Goal: Transaction & Acquisition: Book appointment/travel/reservation

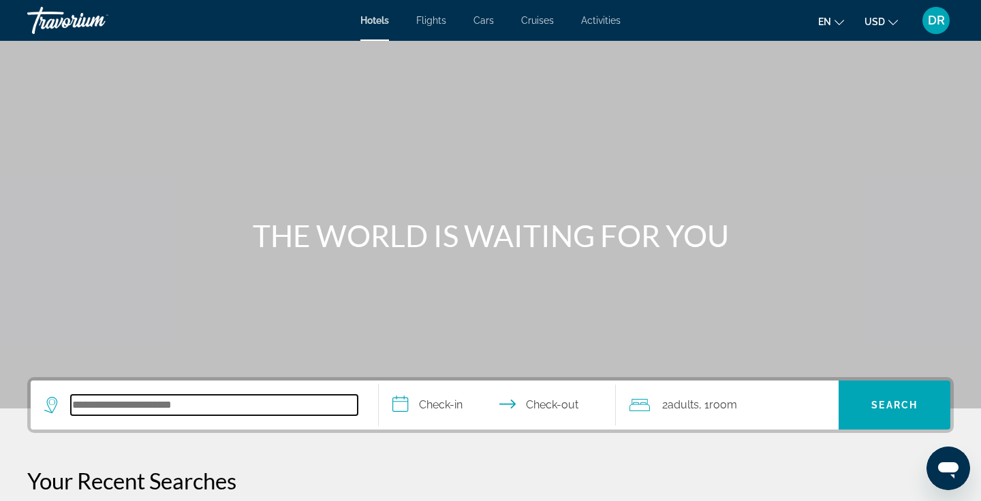
click at [91, 409] on input "Search hotel destination" at bounding box center [214, 405] width 287 height 20
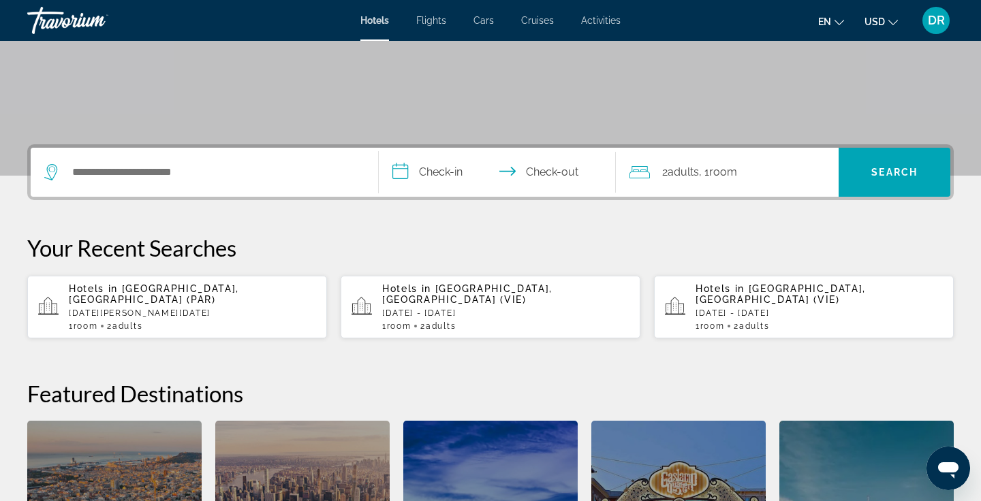
scroll to position [333, 0]
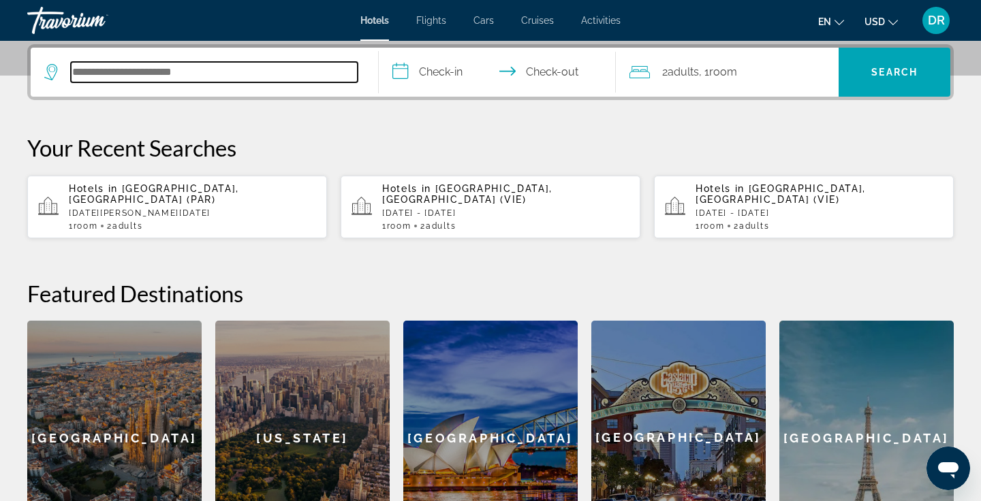
click at [112, 75] on input "Search hotel destination" at bounding box center [214, 72] width 287 height 20
paste input "**********"
type input "**********"
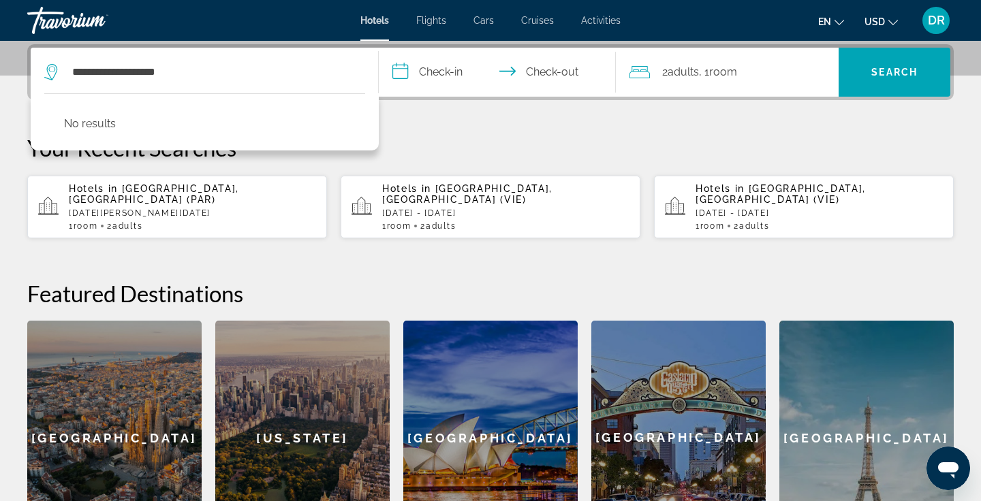
click at [456, 80] on input "**********" at bounding box center [500, 74] width 243 height 53
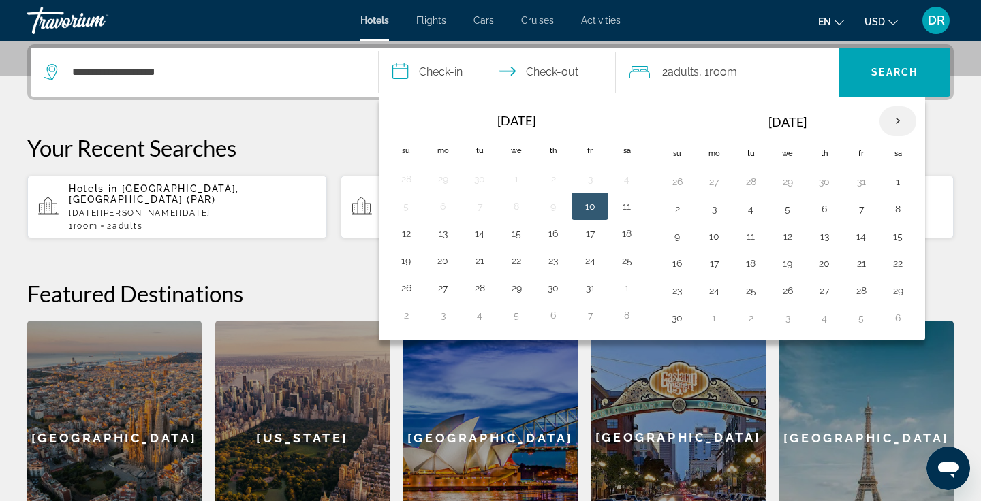
click at [886, 123] on th "Next month" at bounding box center [898, 121] width 37 height 30
click at [776, 207] on td "7" at bounding box center [787, 209] width 37 height 27
click at [856, 206] on button "9" at bounding box center [861, 209] width 22 height 19
click at [784, 202] on button "7" at bounding box center [788, 209] width 22 height 19
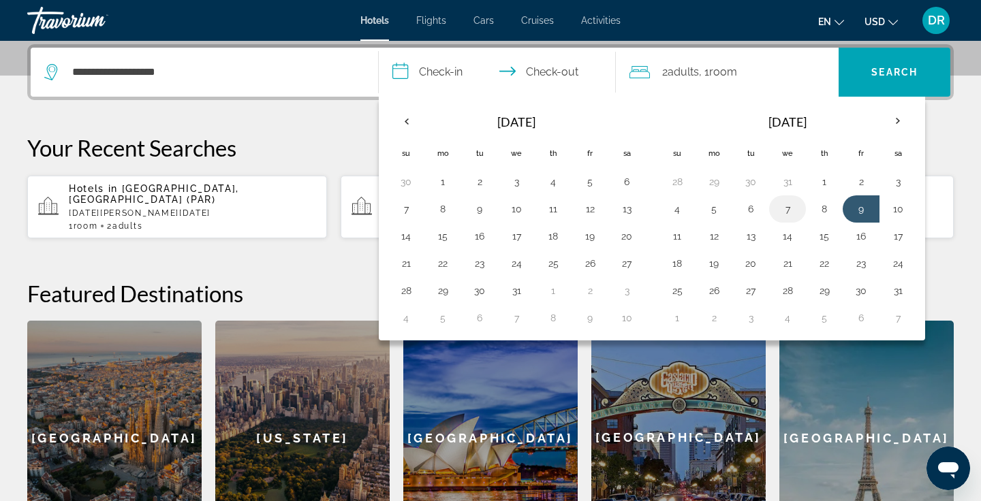
type input "**********"
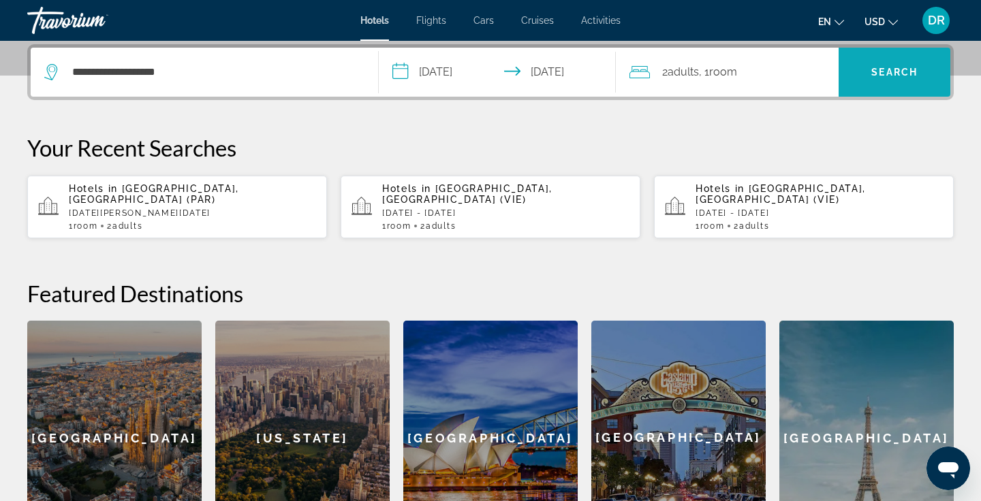
click at [889, 69] on span "Search" at bounding box center [894, 72] width 46 height 11
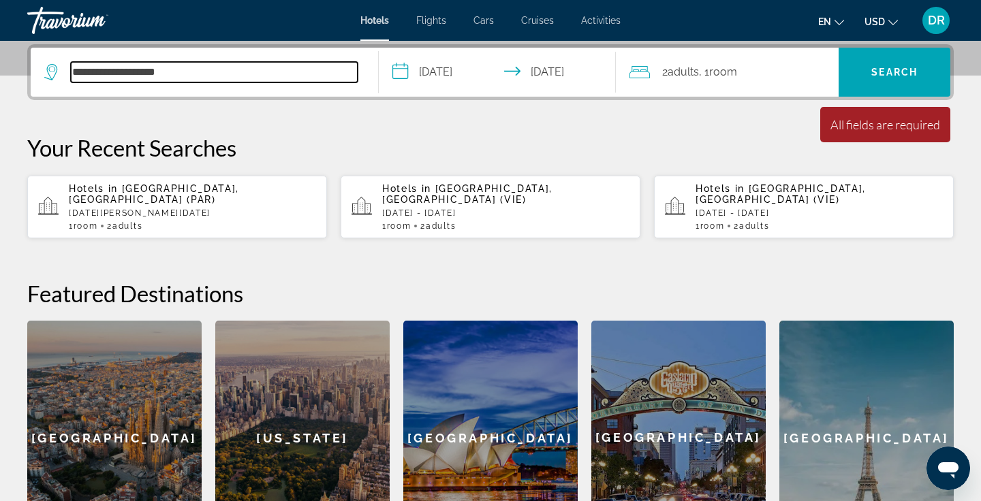
click at [183, 70] on input "**********" at bounding box center [214, 72] width 287 height 20
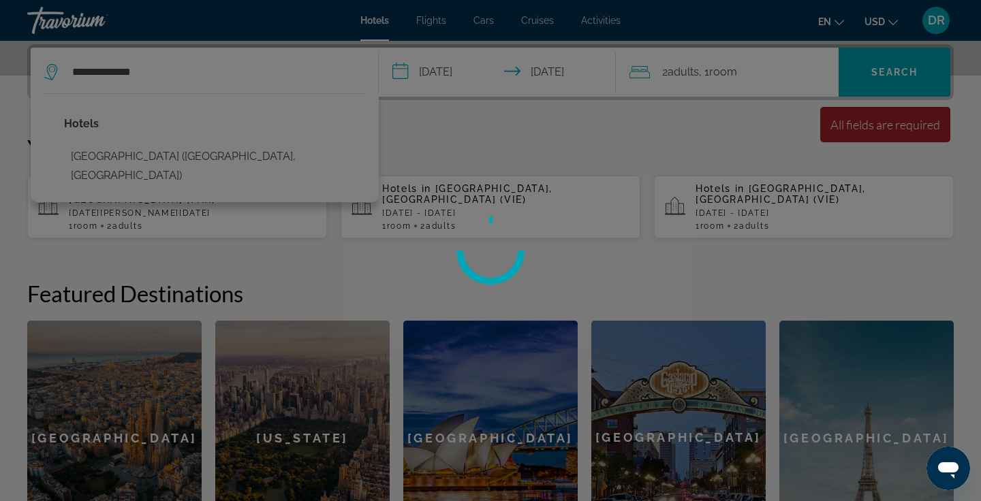
click at [111, 159] on div at bounding box center [490, 250] width 981 height 501
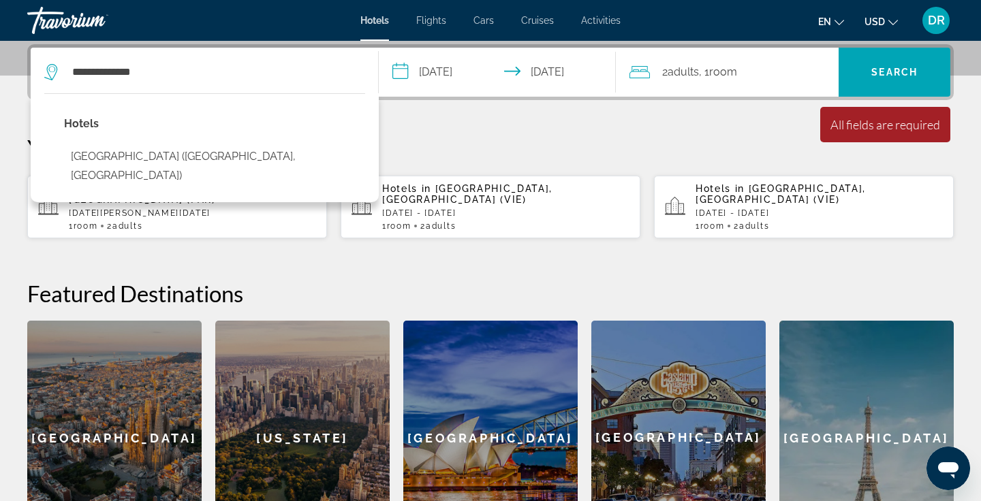
click at [111, 157] on button "[GEOGRAPHIC_DATA] ([GEOGRAPHIC_DATA], [GEOGRAPHIC_DATA])" at bounding box center [214, 166] width 301 height 45
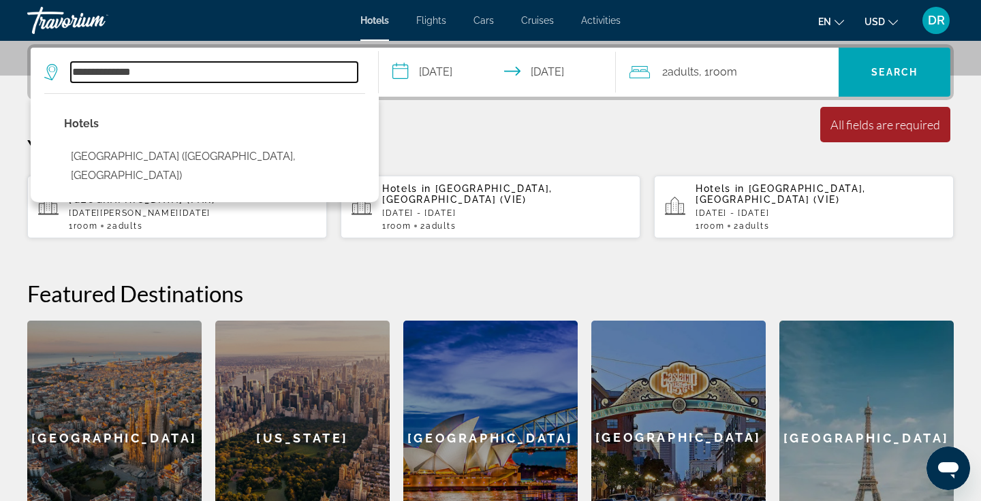
type input "**********"
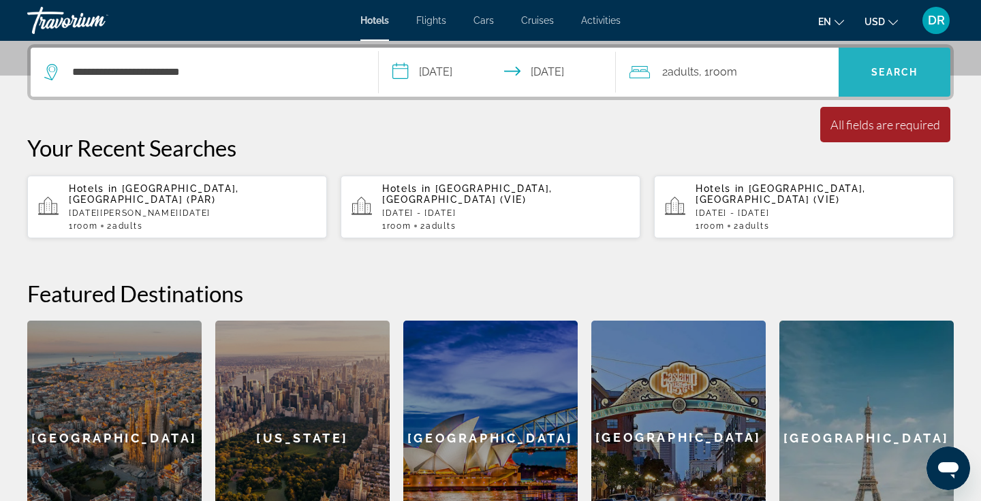
click at [908, 87] on span "Search" at bounding box center [895, 72] width 112 height 33
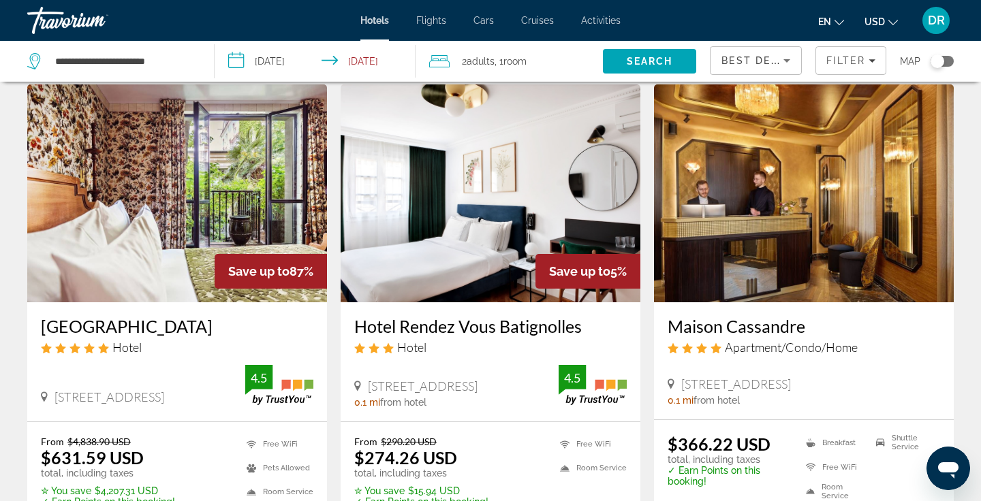
scroll to position [49, 0]
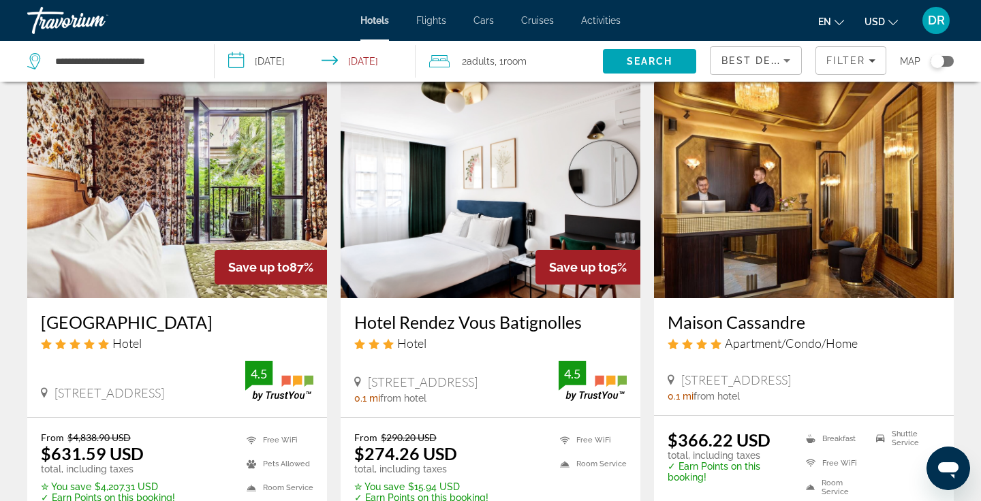
click at [837, 27] on button "en English Español Français Italiano Português русский" at bounding box center [831, 22] width 26 height 20
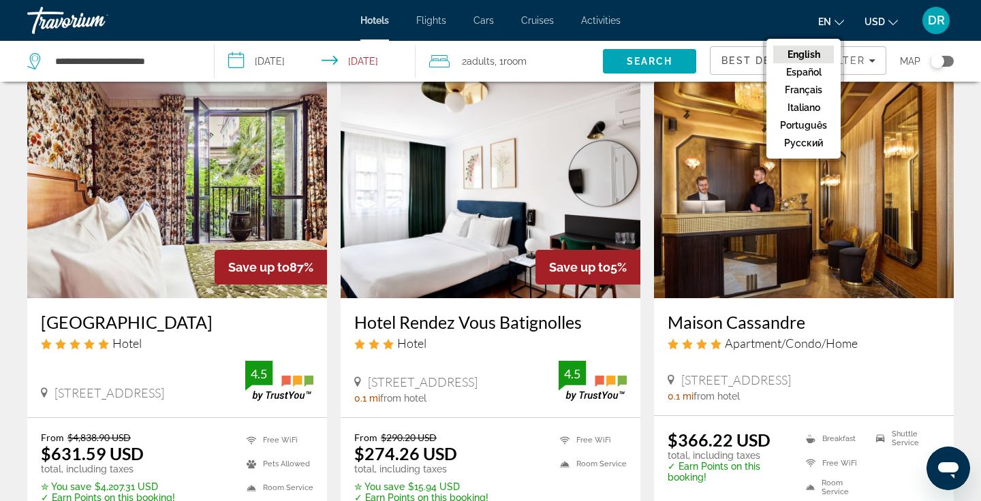
click at [901, 22] on ul "en English Español Français Italiano Português русский USD USD ($) MXN (Mex$) C…" at bounding box center [868, 21] width 100 height 22
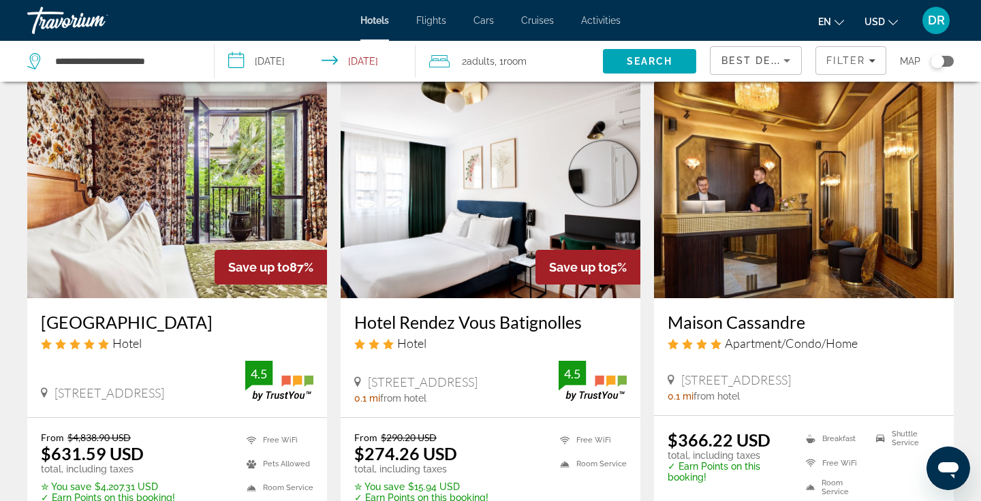
click at [895, 22] on icon "Change currency" at bounding box center [894, 22] width 10 height 5
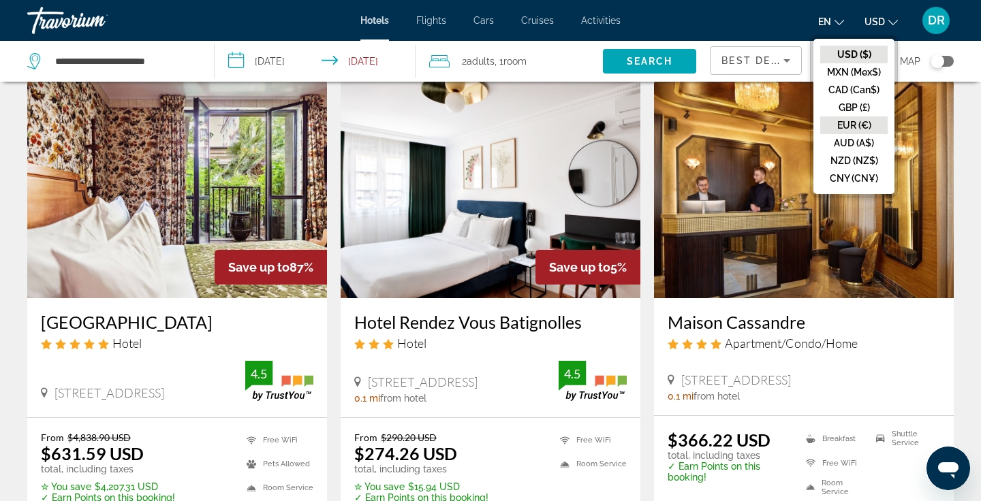
click at [860, 123] on button "EUR (€)" at bounding box center [853, 126] width 67 height 18
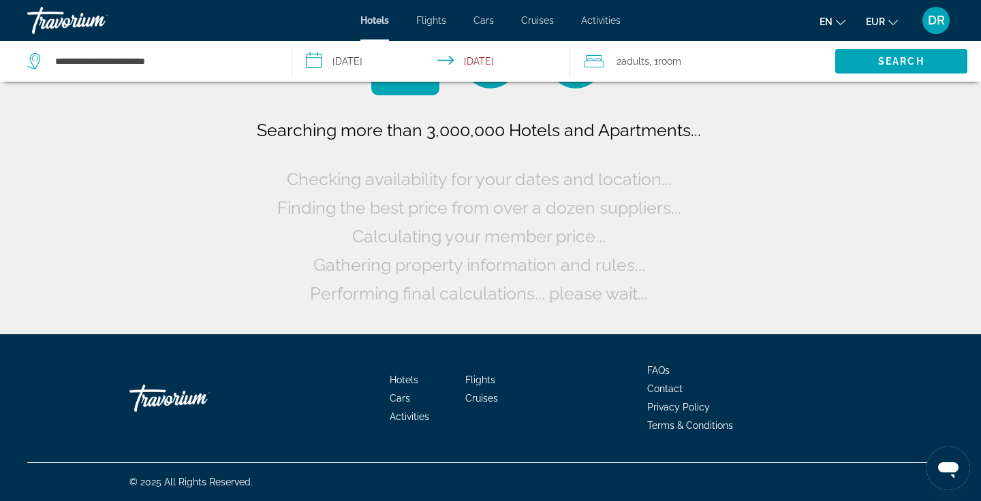
scroll to position [0, 0]
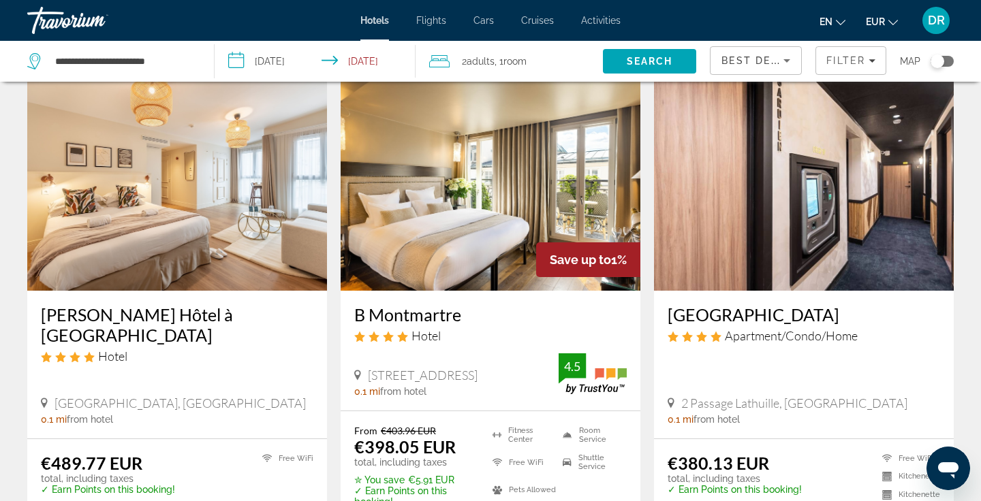
scroll to position [397, 0]
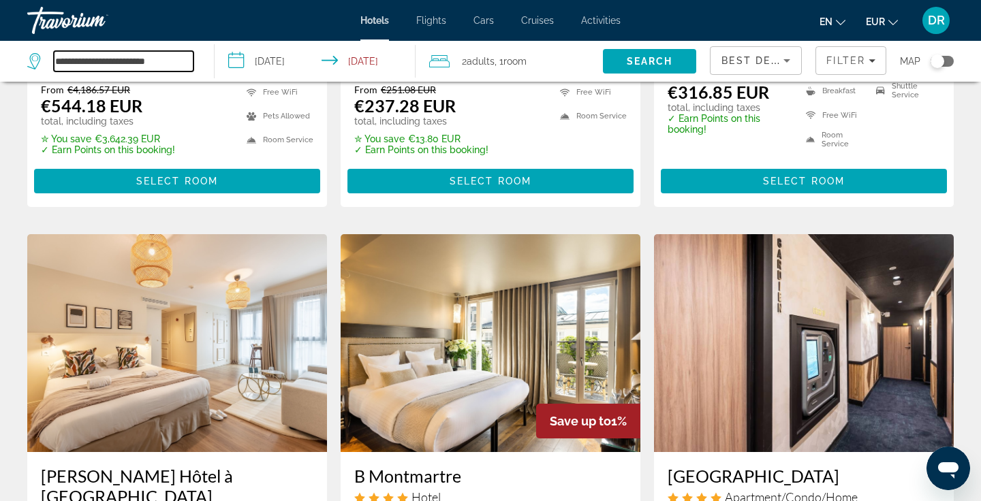
click at [179, 65] on input "**********" at bounding box center [124, 61] width 140 height 20
drag, startPoint x: 173, startPoint y: 56, endPoint x: 28, endPoint y: 44, distance: 145.7
click at [28, 44] on div "**********" at bounding box center [113, 61] width 173 height 41
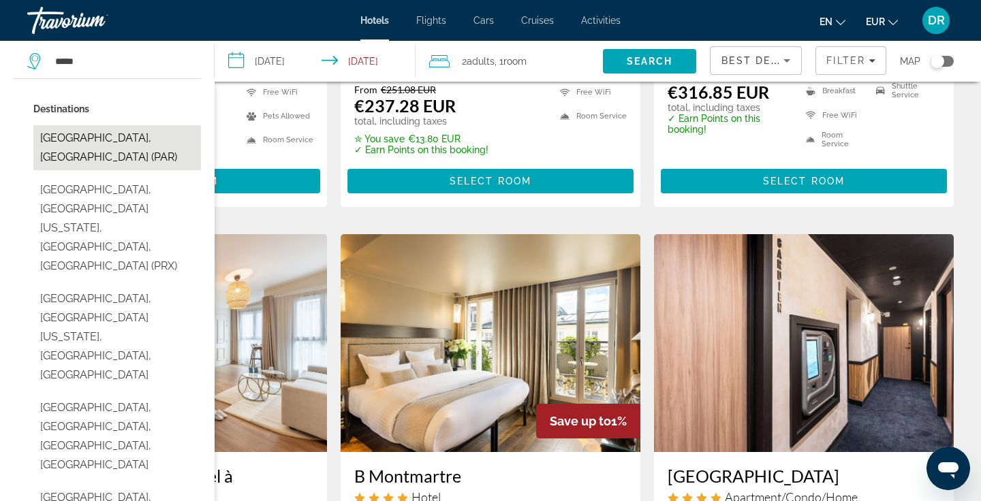
click at [95, 146] on button "Paris, France (PAR)" at bounding box center [117, 147] width 168 height 45
type input "**********"
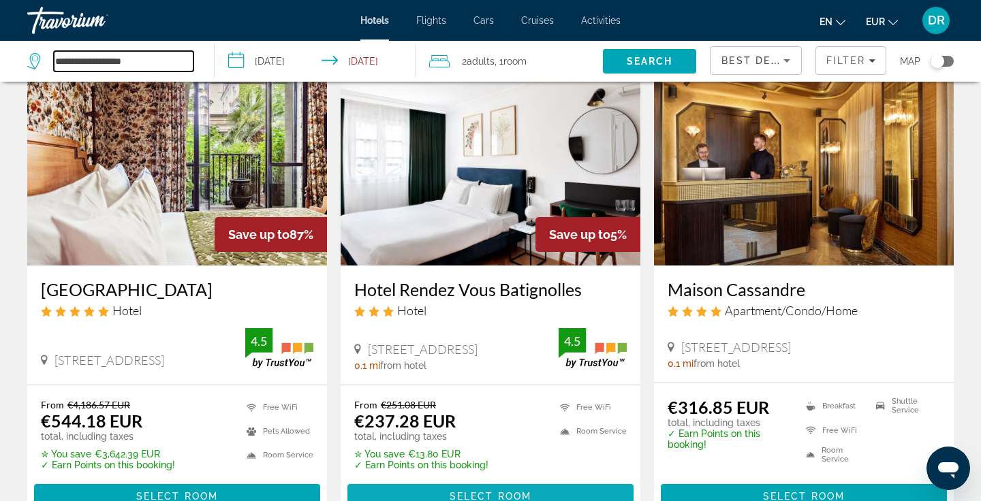
scroll to position [77, 0]
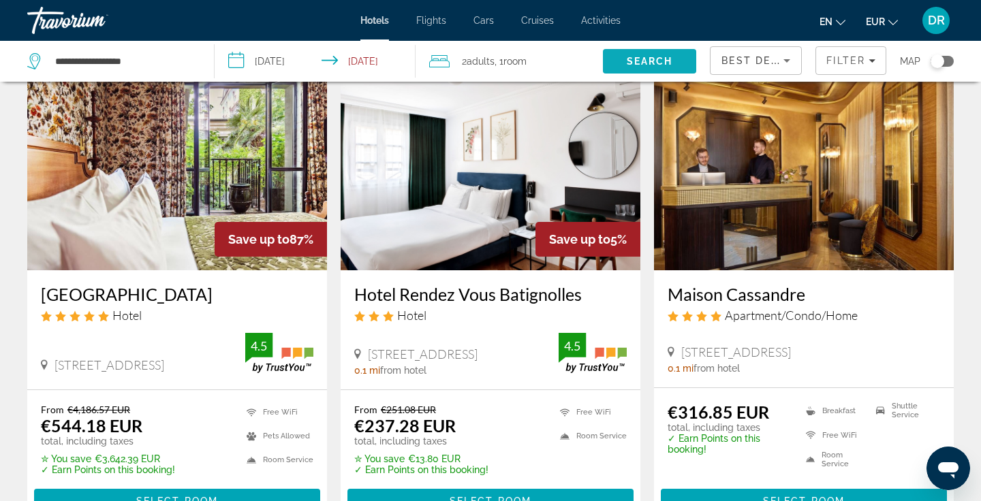
click at [628, 59] on span "Search" at bounding box center [650, 61] width 46 height 11
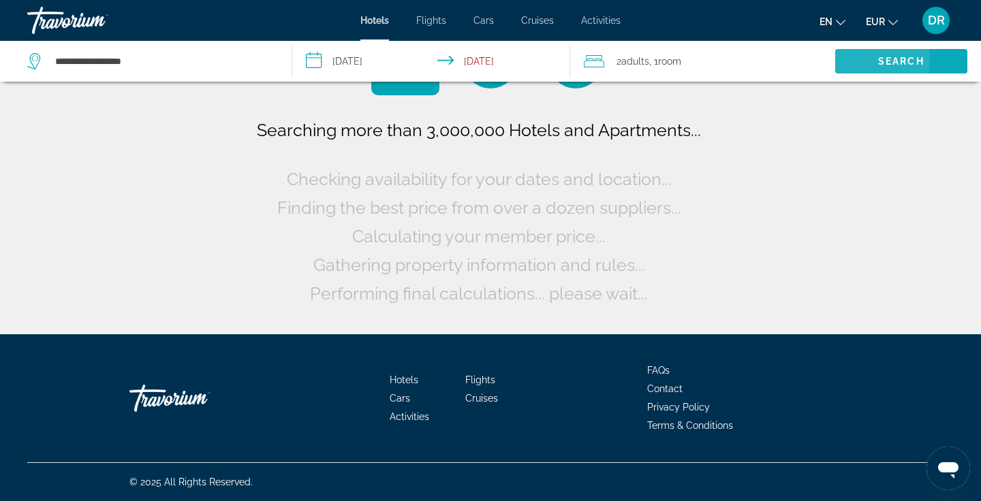
scroll to position [0, 0]
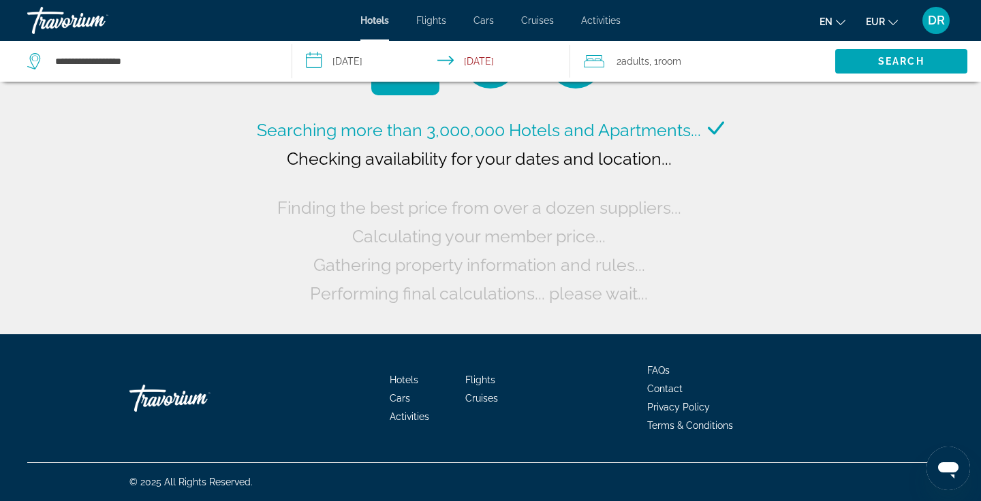
click at [322, 61] on input "**********" at bounding box center [434, 63] width 284 height 45
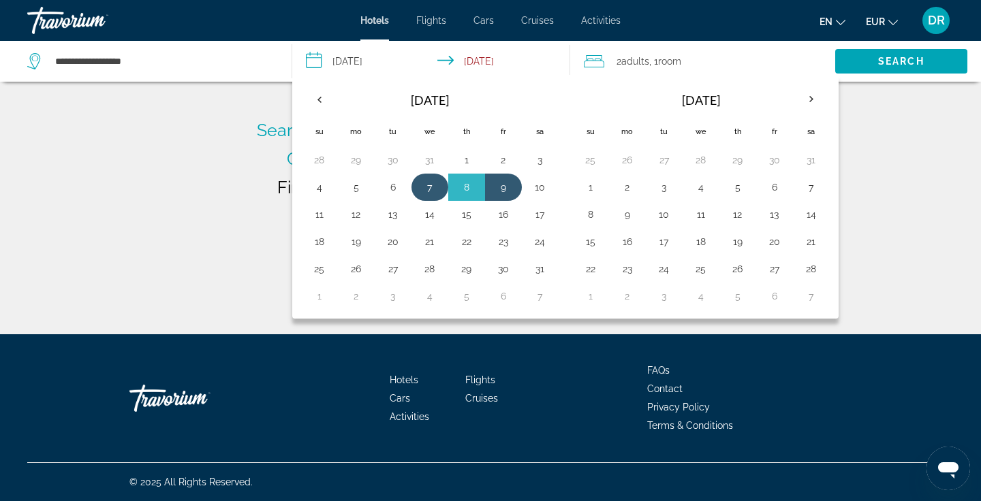
click at [431, 182] on button "7" at bounding box center [430, 187] width 22 height 19
click at [426, 191] on button "7" at bounding box center [430, 187] width 22 height 19
type input "**********"
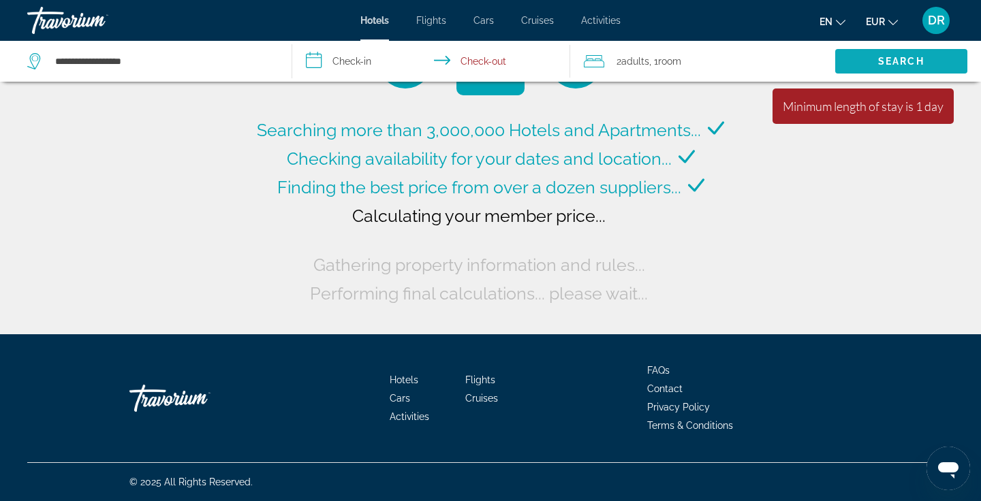
click at [912, 63] on span "Search" at bounding box center [901, 61] width 46 height 11
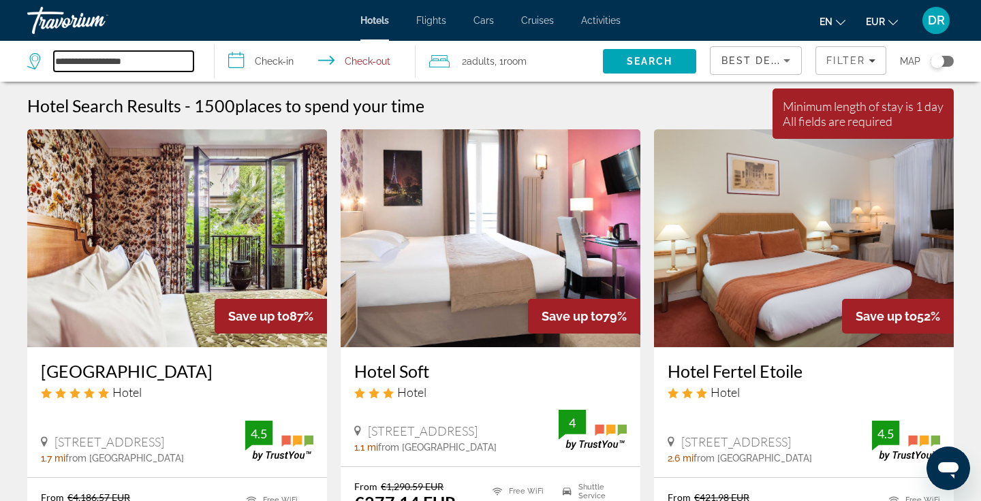
drag, startPoint x: 161, startPoint y: 63, endPoint x: 35, endPoint y: 57, distance: 125.5
click at [35, 57] on div "**********" at bounding box center [110, 61] width 166 height 20
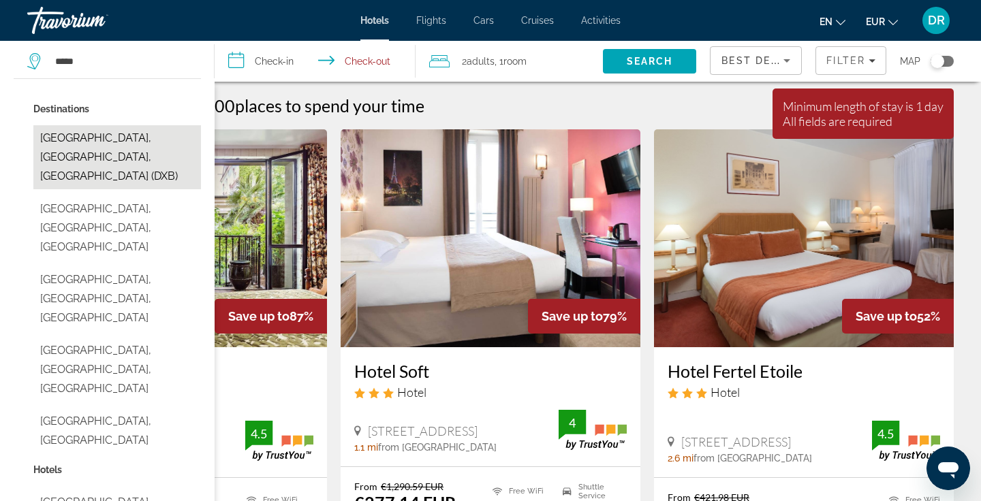
click at [125, 139] on button "Dubai, Dubai Emirate, United Arab Emirates (DXB)" at bounding box center [117, 157] width 168 height 64
type input "**********"
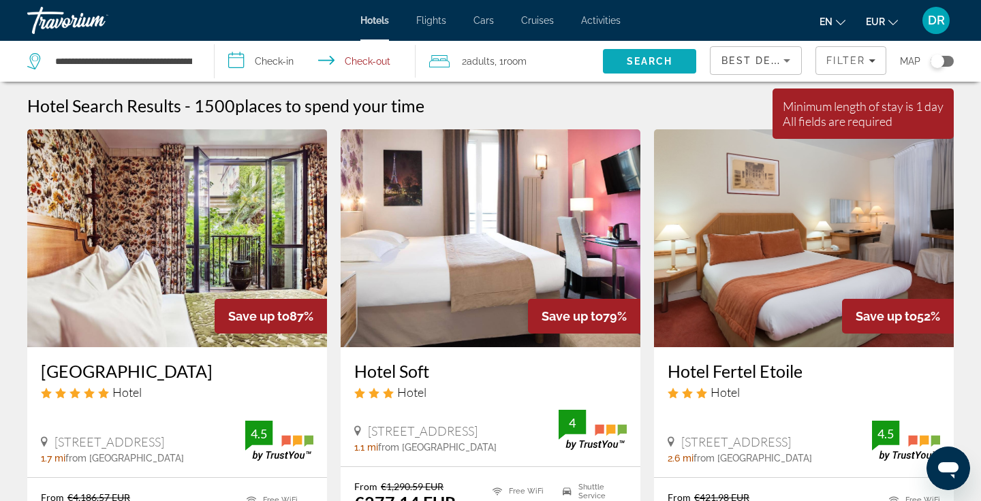
click at [638, 63] on span "Search" at bounding box center [650, 61] width 46 height 11
click at [172, 57] on input "**********" at bounding box center [124, 61] width 140 height 20
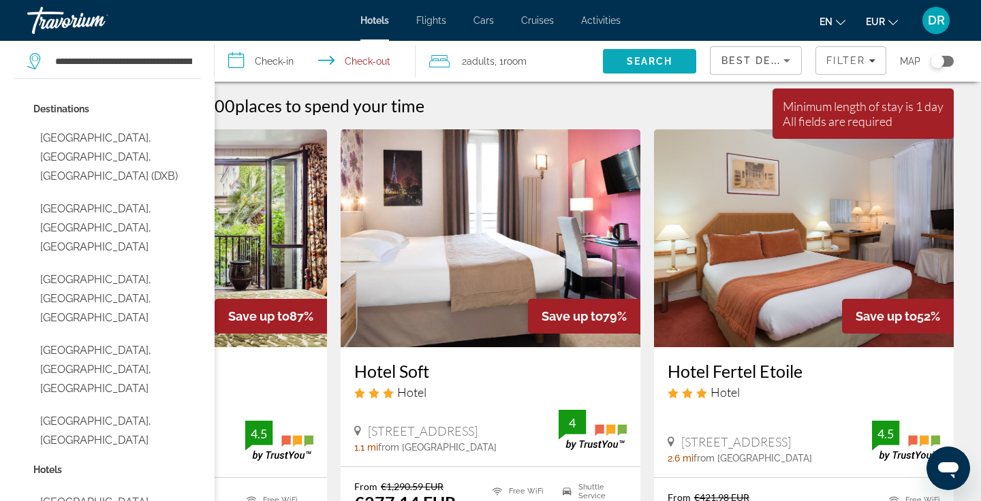
click at [645, 63] on span "Search" at bounding box center [650, 61] width 46 height 11
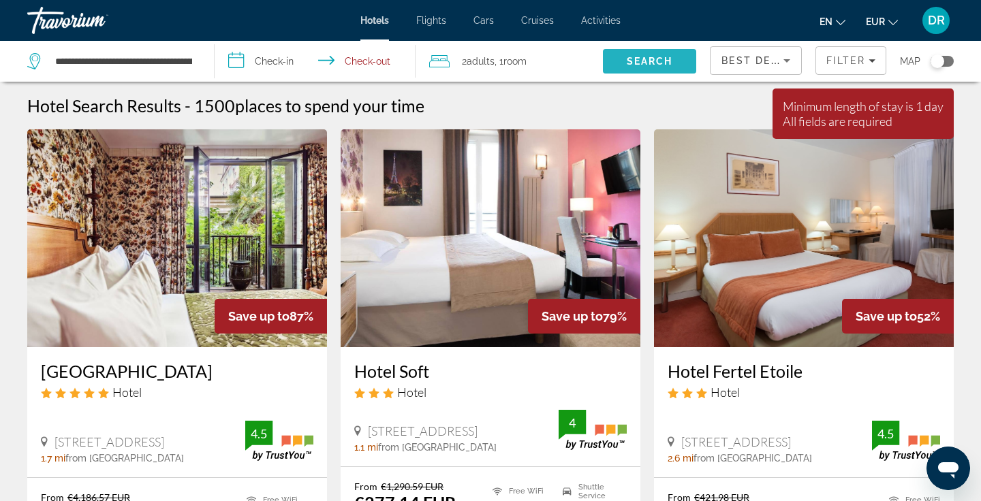
click at [665, 57] on span "Search" at bounding box center [650, 61] width 46 height 11
click at [74, 33] on div "Travorium" at bounding box center [95, 20] width 136 height 35
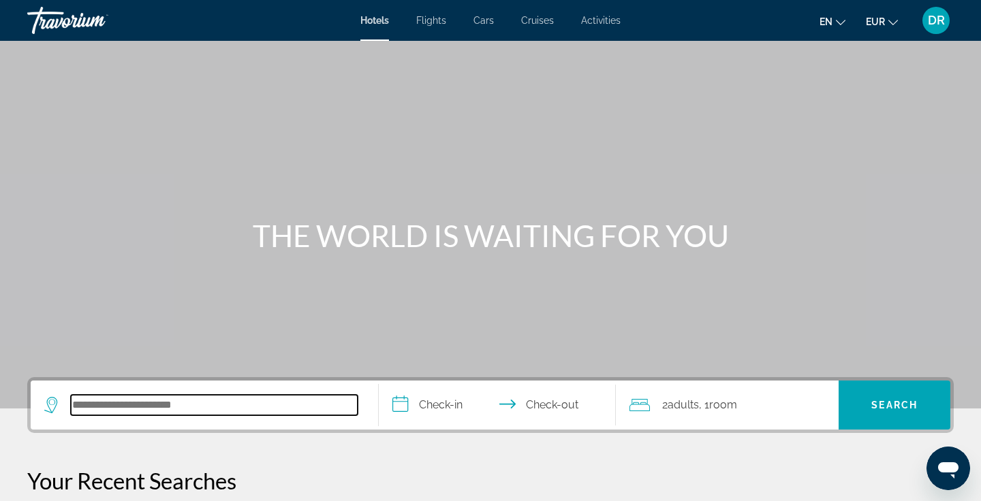
click at [102, 406] on input "Search hotel destination" at bounding box center [214, 405] width 287 height 20
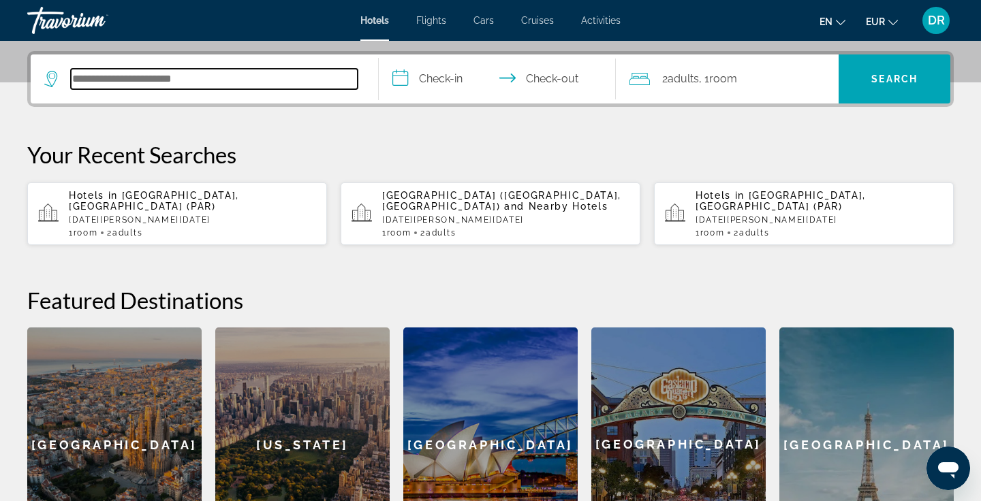
scroll to position [333, 0]
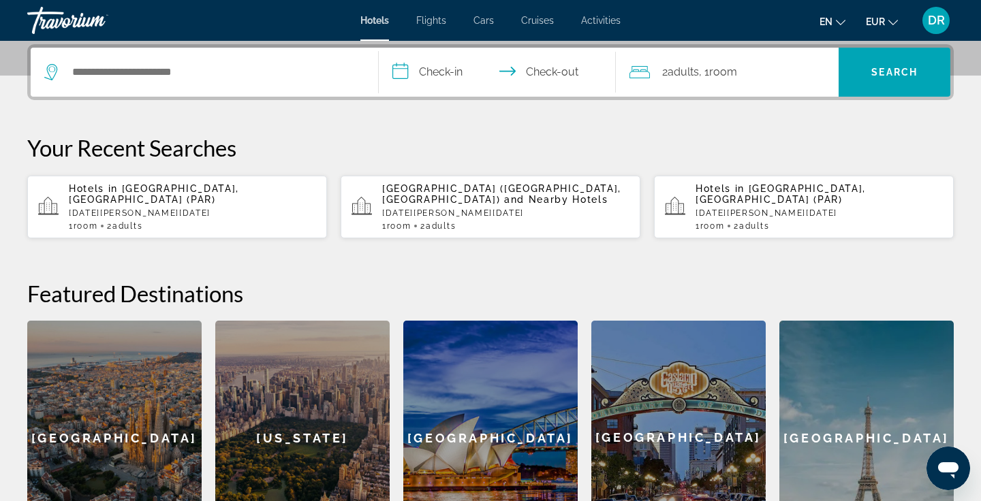
click at [102, 405] on div "Barcelona" at bounding box center [114, 438] width 174 height 234
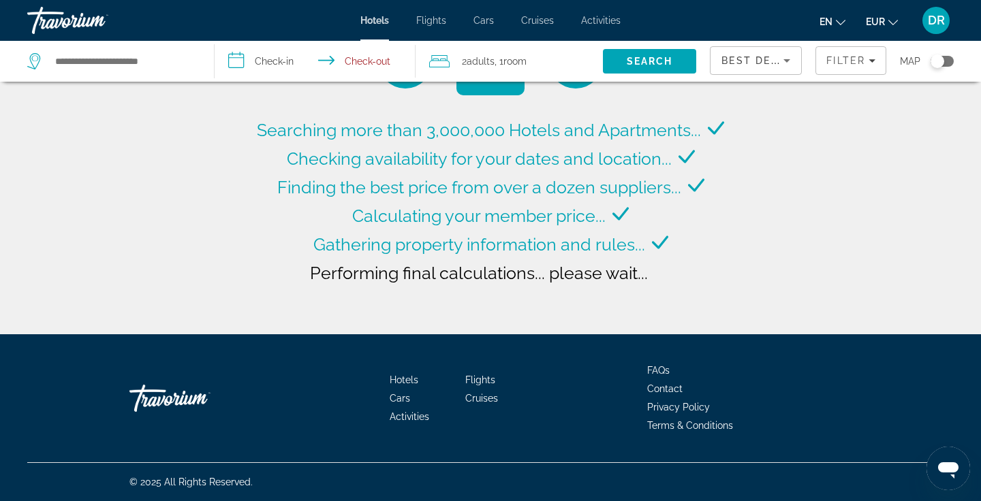
type input "**********"
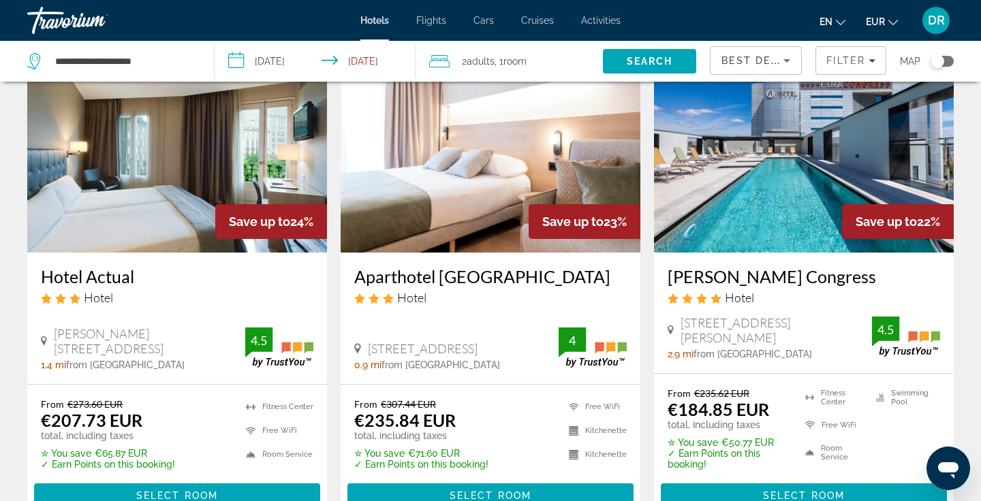
scroll to position [960, 0]
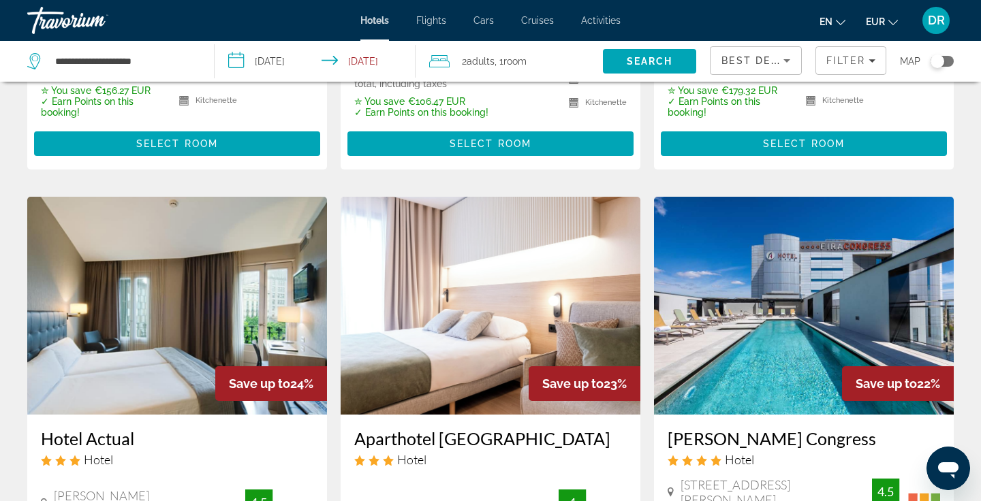
click at [53, 27] on div "Travorium" at bounding box center [95, 20] width 136 height 35
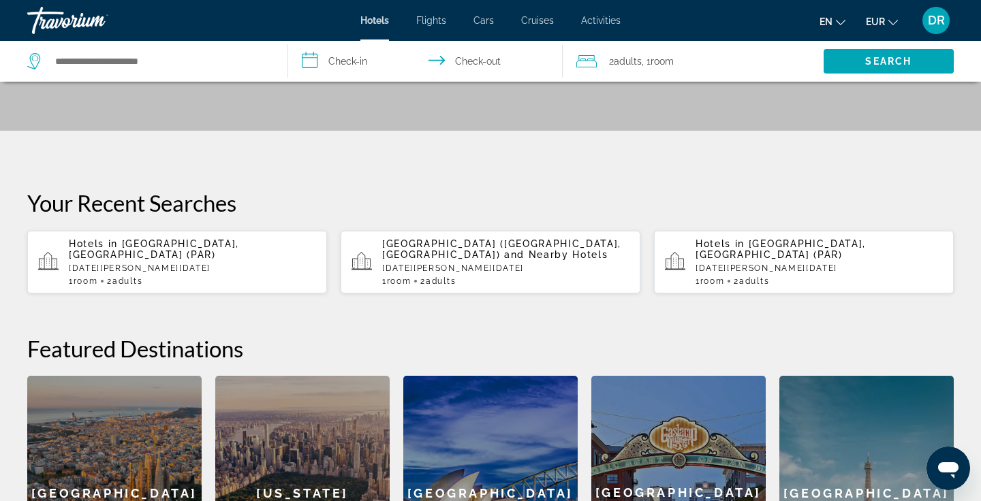
scroll to position [194, 0]
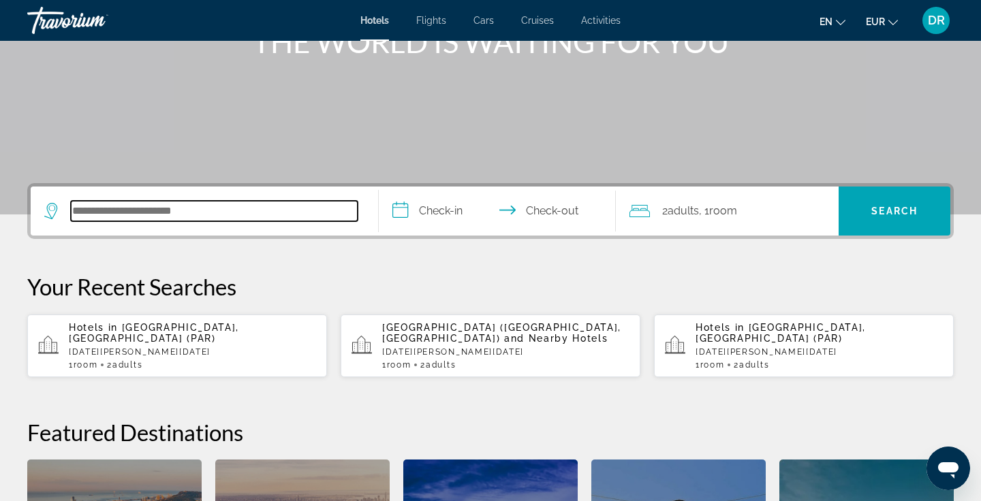
click at [164, 209] on input "Search hotel destination" at bounding box center [214, 211] width 287 height 20
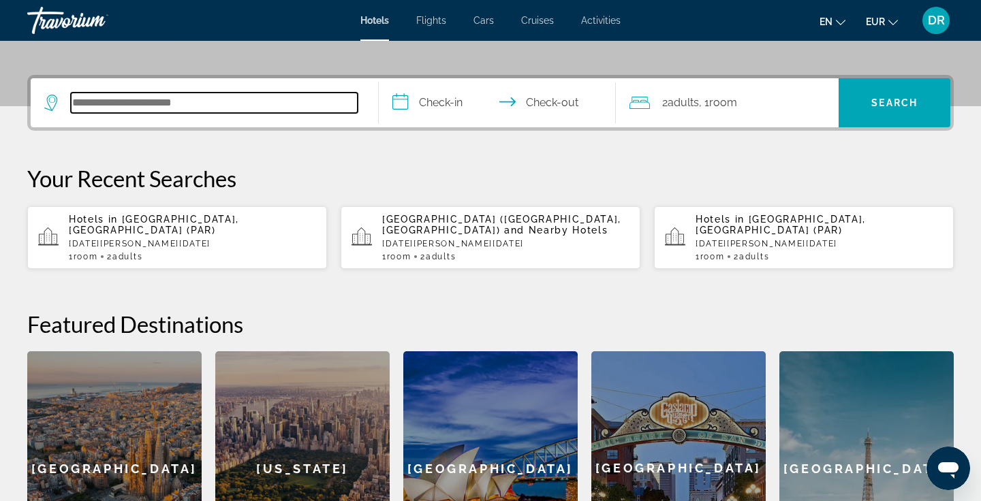
scroll to position [333, 0]
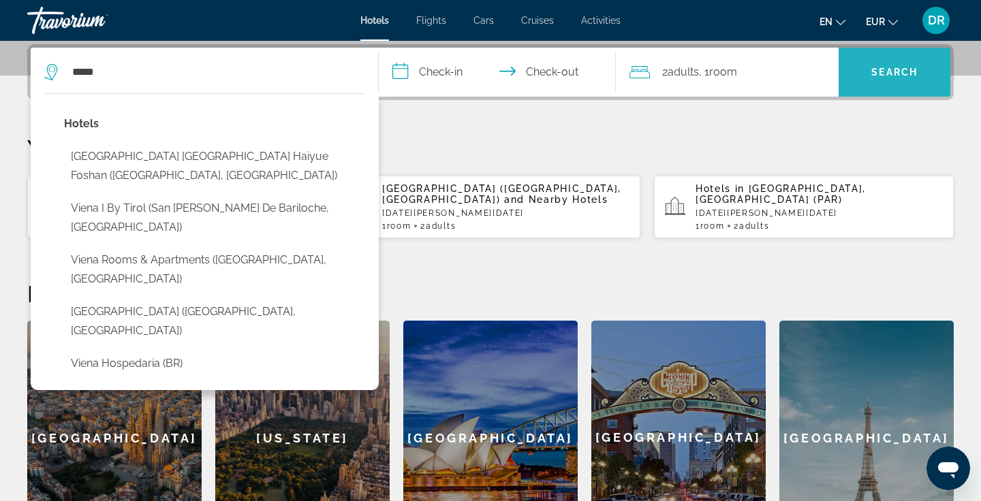
click at [915, 61] on span "Search" at bounding box center [895, 72] width 112 height 33
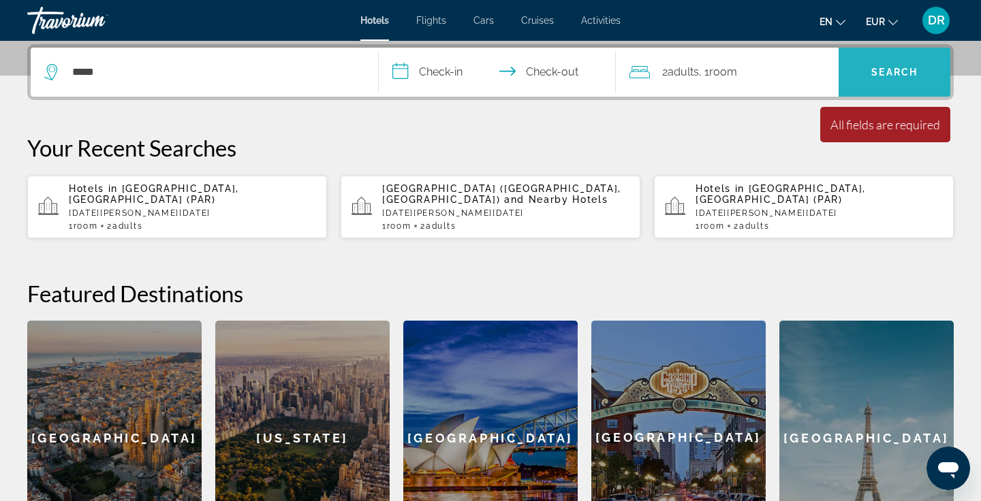
click at [915, 61] on span "Search" at bounding box center [895, 72] width 112 height 33
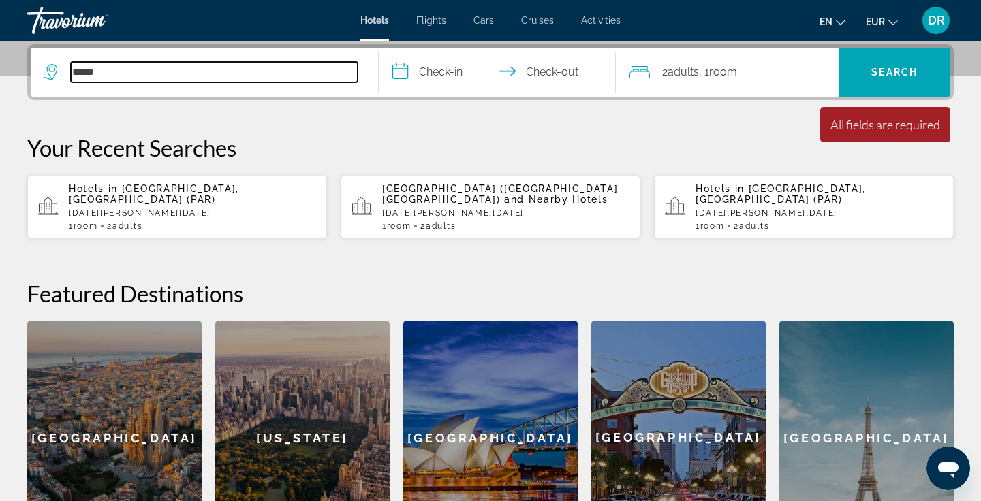
click at [152, 78] on input "*****" at bounding box center [214, 72] width 287 height 20
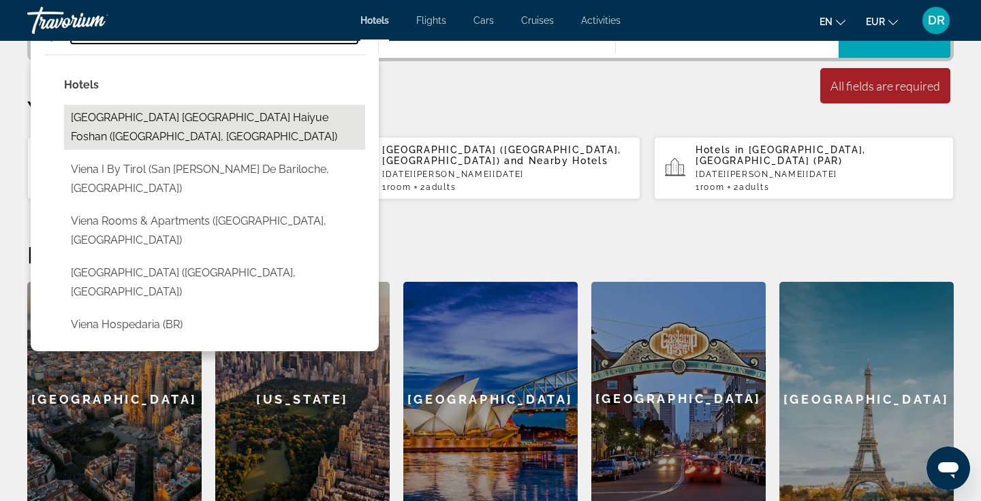
scroll to position [330, 0]
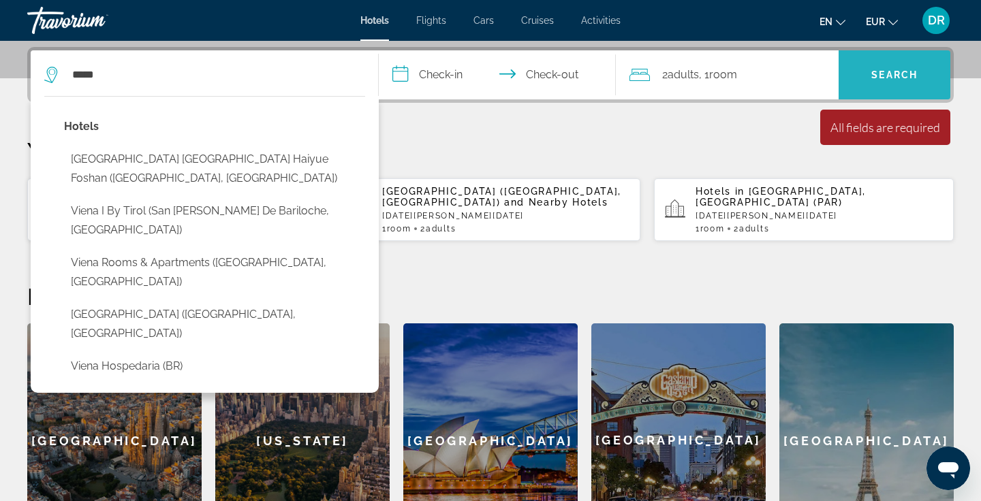
click at [917, 70] on span "Search" at bounding box center [894, 75] width 46 height 11
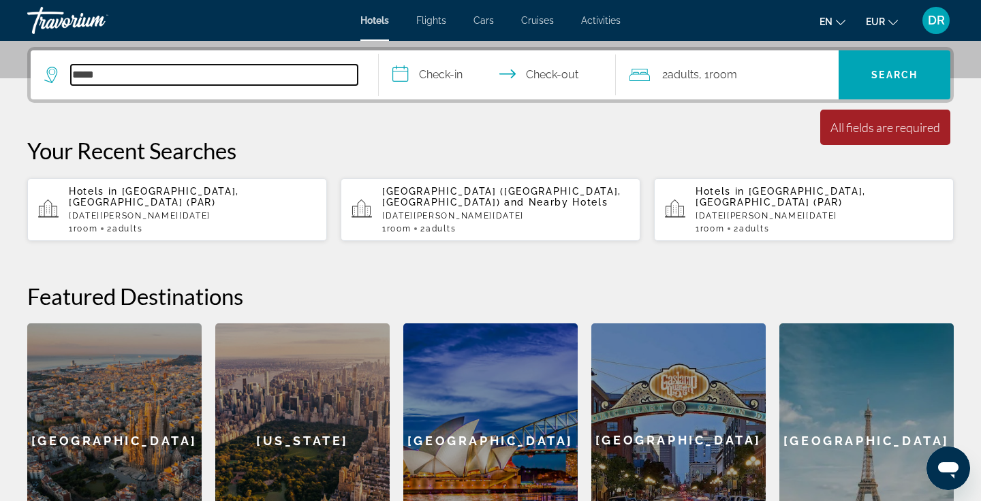
click at [93, 76] on input "*****" at bounding box center [214, 75] width 287 height 20
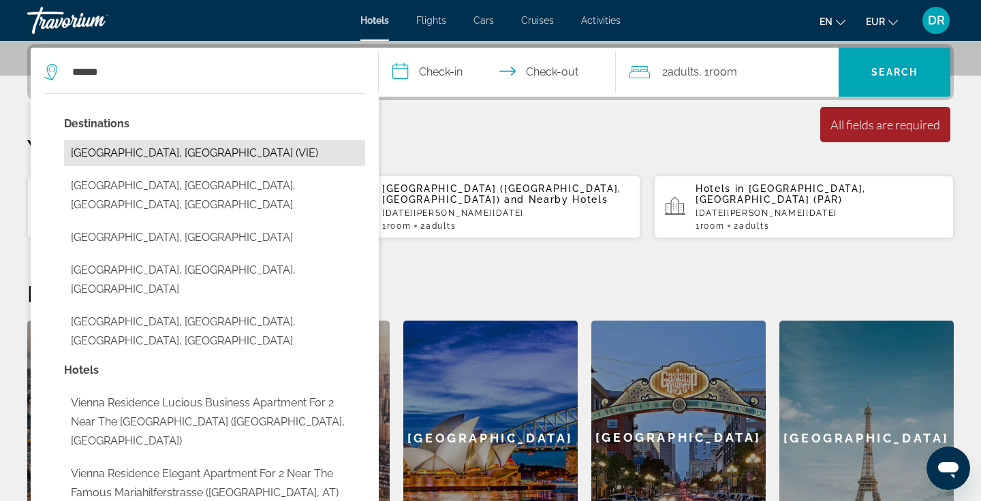
click at [110, 155] on button "Vienna, Austria (VIE)" at bounding box center [214, 153] width 301 height 26
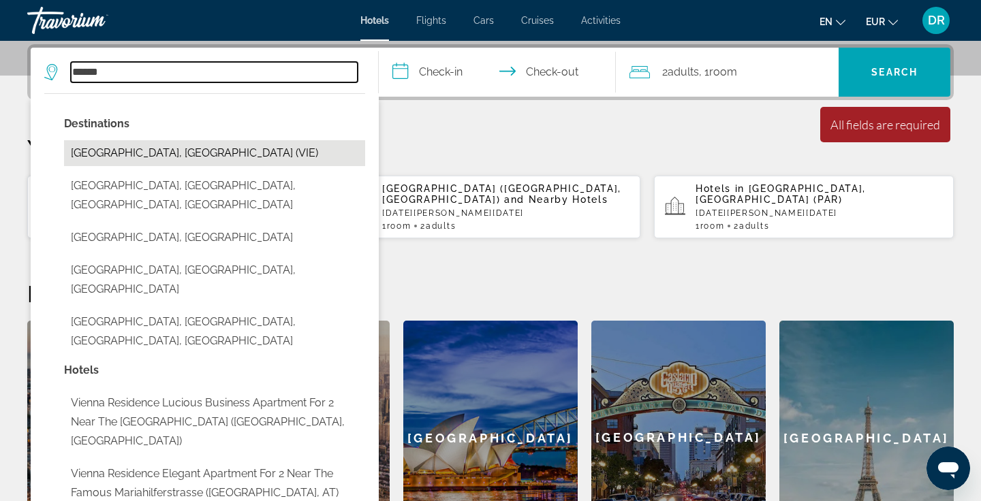
type input "**********"
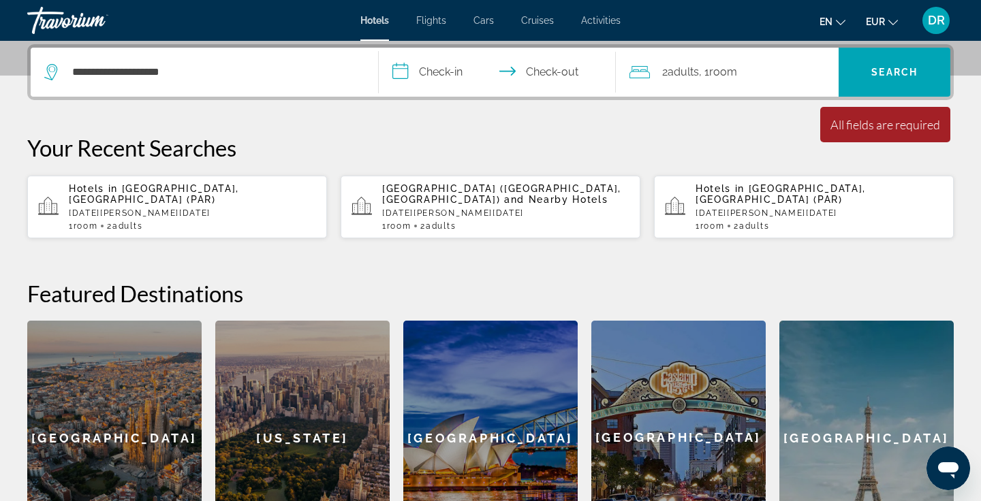
click at [923, 125] on div "All fields are required" at bounding box center [886, 124] width 110 height 15
click at [904, 74] on span "Search" at bounding box center [894, 72] width 46 height 11
click at [878, 67] on span "Search" at bounding box center [894, 72] width 46 height 11
click at [890, 71] on span "Search" at bounding box center [894, 72] width 46 height 11
click at [889, 69] on span "Search" at bounding box center [894, 72] width 46 height 11
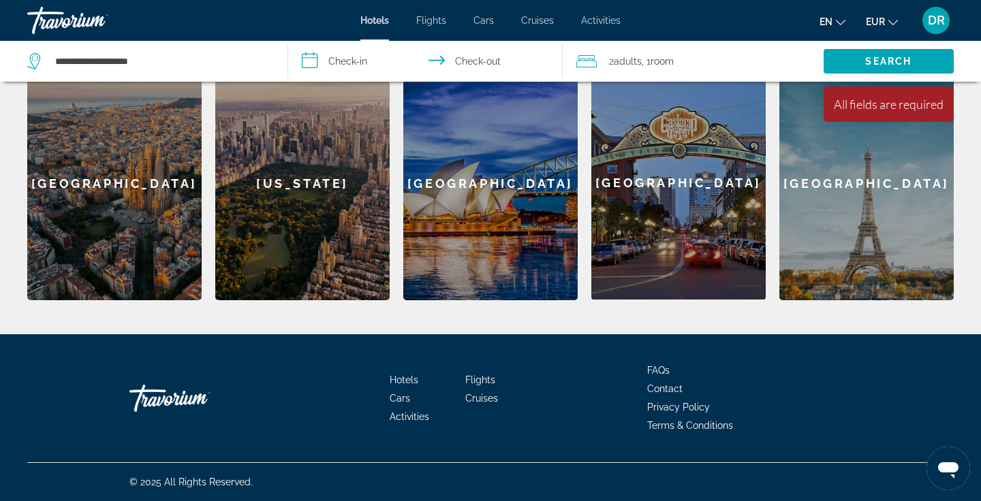
scroll to position [586, 0]
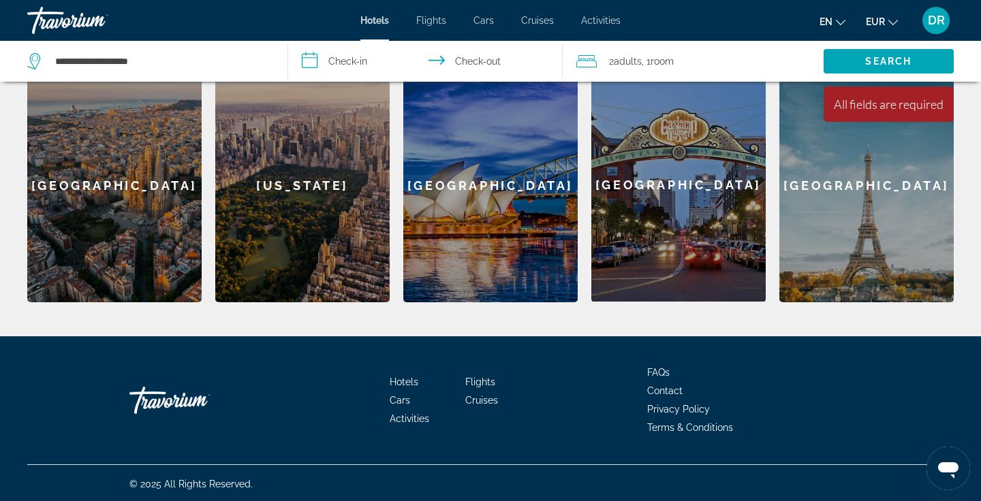
click at [405, 386] on span "Hotels" at bounding box center [404, 382] width 29 height 11
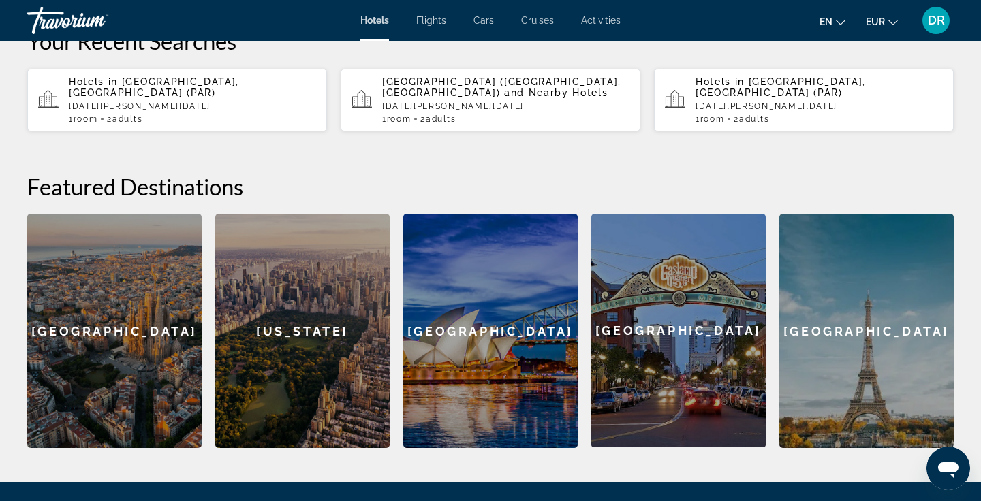
scroll to position [588, 0]
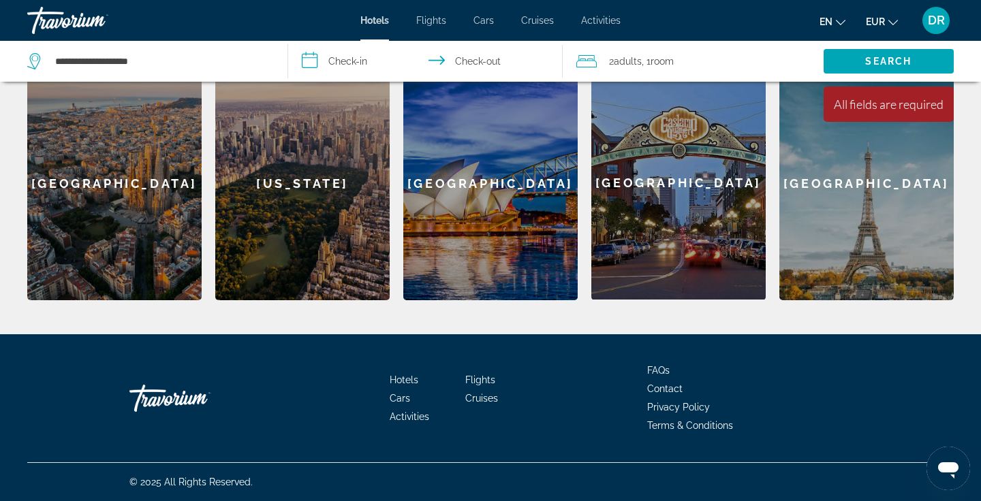
click at [347, 51] on input "**********" at bounding box center [428, 63] width 280 height 45
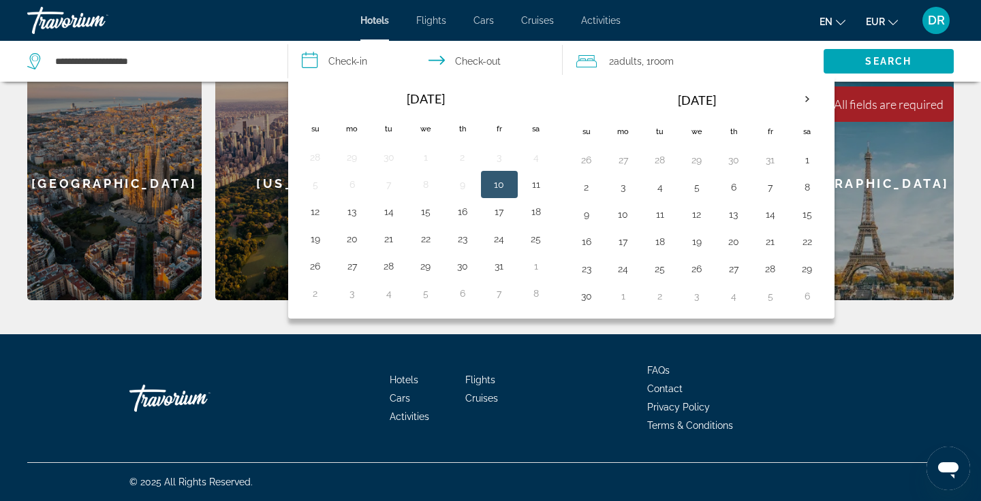
click at [496, 182] on button "10" at bounding box center [500, 184] width 22 height 19
click at [536, 183] on button "11" at bounding box center [536, 184] width 22 height 19
type input "**********"
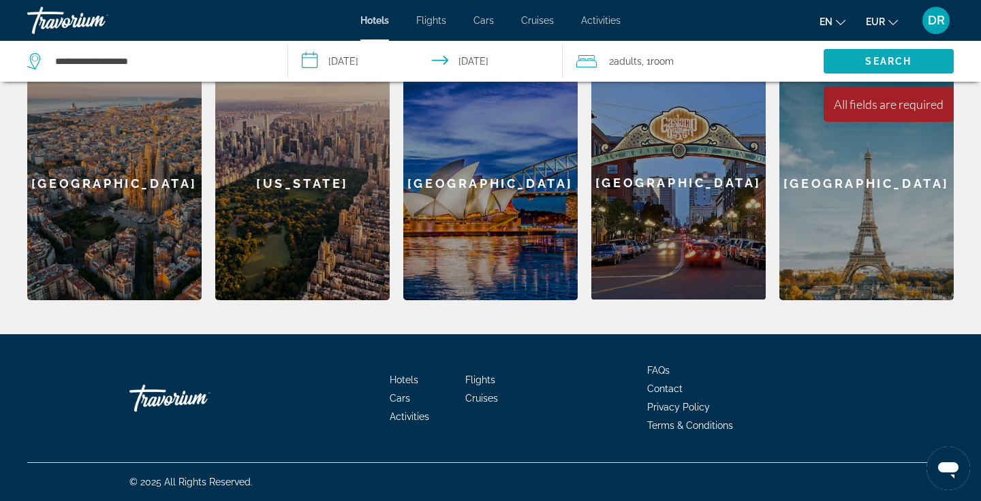
click at [898, 61] on span "Search" at bounding box center [888, 61] width 46 height 11
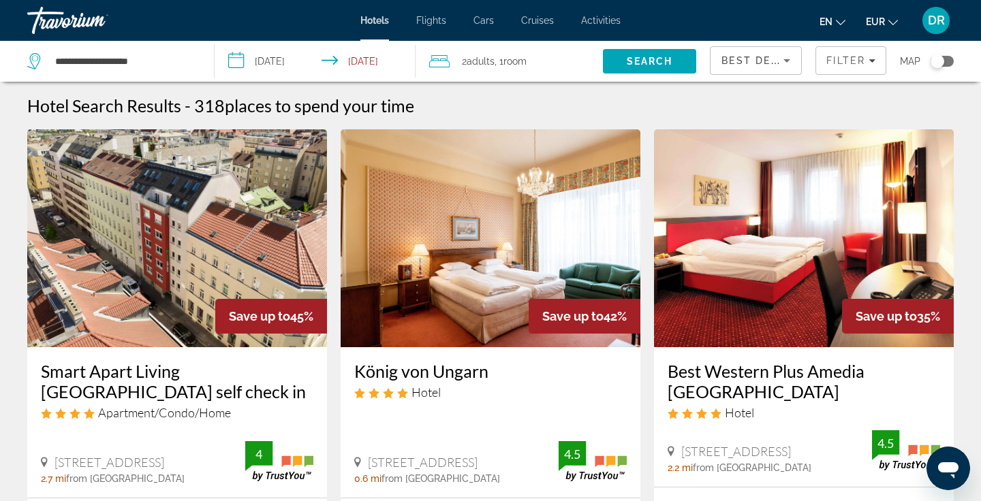
click at [275, 69] on input "**********" at bounding box center [318, 63] width 206 height 45
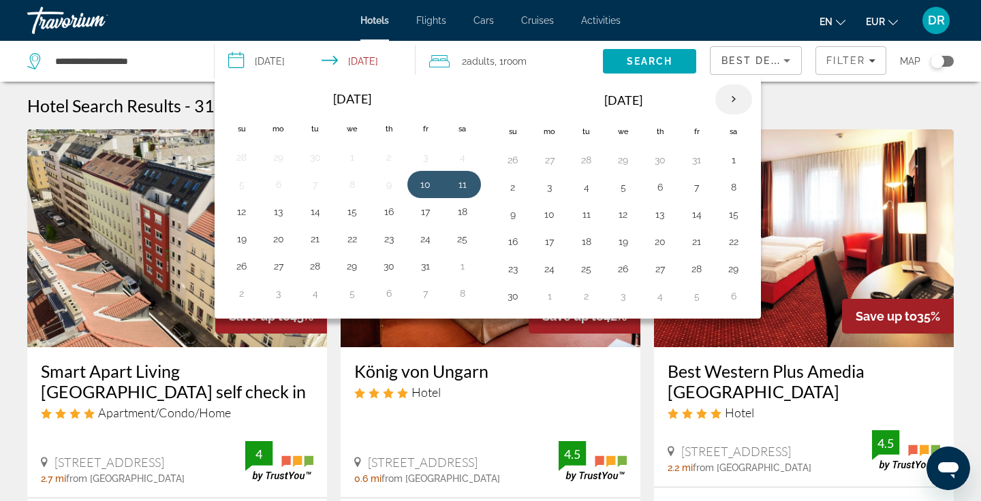
click at [732, 98] on th "Next month" at bounding box center [733, 99] width 37 height 30
click at [733, 98] on th "Next month" at bounding box center [733, 99] width 37 height 30
click at [624, 190] on button "7" at bounding box center [624, 187] width 22 height 19
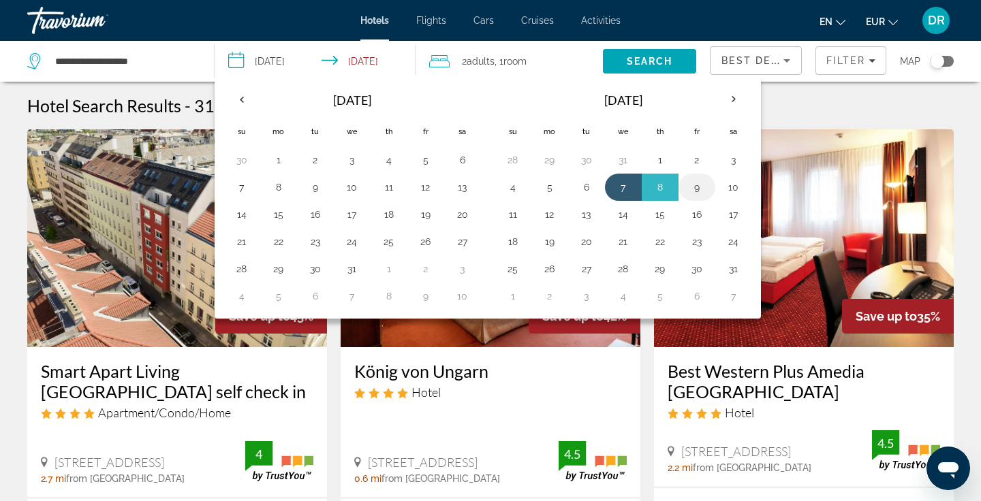
click at [692, 189] on button "9" at bounding box center [697, 187] width 22 height 19
type input "**********"
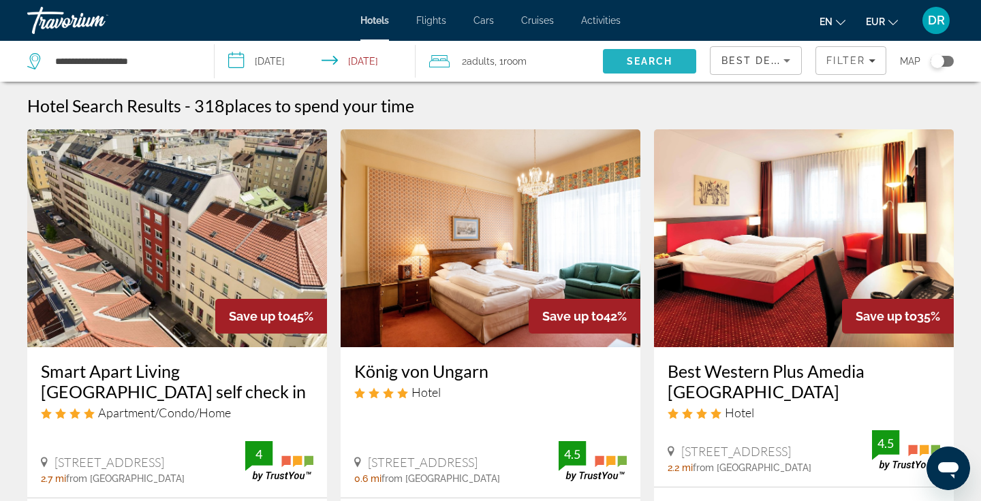
click at [656, 58] on span "Search" at bounding box center [650, 61] width 46 height 11
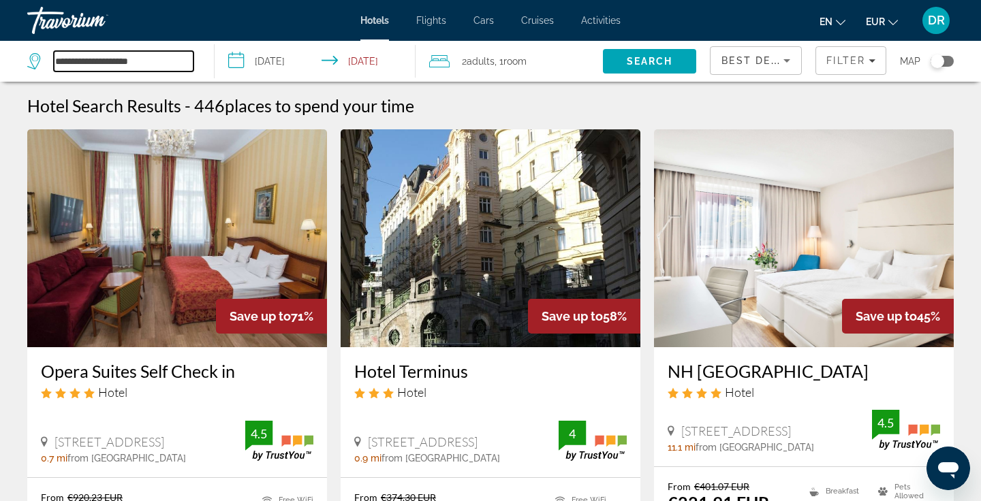
click at [139, 63] on input "**********" at bounding box center [124, 61] width 140 height 20
drag, startPoint x: 155, startPoint y: 62, endPoint x: 29, endPoint y: 62, distance: 126.1
click at [29, 62] on div "**********" at bounding box center [110, 61] width 166 height 20
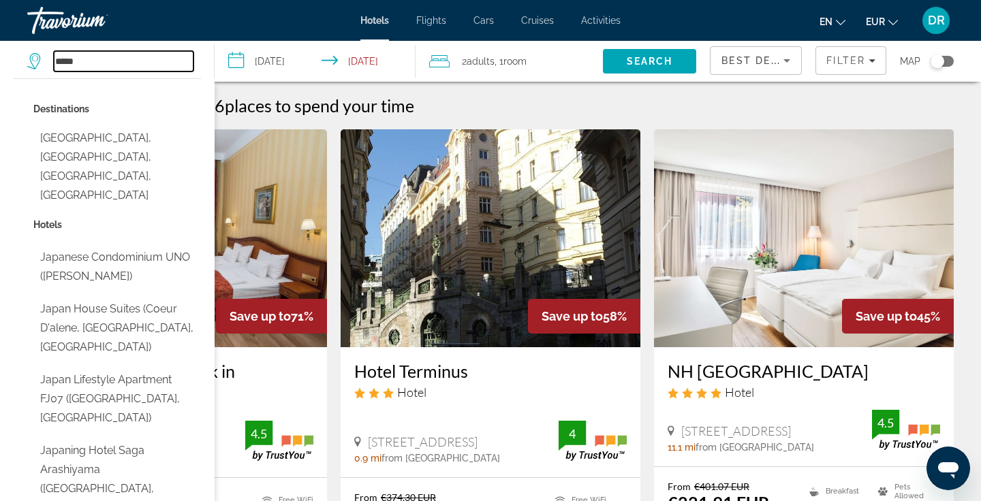
drag, startPoint x: 92, startPoint y: 64, endPoint x: 31, endPoint y: 70, distance: 60.9
click at [31, 70] on div "*****" at bounding box center [110, 61] width 166 height 20
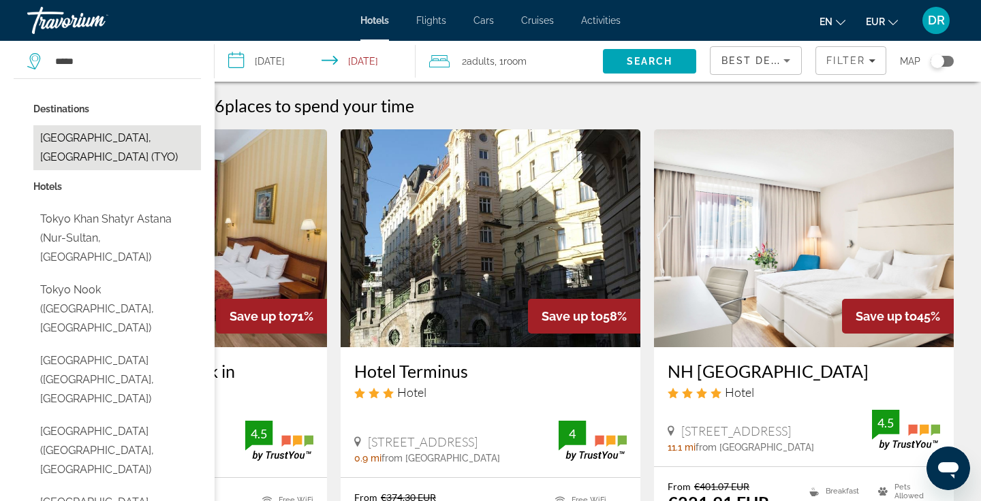
click at [119, 134] on button "Tokyo, Japan (TYO)" at bounding box center [117, 147] width 168 height 45
type input "**********"
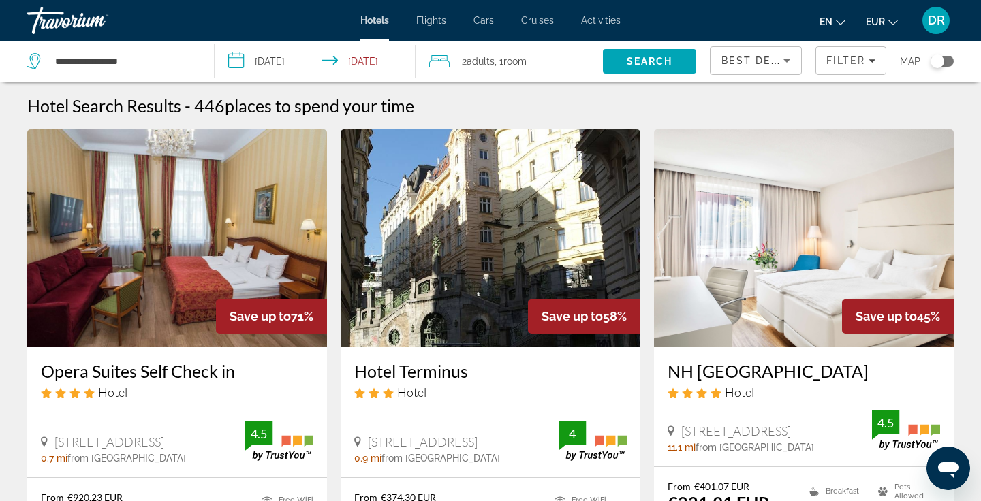
click at [277, 65] on input "**********" at bounding box center [318, 63] width 206 height 45
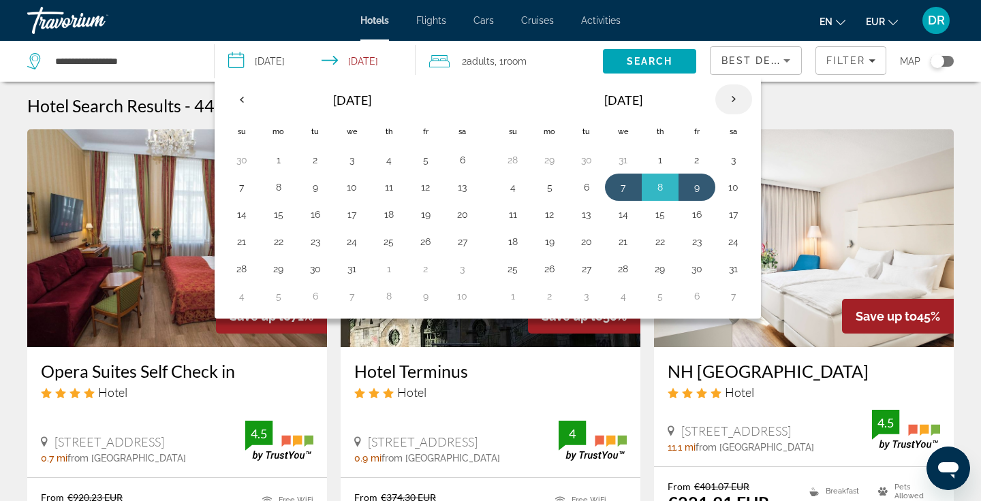
click at [732, 99] on th "Next month" at bounding box center [733, 99] width 37 height 30
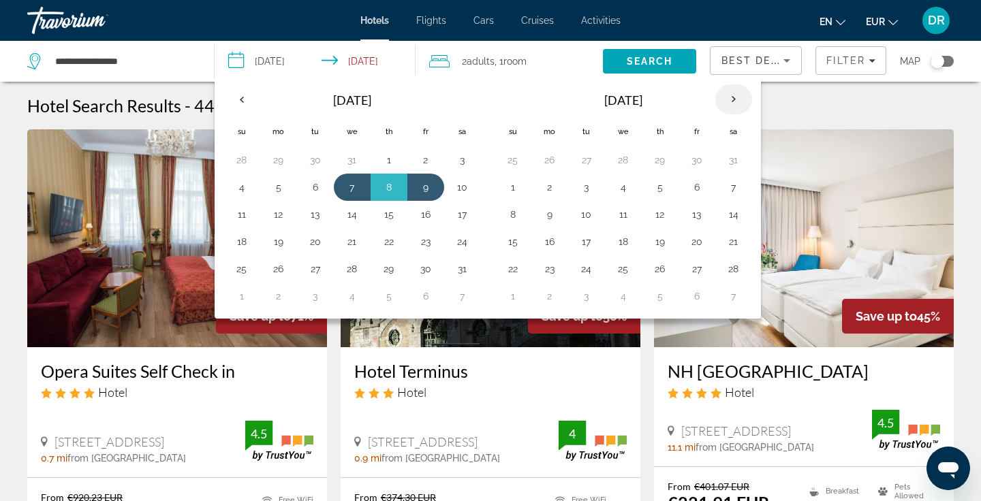
click at [732, 99] on th "Next month" at bounding box center [733, 99] width 37 height 30
click at [587, 196] on button "5" at bounding box center [587, 187] width 22 height 19
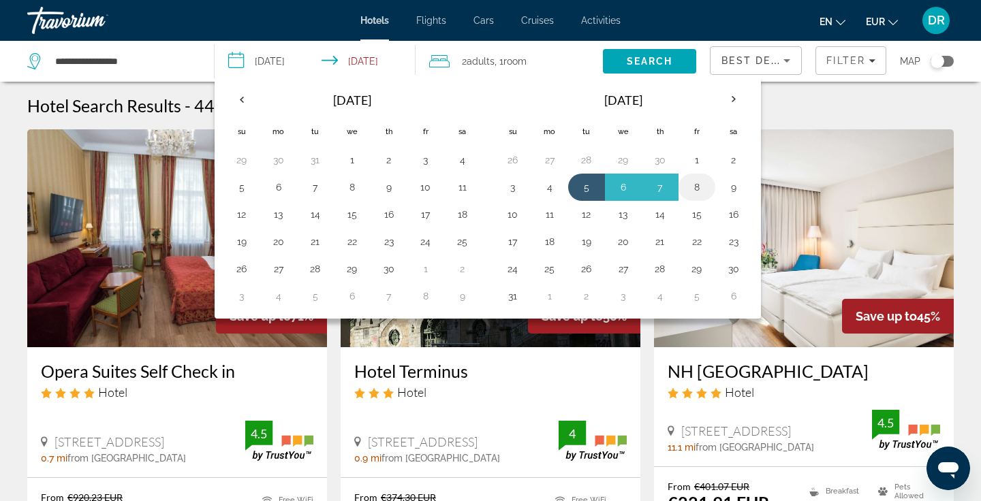
click at [694, 189] on button "8" at bounding box center [697, 187] width 22 height 19
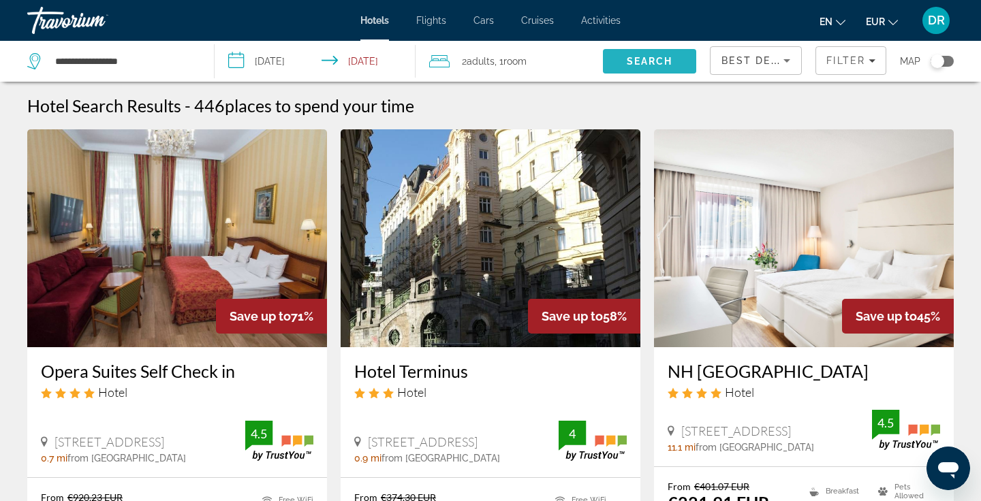
click at [677, 64] on span "Search" at bounding box center [649, 61] width 93 height 33
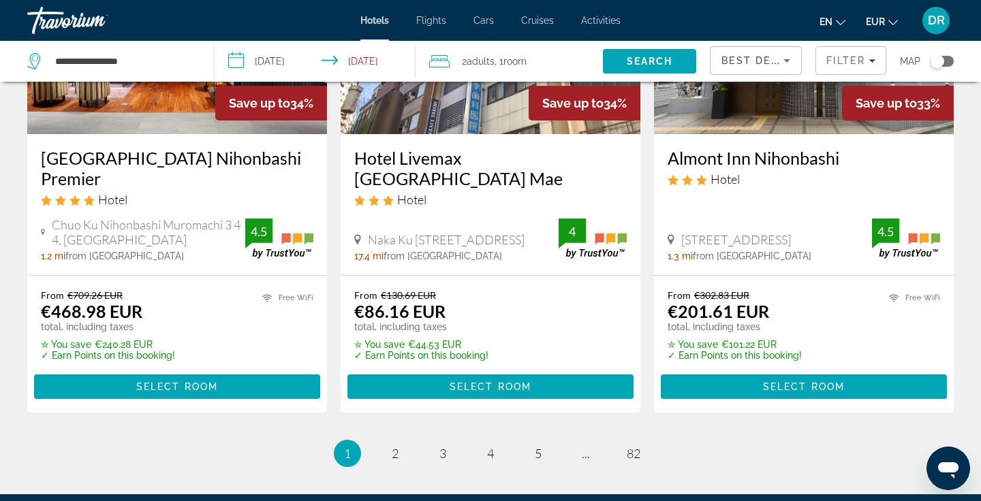
scroll to position [1965, 0]
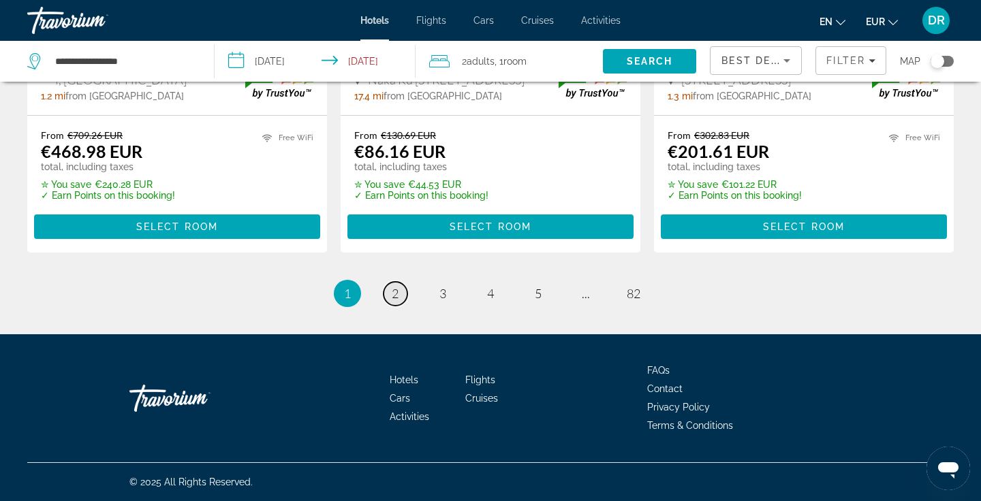
click at [395, 291] on span "2" at bounding box center [395, 293] width 7 height 15
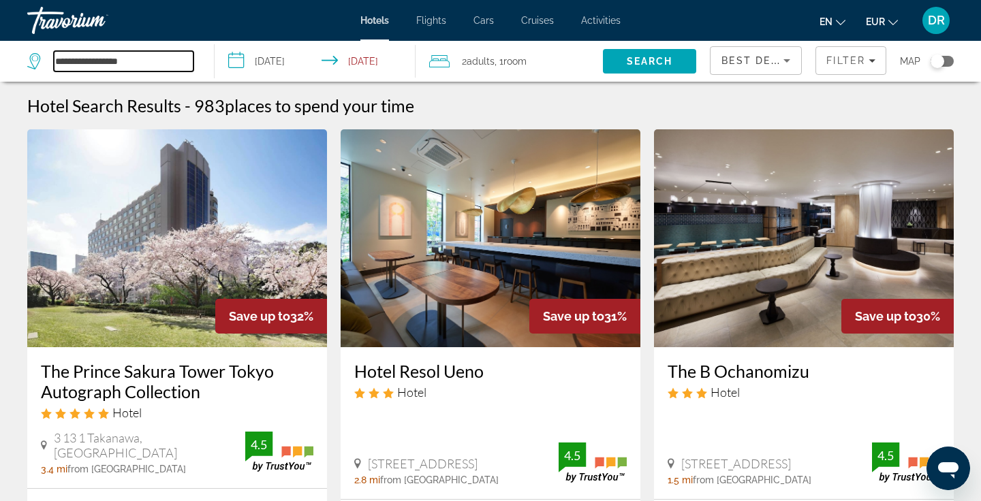
click at [170, 65] on input "**********" at bounding box center [124, 61] width 140 height 20
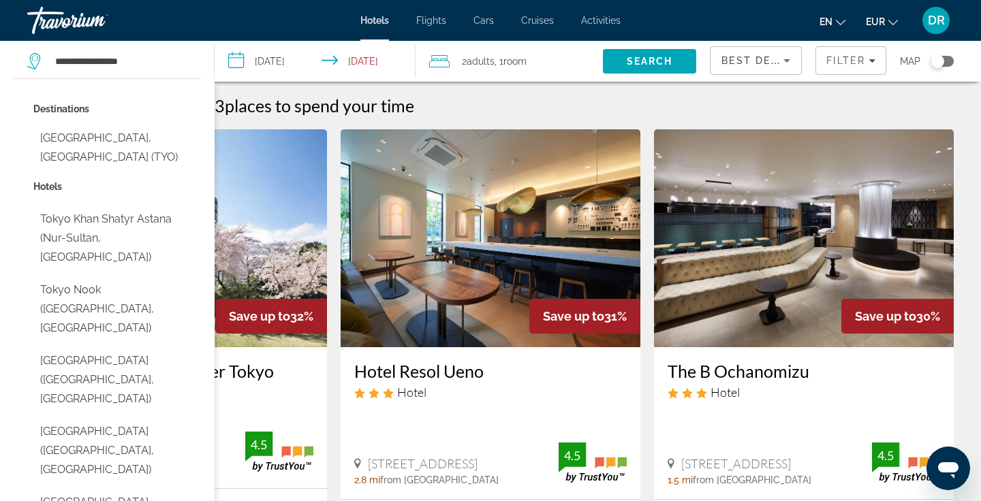
click at [505, 97] on div "Hotel Search Results - 983 places to spend your time" at bounding box center [490, 105] width 927 height 20
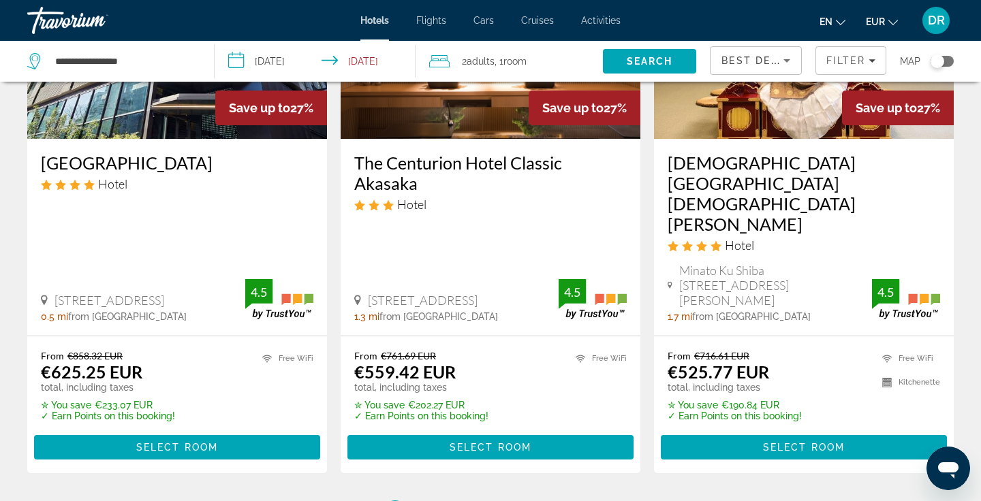
scroll to position [1951, 0]
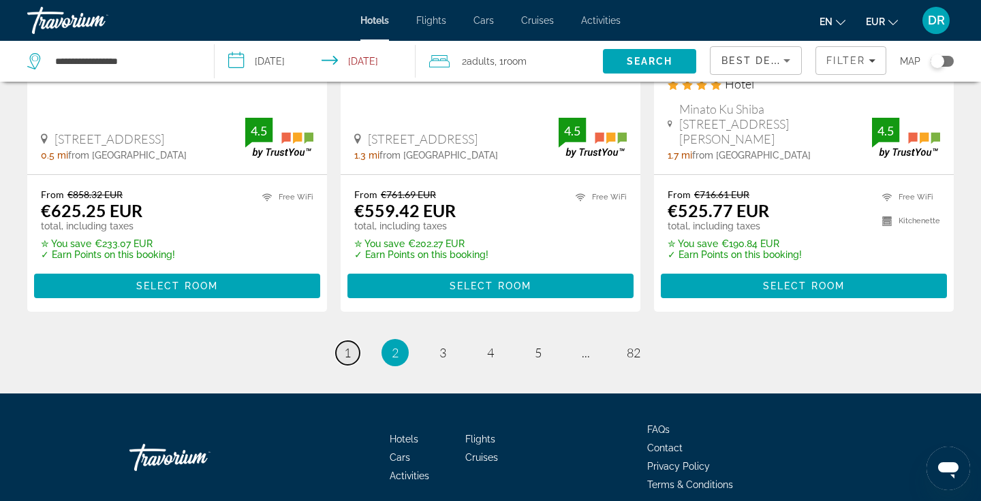
click at [348, 345] on span "1" at bounding box center [347, 352] width 7 height 15
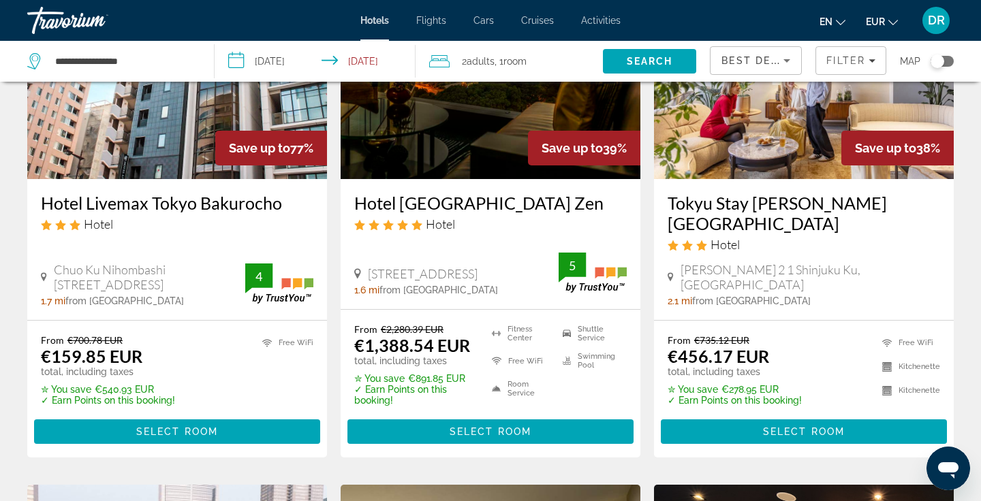
scroll to position [210, 0]
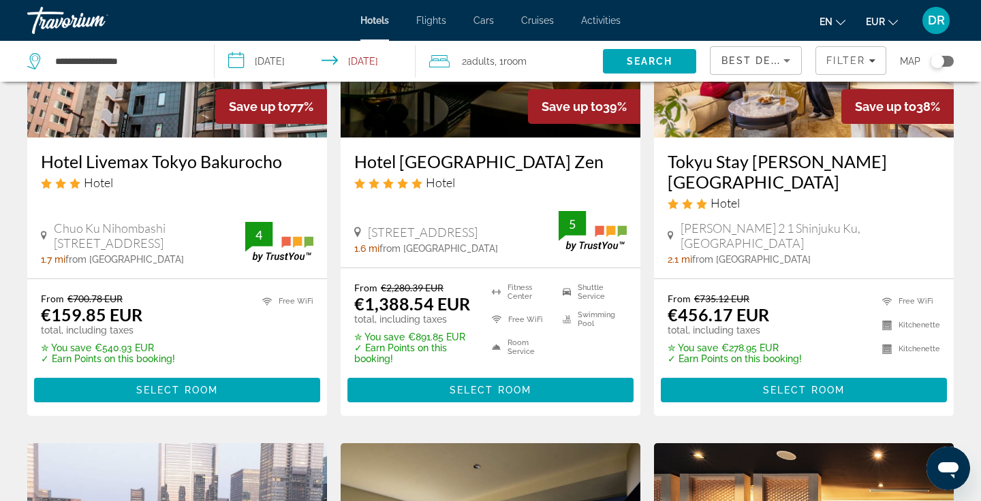
click at [305, 61] on input "**********" at bounding box center [318, 63] width 206 height 45
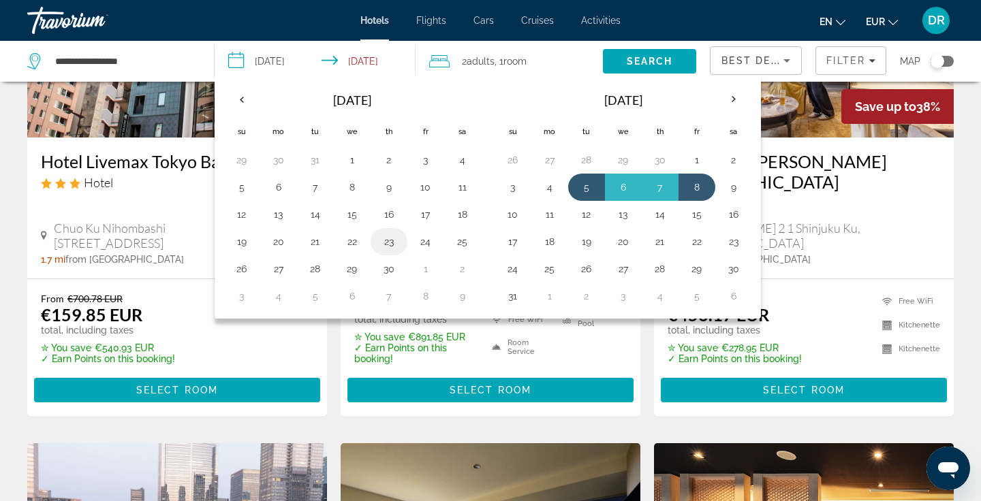
click at [386, 246] on button "23" at bounding box center [389, 241] width 22 height 19
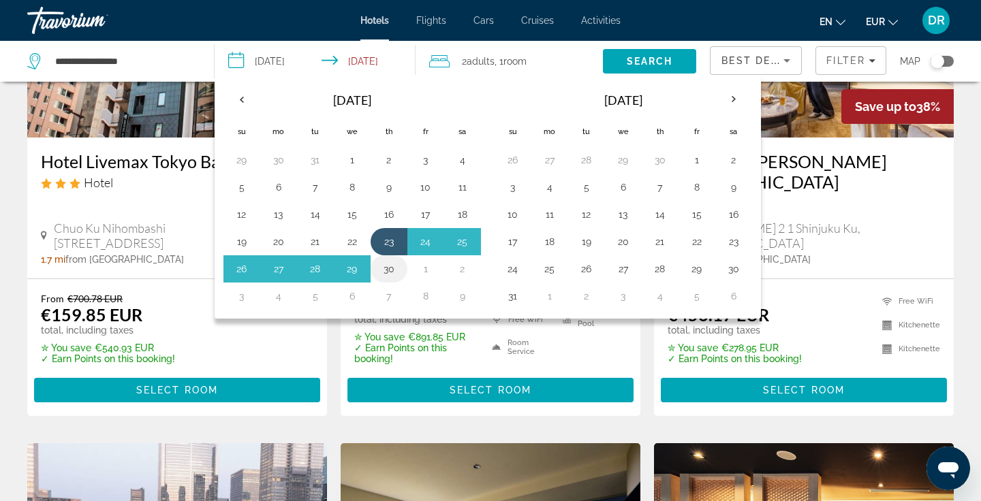
click at [389, 269] on button "30" at bounding box center [389, 269] width 22 height 19
type input "**********"
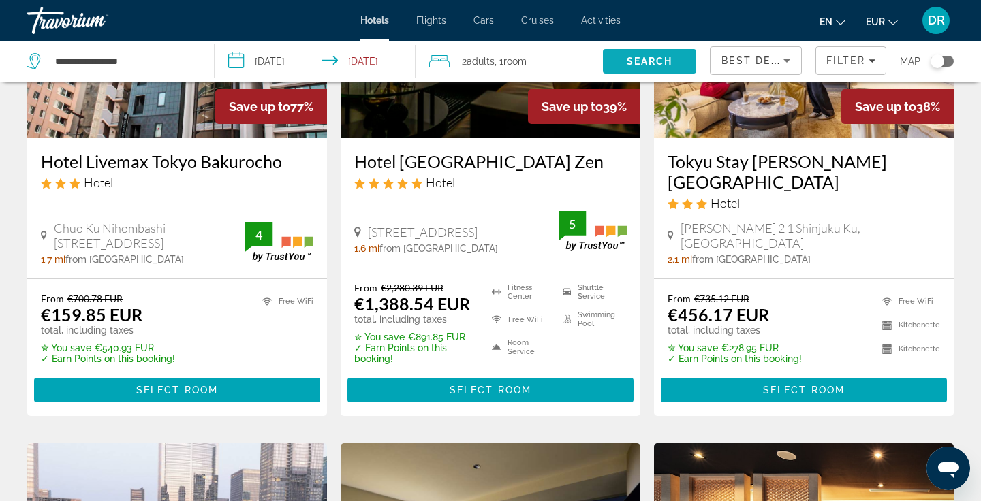
click at [628, 63] on span "Search" at bounding box center [650, 61] width 46 height 11
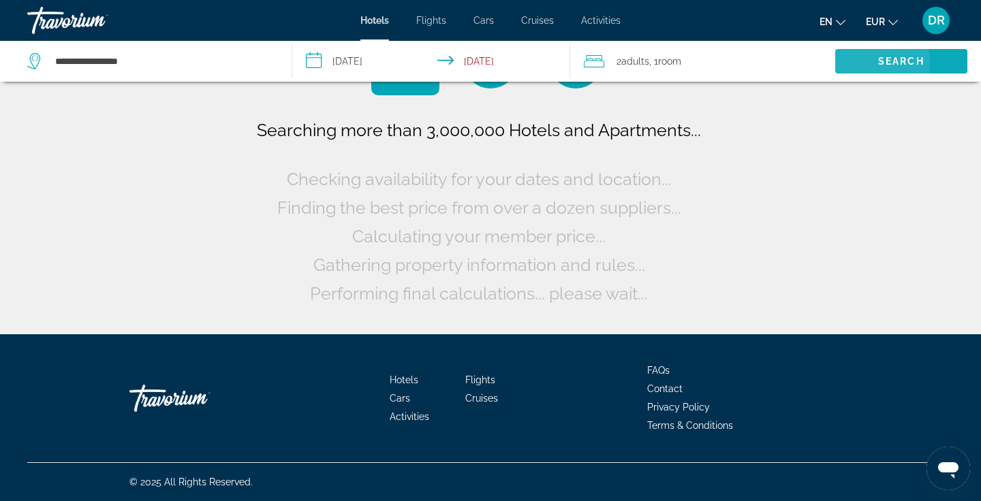
scroll to position [0, 0]
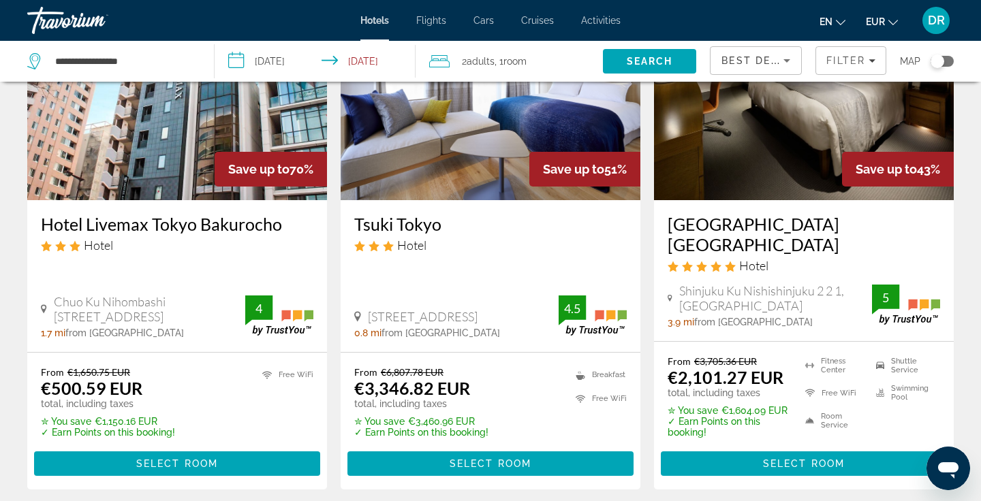
scroll to position [191, 0]
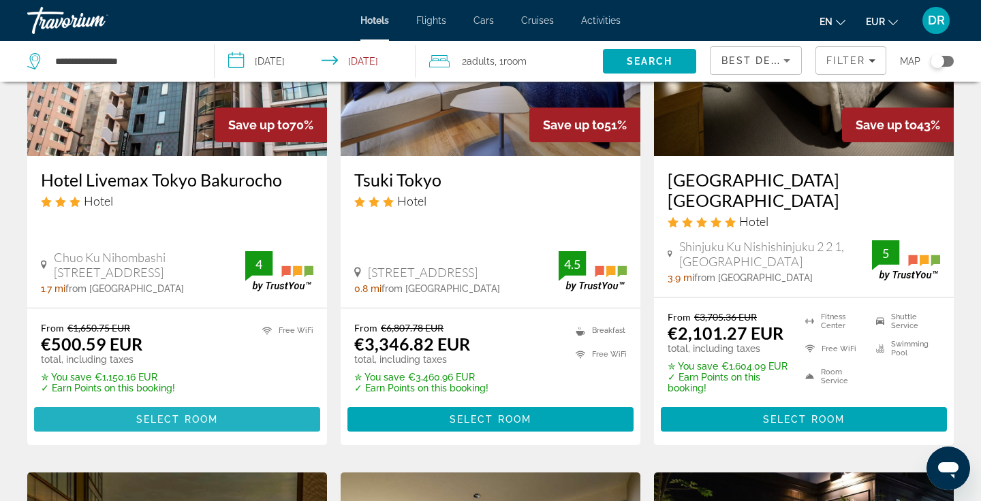
click at [175, 416] on span "Select Room" at bounding box center [177, 419] width 82 height 11
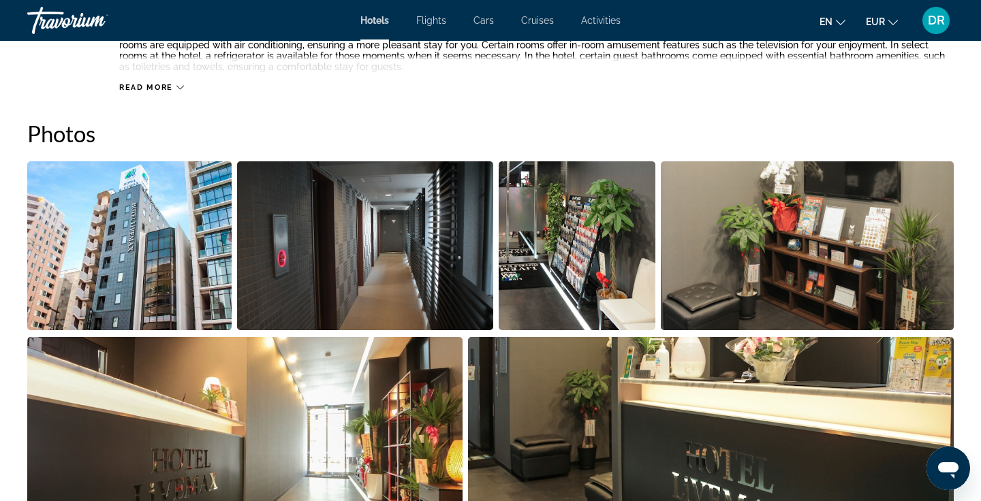
scroll to position [365, 0]
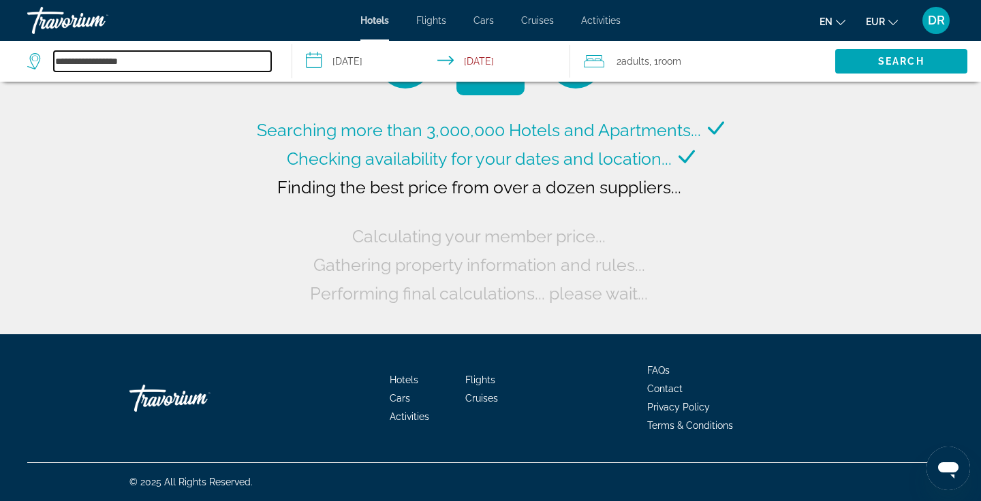
click at [161, 63] on input "**********" at bounding box center [162, 61] width 217 height 20
drag, startPoint x: 157, startPoint y: 61, endPoint x: 18, endPoint y: 59, distance: 139.0
click at [18, 59] on app-destination-search "**********" at bounding box center [146, 61] width 292 height 41
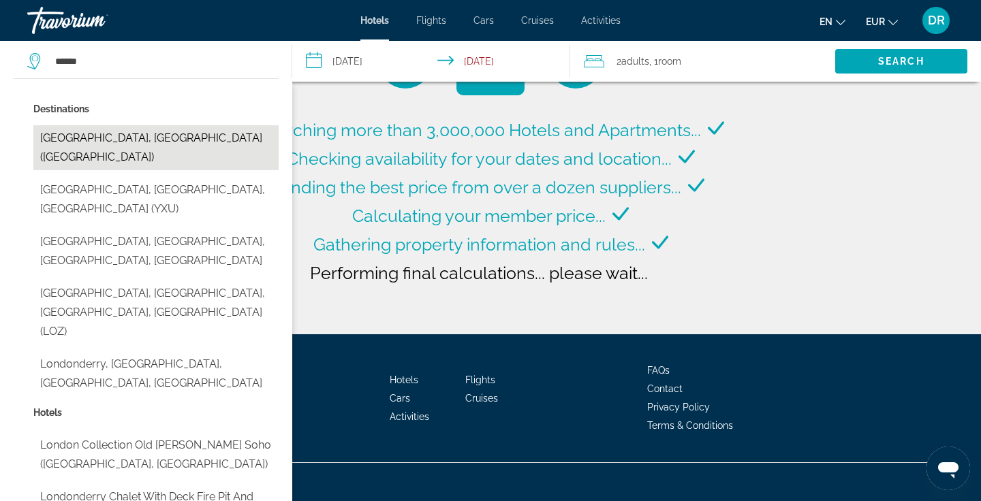
click at [211, 136] on button "London, United Kingdom (LON)" at bounding box center [155, 147] width 245 height 45
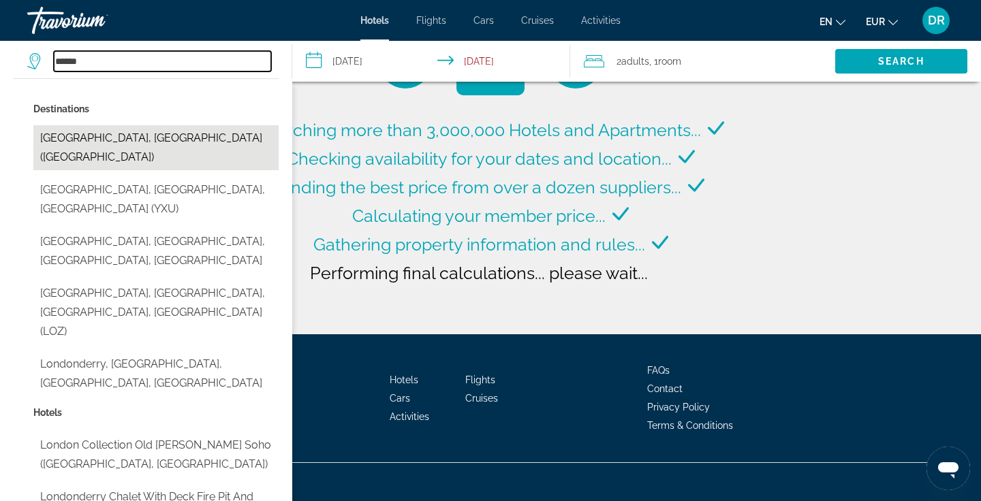
type input "**********"
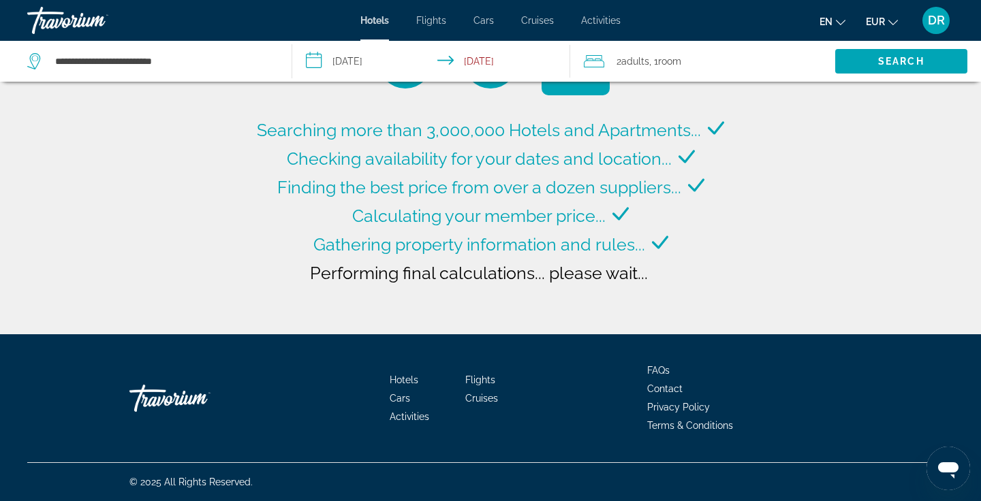
click at [347, 57] on input "**********" at bounding box center [434, 63] width 284 height 45
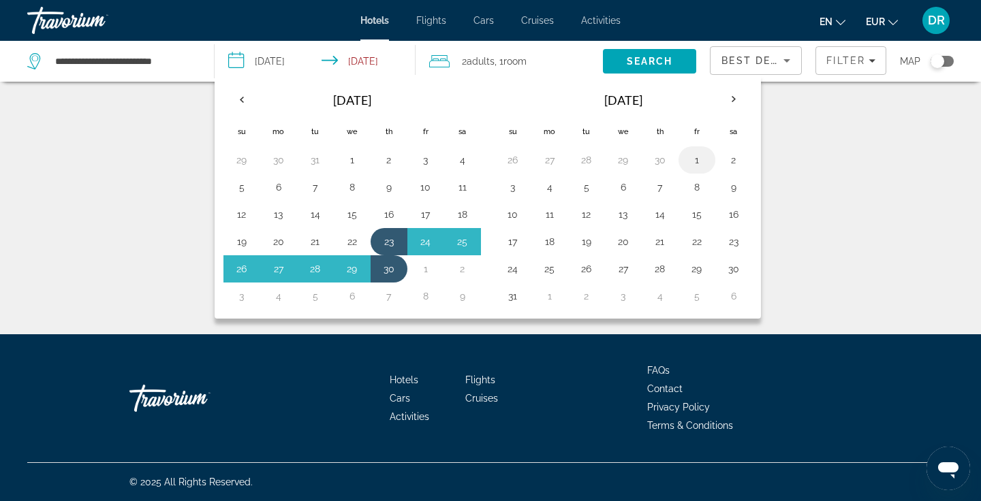
click at [698, 157] on button "1" at bounding box center [697, 160] width 22 height 19
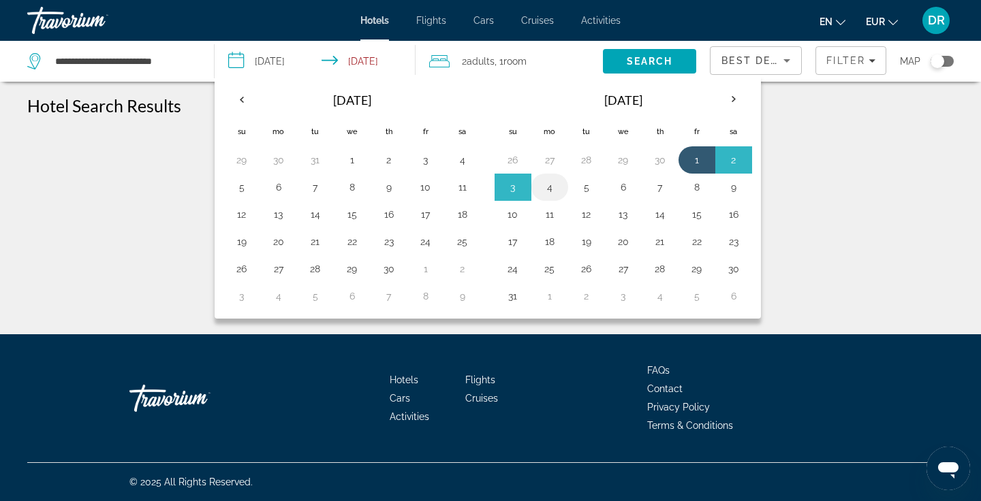
click at [549, 185] on button "4" at bounding box center [550, 187] width 22 height 19
type input "**********"
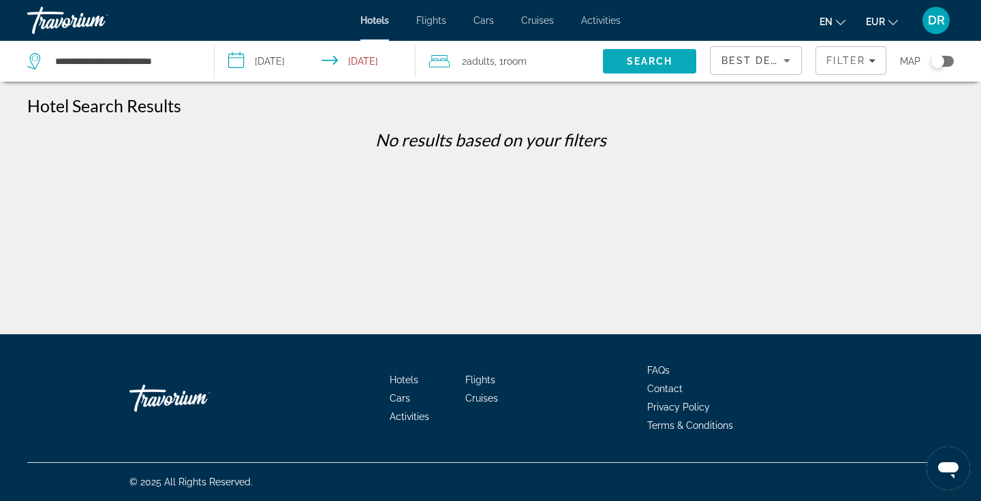
click at [662, 62] on span "Search" at bounding box center [650, 61] width 46 height 11
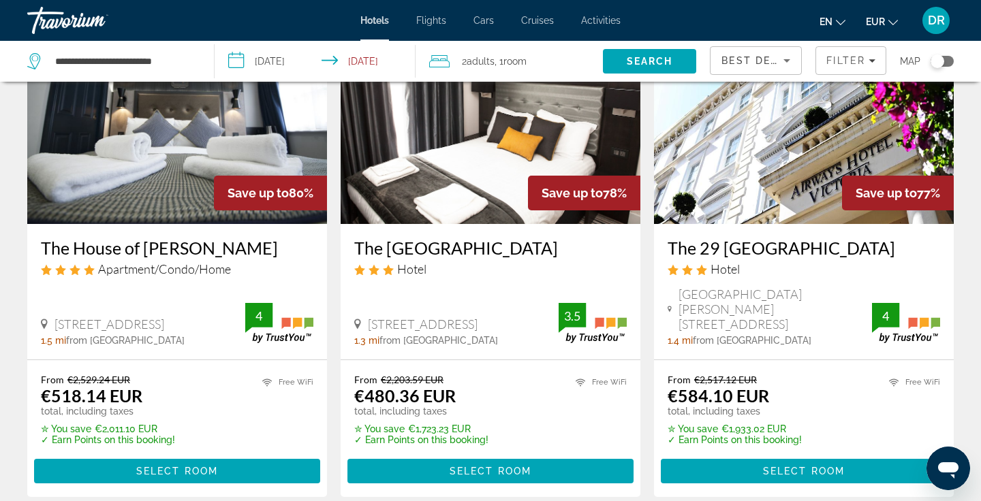
scroll to position [123, 0]
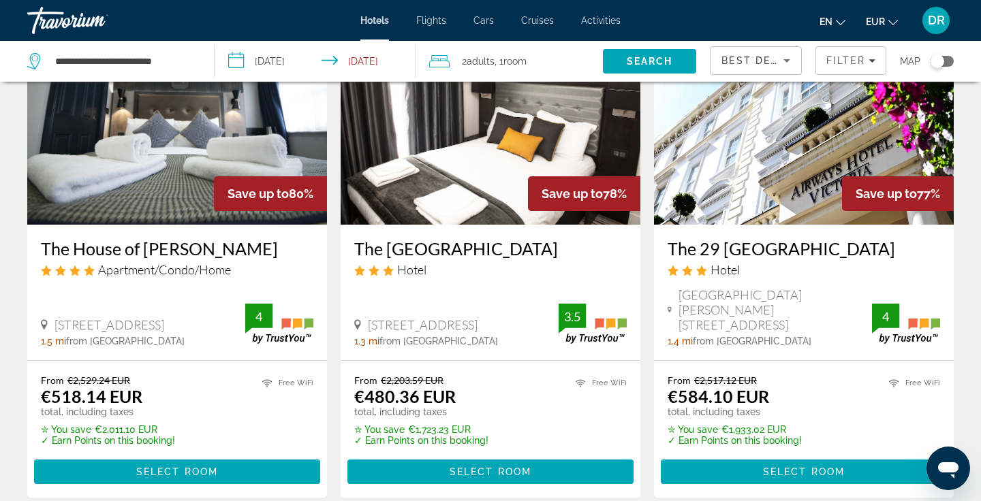
drag, startPoint x: 786, startPoint y: 248, endPoint x: 698, endPoint y: 241, distance: 88.2
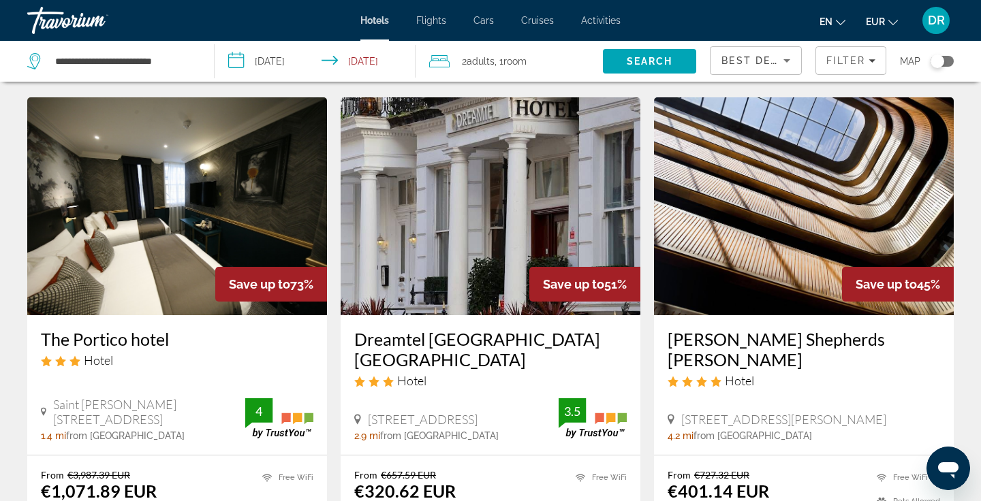
scroll to position [606, 0]
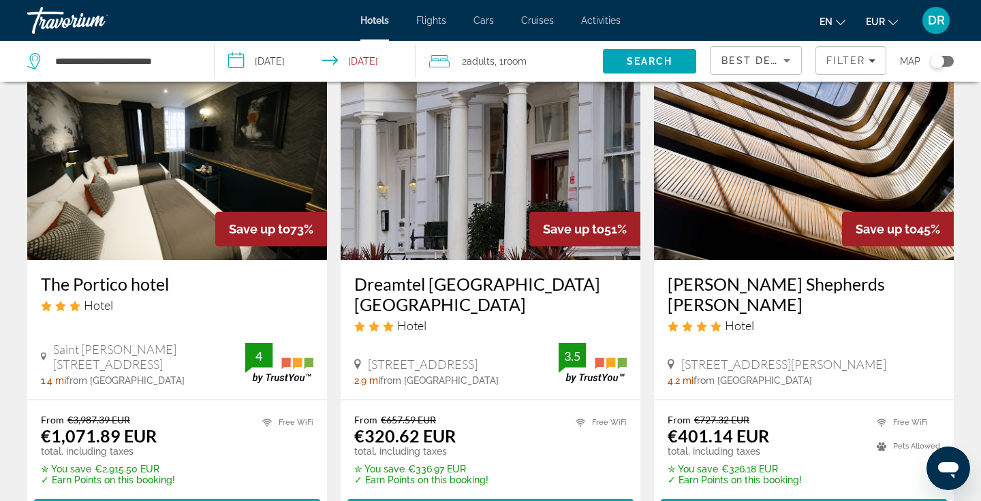
click at [696, 274] on h3 "Dorsett Shepherds Bush" at bounding box center [804, 294] width 273 height 41
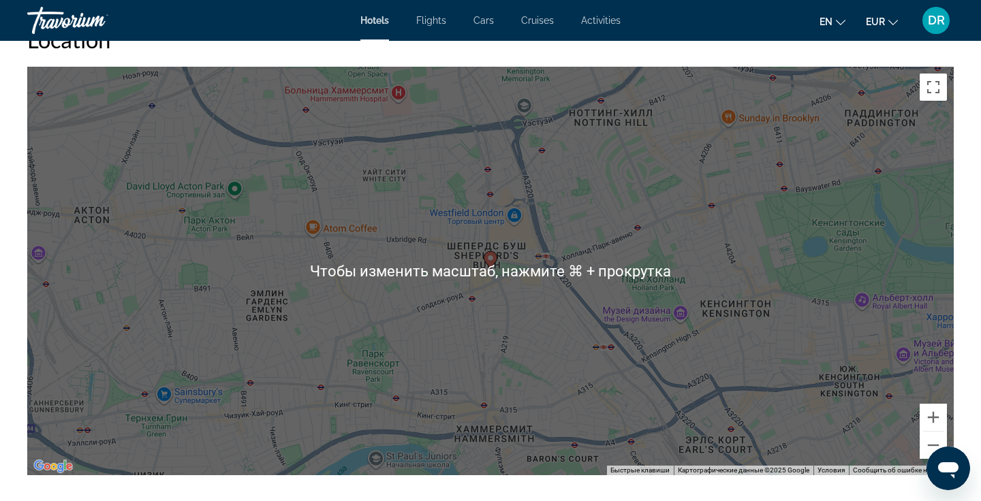
scroll to position [1289, 0]
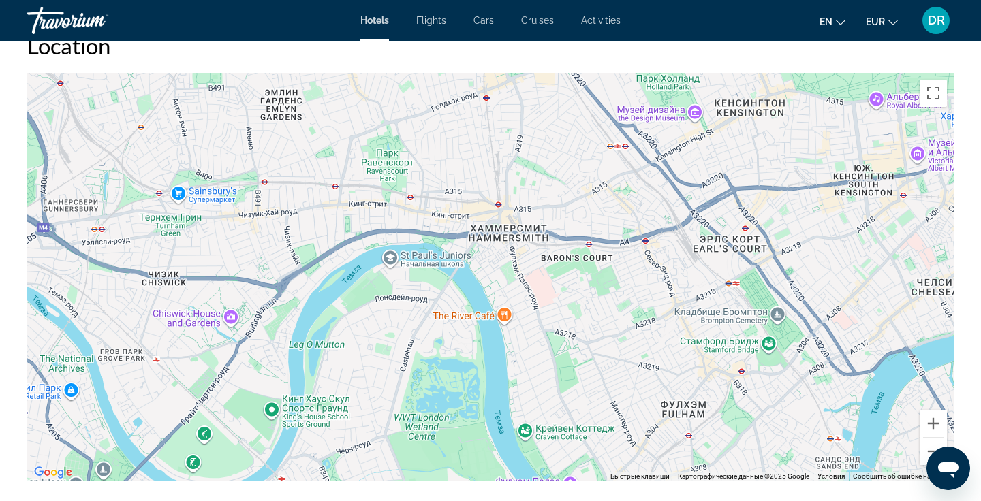
drag, startPoint x: 796, startPoint y: 335, endPoint x: 809, endPoint y: 126, distance: 208.9
click at [809, 126] on div "Чтобы активировать перетаскивание с помощью клавиатуры, нажмите Alt + Ввод. Пос…" at bounding box center [490, 277] width 927 height 409
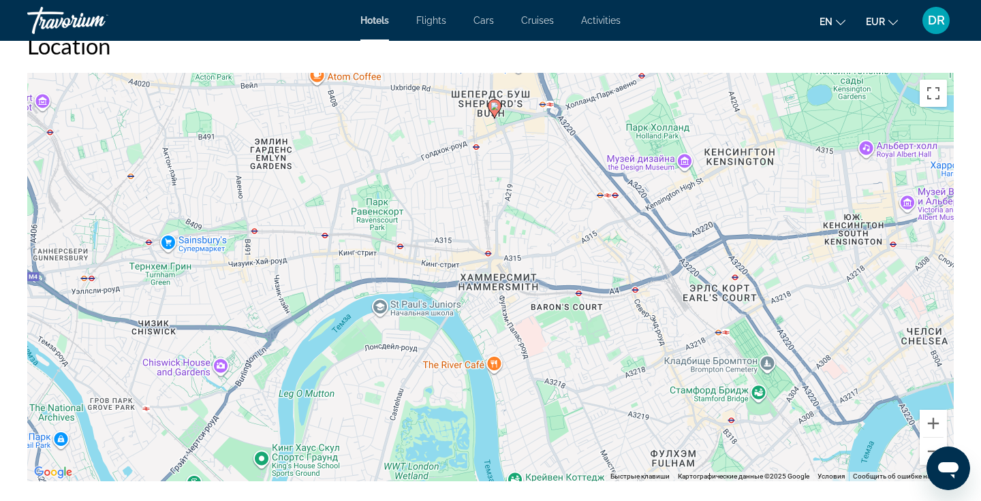
drag, startPoint x: 694, startPoint y: 305, endPoint x: 683, endPoint y: 353, distance: 48.9
click at [683, 353] on div "Чтобы активировать перетаскивание с помощью клавиатуры, нажмите Alt + Ввод. Пос…" at bounding box center [490, 277] width 927 height 409
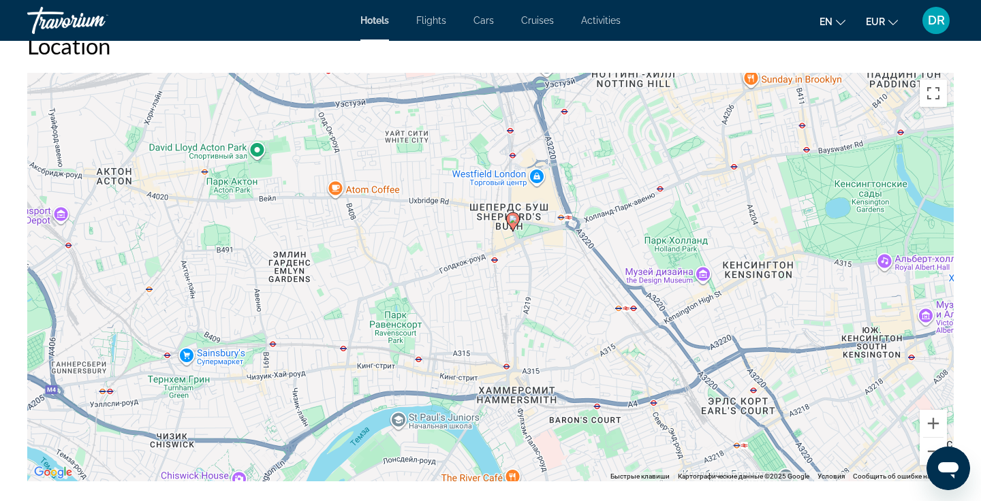
drag, startPoint x: 527, startPoint y: 172, endPoint x: 546, endPoint y: 290, distance: 119.4
click at [546, 290] on div "Чтобы активировать перетаскивание с помощью клавиатуры, нажмите Alt + Ввод. Пос…" at bounding box center [490, 277] width 927 height 409
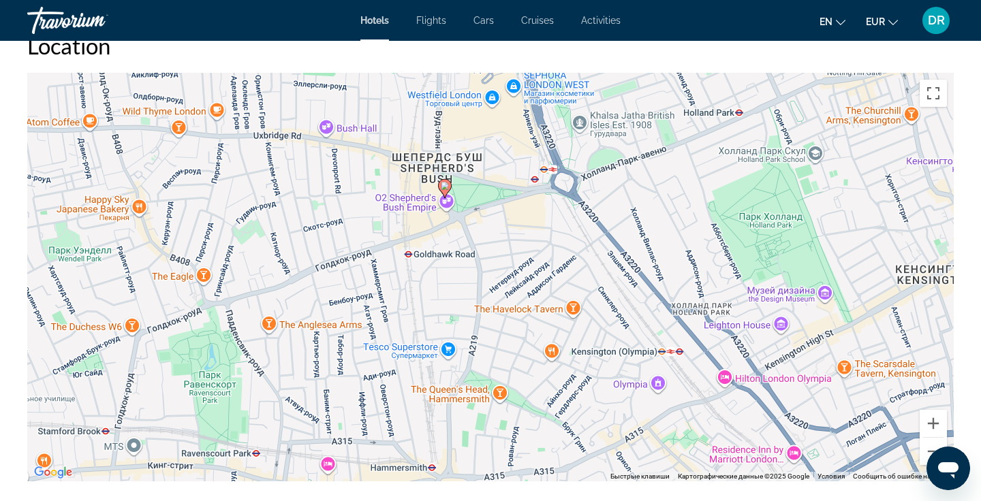
drag, startPoint x: 342, startPoint y: 374, endPoint x: 392, endPoint y: 315, distance: 76.9
click at [392, 315] on div "Чтобы активировать перетаскивание с помощью клавиатуры, нажмите Alt + Ввод. Пос…" at bounding box center [490, 277] width 927 height 409
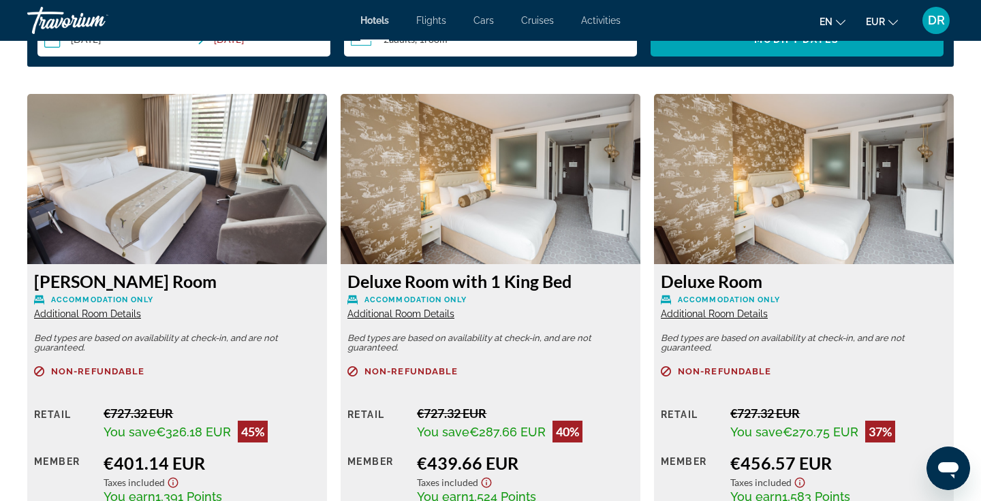
scroll to position [1826, 0]
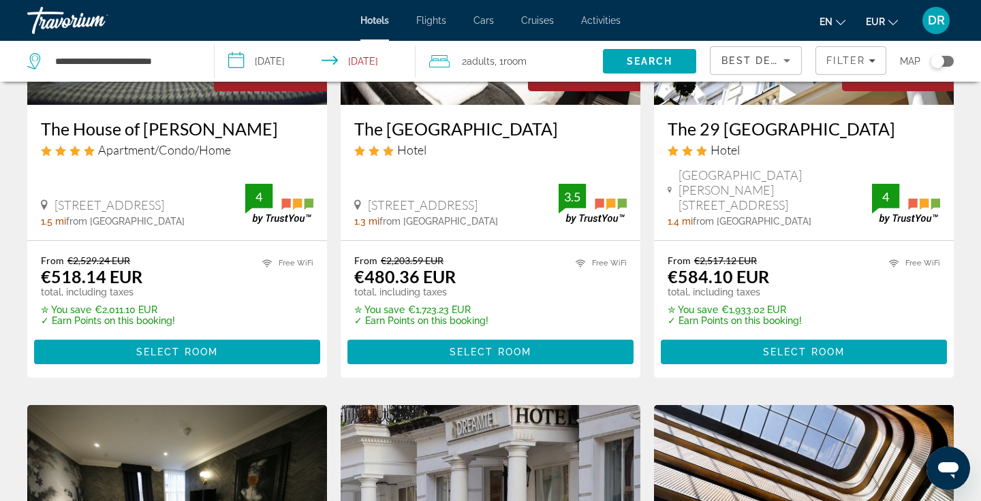
scroll to position [198, 0]
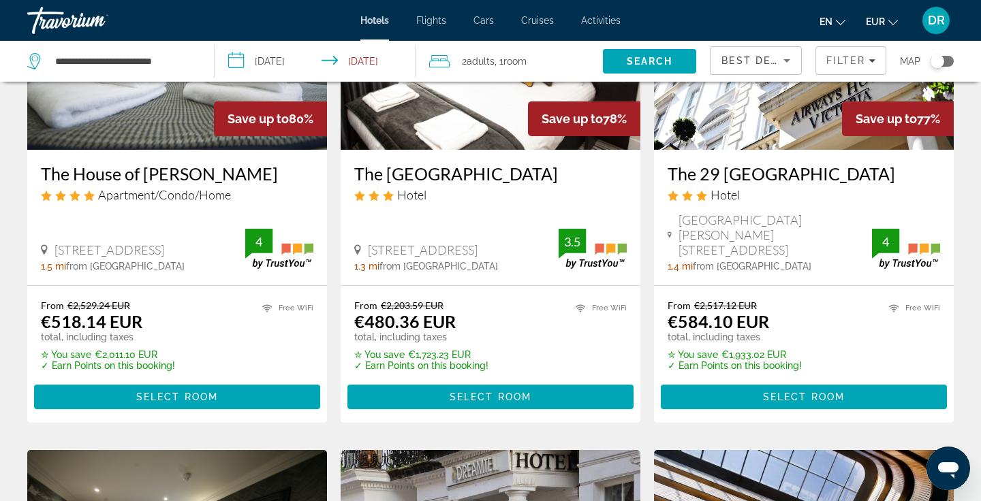
click at [715, 167] on h3 "The 29 London" at bounding box center [804, 174] width 273 height 20
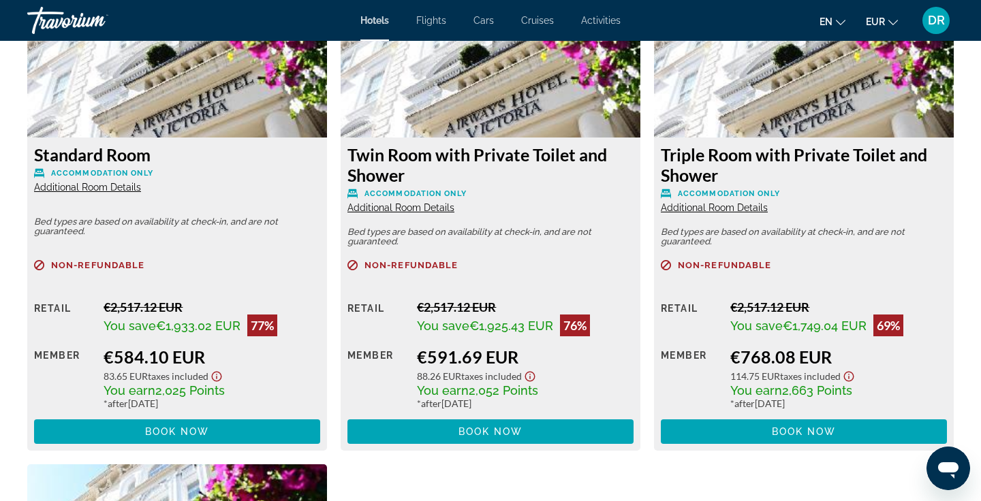
scroll to position [1986, 0]
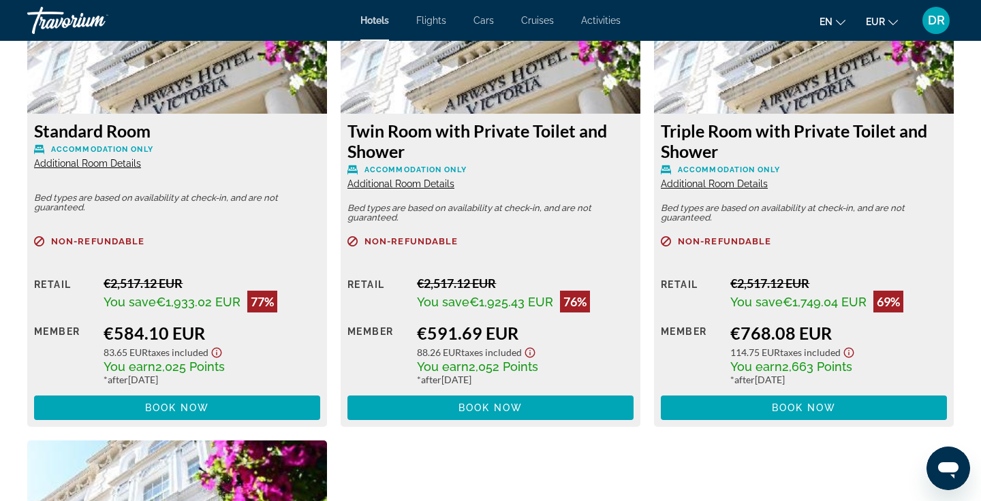
click at [536, 354] on icon "Show Taxes and Fees disclaimer" at bounding box center [530, 353] width 10 height 10
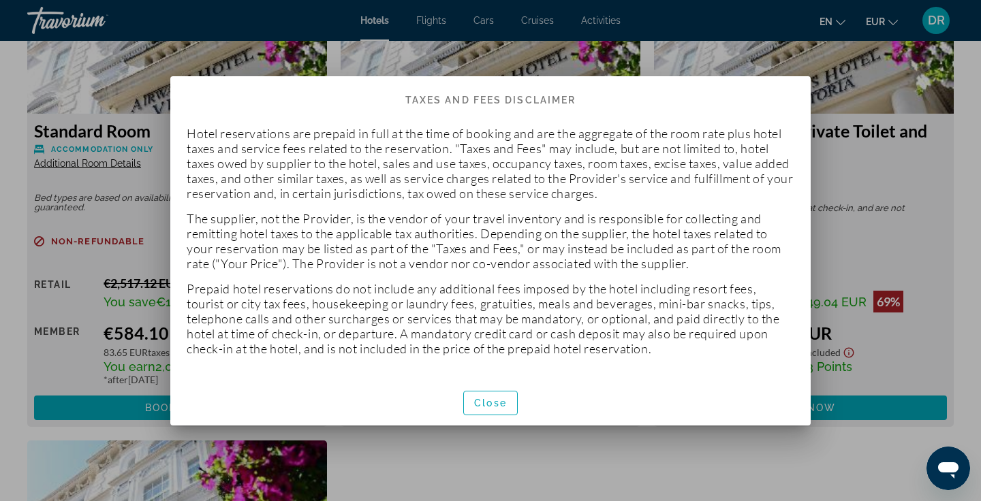
scroll to position [0, 0]
click at [498, 401] on span "Close" at bounding box center [490, 403] width 33 height 11
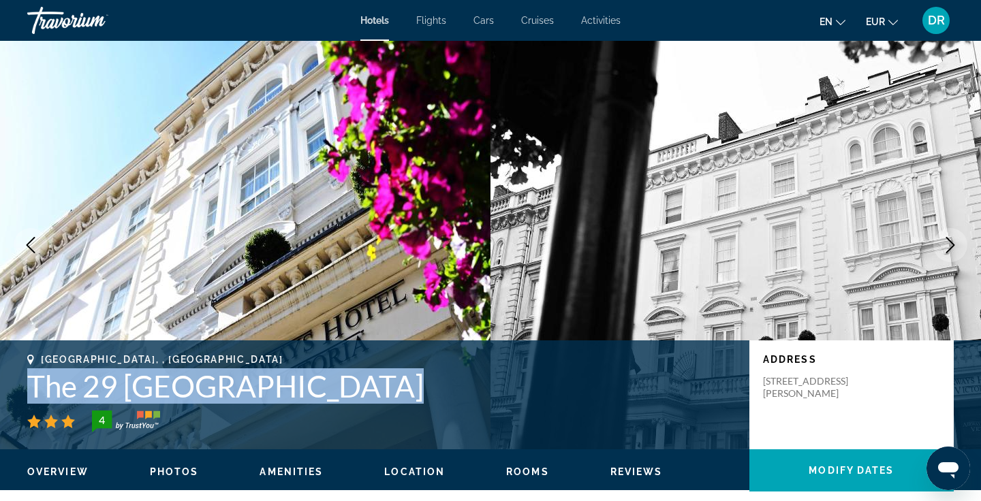
drag, startPoint x: 31, startPoint y: 387, endPoint x: 223, endPoint y: 405, distance: 192.3
click at [223, 405] on div "London, , United Kingdom The 29 London 4" at bounding box center [381, 393] width 709 height 78
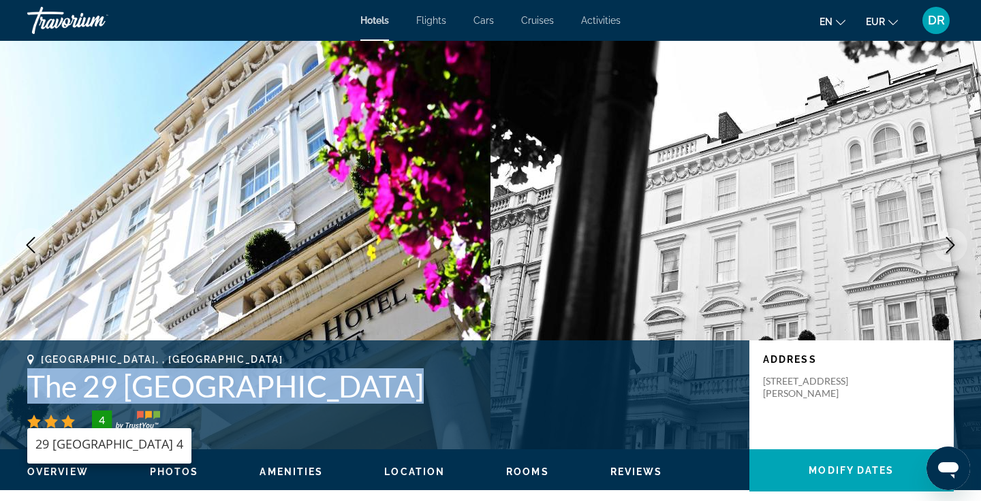
copy div "The 29 London"
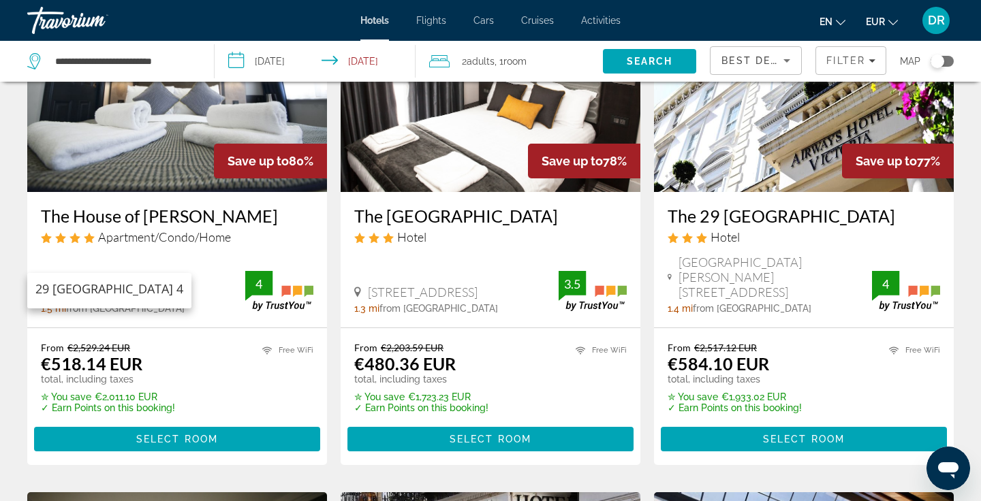
scroll to position [113, 0]
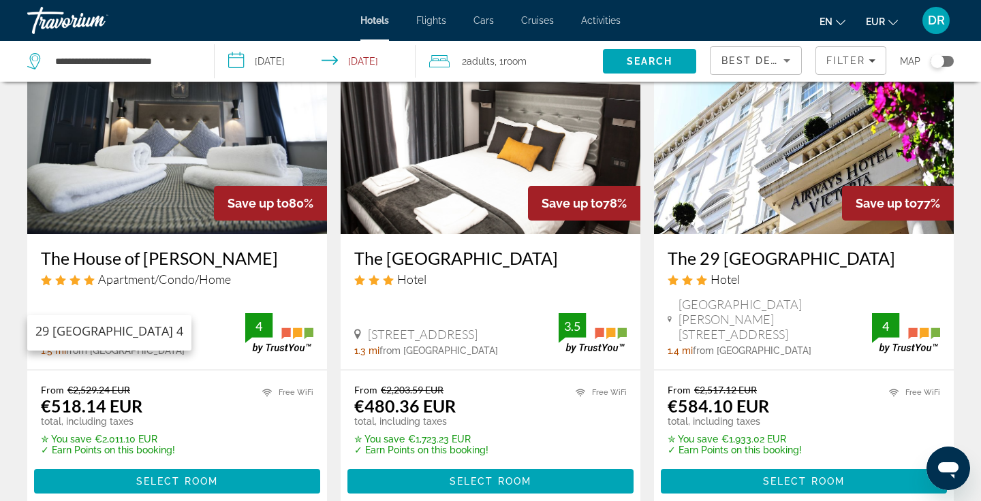
click at [422, 257] on h3 "The Tudor Inn Hotel" at bounding box center [490, 258] width 273 height 20
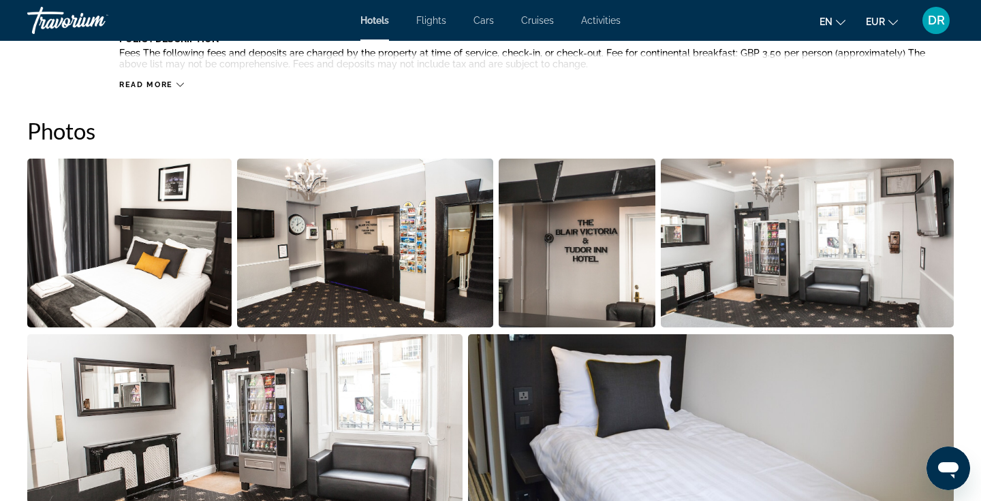
scroll to position [445, 0]
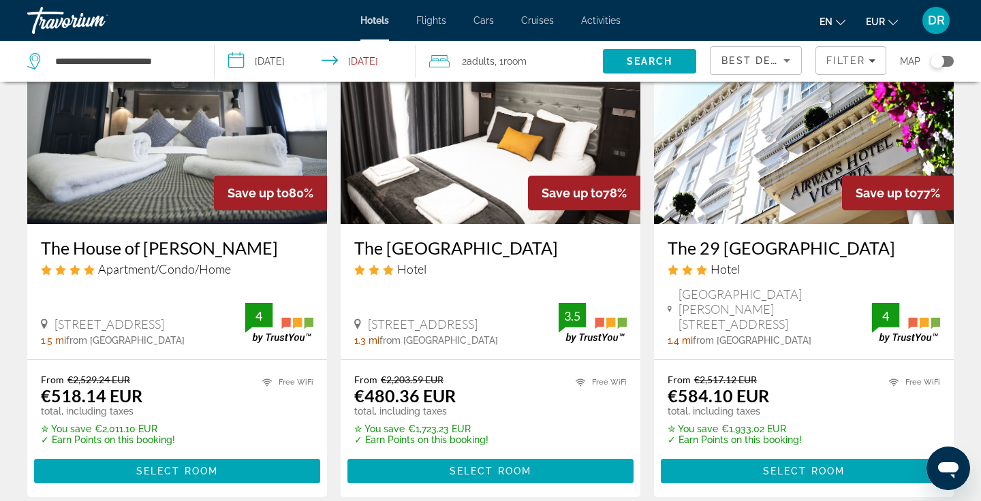
scroll to position [132, 0]
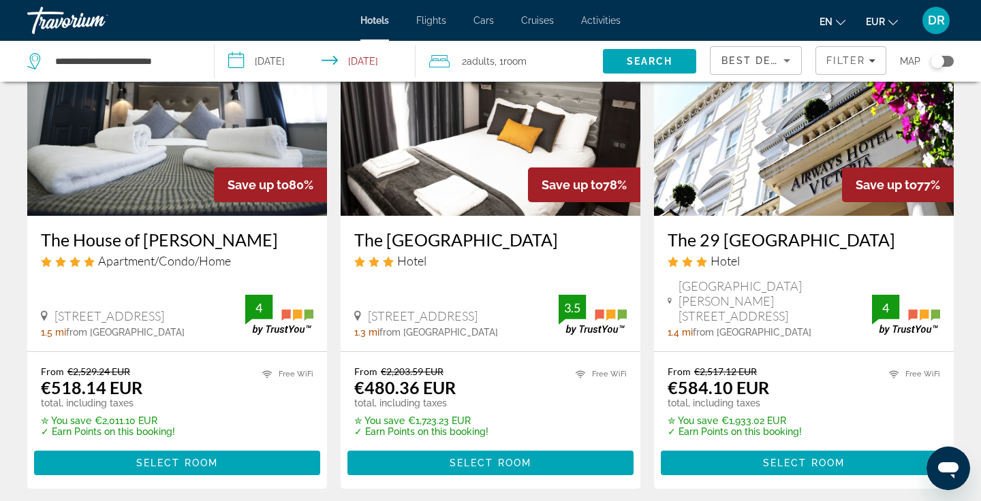
click at [153, 238] on h3 "The House of Toby" at bounding box center [177, 240] width 273 height 20
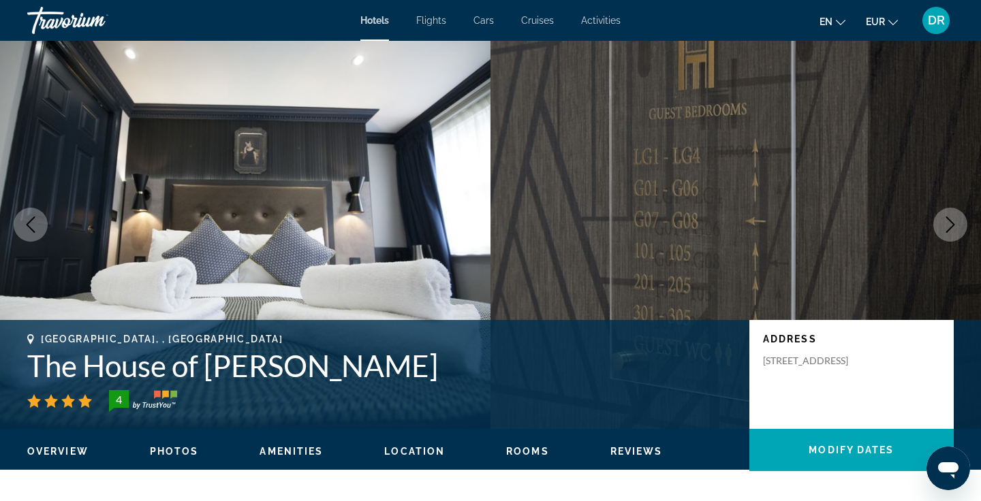
scroll to position [20, 0]
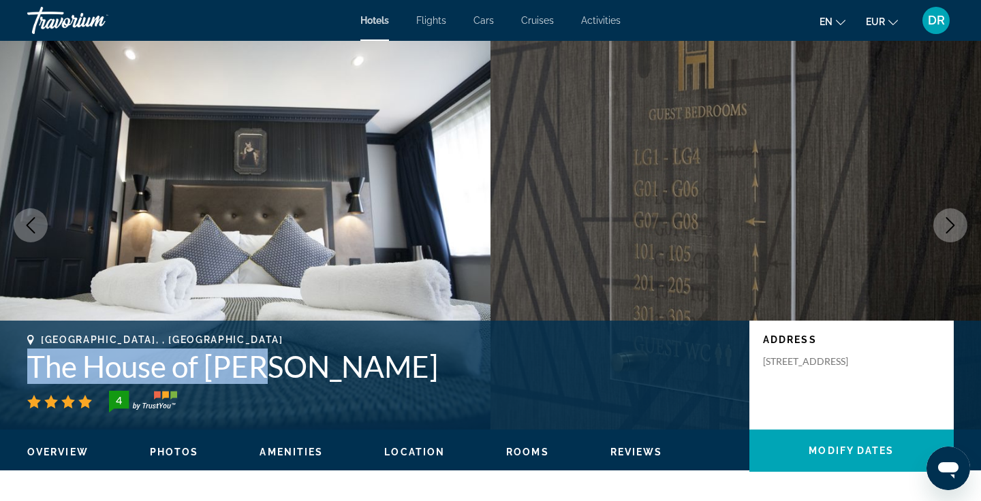
drag, startPoint x: 273, startPoint y: 368, endPoint x: 31, endPoint y: 352, distance: 242.4
click at [31, 352] on h1 "The House of Toby" at bounding box center [381, 366] width 709 height 35
copy h1 "The House of Toby"
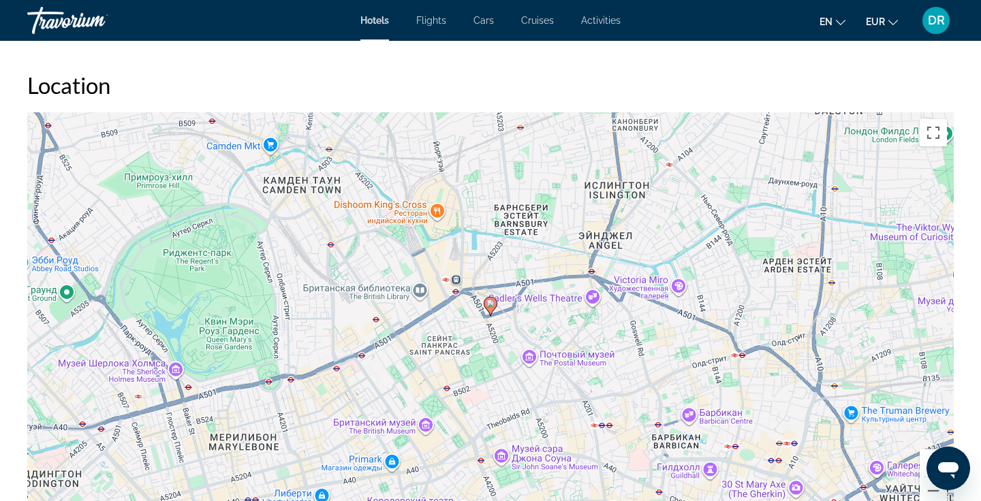
scroll to position [1177, 0]
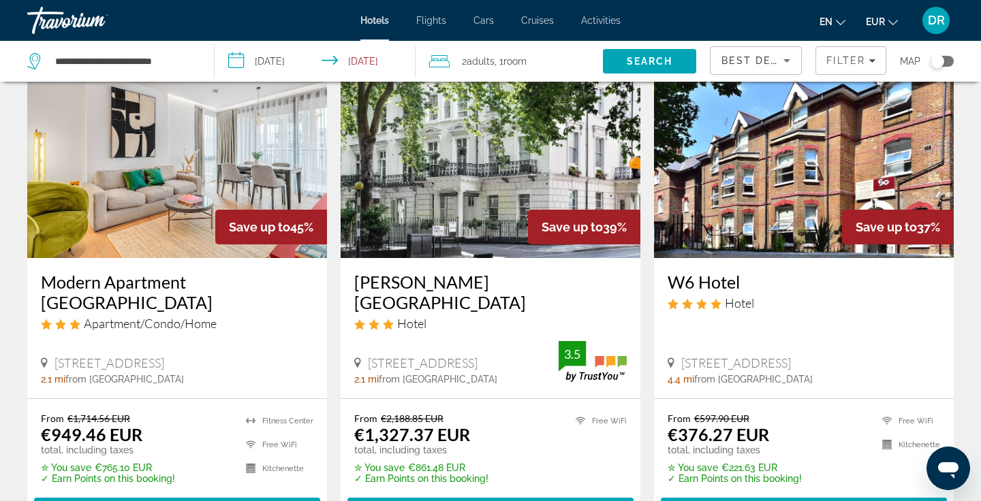
scroll to position [1134, 0]
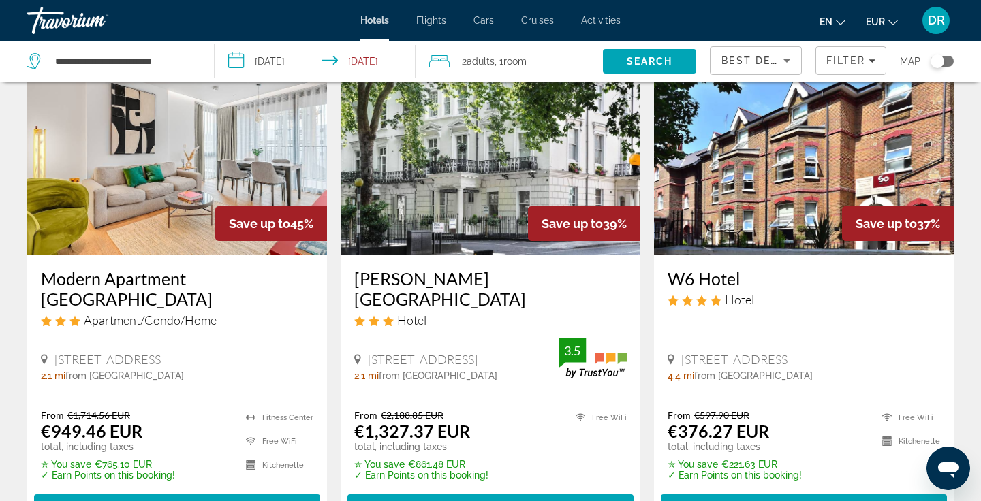
click at [162, 268] on h3 "Modern Apartment King's Cross" at bounding box center [177, 288] width 273 height 41
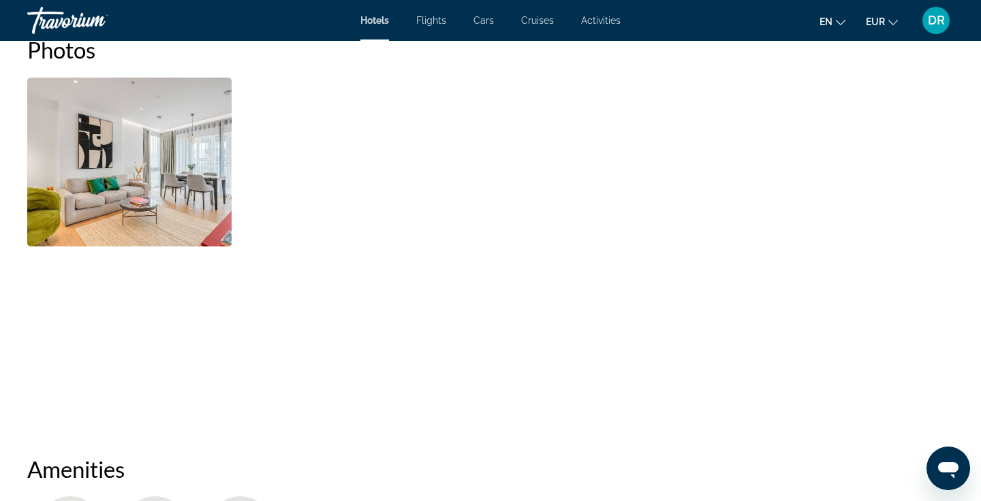
scroll to position [804, 0]
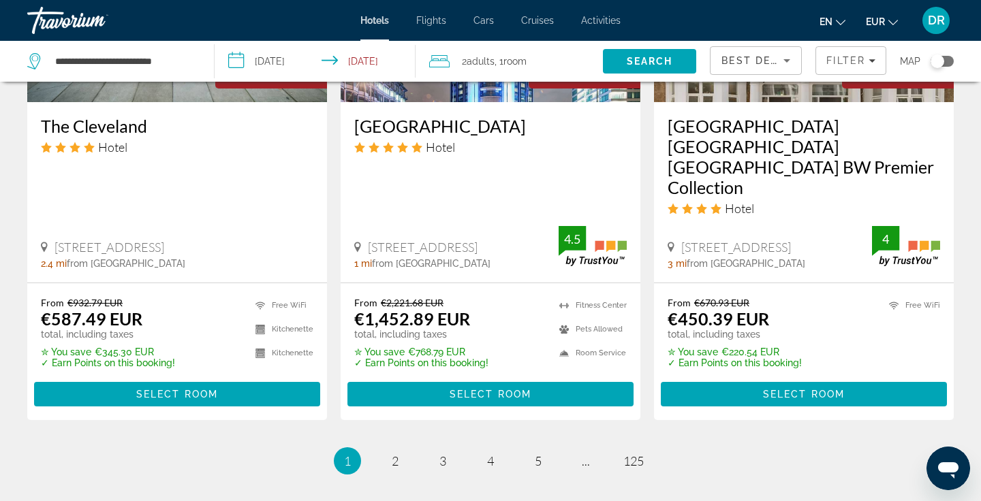
scroll to position [1881, 0]
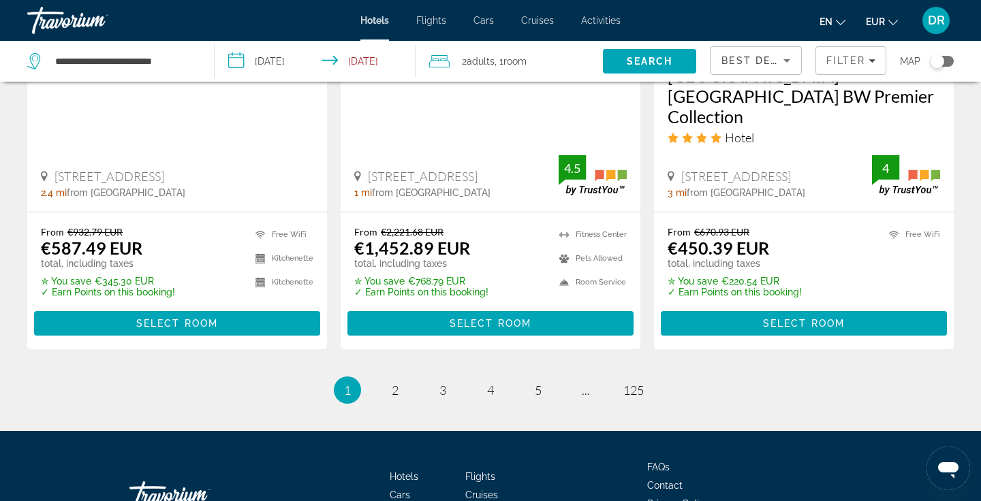
click at [70, 10] on div "Travorium" at bounding box center [95, 20] width 136 height 35
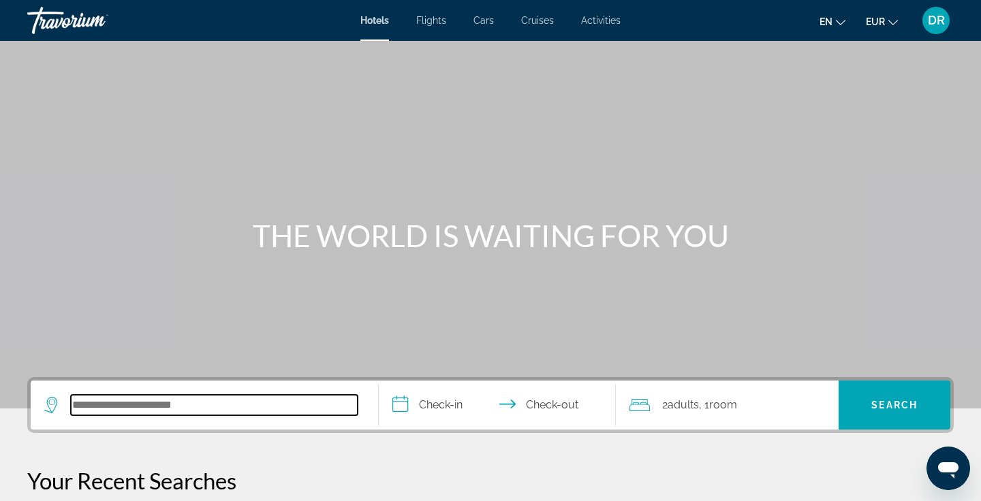
click at [152, 405] on input "Search hotel destination" at bounding box center [214, 405] width 287 height 20
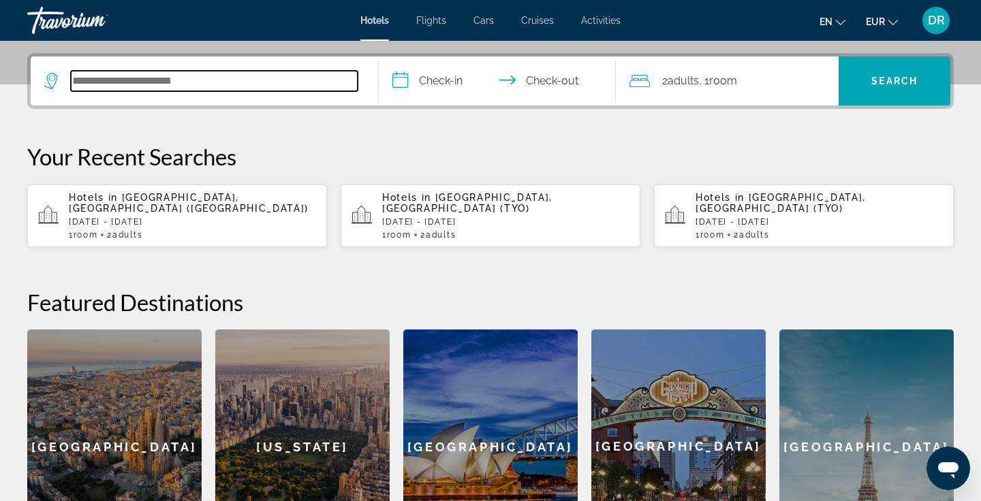
scroll to position [333, 0]
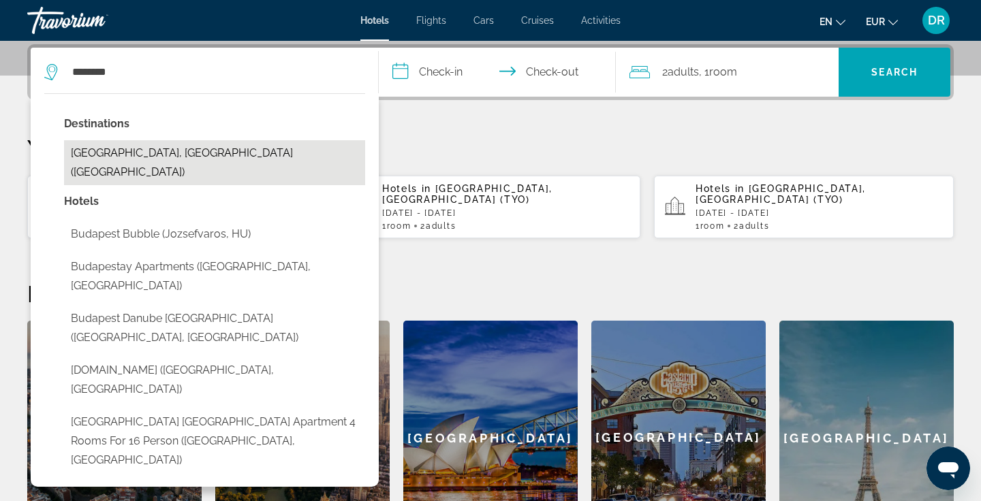
click at [213, 160] on button "Budapest, Hungary (BUD)" at bounding box center [214, 162] width 301 height 45
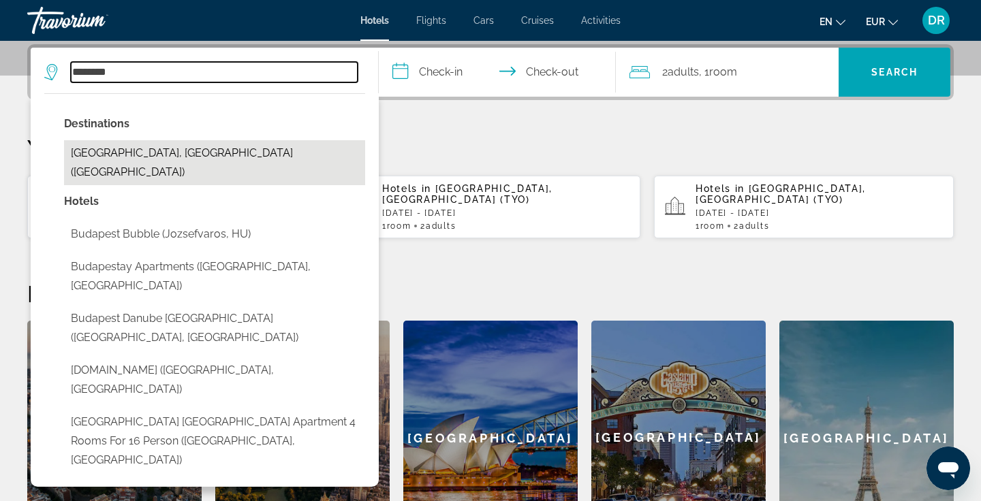
type input "**********"
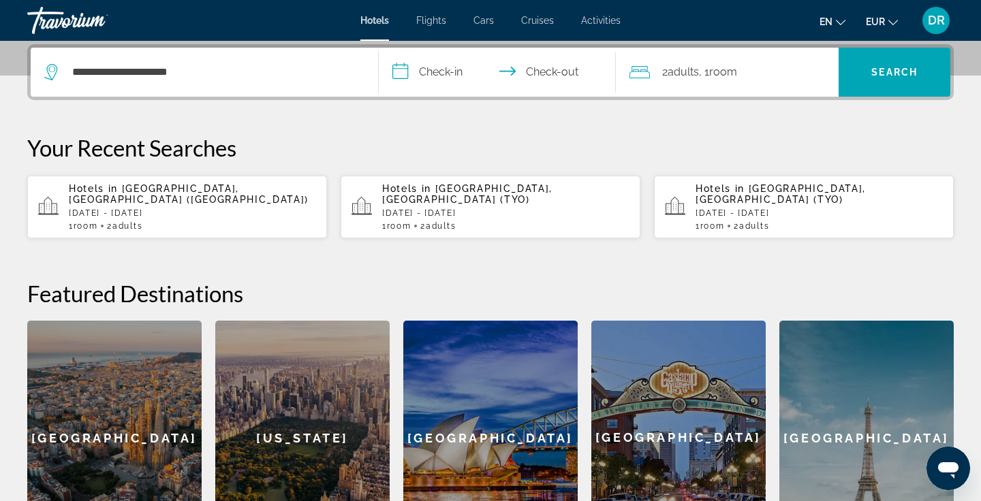
click at [422, 72] on input "**********" at bounding box center [500, 74] width 243 height 53
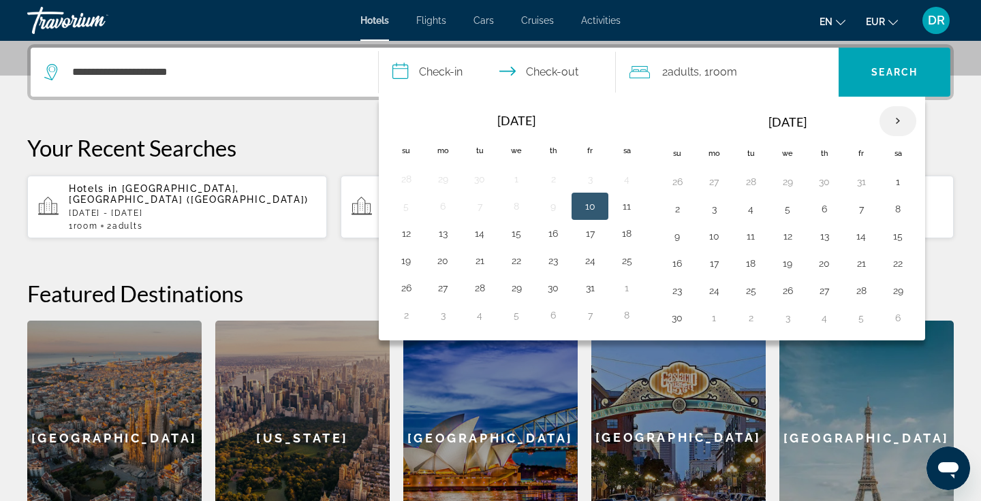
click at [904, 113] on th "Next month" at bounding box center [898, 121] width 37 height 30
click at [899, 112] on th "Next month" at bounding box center [898, 121] width 37 height 30
click at [895, 116] on th "Next month" at bounding box center [898, 121] width 37 height 30
click at [679, 211] on button "1" at bounding box center [677, 209] width 22 height 19
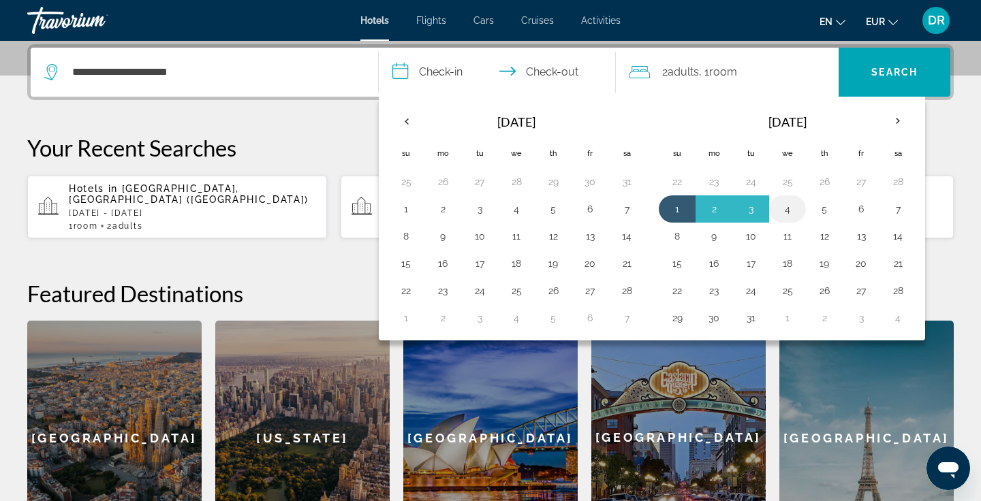
click at [786, 206] on button "4" at bounding box center [788, 209] width 22 height 19
type input "**********"
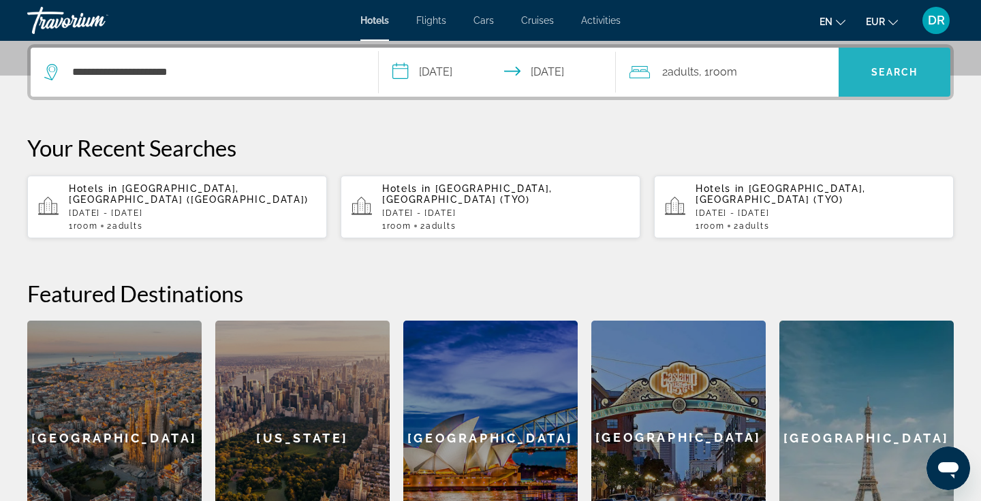
click at [899, 63] on span "Search" at bounding box center [895, 72] width 112 height 33
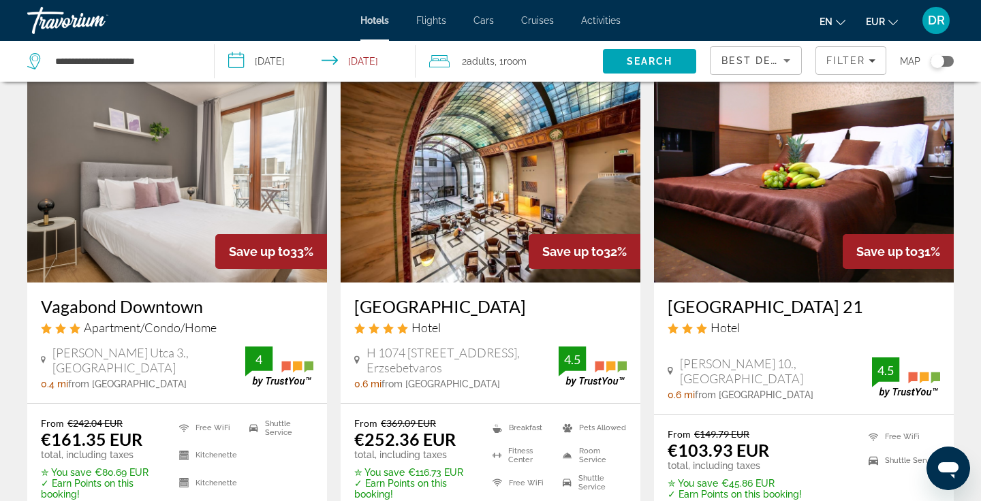
scroll to position [1106, 0]
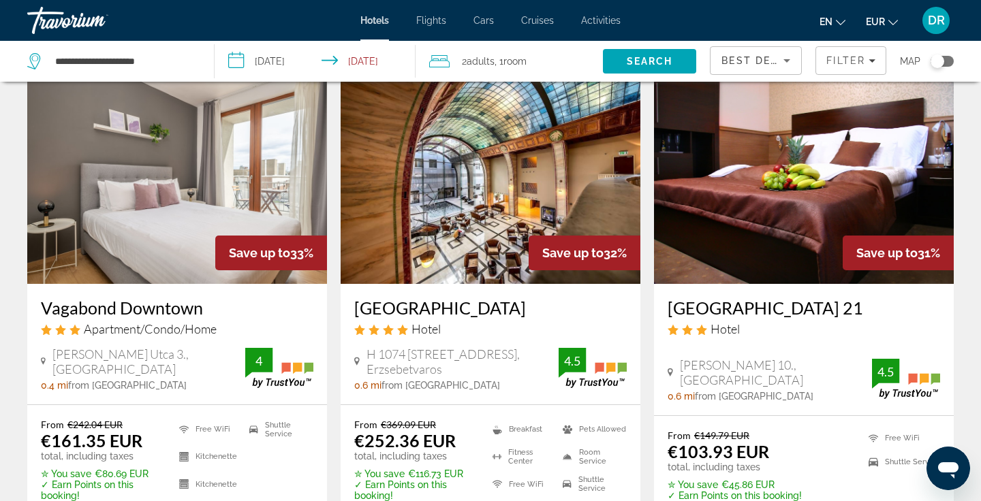
click at [463, 238] on img "Main content" at bounding box center [491, 175] width 300 height 218
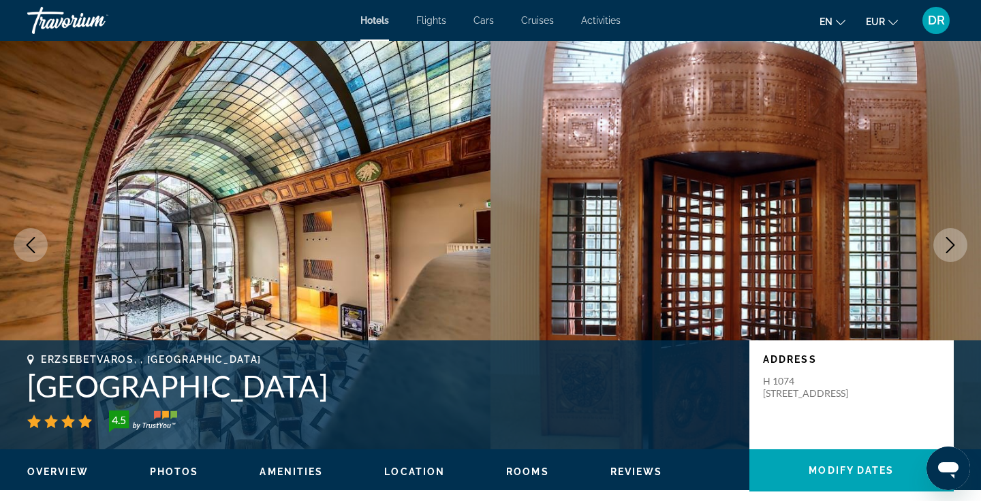
click at [947, 248] on icon "Next image" at bounding box center [950, 245] width 16 height 16
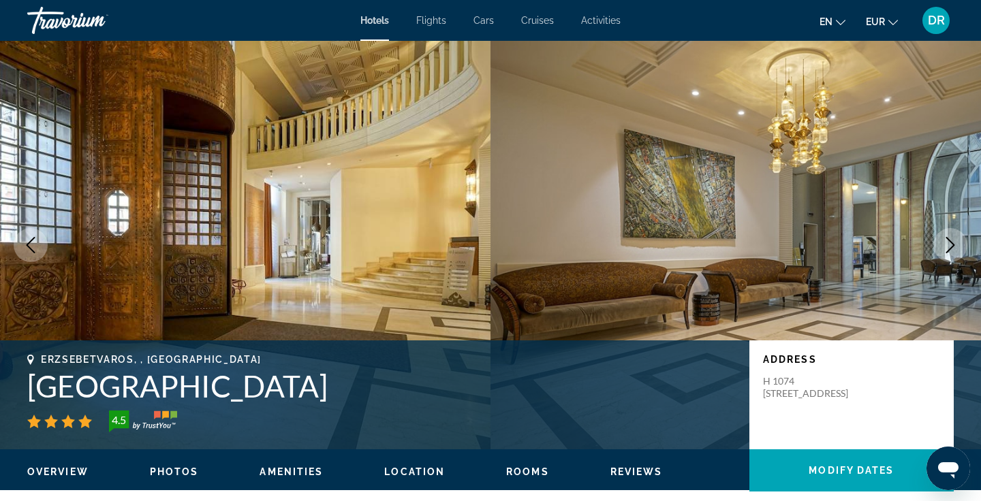
click at [947, 248] on icon "Next image" at bounding box center [950, 245] width 16 height 16
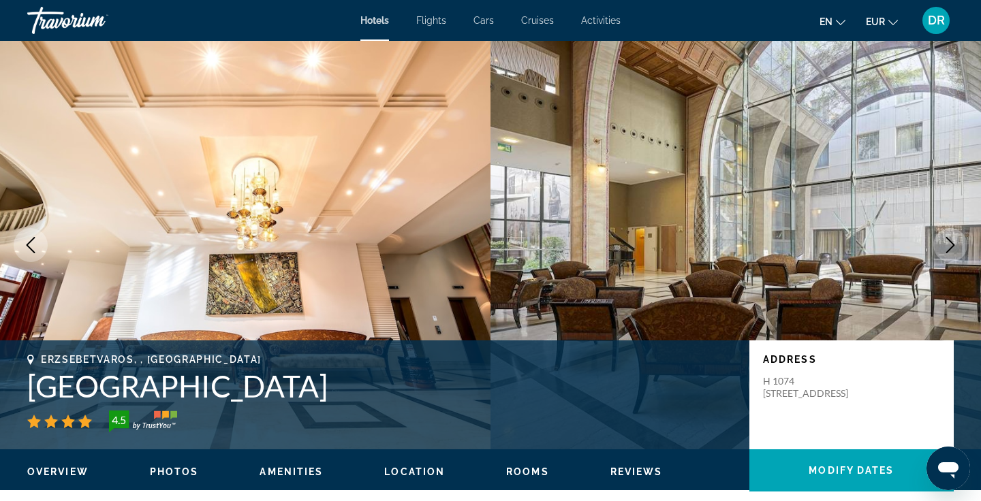
click at [947, 249] on icon "Next image" at bounding box center [950, 245] width 16 height 16
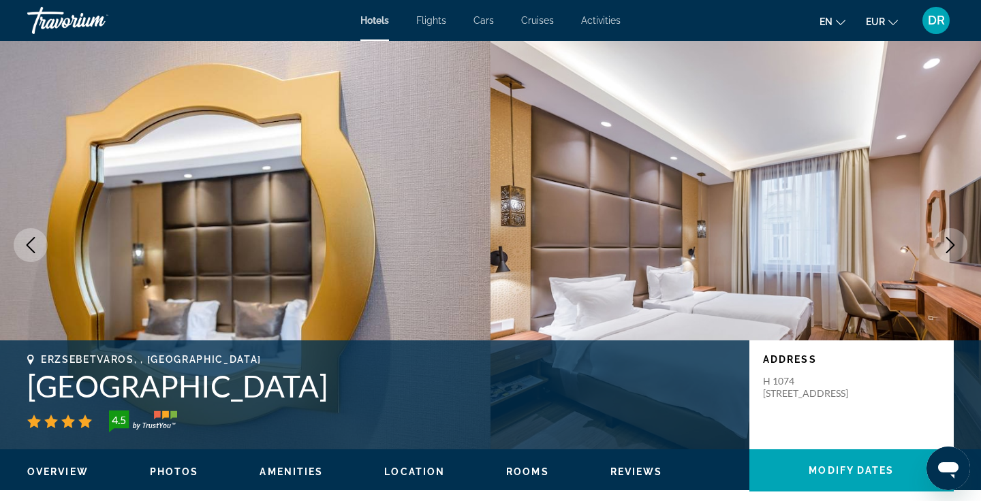
click at [948, 249] on icon "Next image" at bounding box center [950, 245] width 16 height 16
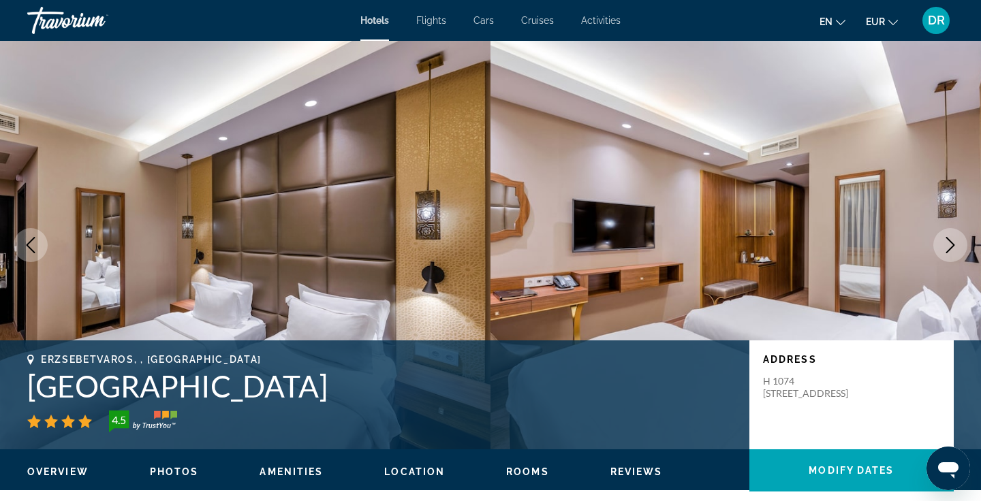
click at [948, 249] on icon "Next image" at bounding box center [950, 245] width 16 height 16
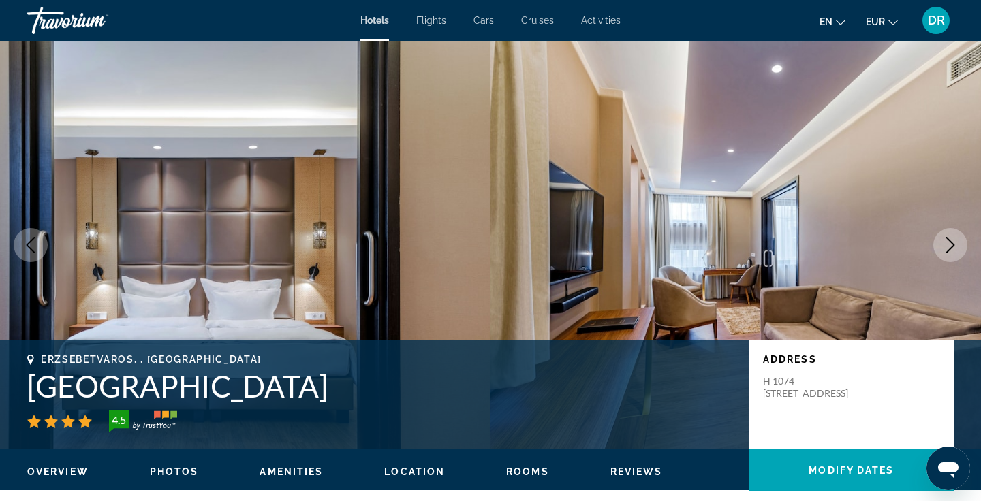
click at [948, 249] on icon "Next image" at bounding box center [950, 245] width 16 height 16
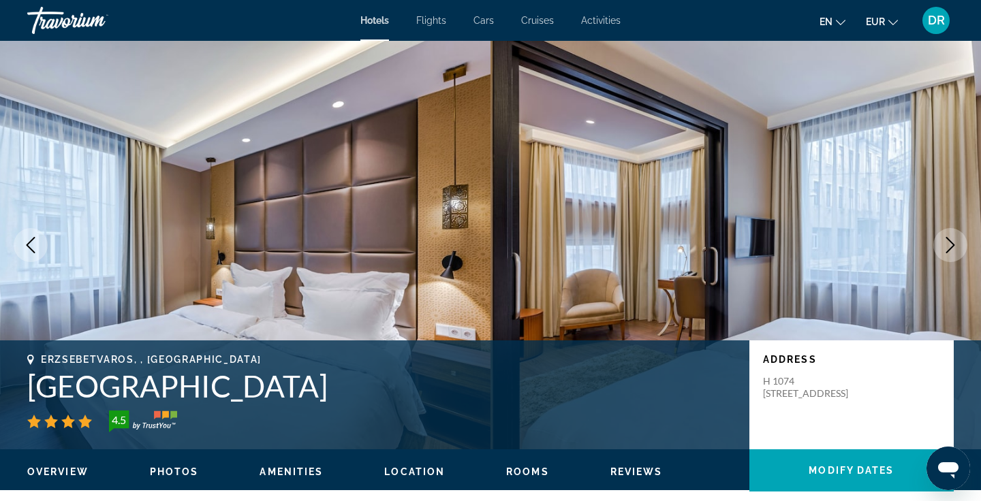
click at [948, 249] on icon "Next image" at bounding box center [950, 245] width 16 height 16
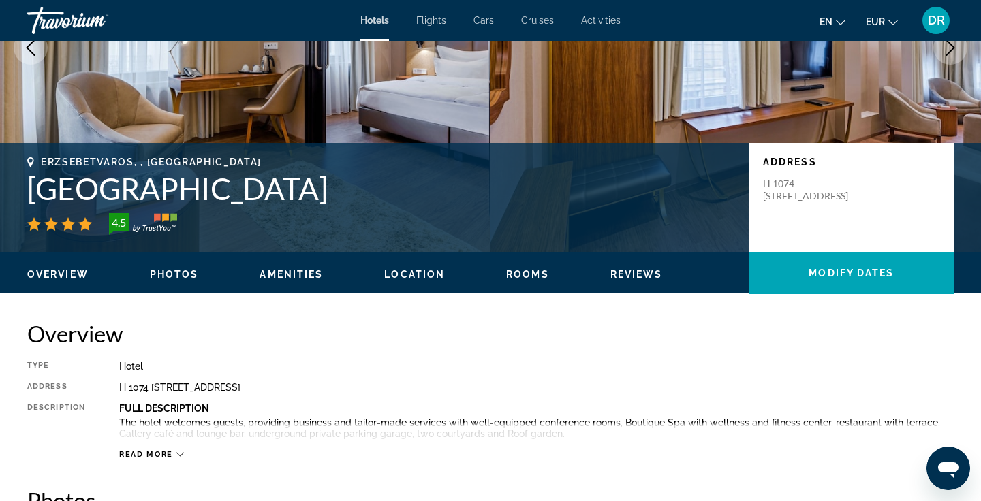
scroll to position [166, 0]
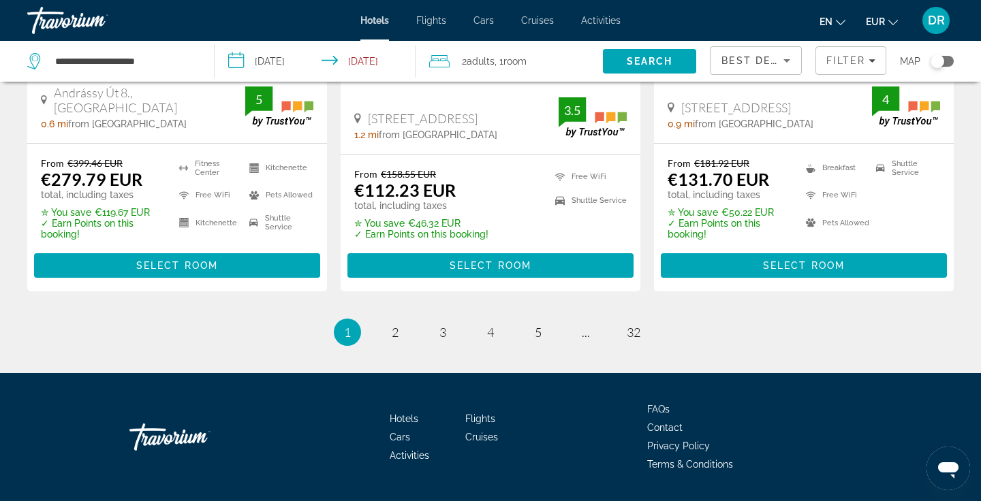
scroll to position [1913, 0]
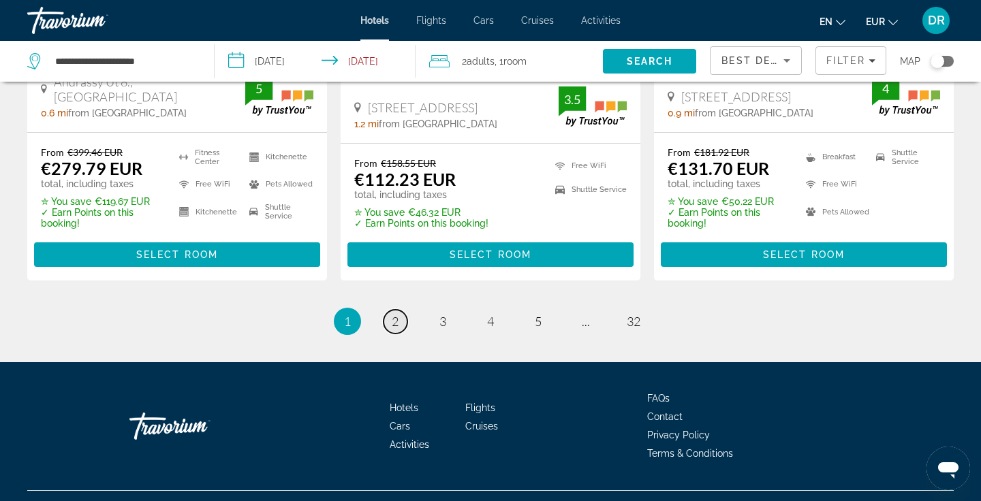
click at [393, 314] on span "2" at bounding box center [395, 321] width 7 height 15
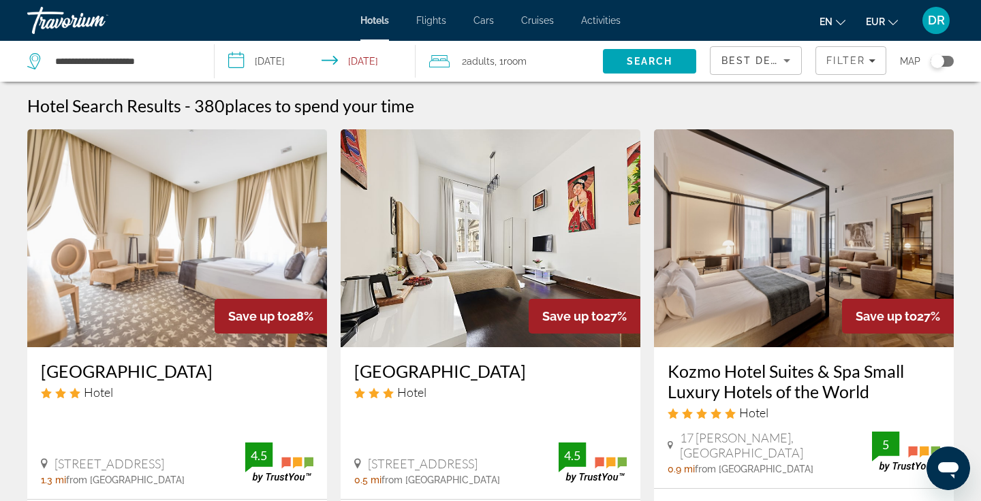
click at [776, 61] on span "Best Deals" at bounding box center [757, 60] width 71 height 11
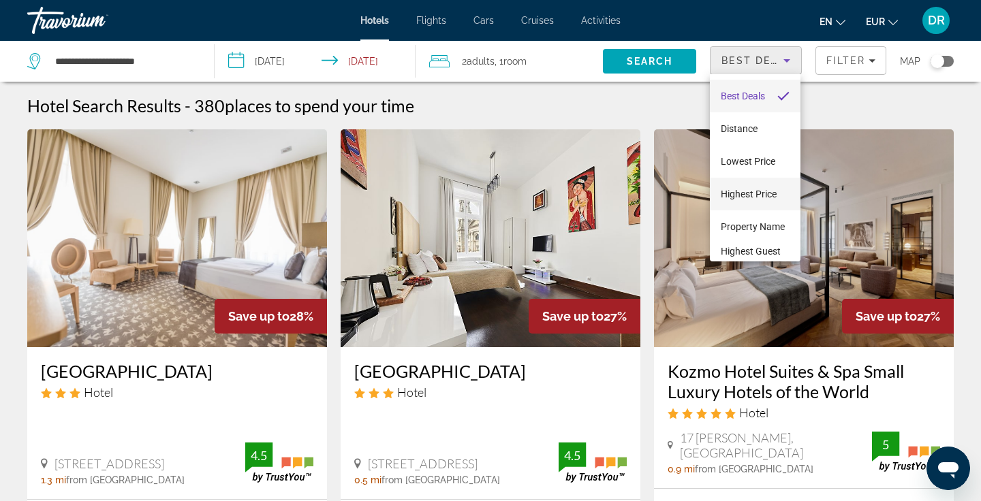
click at [755, 198] on span "Highest Price" at bounding box center [749, 194] width 56 height 11
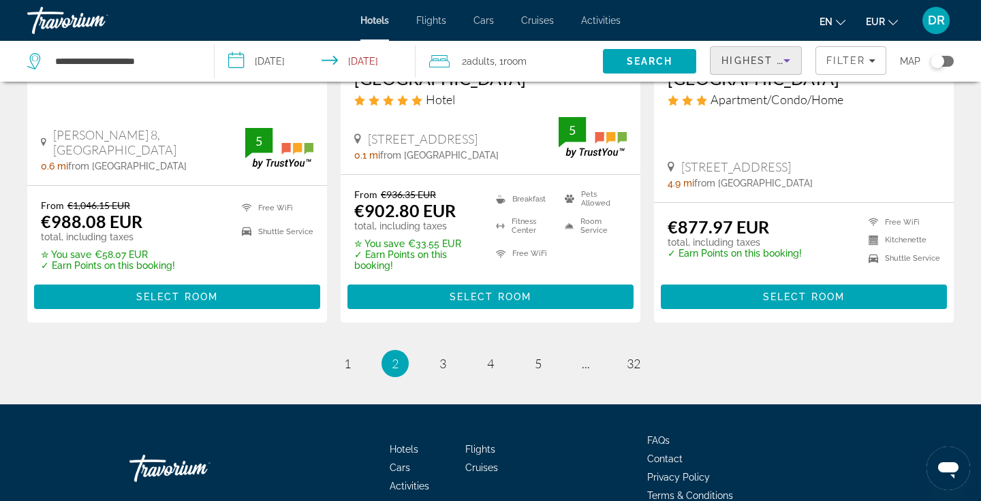
scroll to position [1884, 0]
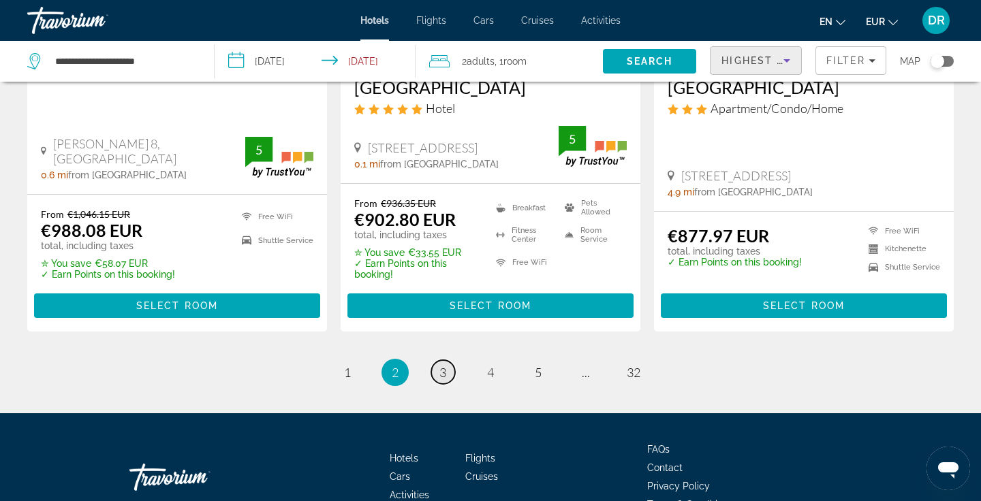
click at [441, 365] on span "3" at bounding box center [442, 372] width 7 height 15
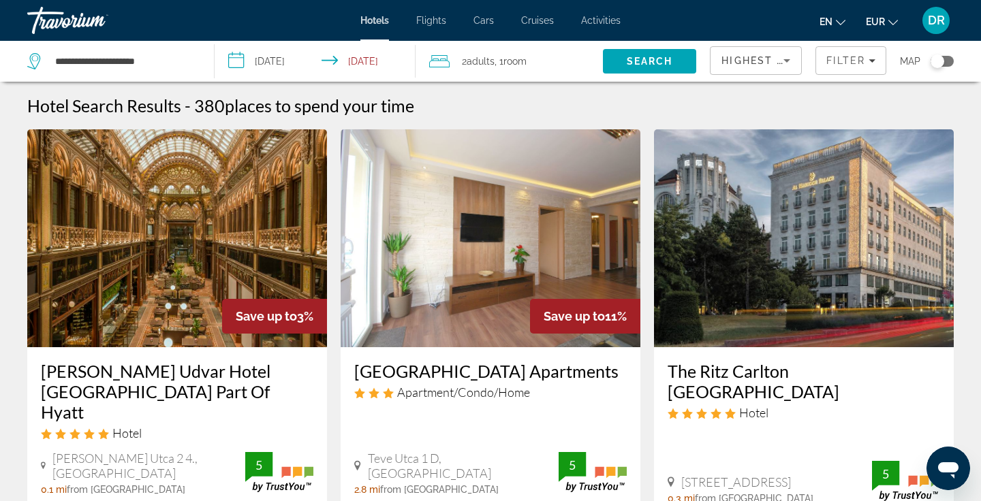
click at [60, 24] on div "Travorium" at bounding box center [95, 20] width 136 height 35
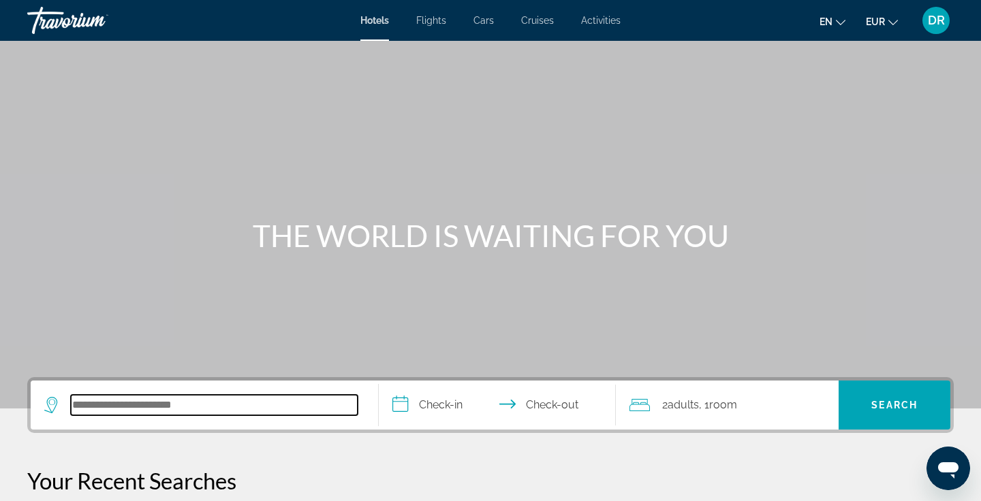
click at [137, 411] on input "Search hotel destination" at bounding box center [214, 405] width 287 height 20
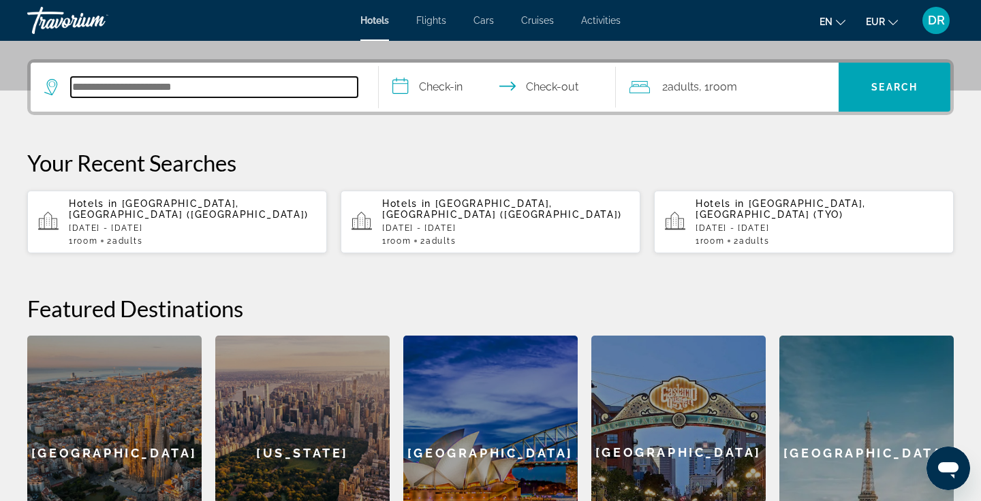
scroll to position [333, 0]
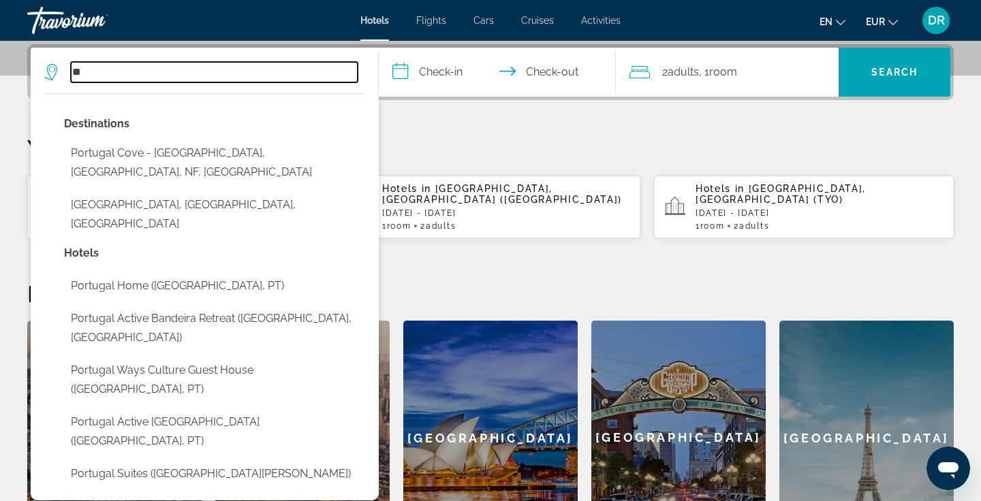
type input "*"
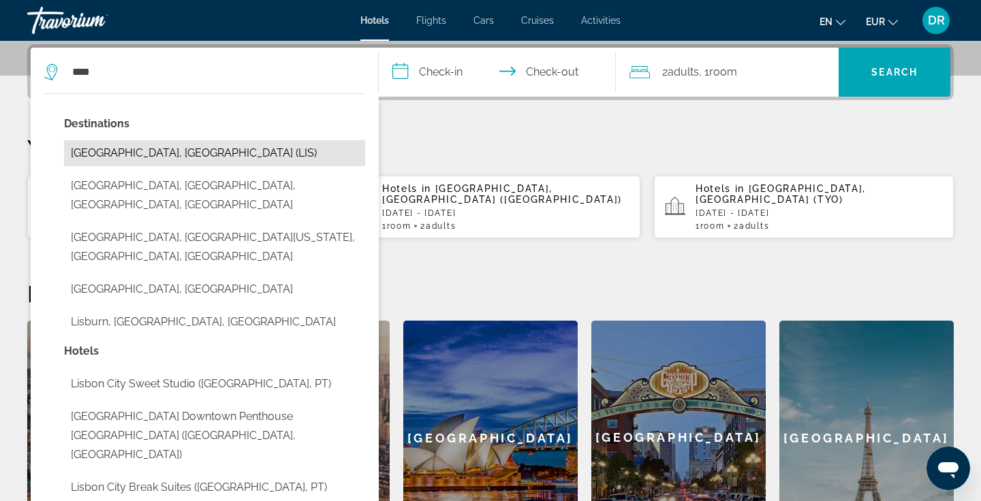
click at [97, 149] on button "Lisbon, Portugal (LIS)" at bounding box center [214, 153] width 301 height 26
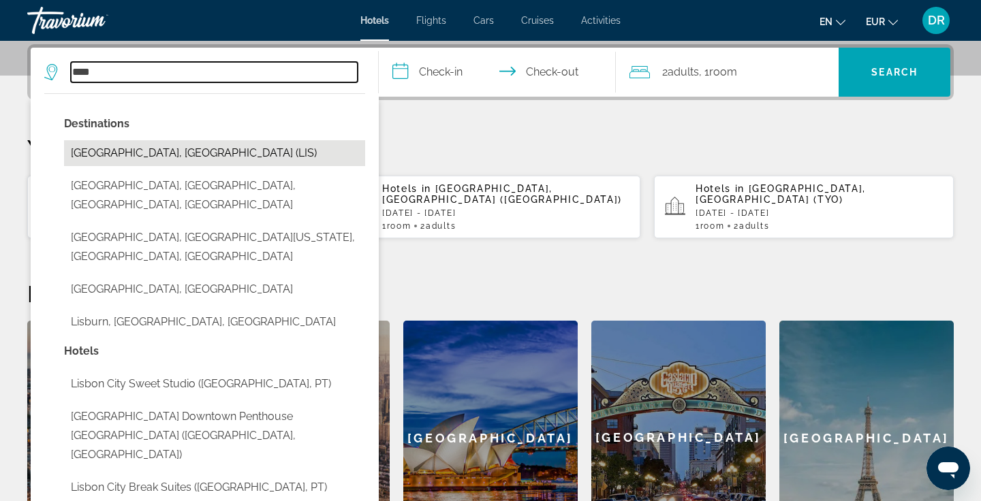
type input "**********"
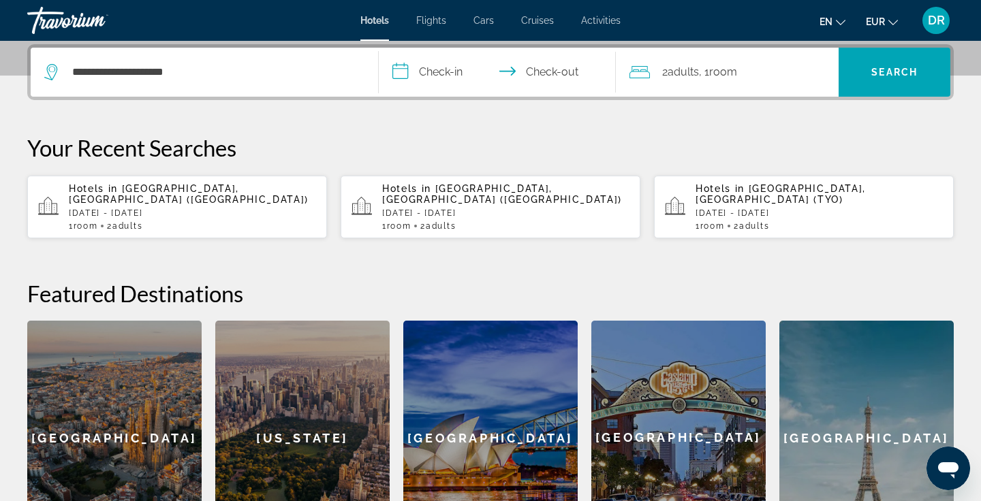
click at [451, 70] on input "**********" at bounding box center [500, 74] width 243 height 53
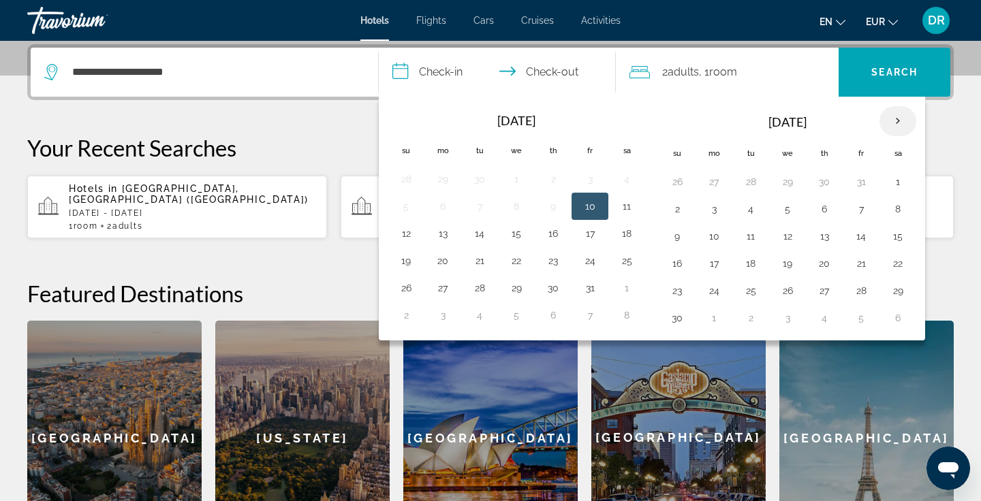
click at [895, 123] on th "Next month" at bounding box center [898, 121] width 37 height 30
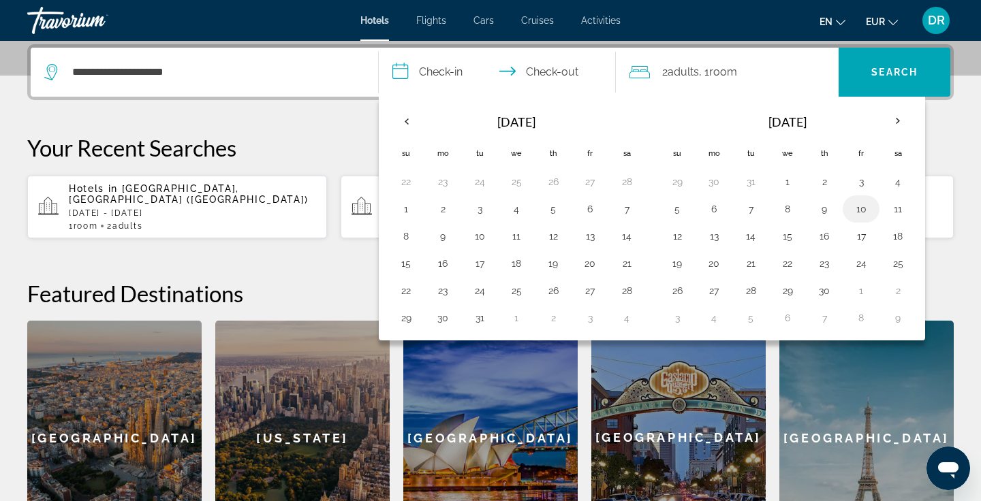
click at [854, 212] on button "10" at bounding box center [861, 209] width 22 height 19
click at [713, 234] on button "13" at bounding box center [714, 236] width 22 height 19
type input "**********"
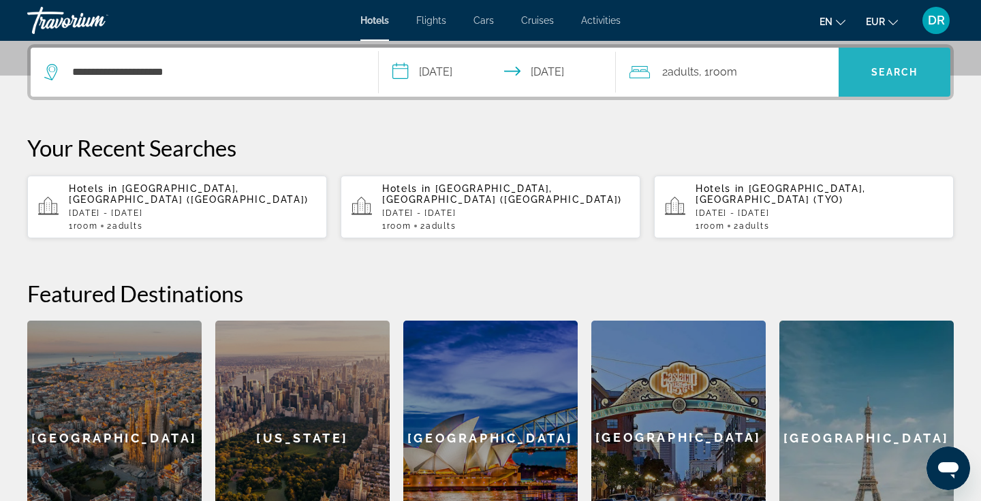
click at [895, 81] on span "Search" at bounding box center [895, 72] width 112 height 33
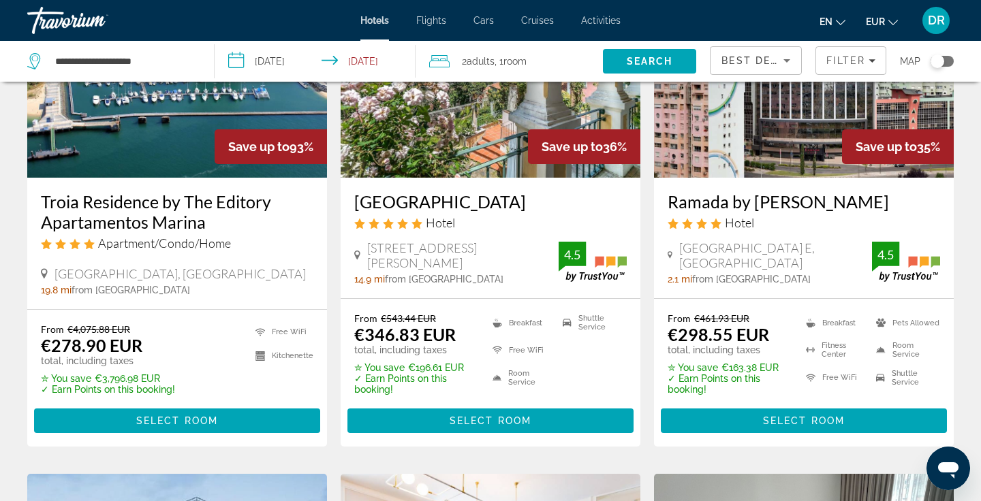
scroll to position [167, 0]
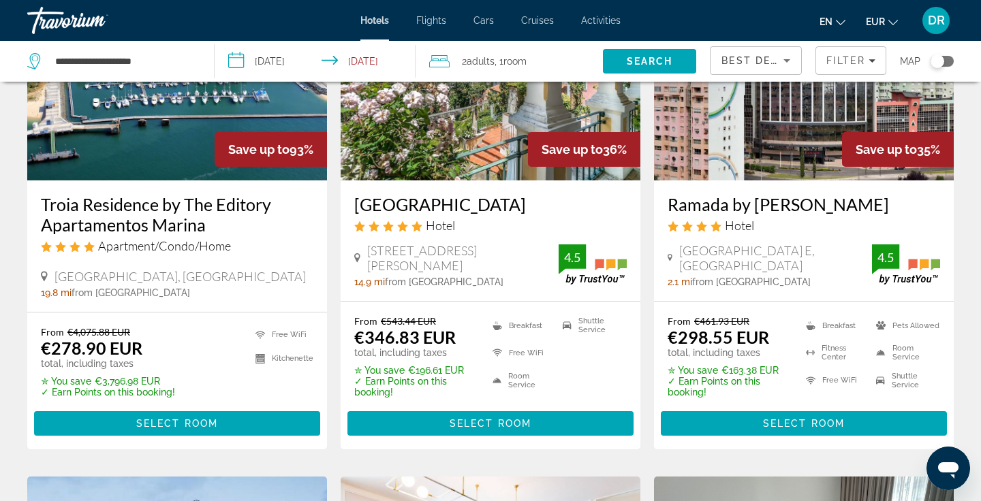
click at [113, 219] on h3 "Troia Residence by The Editory Apartamentos Marina" at bounding box center [177, 214] width 273 height 41
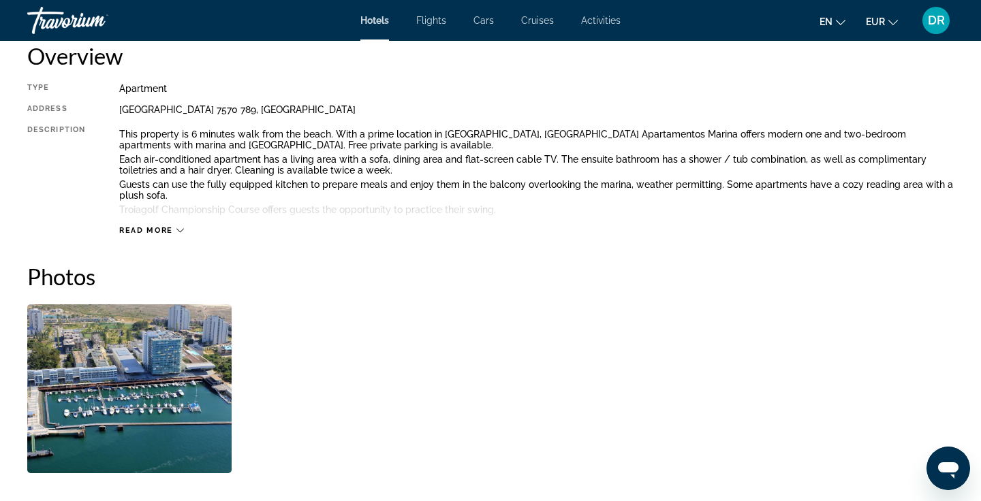
scroll to position [699, 0]
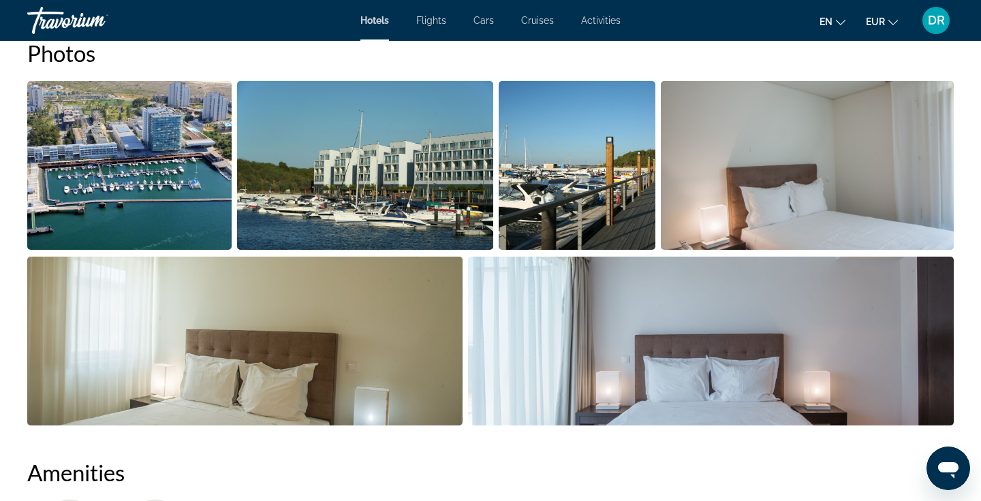
click at [168, 185] on img "Open full-screen image slider" at bounding box center [129, 165] width 204 height 169
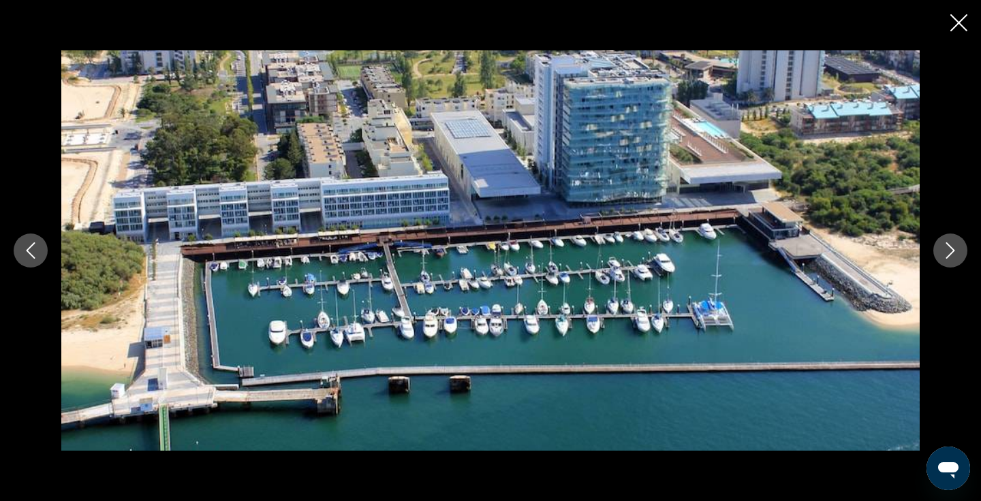
click at [946, 251] on icon "Next image" at bounding box center [950, 251] width 16 height 16
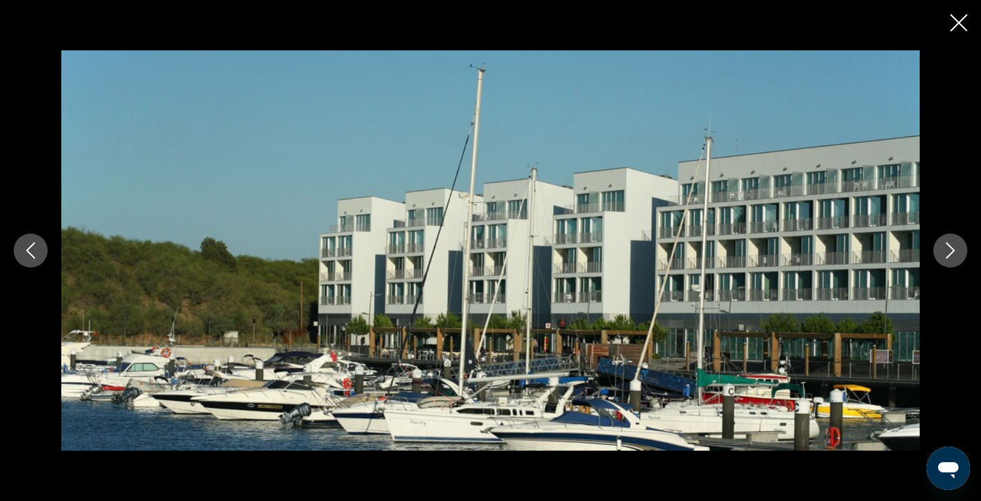
click at [946, 251] on icon "Next image" at bounding box center [950, 251] width 16 height 16
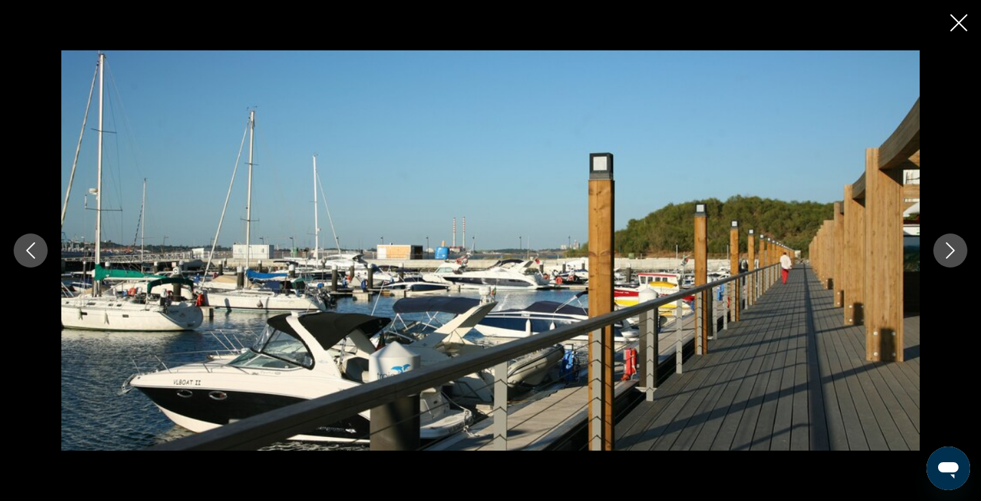
click at [946, 251] on icon "Next image" at bounding box center [950, 251] width 16 height 16
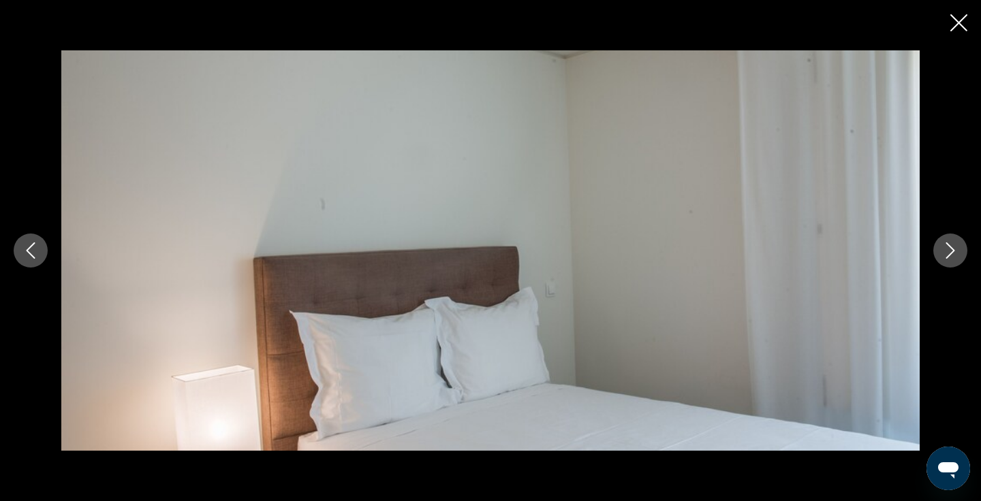
click at [946, 253] on icon "Next image" at bounding box center [950, 251] width 16 height 16
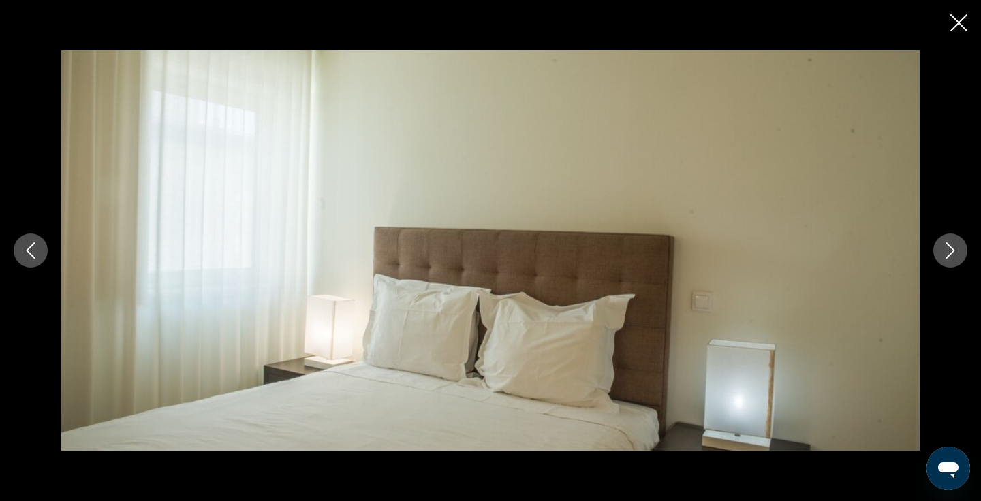
click at [946, 254] on icon "Next image" at bounding box center [950, 251] width 16 height 16
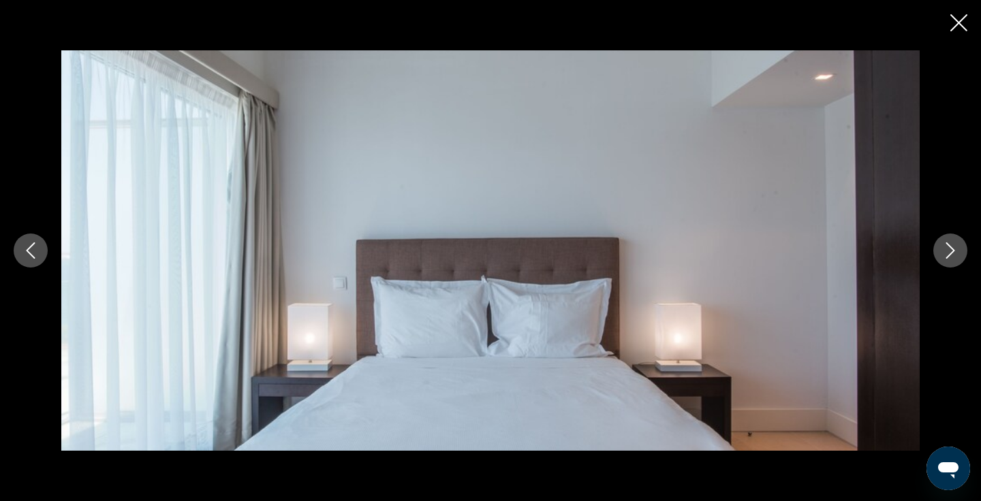
click at [946, 254] on icon "Next image" at bounding box center [950, 251] width 16 height 16
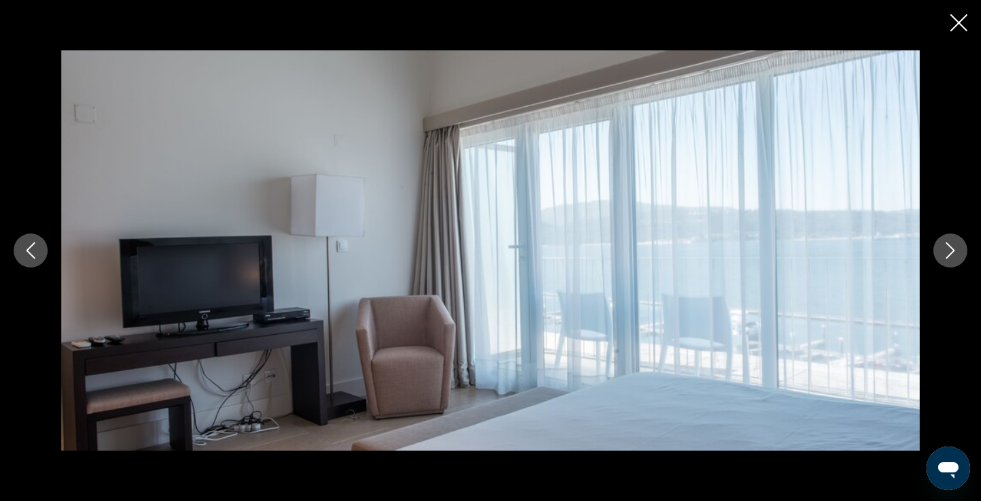
click at [946, 254] on icon "Next image" at bounding box center [950, 251] width 16 height 16
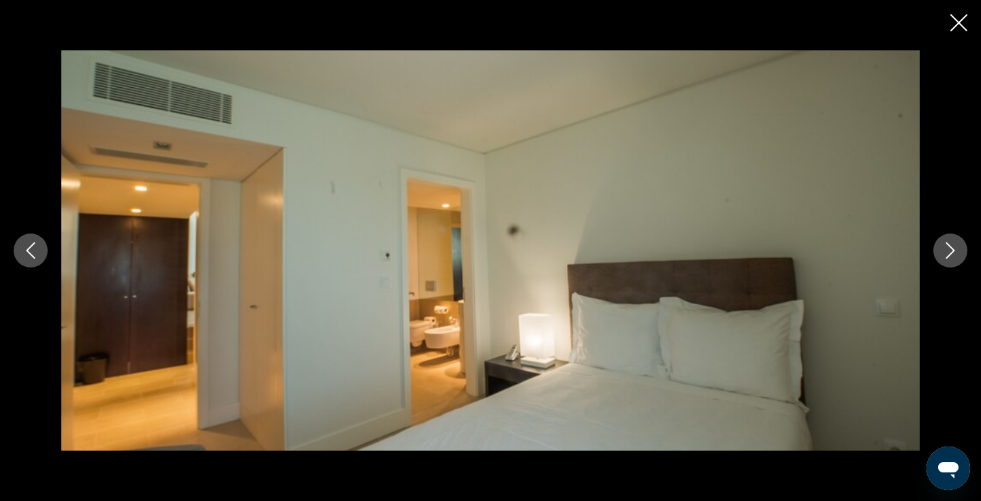
click at [946, 254] on icon "Next image" at bounding box center [950, 251] width 16 height 16
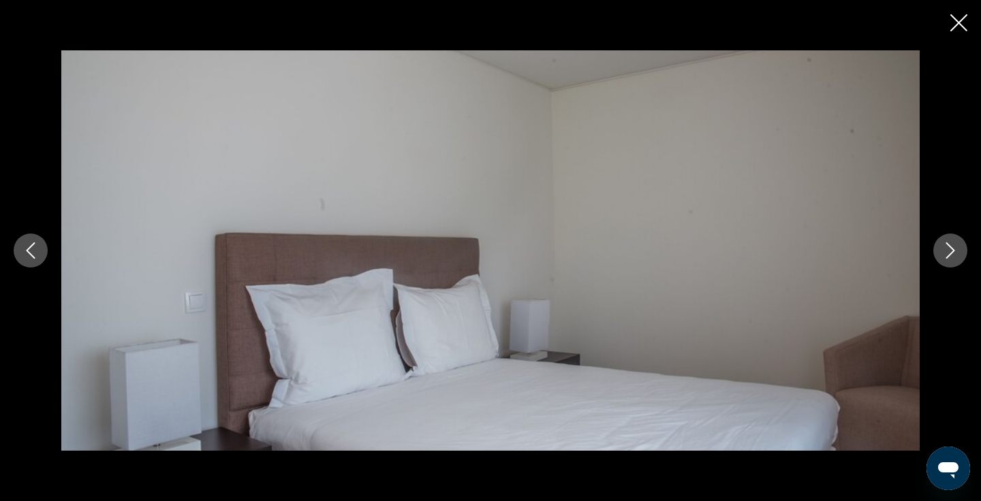
click at [946, 254] on icon "Next image" at bounding box center [950, 251] width 16 height 16
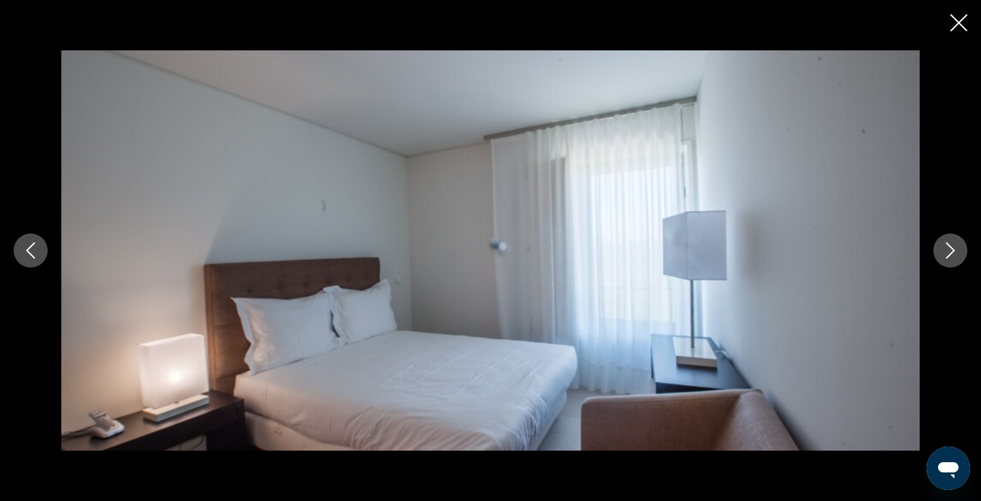
click at [946, 254] on icon "Next image" at bounding box center [950, 251] width 16 height 16
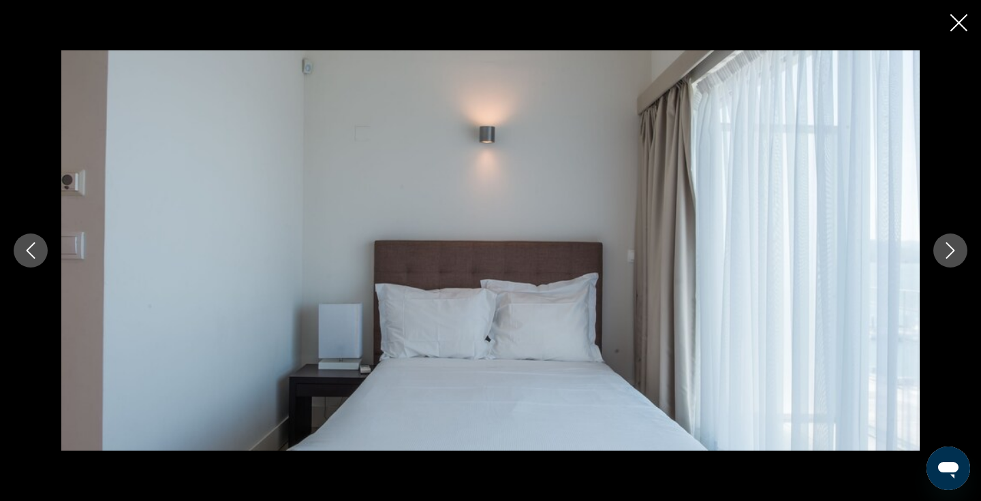
click at [946, 254] on icon "Next image" at bounding box center [950, 251] width 16 height 16
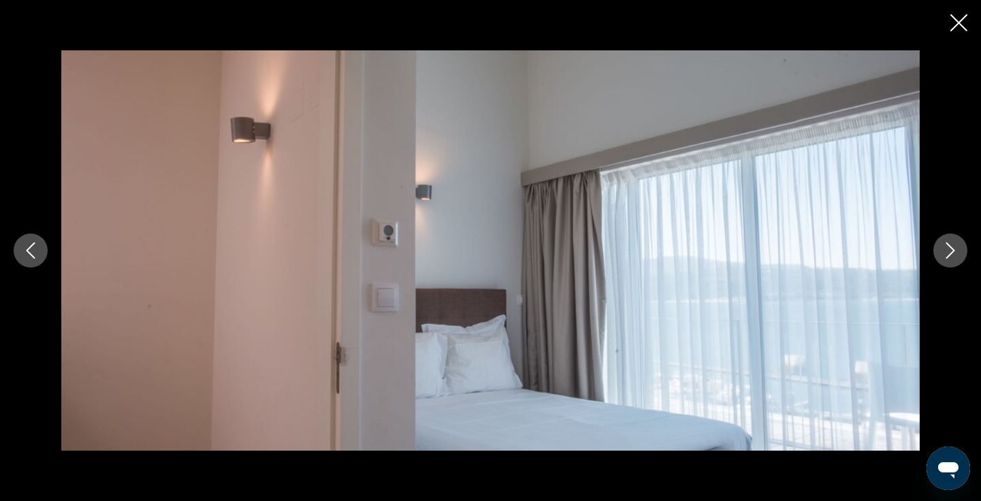
click at [946, 255] on icon "Next image" at bounding box center [950, 251] width 16 height 16
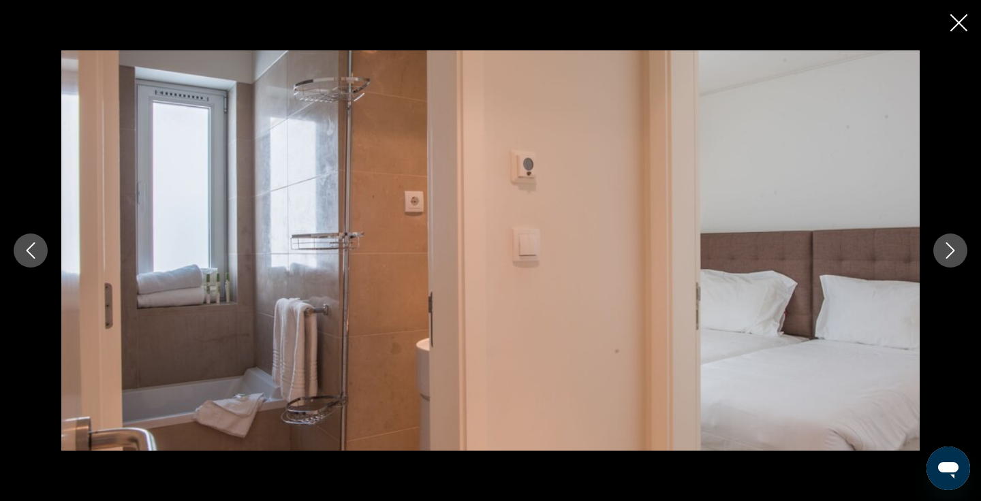
click at [946, 255] on icon "Next image" at bounding box center [950, 251] width 16 height 16
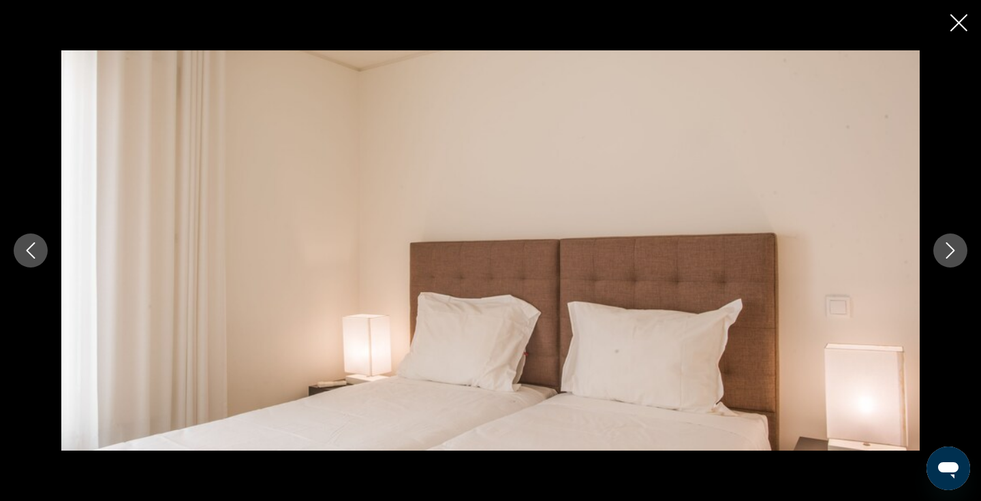
click at [956, 30] on icon "Close slideshow" at bounding box center [959, 22] width 17 height 17
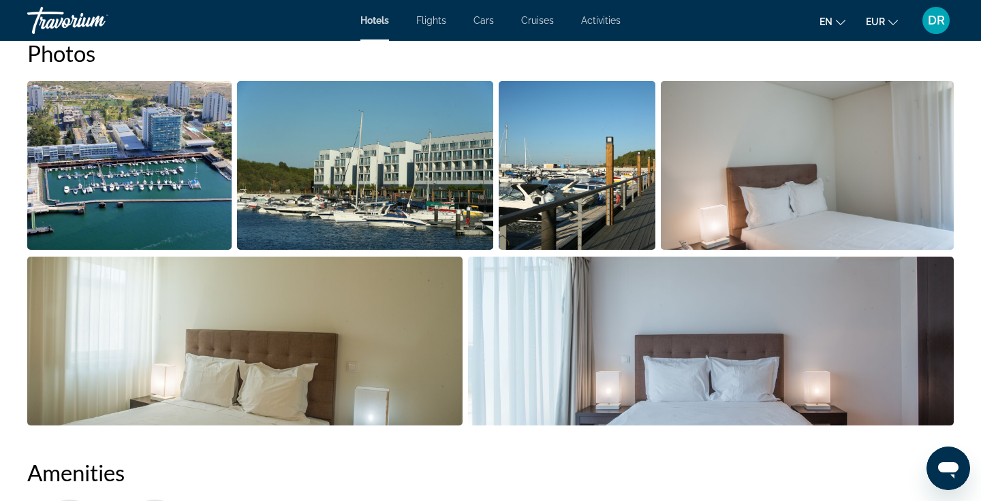
click at [707, 20] on div "en English Español Français Italiano Português русский EUR USD ($) MXN (Mex$) C…" at bounding box center [794, 20] width 320 height 29
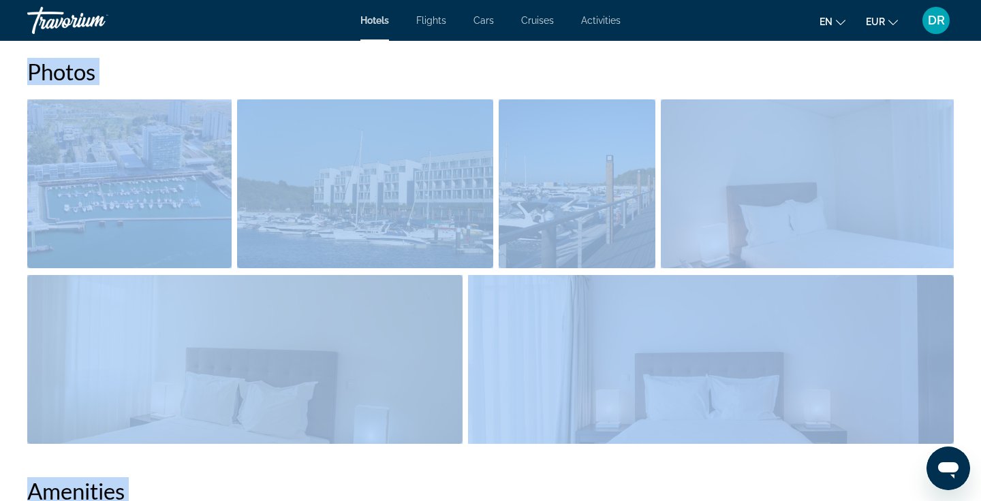
scroll to position [0, 0]
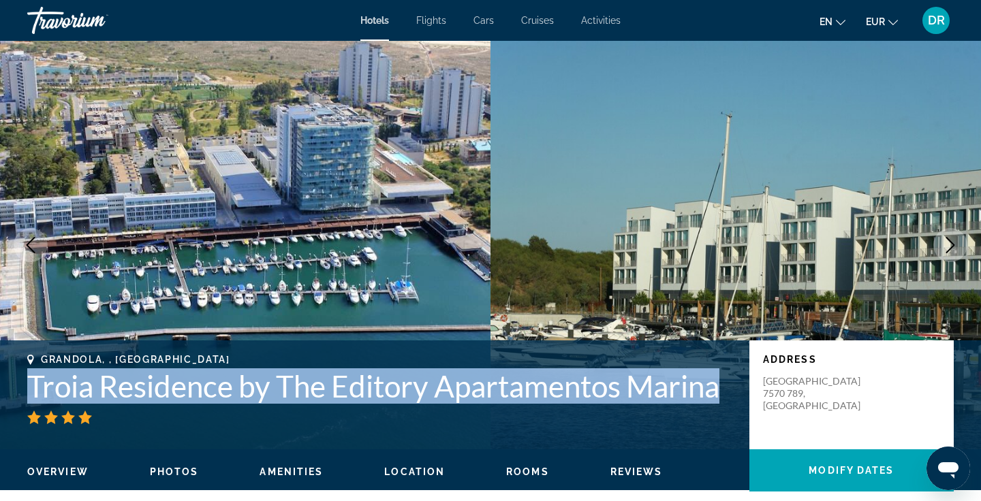
drag, startPoint x: 29, startPoint y: 396, endPoint x: 726, endPoint y: 393, distance: 697.1
click at [726, 393] on h1 "Troia Residence by The Editory Apartamentos Marina" at bounding box center [381, 386] width 709 height 35
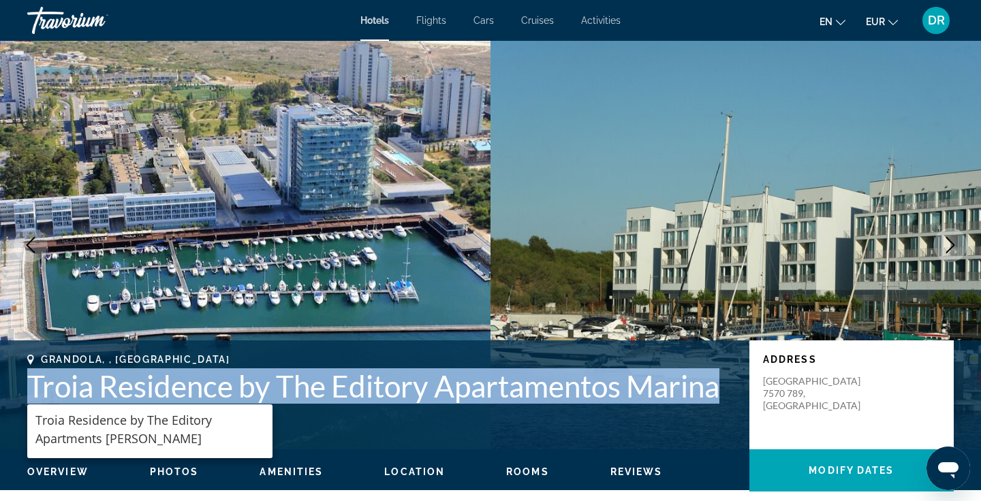
copy h1 "Troia Residence by The Editory Apartamentos Marina"
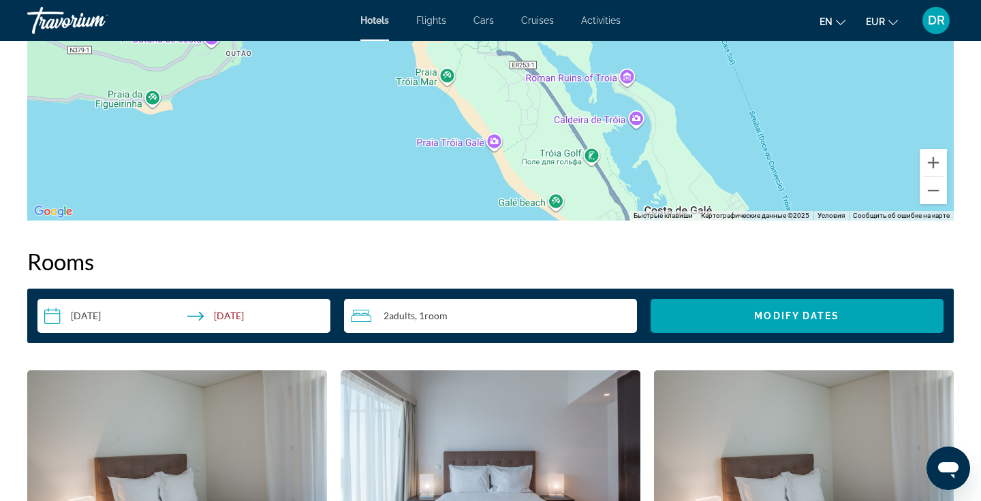
scroll to position [1777, 0]
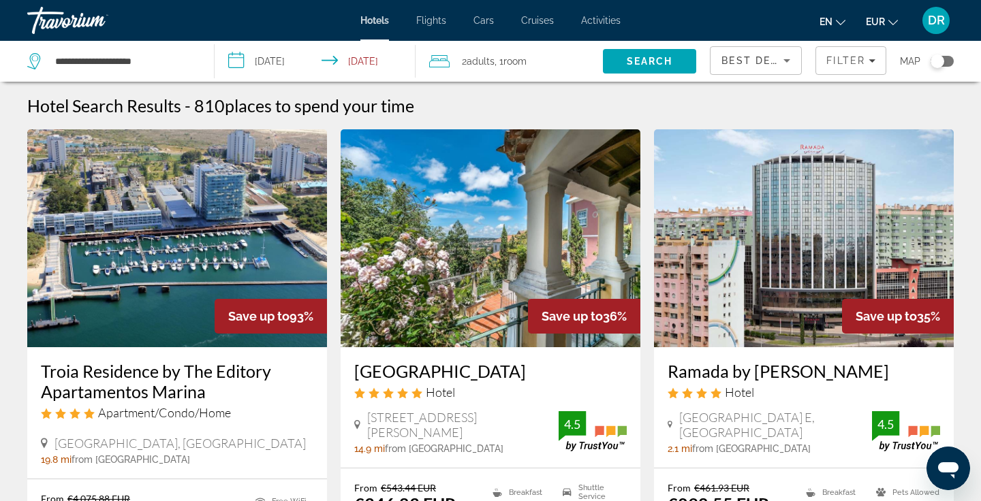
click at [336, 391] on app-hotels-search-item "Save up to 36% Lawrences Hotel Hotel Rua Consigliéri Pedroso, 38-40, Sintra 14.…" at bounding box center [490, 372] width 313 height 487
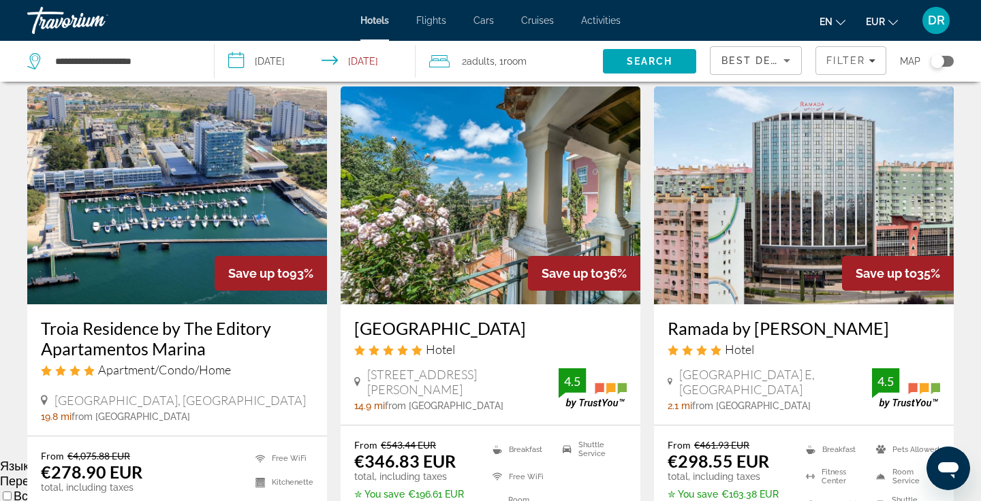
scroll to position [39, 0]
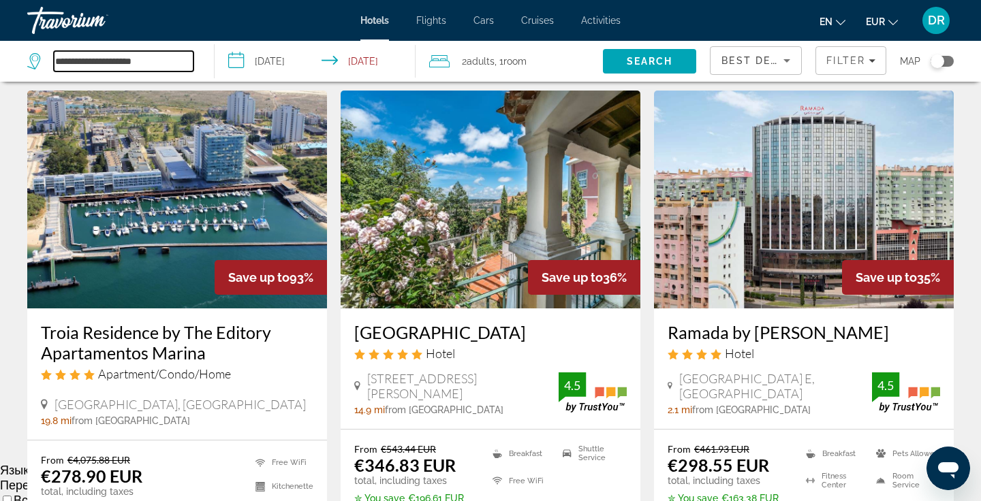
click at [129, 57] on input "**********" at bounding box center [124, 61] width 140 height 20
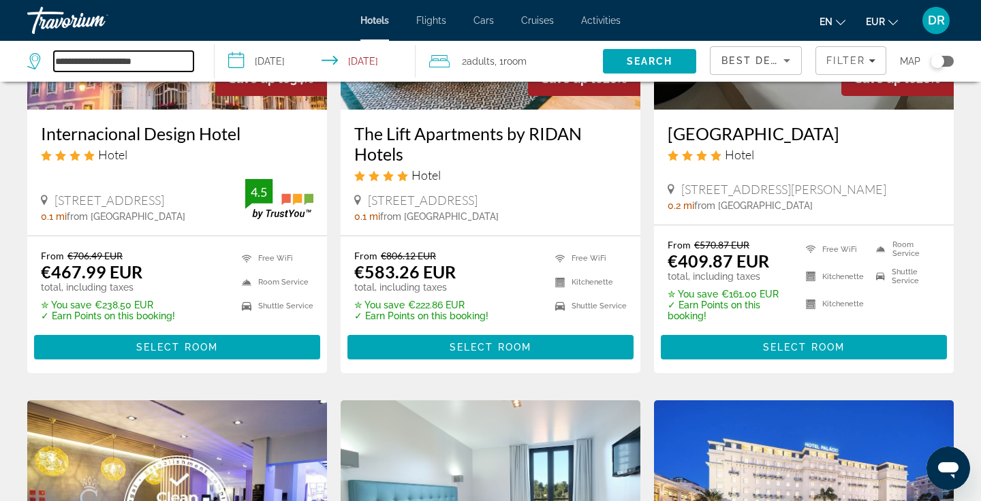
scroll to position [724, 0]
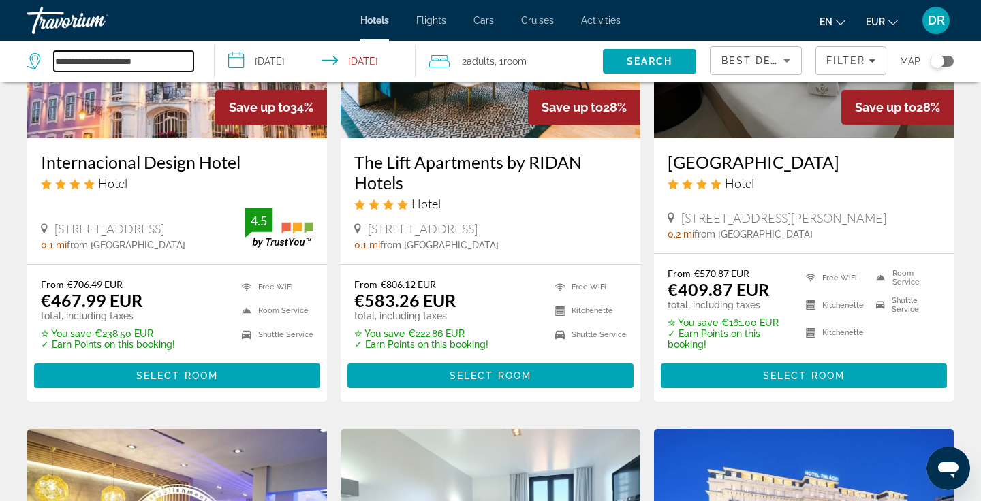
click at [171, 67] on input "**********" at bounding box center [124, 61] width 140 height 20
drag, startPoint x: 155, startPoint y: 58, endPoint x: 0, endPoint y: 71, distance: 155.2
click at [0, 71] on app-destination-search "**********" at bounding box center [107, 61] width 215 height 41
click at [46, 18] on div "Travorium" at bounding box center [95, 20] width 136 height 35
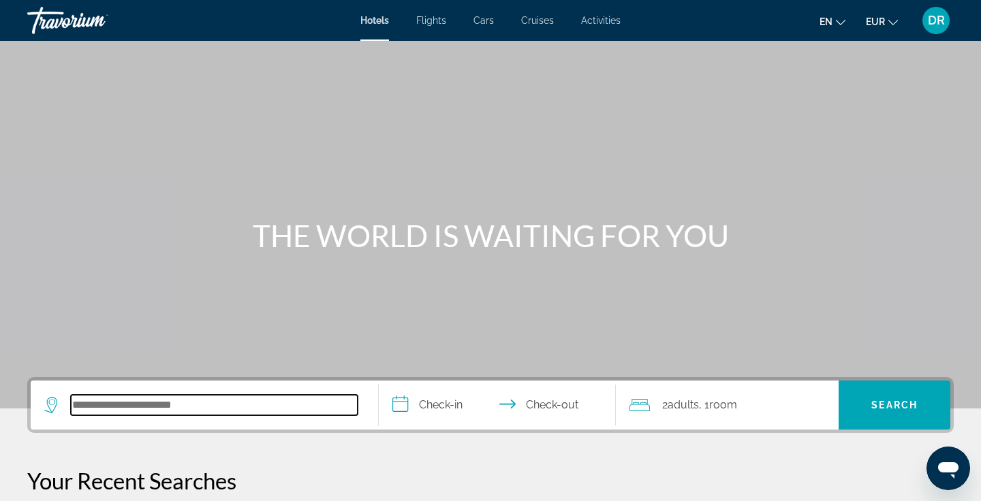
click at [170, 399] on input "Search hotel destination" at bounding box center [214, 405] width 287 height 20
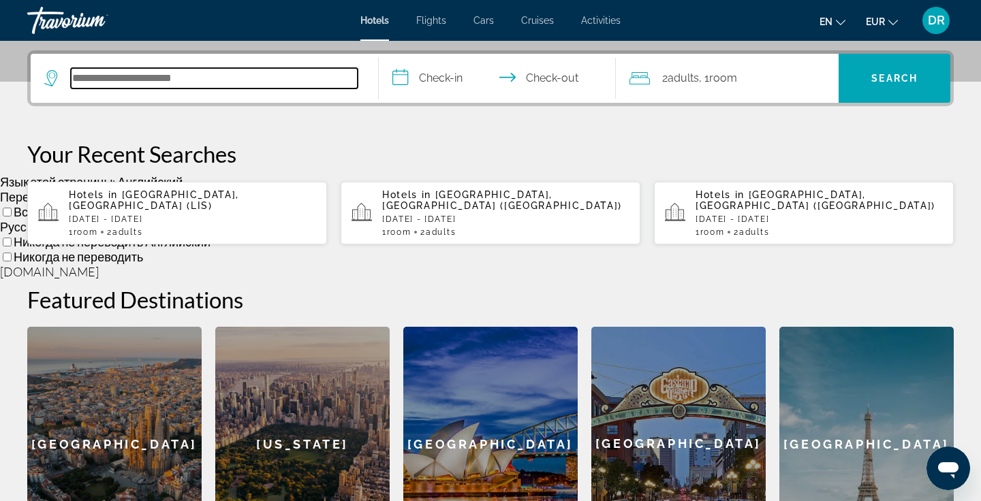
scroll to position [333, 0]
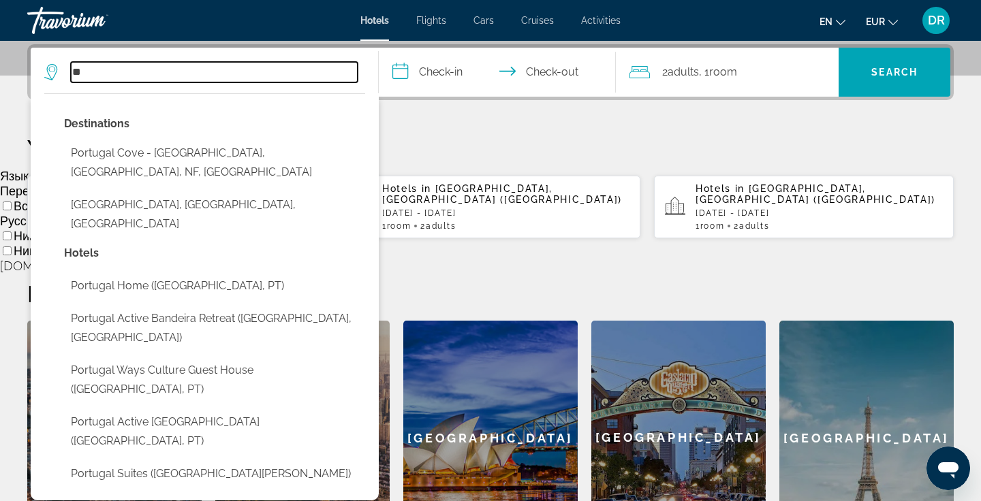
type input "*"
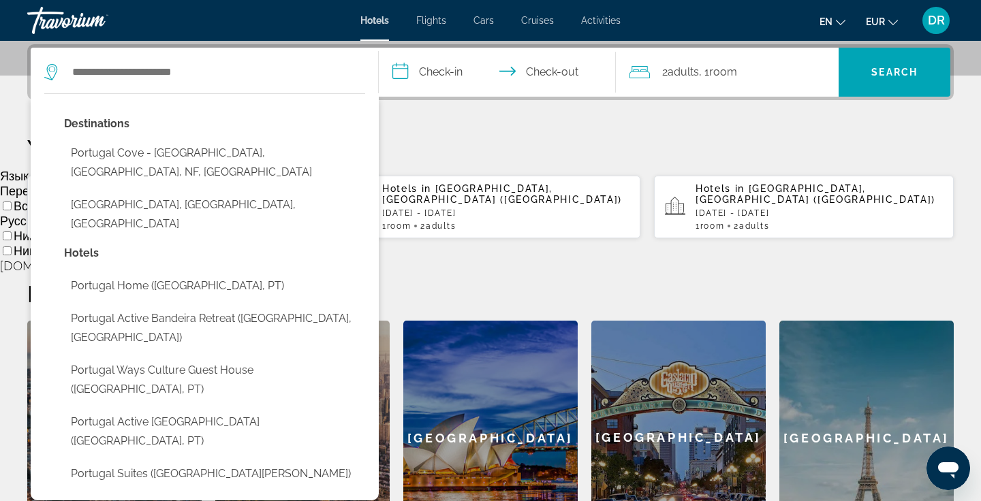
click at [298, 453] on div "New York" at bounding box center [302, 438] width 174 height 234
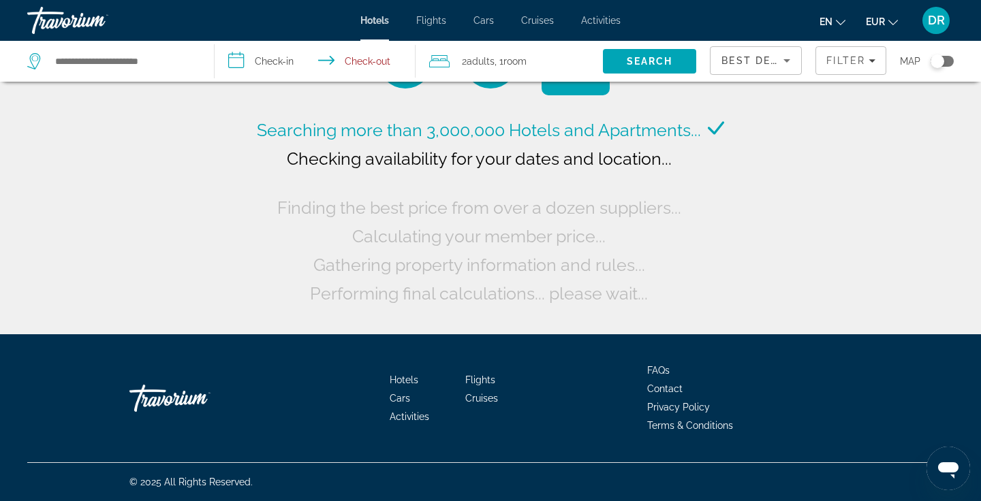
click at [218, 501] on div at bounding box center [109, 501] width 218 height 0
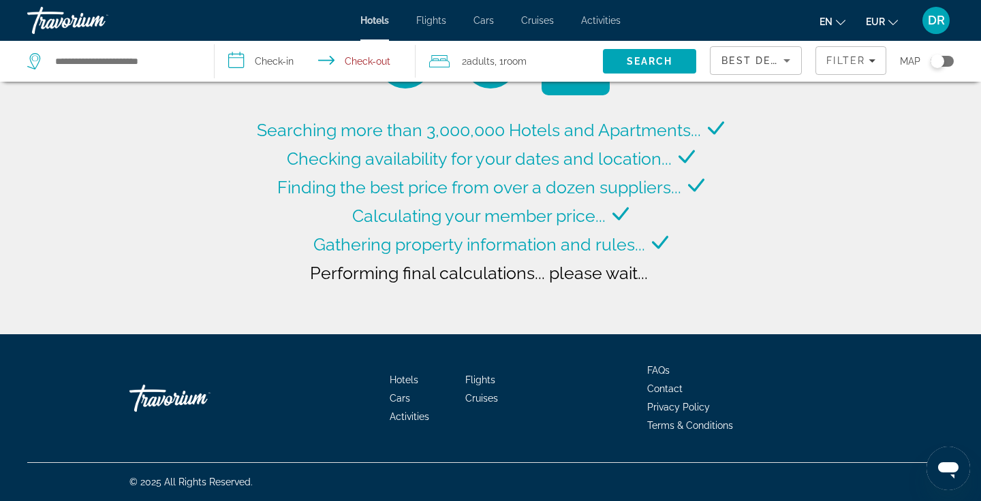
type input "**********"
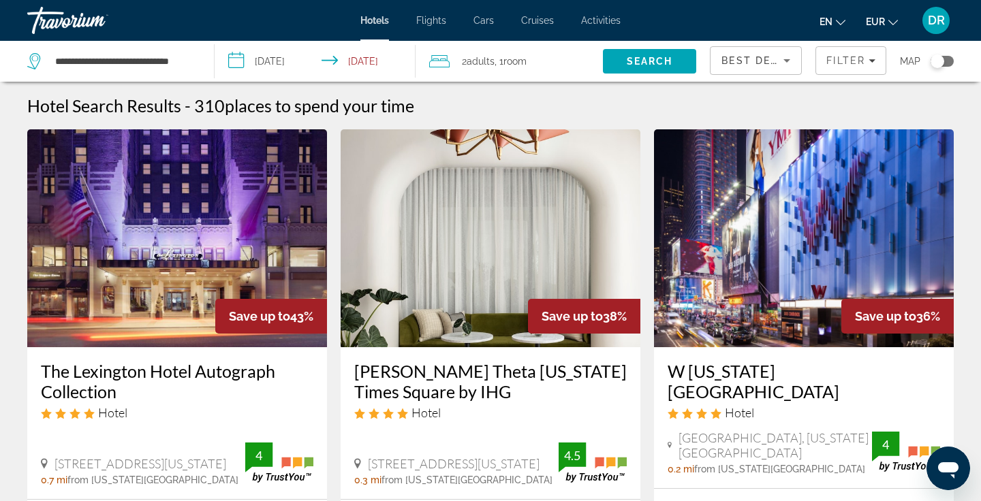
click at [73, 28] on div "Travorium" at bounding box center [95, 20] width 136 height 35
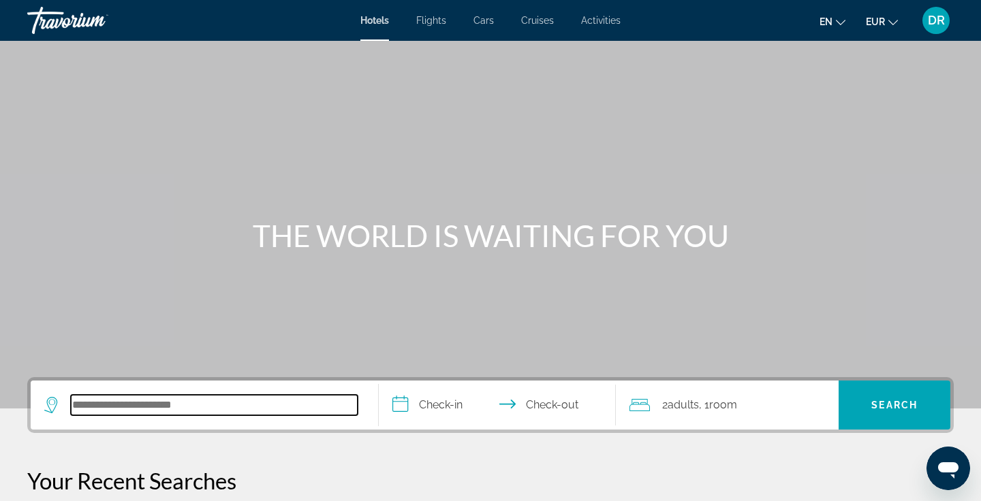
click at [88, 407] on input "Search hotel destination" at bounding box center [214, 405] width 287 height 20
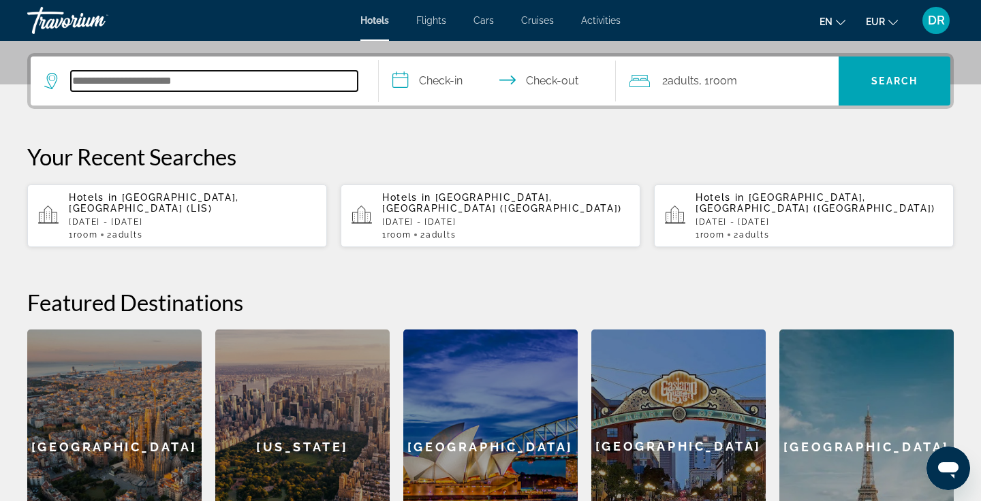
scroll to position [333, 0]
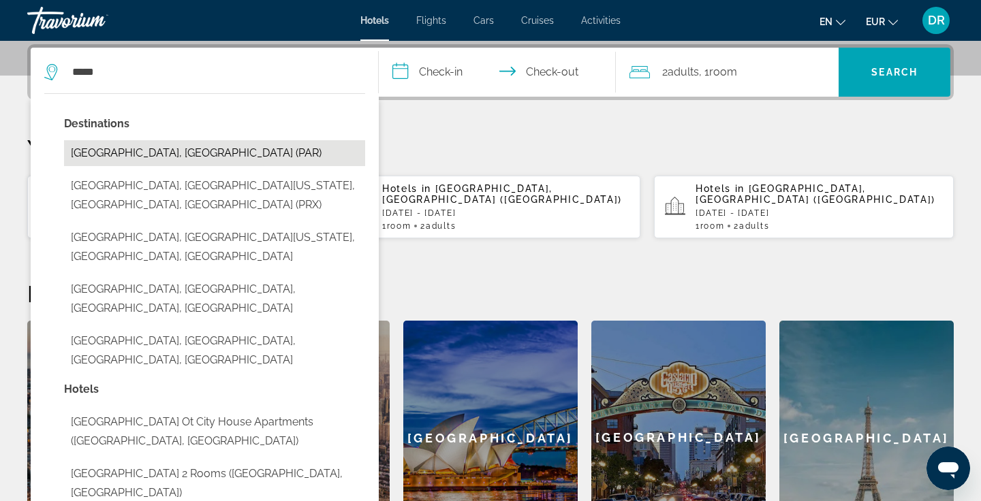
click at [279, 155] on button "Paris, France (PAR)" at bounding box center [214, 153] width 301 height 26
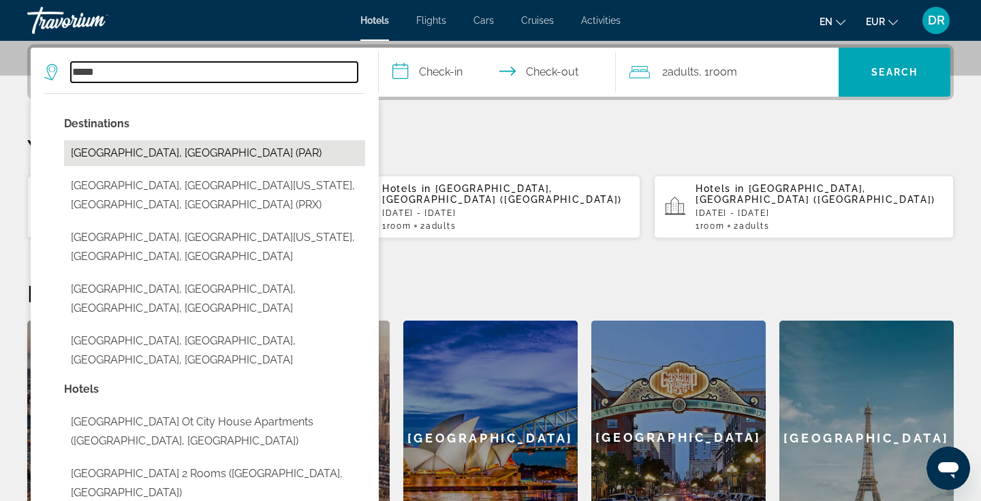
type input "**********"
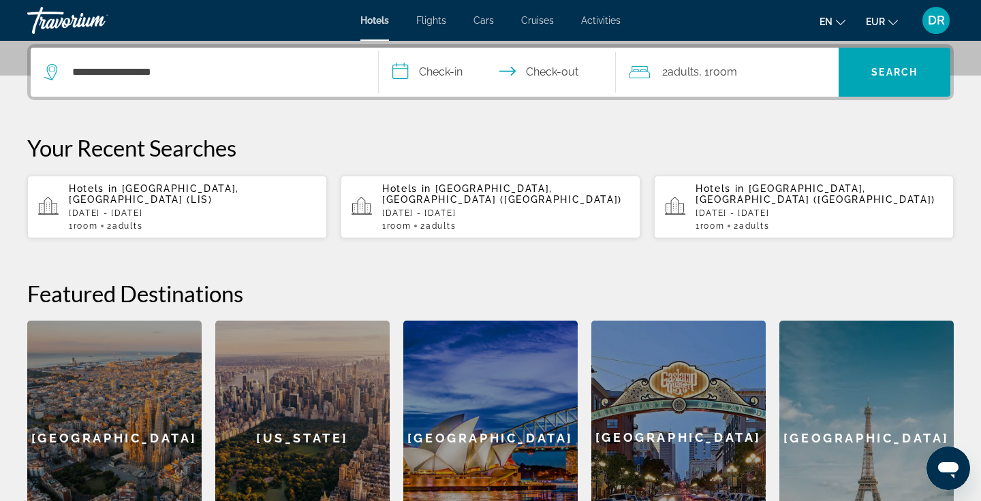
click at [427, 74] on input "**********" at bounding box center [500, 74] width 243 height 53
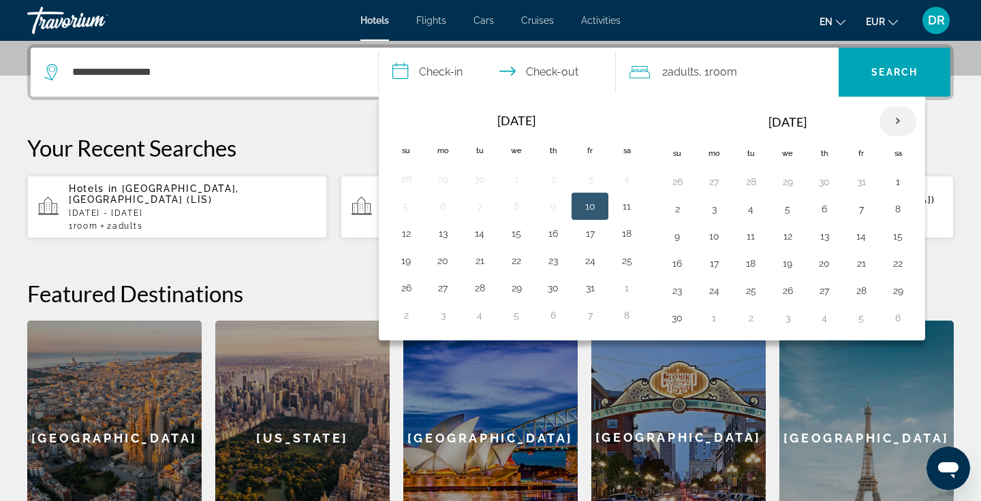
click at [905, 126] on th "Next month" at bounding box center [898, 121] width 37 height 30
click at [906, 126] on th "Next month" at bounding box center [898, 121] width 37 height 30
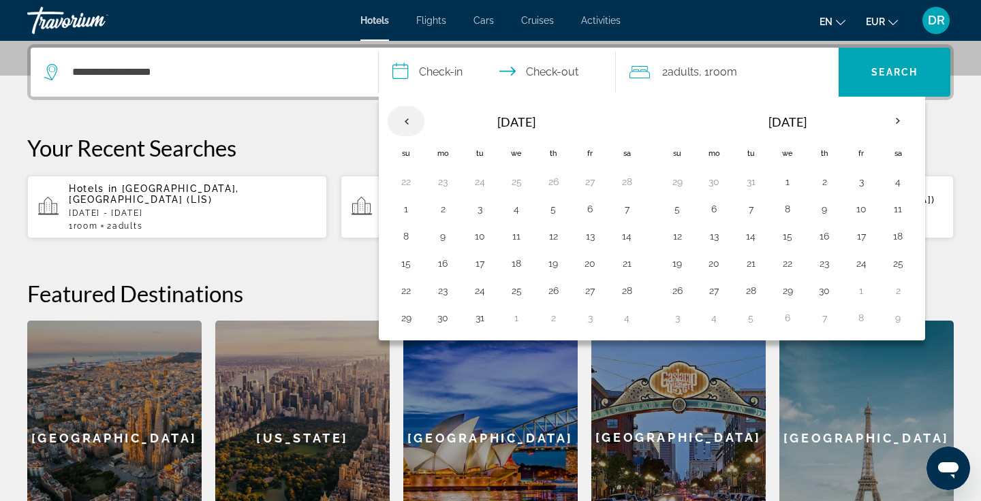
click at [407, 123] on th "Previous month" at bounding box center [406, 121] width 37 height 30
click at [819, 289] on button "26" at bounding box center [825, 290] width 22 height 19
click at [682, 318] on button "29" at bounding box center [677, 318] width 22 height 19
type input "**********"
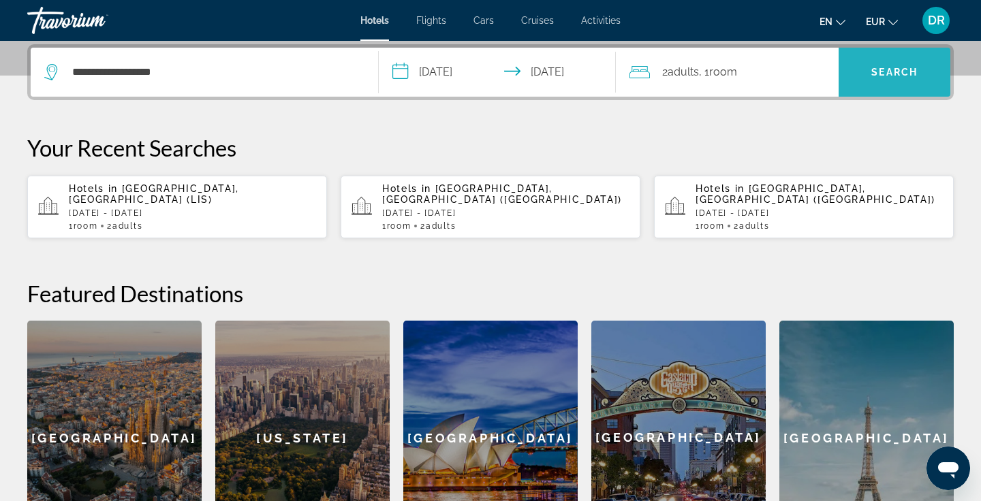
click at [909, 67] on span "Search" at bounding box center [894, 72] width 46 height 11
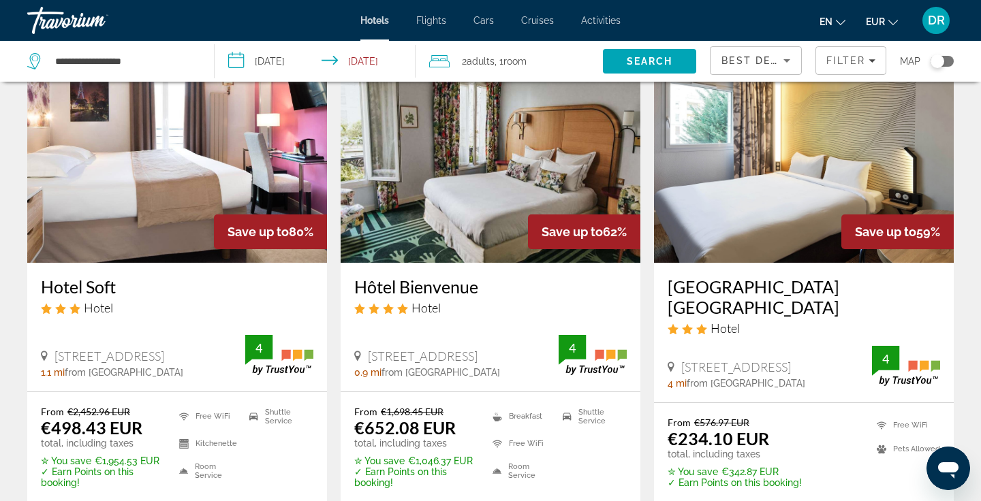
scroll to position [85, 0]
click at [87, 283] on h3 "Hotel Soft" at bounding box center [177, 286] width 273 height 20
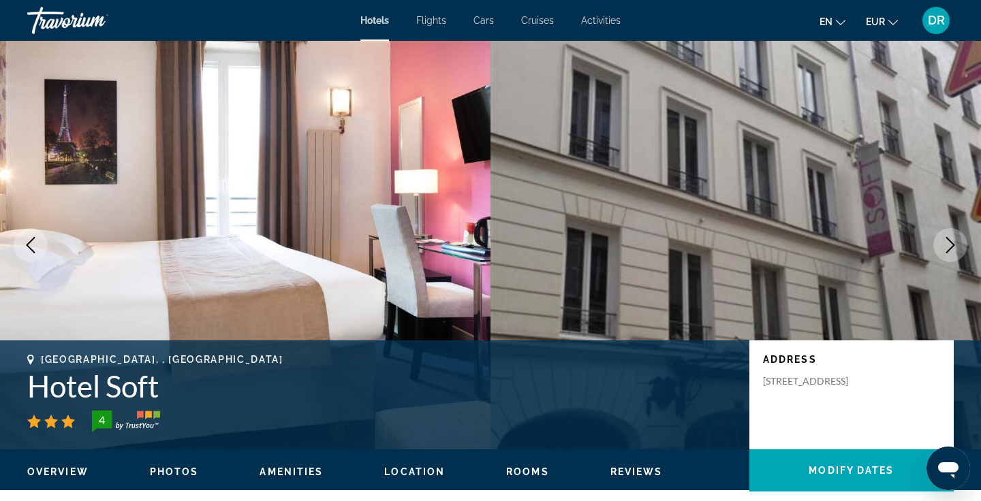
click at [948, 239] on icon "Next image" at bounding box center [950, 245] width 9 height 16
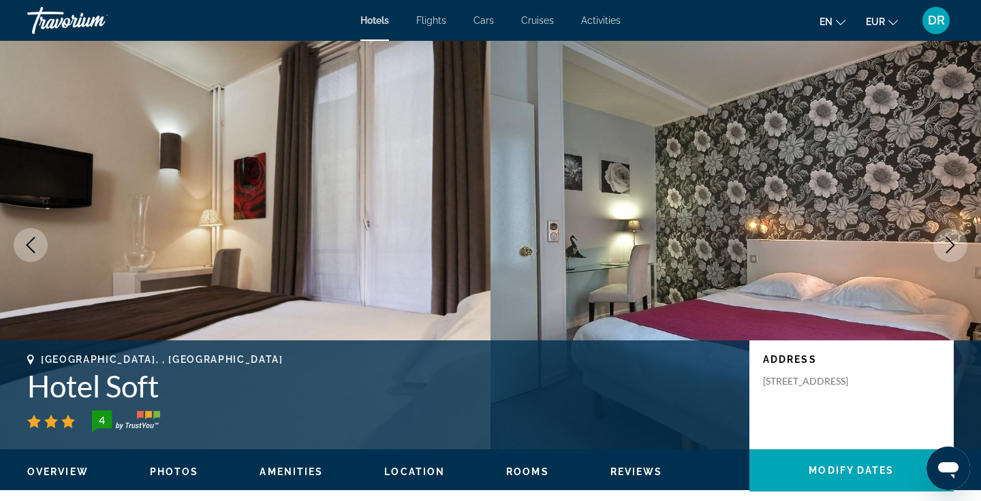
click at [963, 244] on button "Next image" at bounding box center [950, 245] width 34 height 34
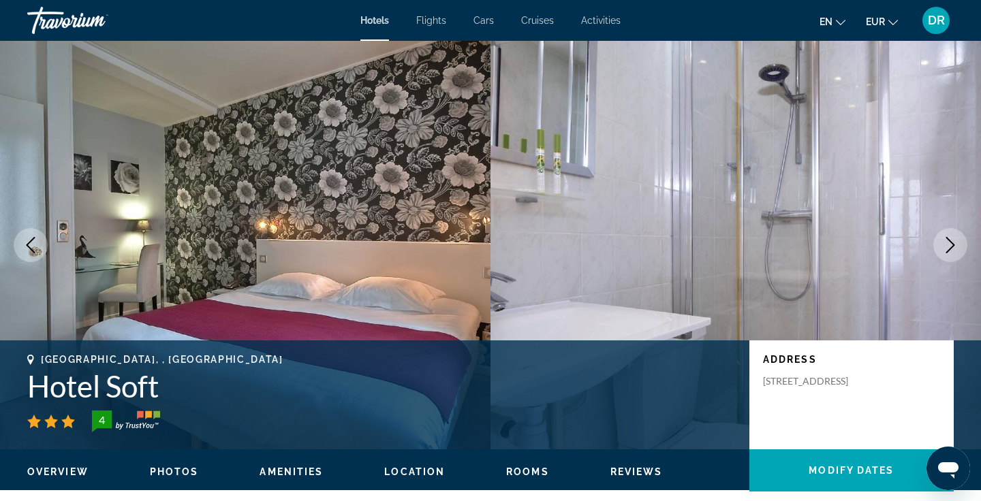
click at [963, 244] on button "Next image" at bounding box center [950, 245] width 34 height 34
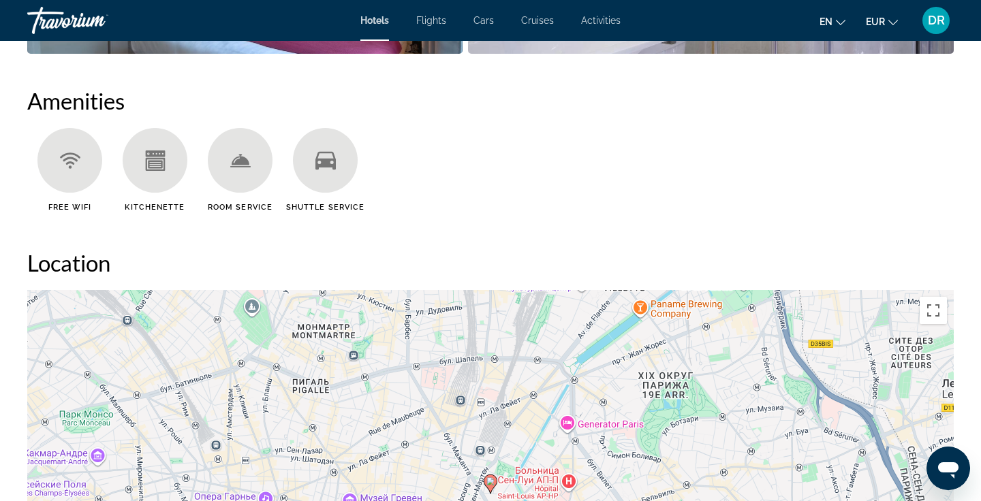
scroll to position [1207, 0]
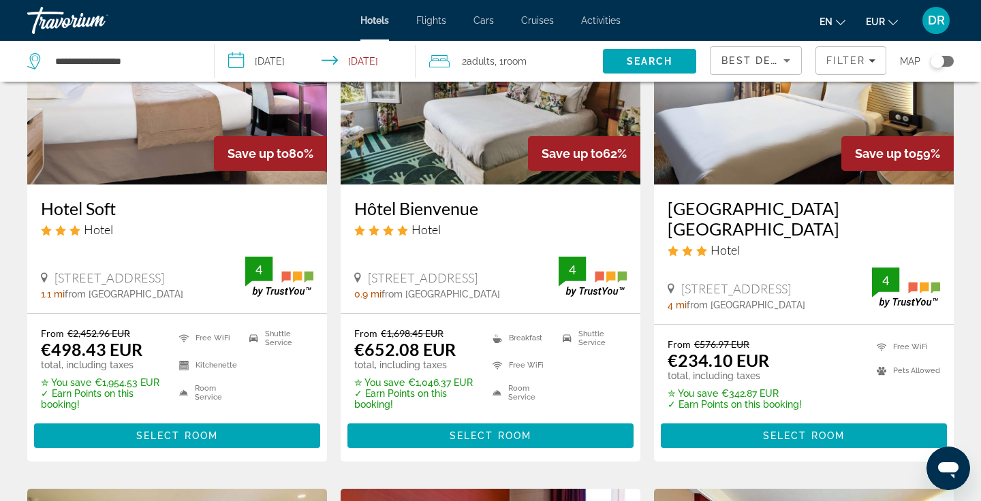
scroll to position [187, 0]
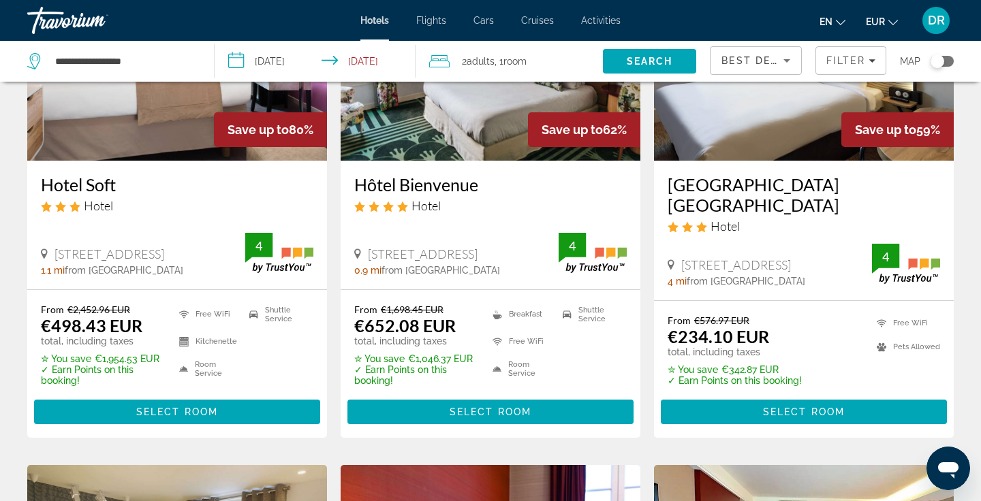
click at [406, 181] on h3 "Hôtel Bienvenue" at bounding box center [490, 184] width 273 height 20
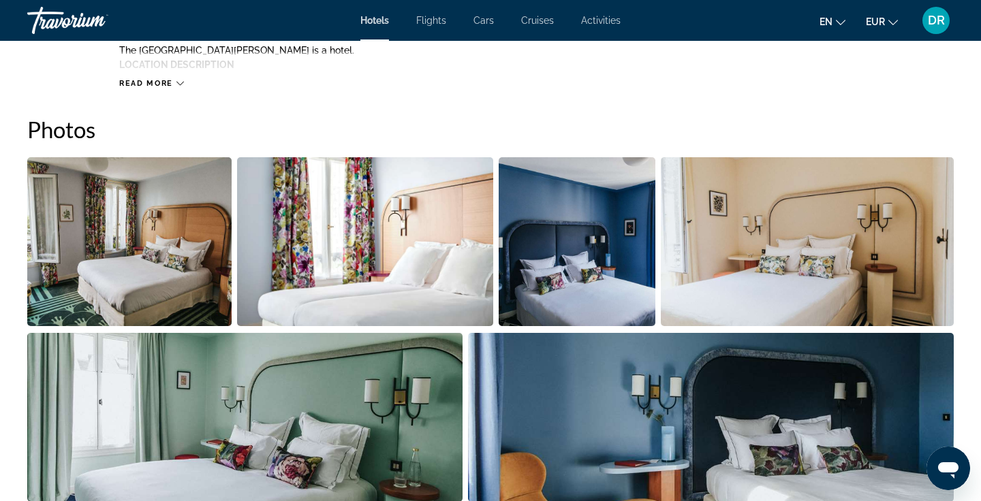
scroll to position [554, 0]
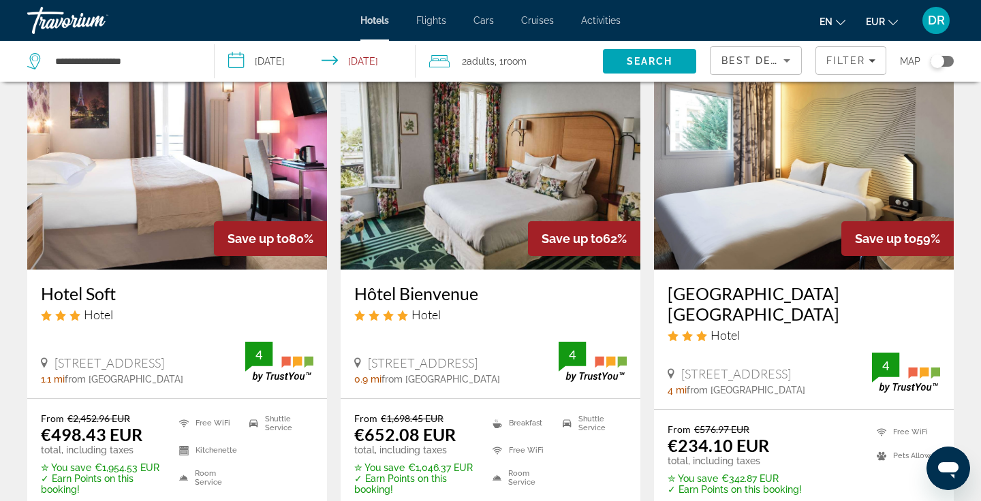
scroll to position [79, 0]
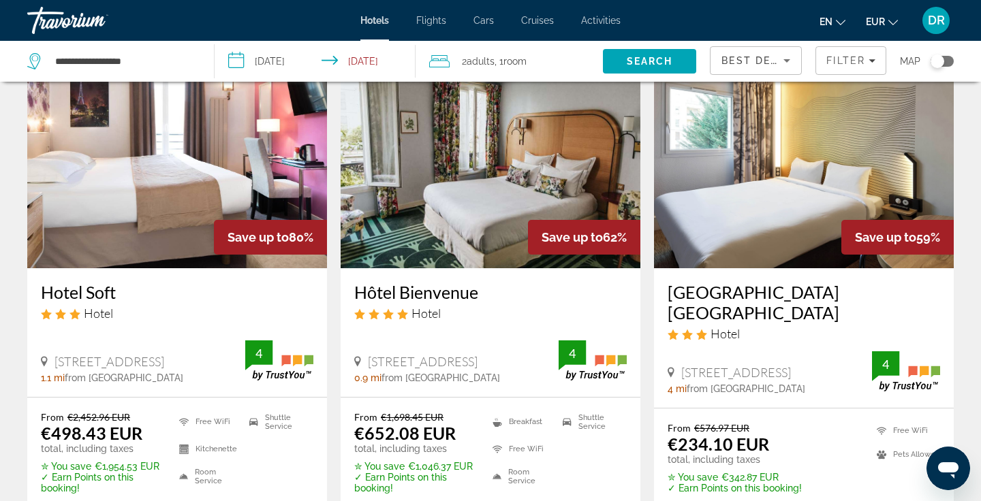
click at [370, 291] on h3 "Hôtel Bienvenue" at bounding box center [490, 292] width 273 height 20
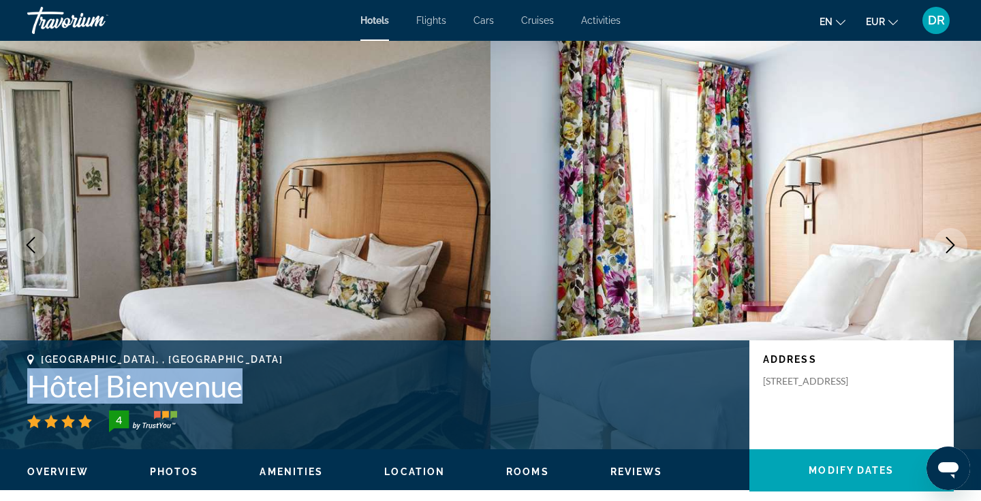
drag, startPoint x: 249, startPoint y: 393, endPoint x: 24, endPoint y: 386, distance: 225.6
click at [24, 386] on div "Paris, , France Hôtel Bienvenue 4 Address 23 Rue Buffault, Paris 75009, France" at bounding box center [490, 395] width 981 height 82
copy h1 "Hôtel Bienvenue"
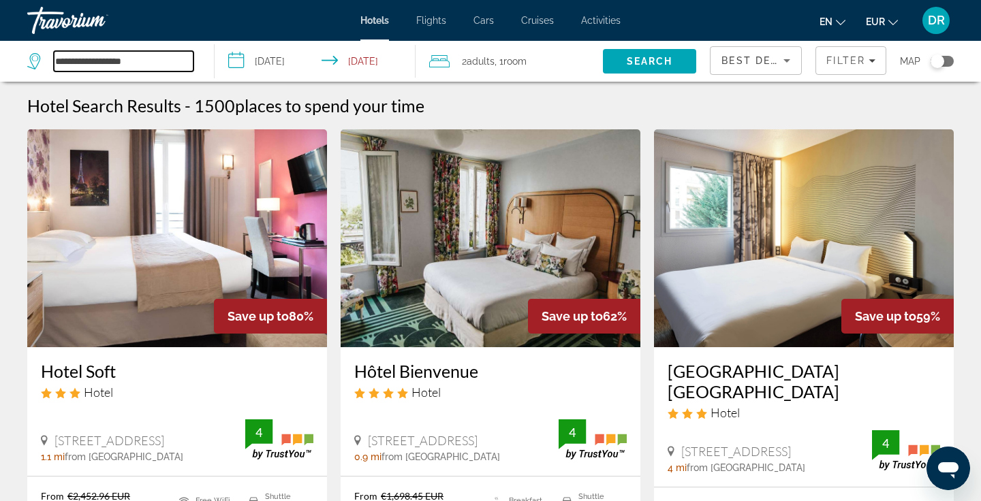
drag, startPoint x: 164, startPoint y: 60, endPoint x: 20, endPoint y: 61, distance: 143.8
click at [20, 61] on app-destination-search "**********" at bounding box center [107, 61] width 215 height 41
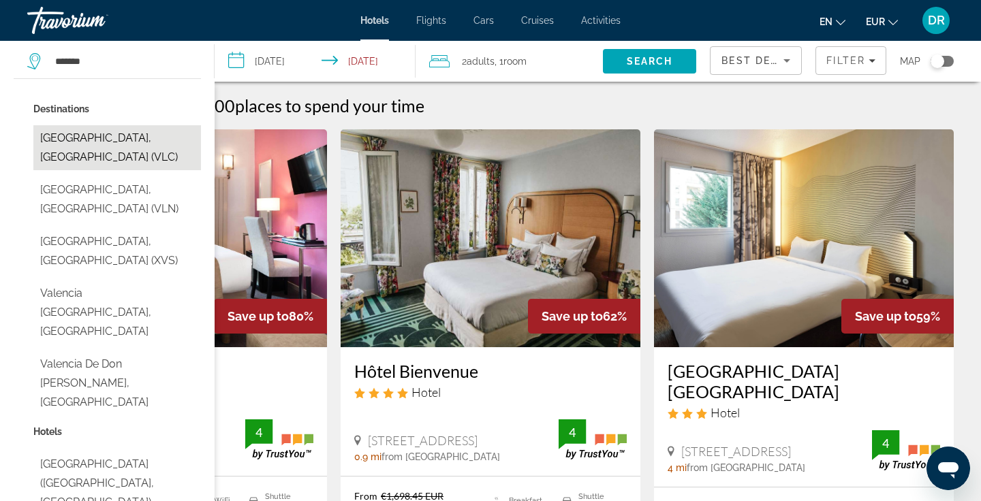
click at [148, 139] on button "Valencia, Spain (VLC)" at bounding box center [117, 147] width 168 height 45
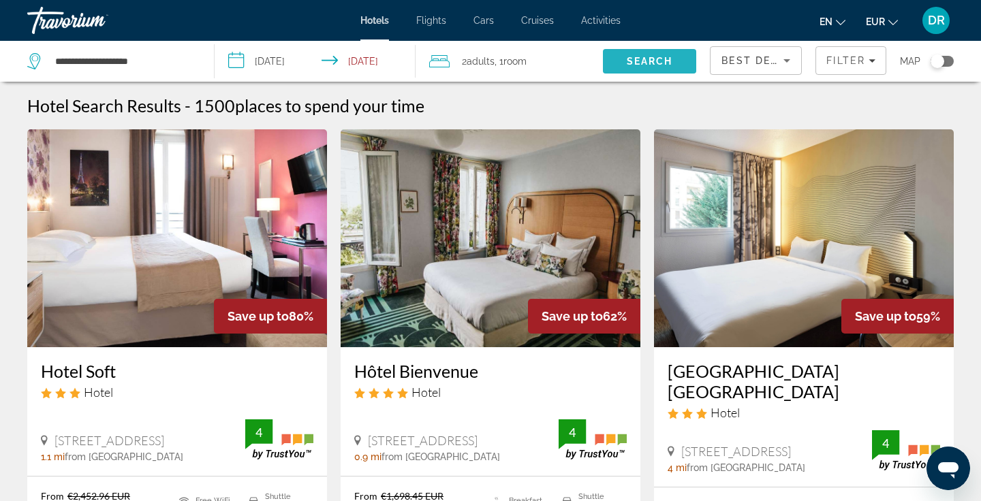
click at [632, 57] on span "Search" at bounding box center [650, 61] width 46 height 11
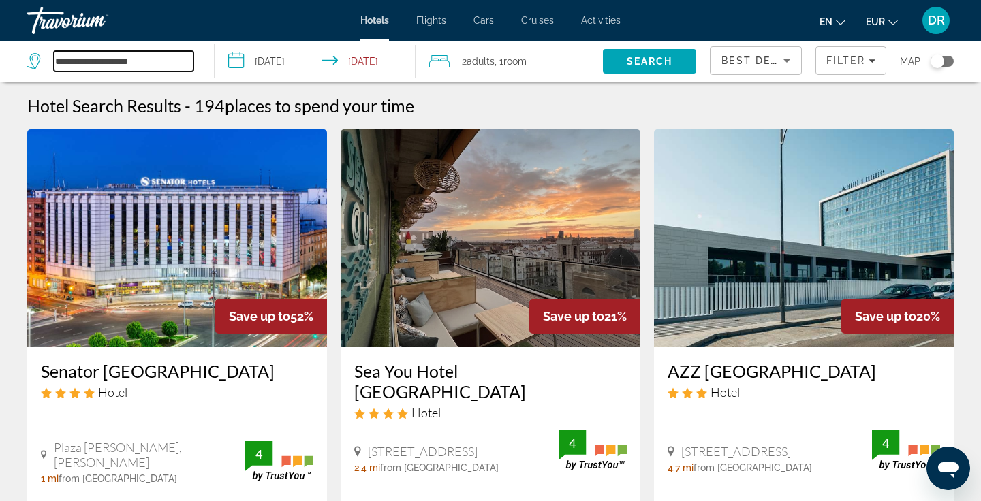
drag, startPoint x: 153, startPoint y: 63, endPoint x: 47, endPoint y: 66, distance: 106.3
click at [47, 66] on div "**********" at bounding box center [110, 61] width 166 height 20
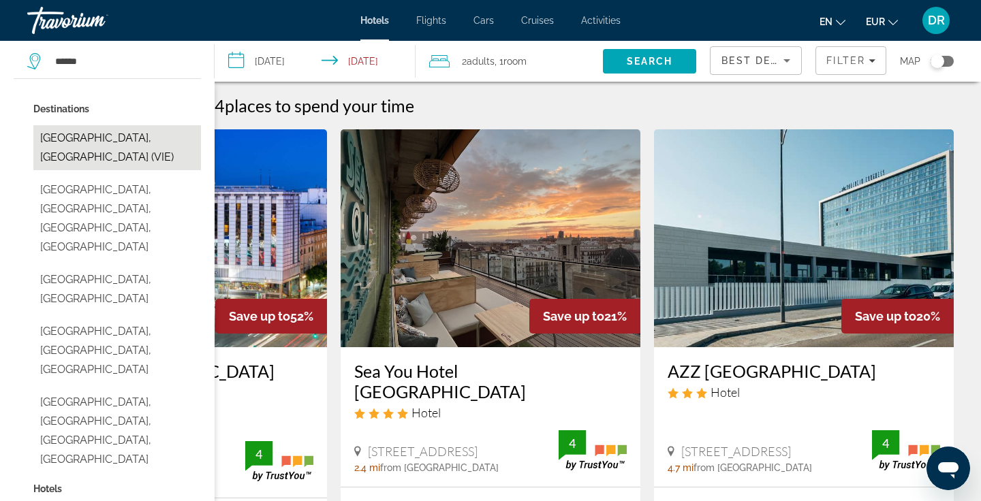
click at [115, 144] on button "Vienna, Austria (VIE)" at bounding box center [117, 147] width 168 height 45
type input "**********"
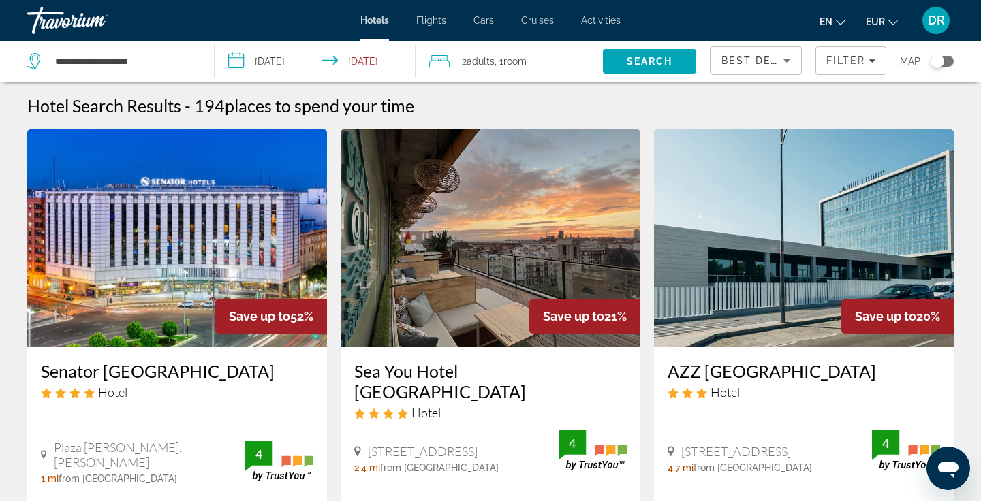
click at [265, 59] on input "**********" at bounding box center [318, 63] width 206 height 45
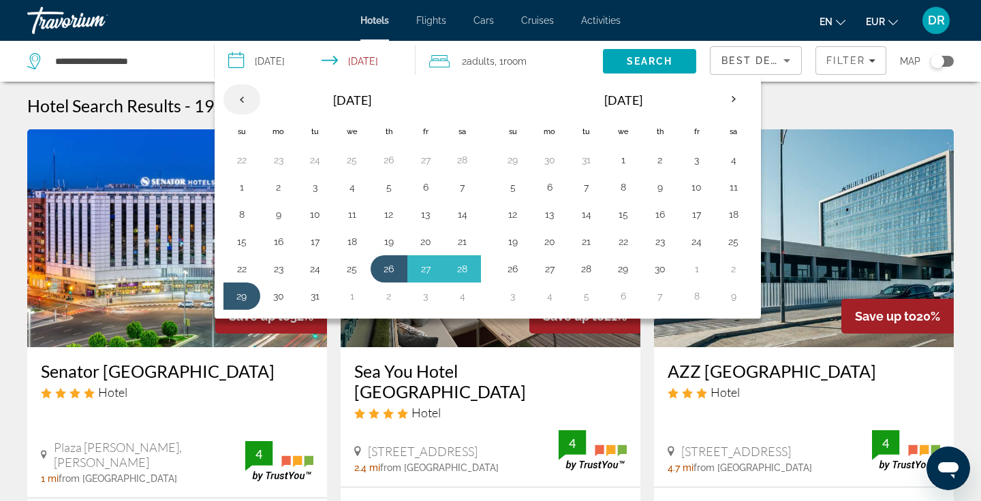
click at [243, 96] on th "Previous month" at bounding box center [241, 99] width 37 height 30
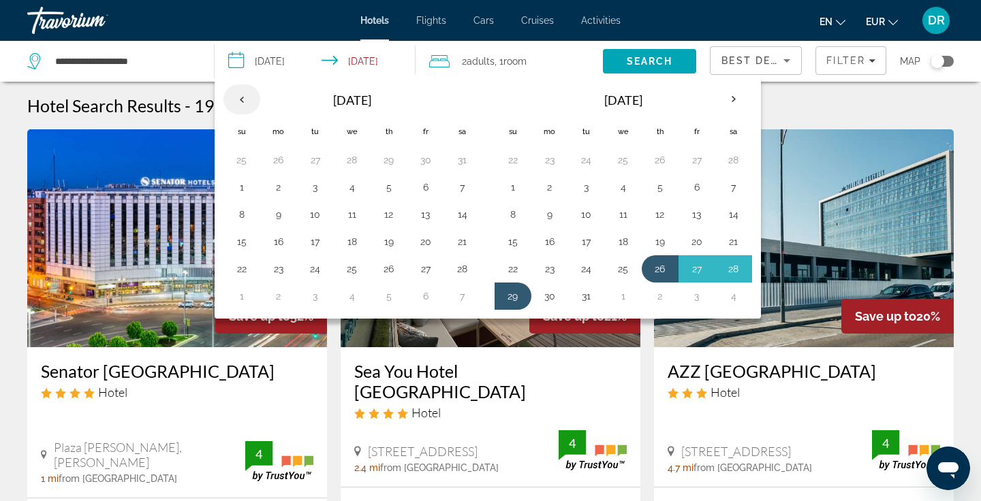
click at [243, 96] on th "Previous month" at bounding box center [241, 99] width 37 height 30
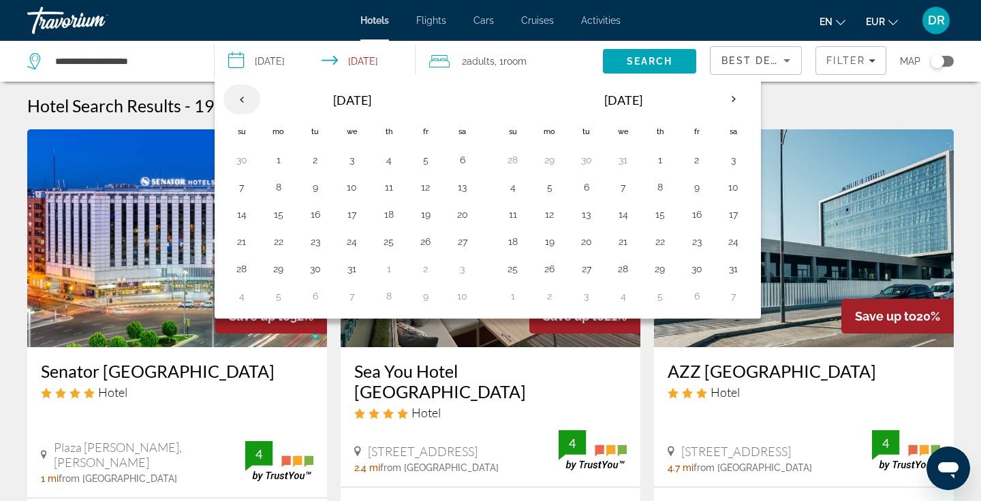
click at [243, 96] on th "Previous month" at bounding box center [241, 99] width 37 height 30
click at [424, 243] on button "21" at bounding box center [426, 241] width 22 height 19
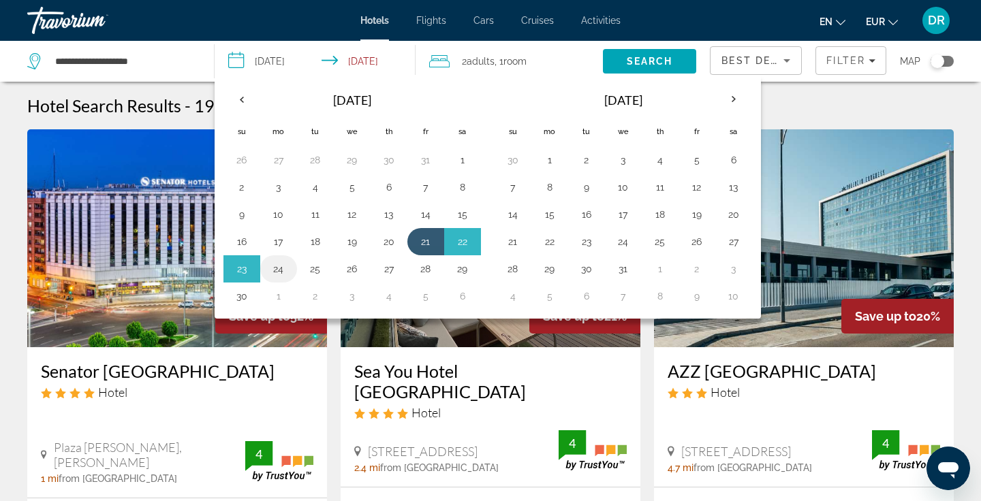
click at [281, 268] on button "24" at bounding box center [279, 269] width 22 height 19
type input "**********"
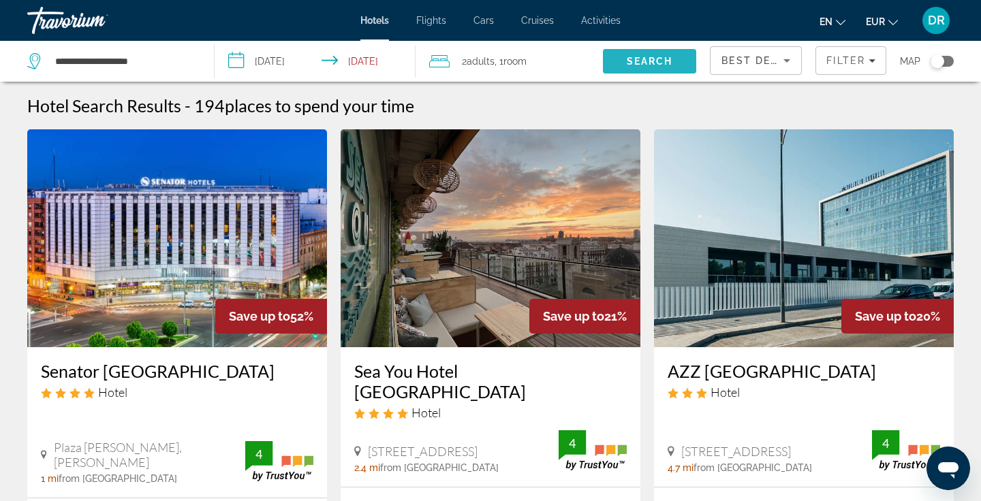
click at [668, 59] on span "Search" at bounding box center [650, 61] width 46 height 11
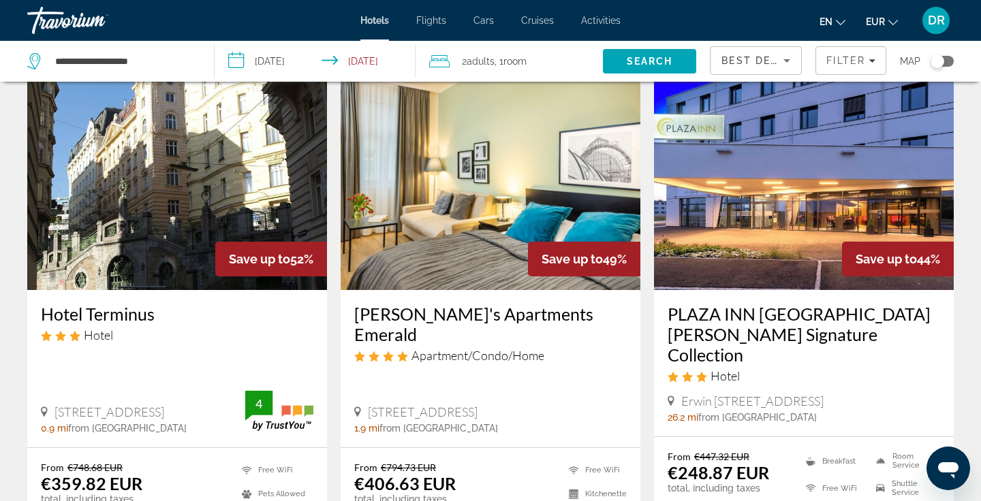
scroll to position [65, 0]
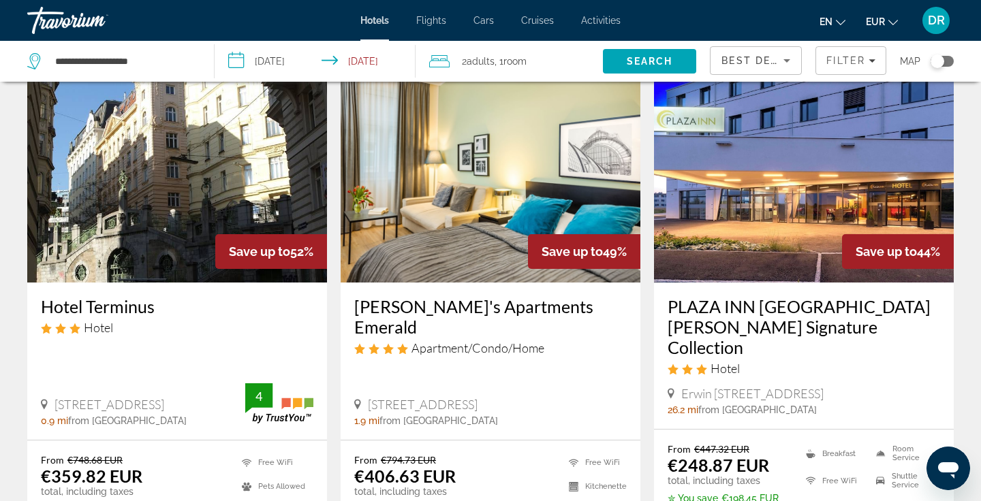
click at [101, 309] on h3 "Hotel Terminus" at bounding box center [177, 306] width 273 height 20
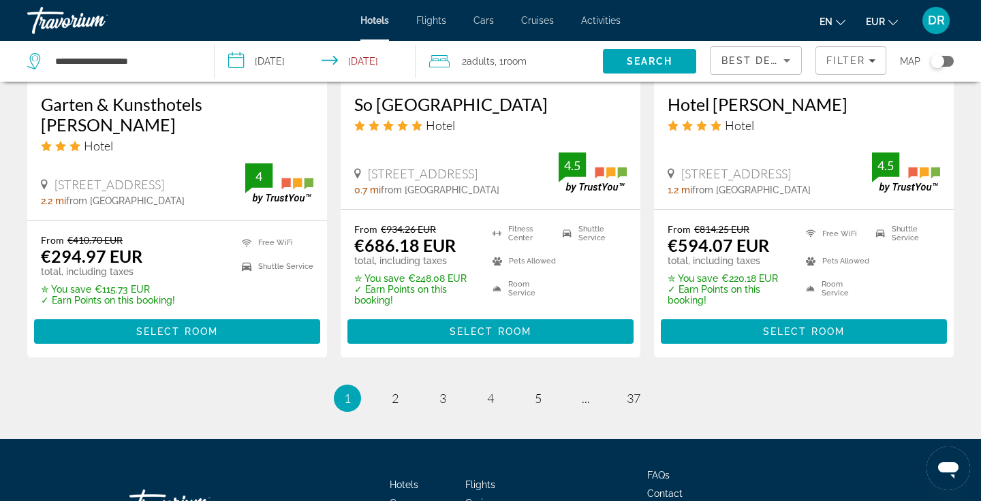
scroll to position [1852, 0]
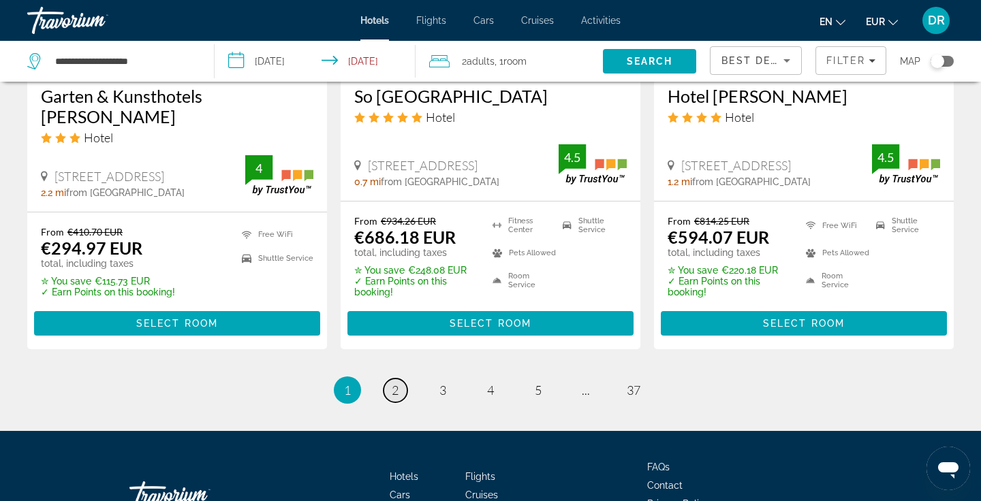
click at [395, 383] on span "2" at bounding box center [395, 390] width 7 height 15
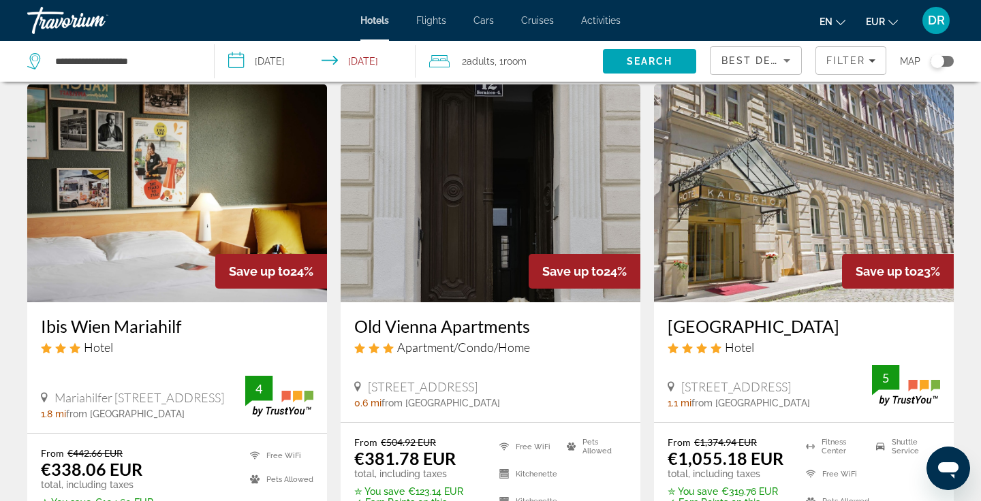
scroll to position [553, 0]
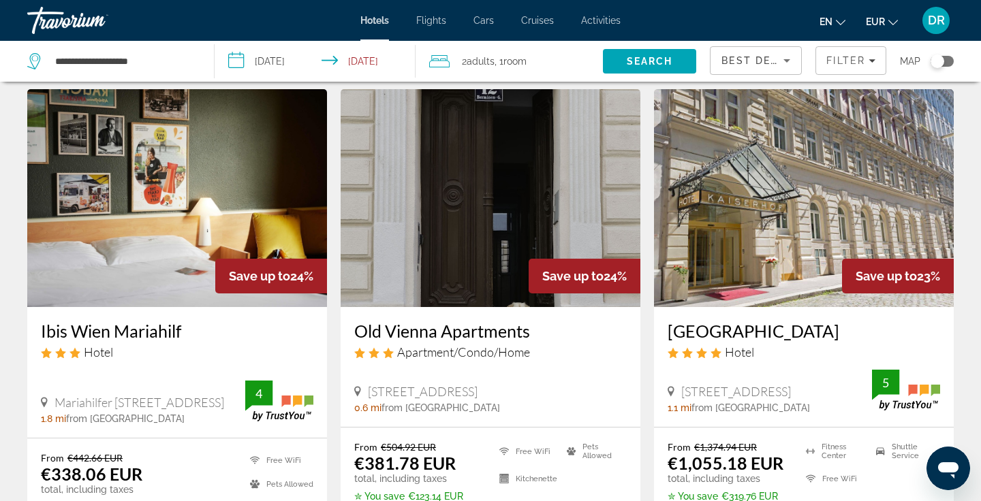
click at [133, 335] on h3 "Ibis Wien Mariahilf" at bounding box center [177, 331] width 273 height 20
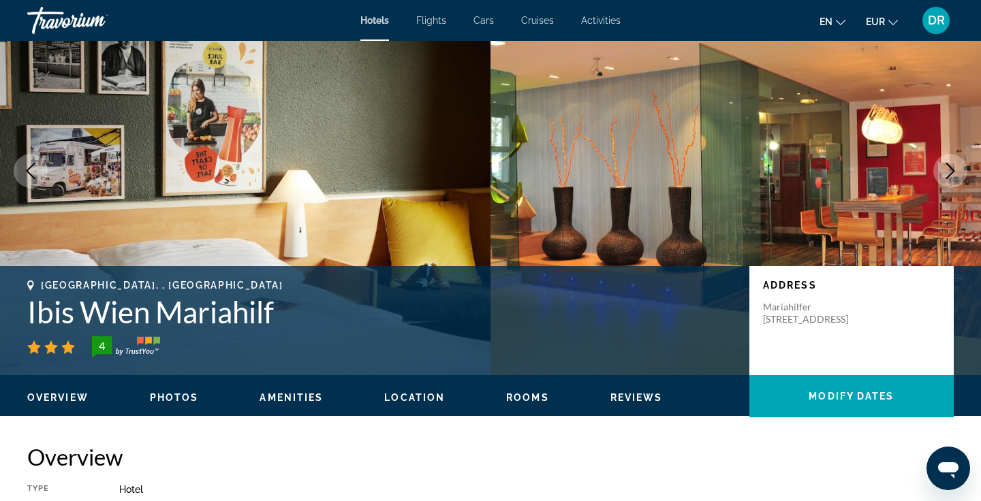
scroll to position [56, 0]
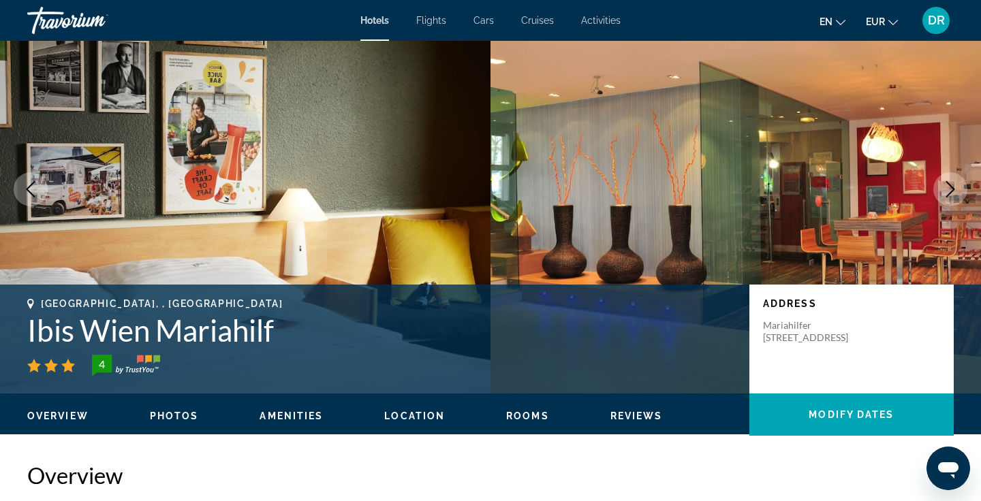
click at [946, 188] on icon "Next image" at bounding box center [950, 189] width 16 height 16
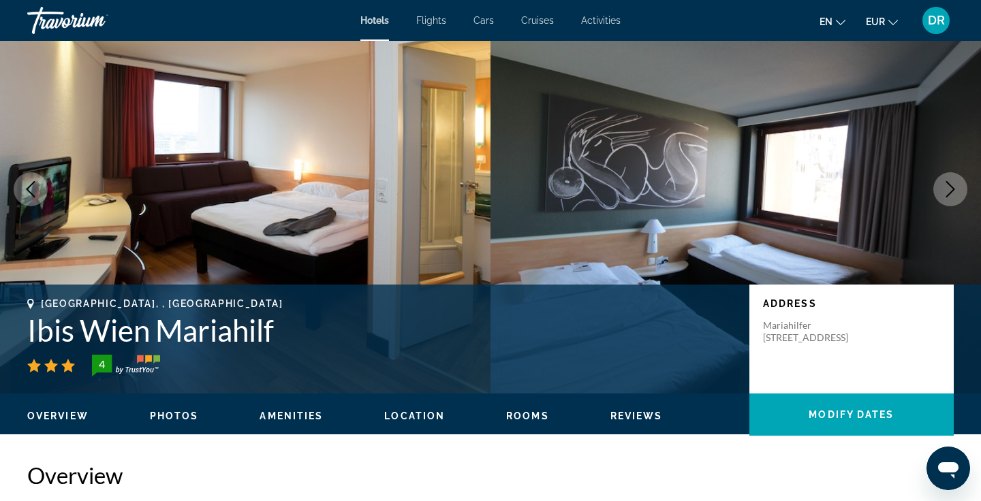
click at [946, 188] on icon "Next image" at bounding box center [950, 189] width 16 height 16
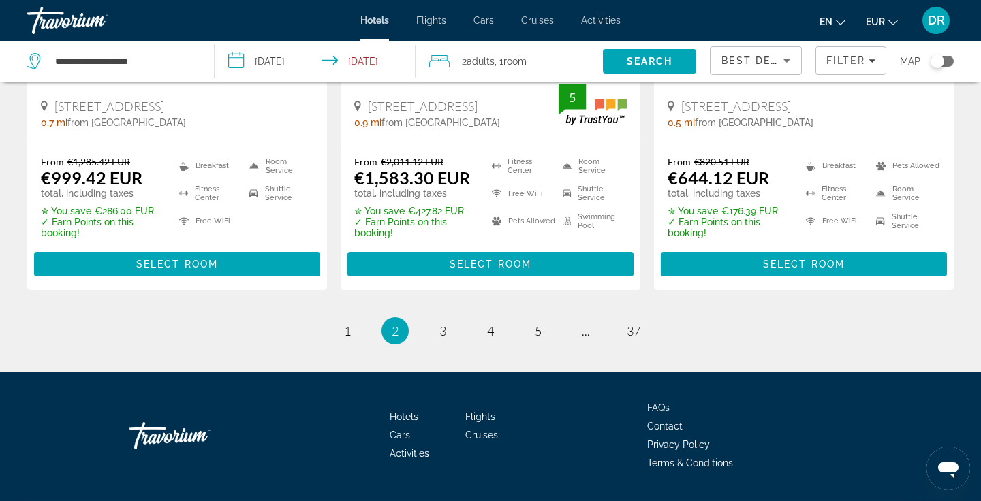
scroll to position [1932, 0]
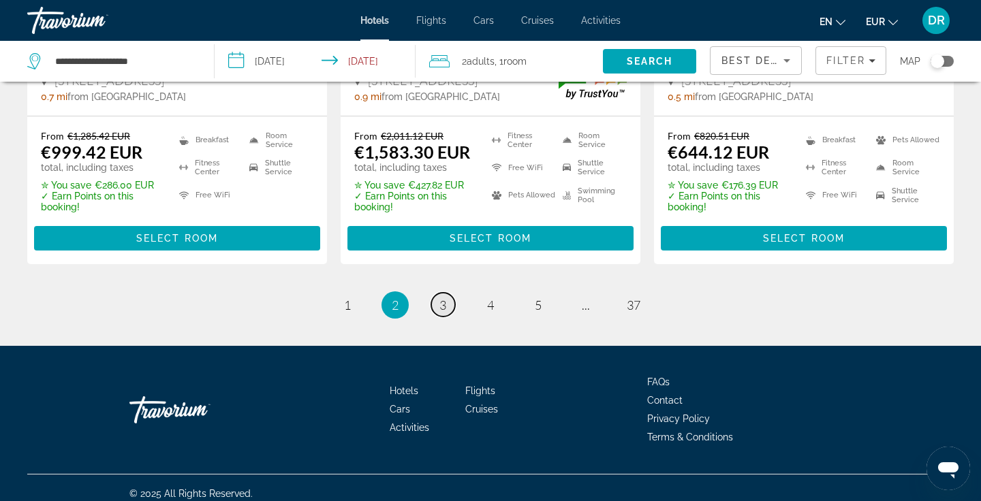
click at [441, 309] on span "3" at bounding box center [442, 305] width 7 height 15
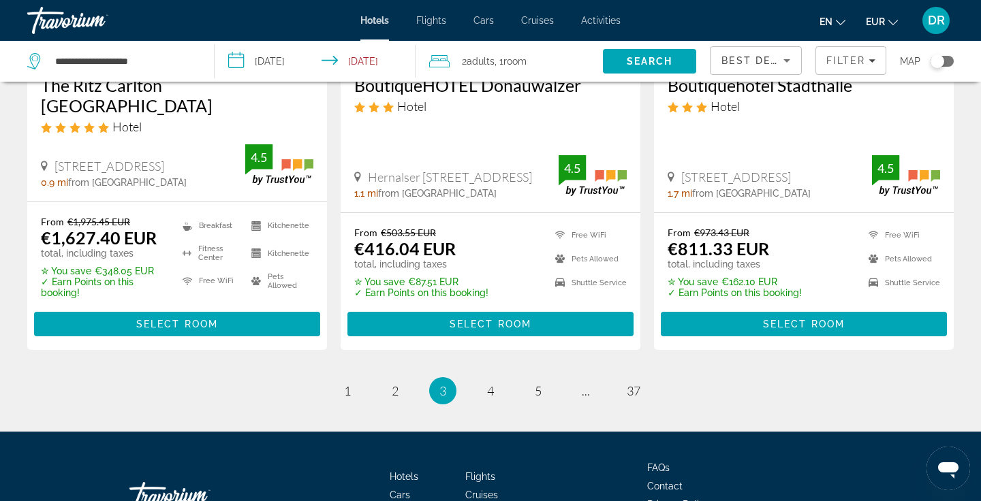
scroll to position [1923, 0]
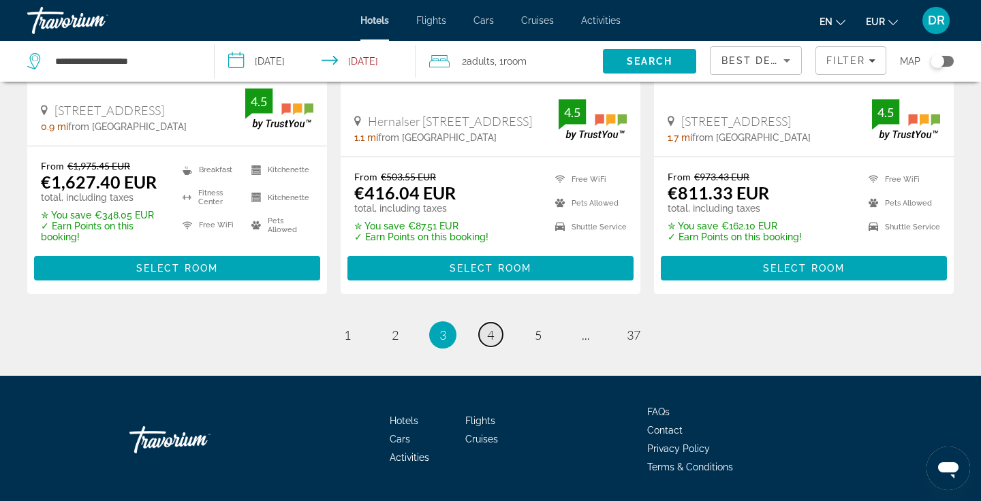
click at [494, 323] on link "page 4" at bounding box center [491, 335] width 24 height 24
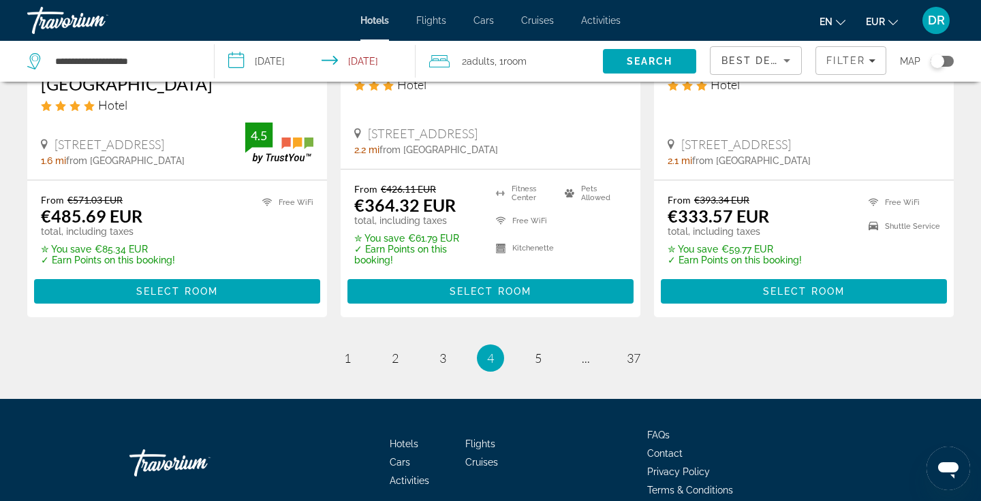
scroll to position [1898, 0]
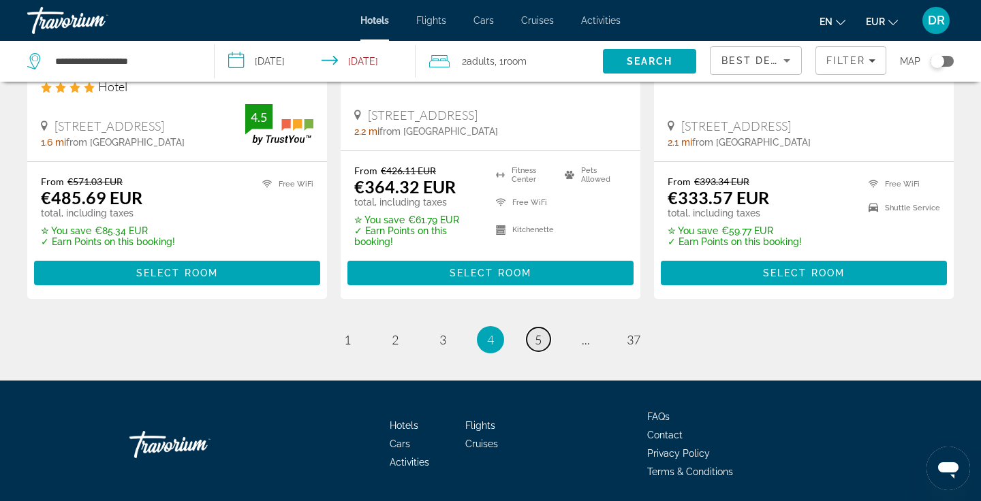
click at [536, 333] on span "5" at bounding box center [538, 340] width 7 height 15
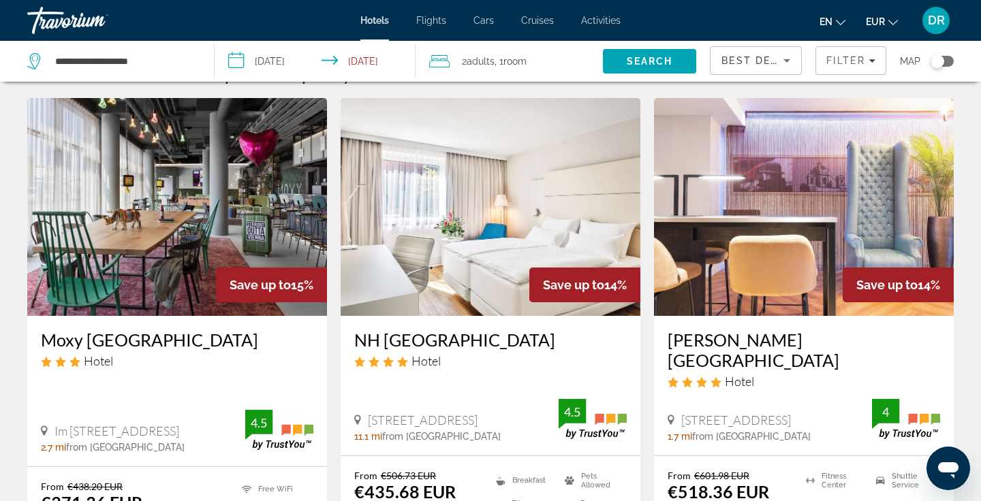
scroll to position [31, 0]
click at [176, 235] on img "Main content" at bounding box center [177, 208] width 300 height 218
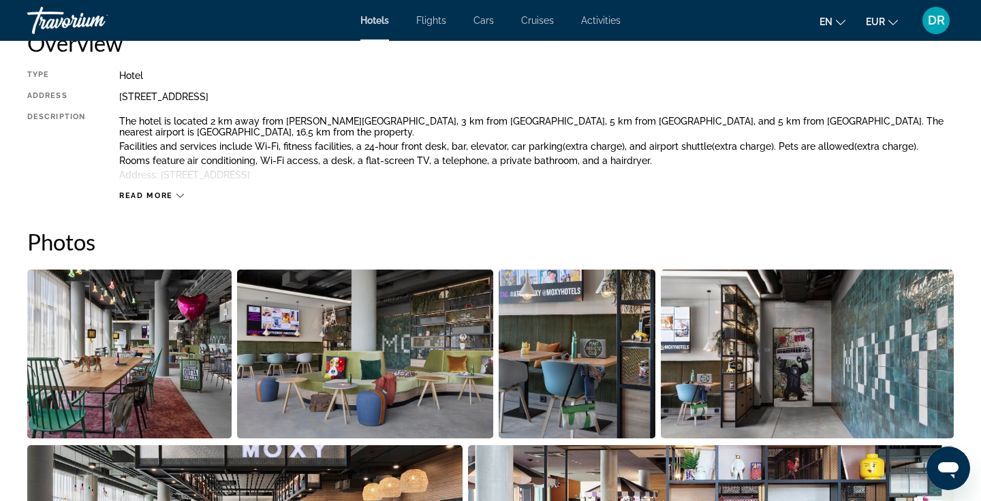
scroll to position [755, 0]
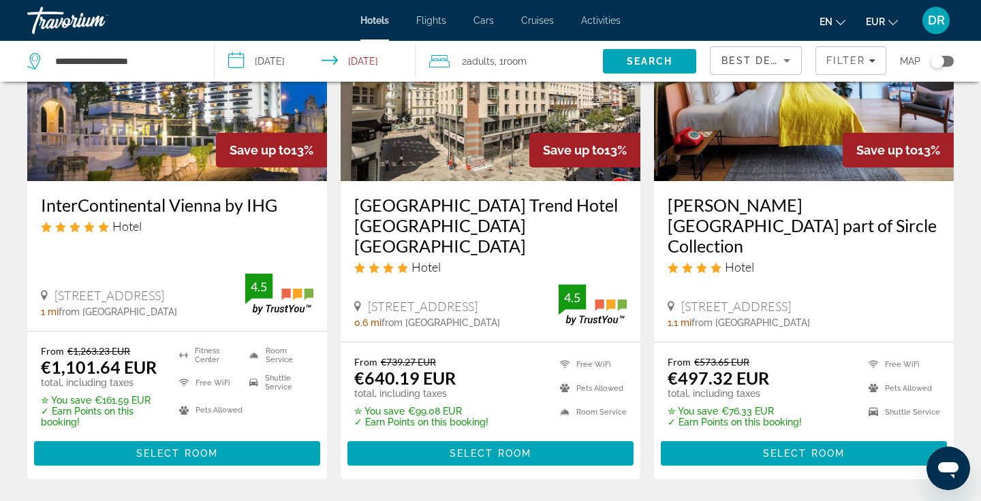
scroll to position [1786, 0]
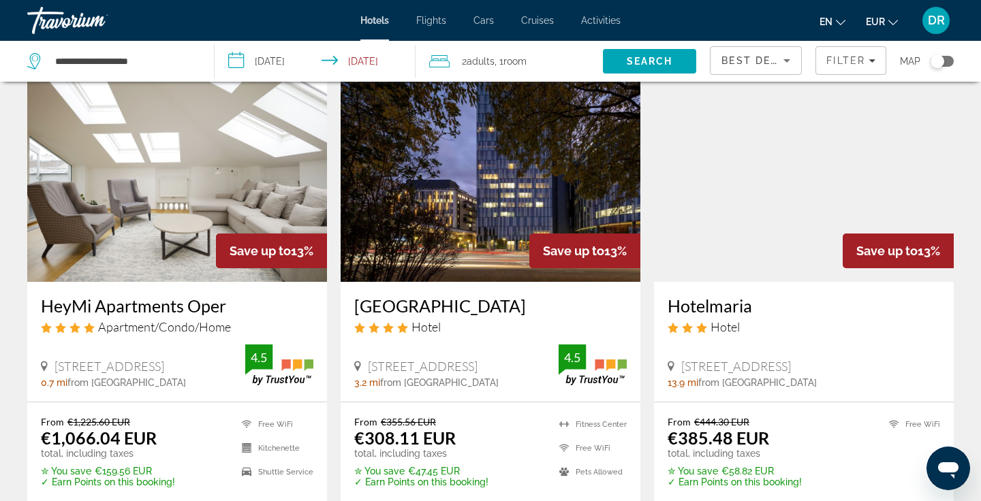
scroll to position [1167, 0]
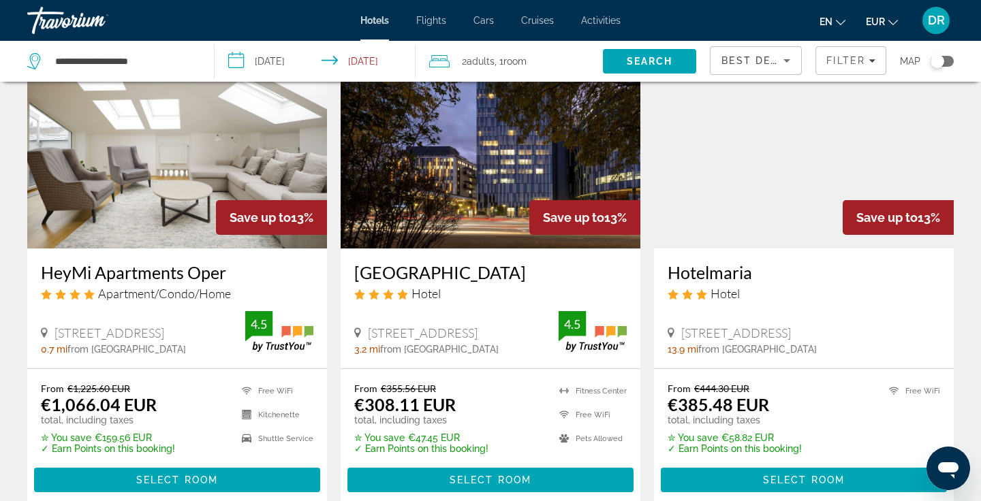
click at [446, 147] on img "Main content" at bounding box center [491, 140] width 300 height 218
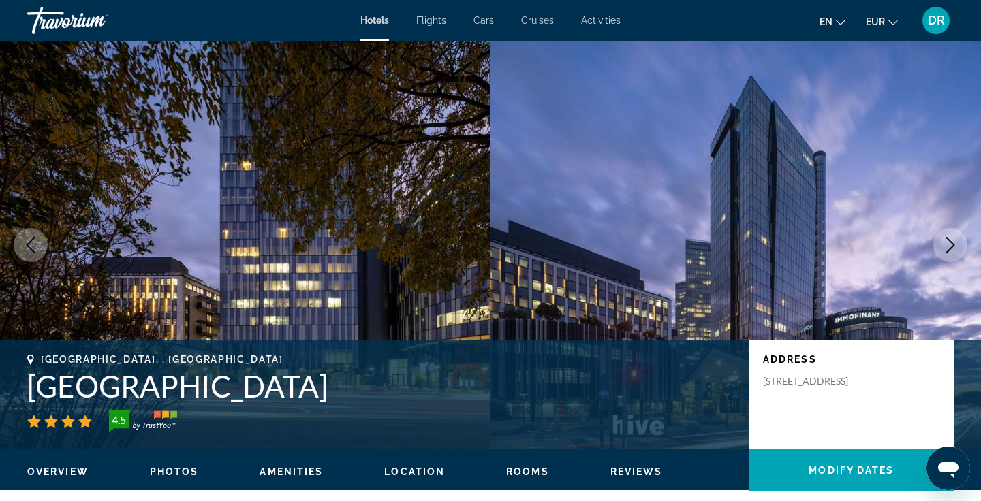
click at [946, 247] on icon "Next image" at bounding box center [950, 245] width 16 height 16
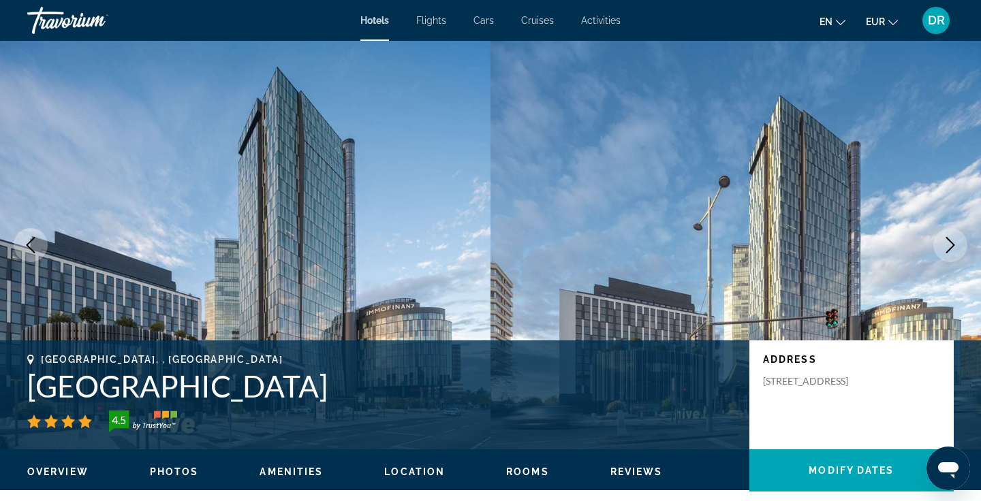
click at [946, 247] on icon "Next image" at bounding box center [950, 245] width 16 height 16
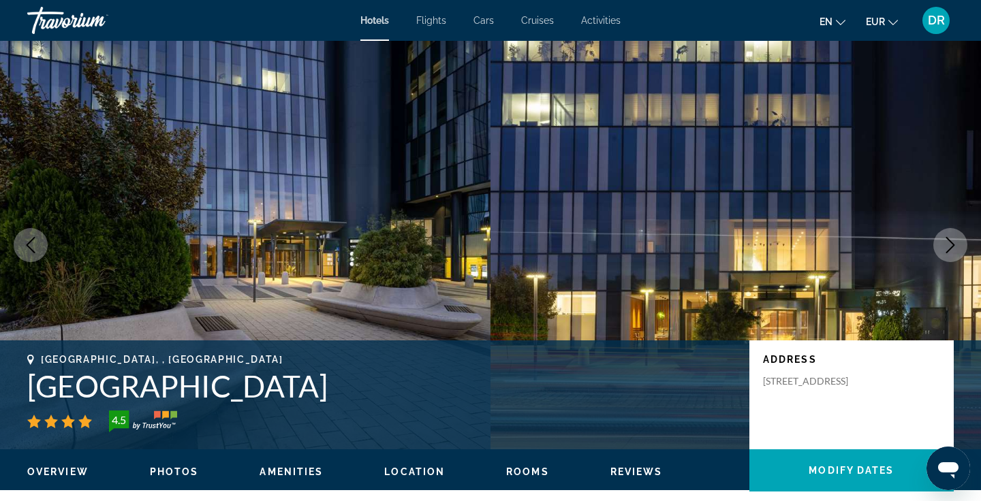
click at [946, 248] on icon "Next image" at bounding box center [950, 245] width 16 height 16
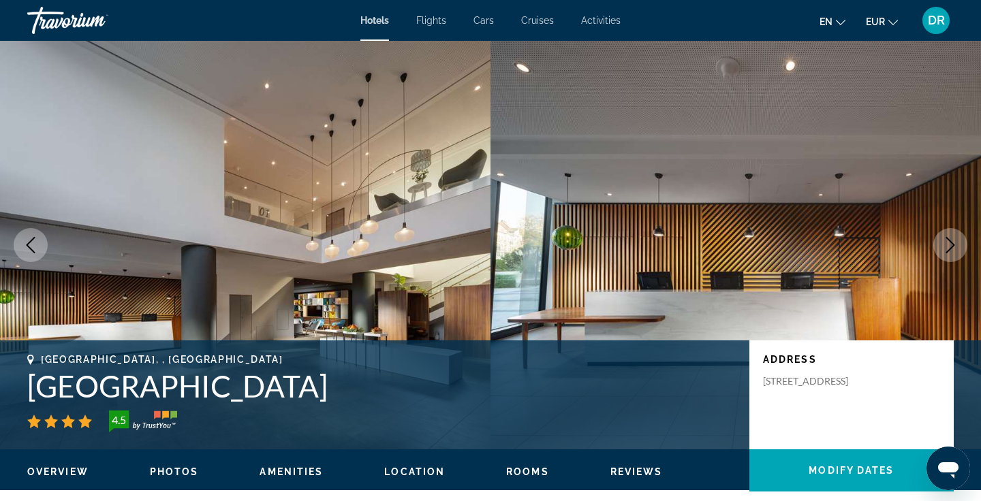
click at [946, 248] on icon "Next image" at bounding box center [950, 245] width 16 height 16
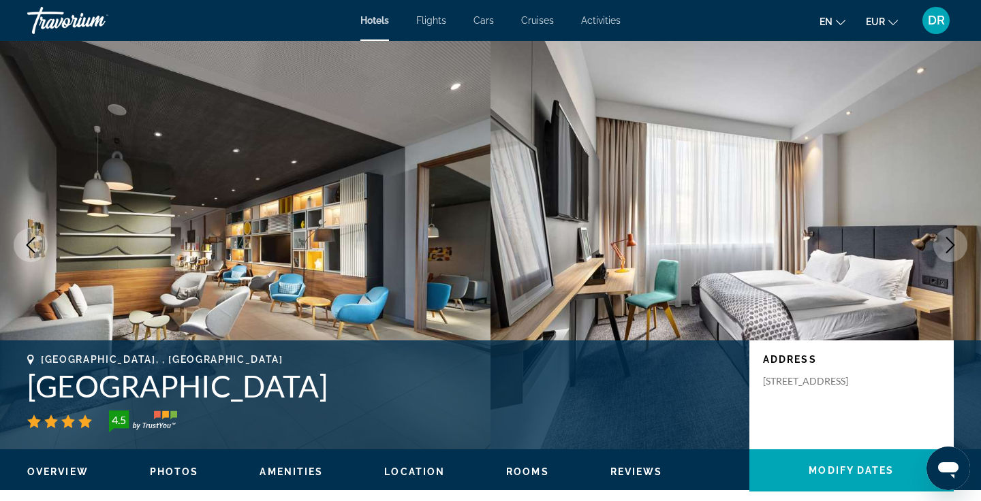
click at [945, 249] on icon "Next image" at bounding box center [950, 245] width 16 height 16
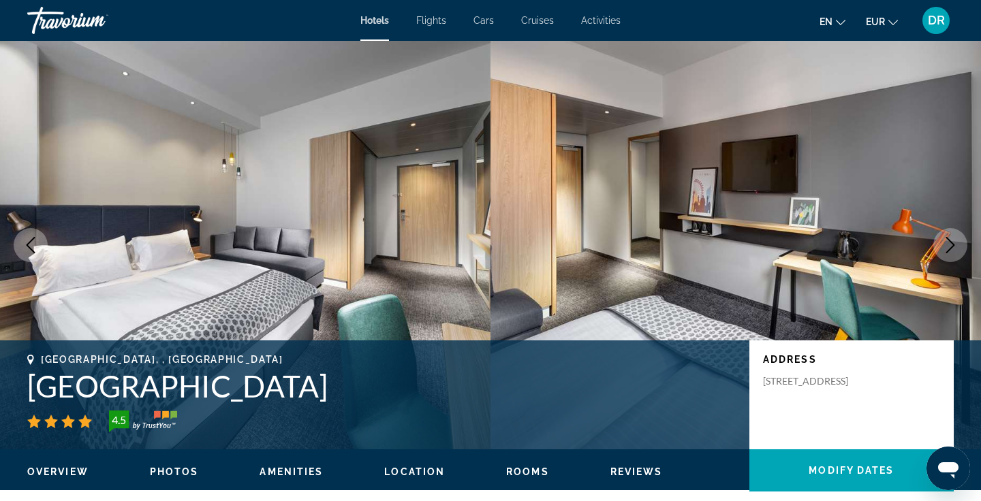
click at [945, 249] on icon "Next image" at bounding box center [950, 245] width 16 height 16
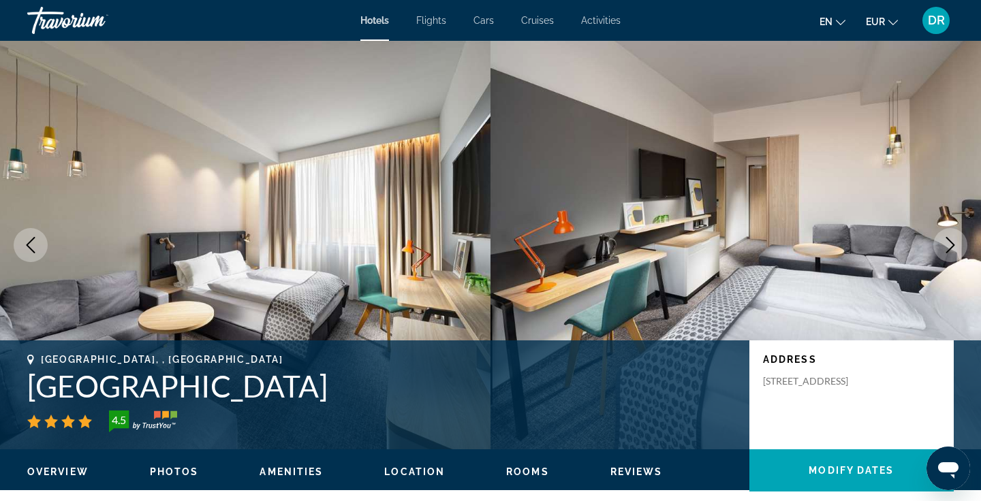
click at [945, 249] on icon "Next image" at bounding box center [950, 245] width 16 height 16
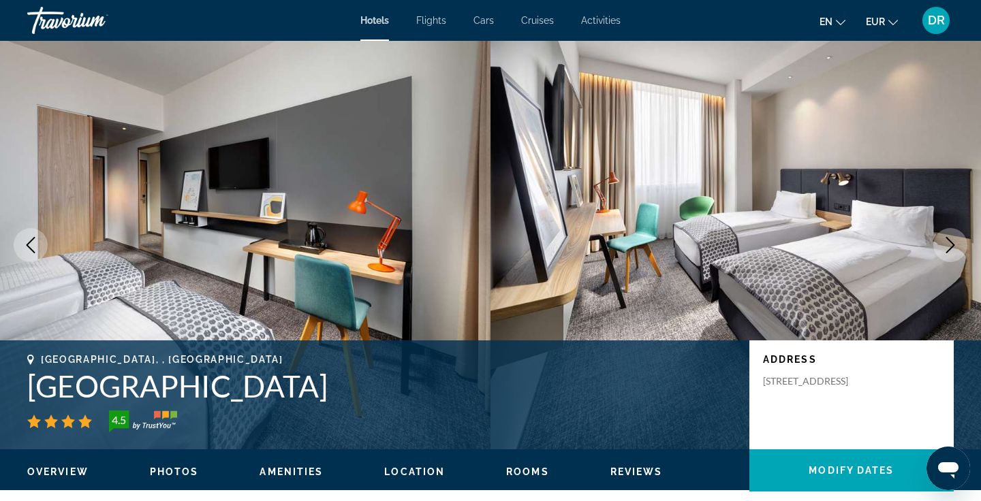
click at [945, 249] on icon "Next image" at bounding box center [950, 245] width 16 height 16
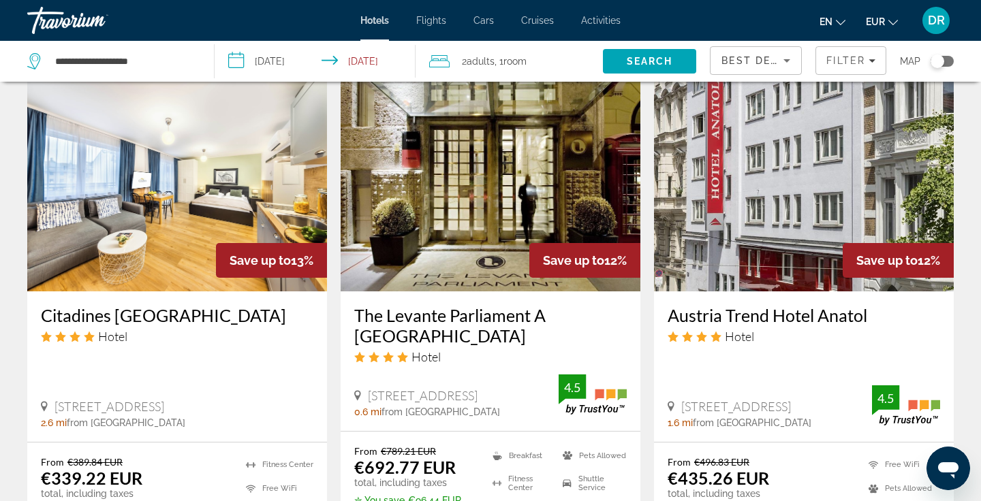
scroll to position [1628, 0]
click at [460, 306] on h3 "The Levante Parliament A [GEOGRAPHIC_DATA]" at bounding box center [490, 325] width 273 height 41
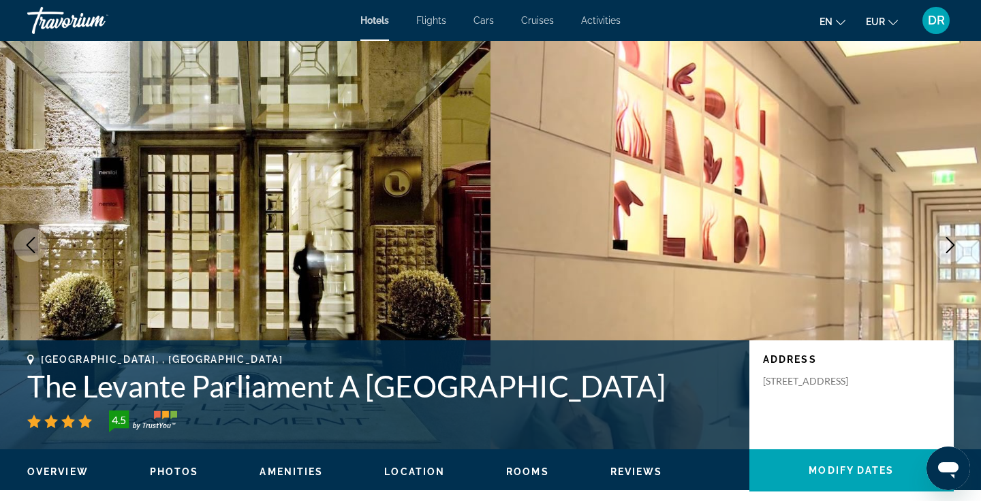
click at [948, 246] on icon "Next image" at bounding box center [950, 245] width 16 height 16
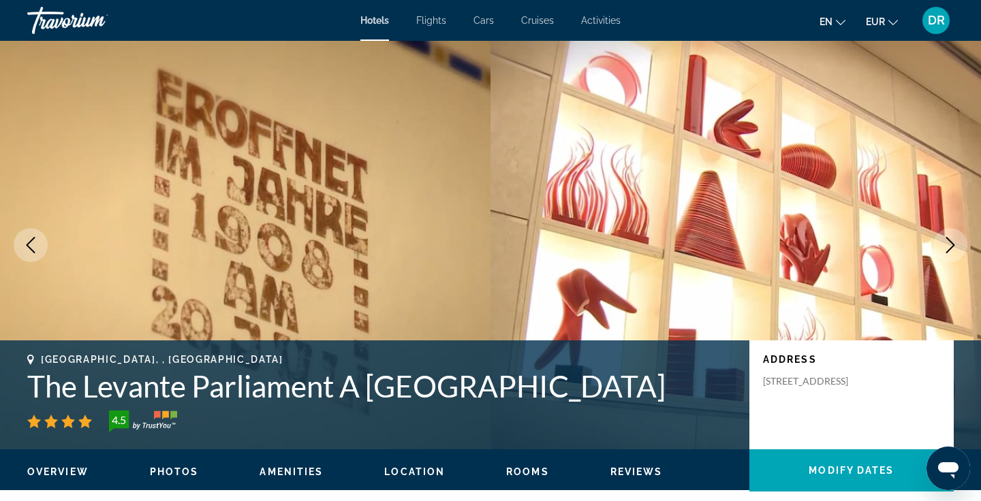
click at [948, 246] on icon "Next image" at bounding box center [950, 245] width 16 height 16
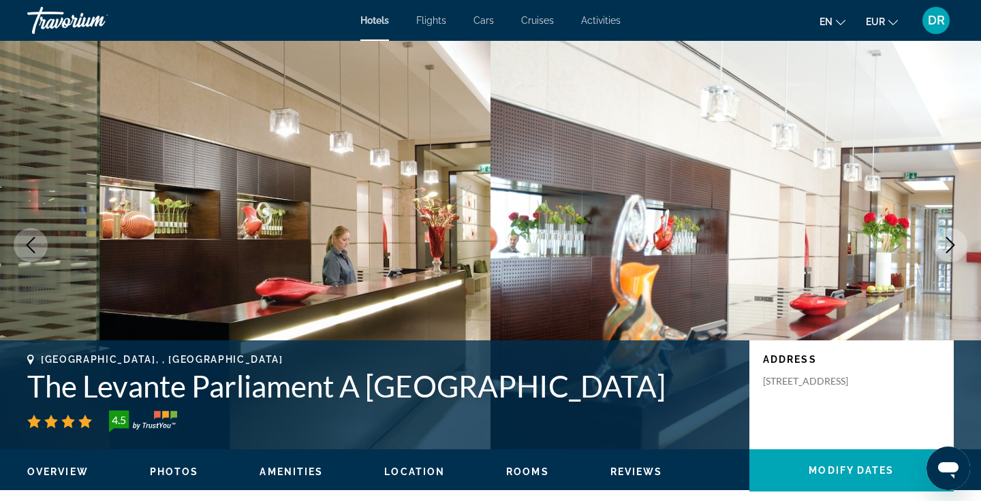
click at [948, 246] on icon "Next image" at bounding box center [950, 245] width 16 height 16
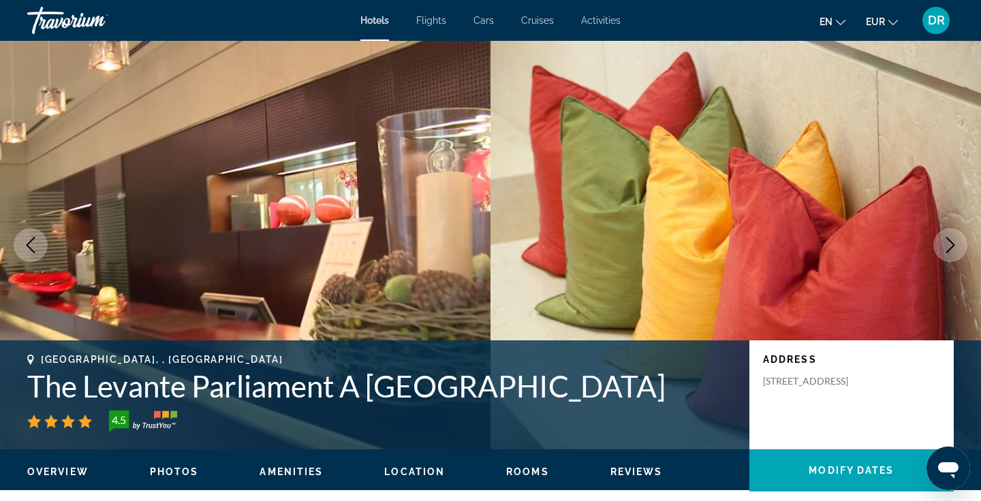
click at [948, 246] on icon "Next image" at bounding box center [950, 245] width 16 height 16
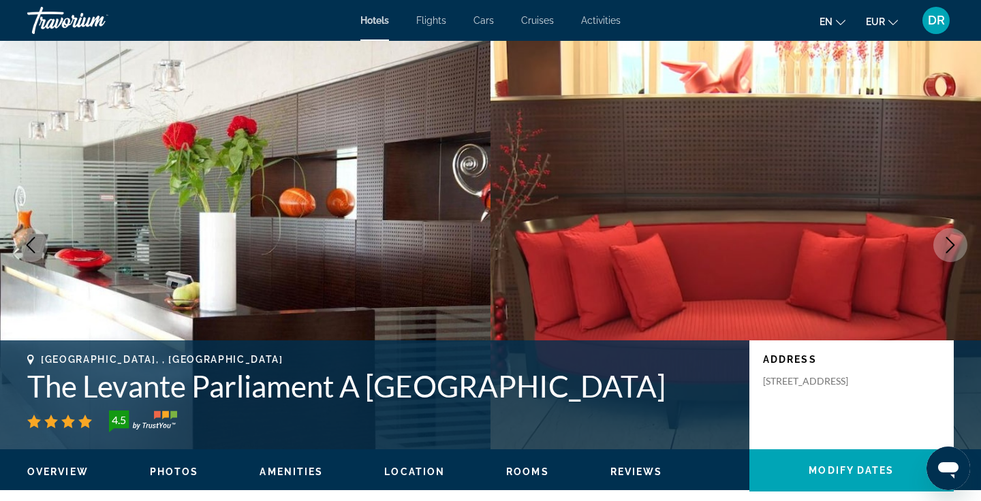
click at [948, 246] on icon "Next image" at bounding box center [950, 245] width 16 height 16
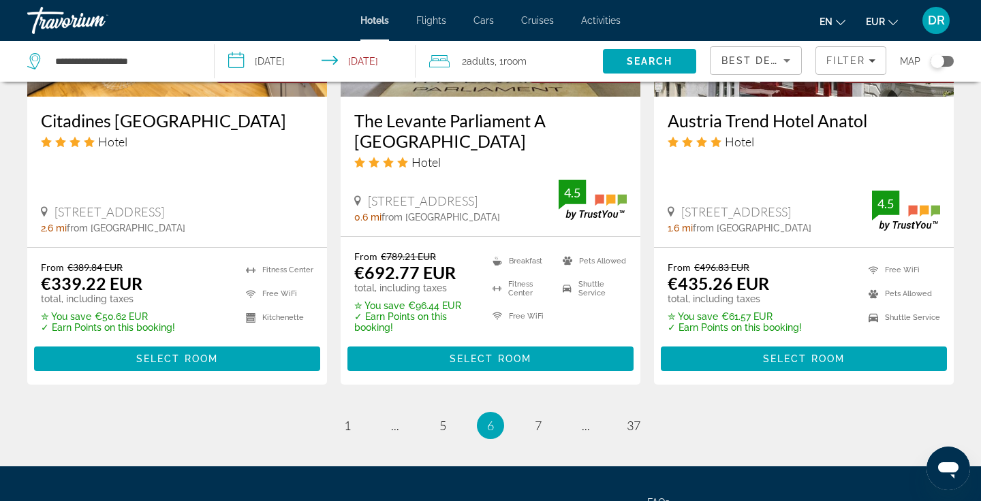
scroll to position [1943, 0]
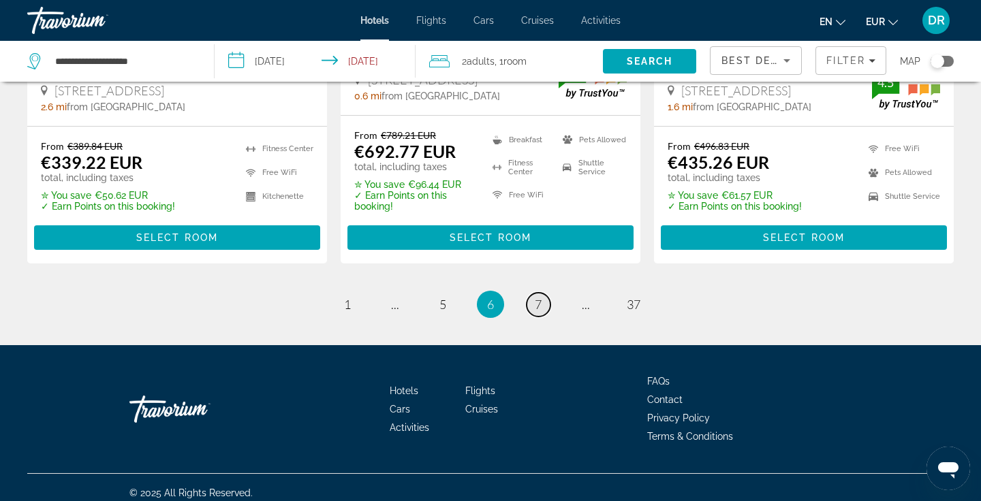
click at [537, 297] on span "7" at bounding box center [538, 304] width 7 height 15
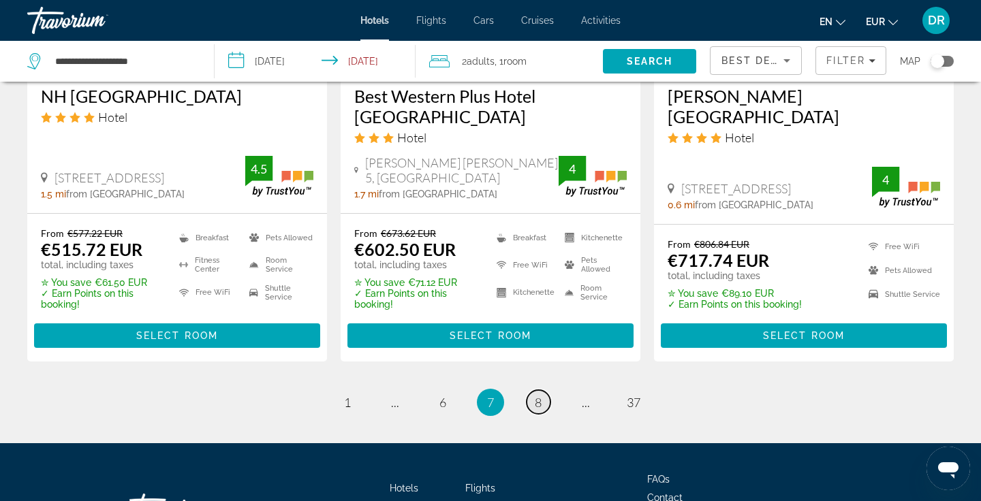
scroll to position [1931, 0]
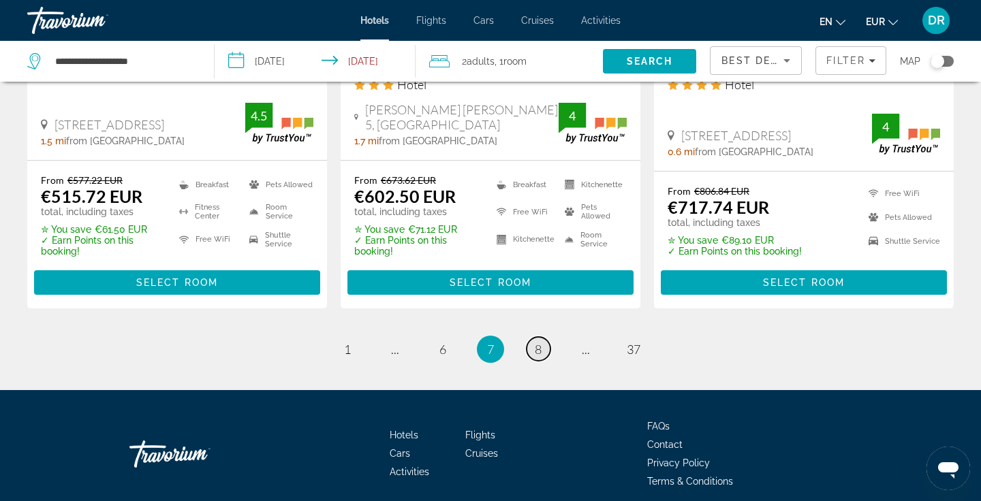
click at [544, 337] on link "page 8" at bounding box center [539, 349] width 24 height 24
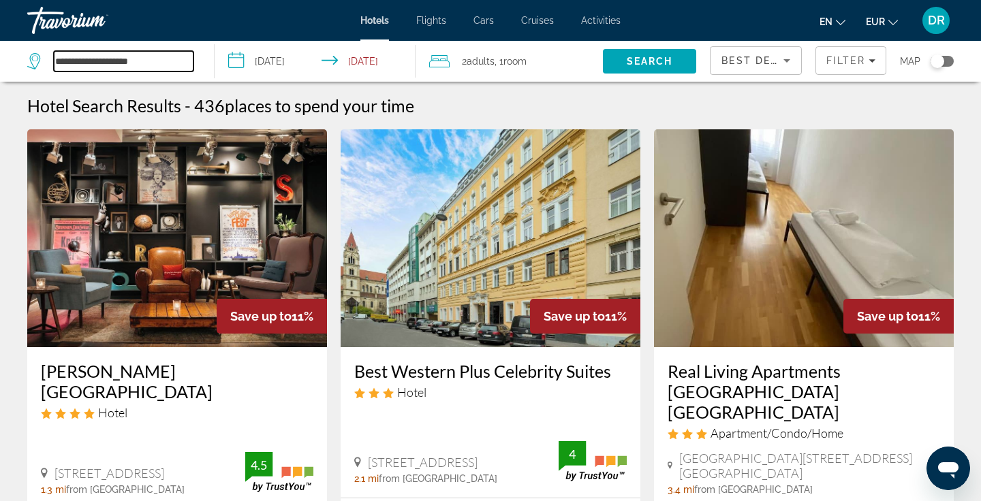
drag, startPoint x: 151, startPoint y: 66, endPoint x: 46, endPoint y: 58, distance: 105.9
click at [46, 58] on div "**********" at bounding box center [110, 61] width 166 height 20
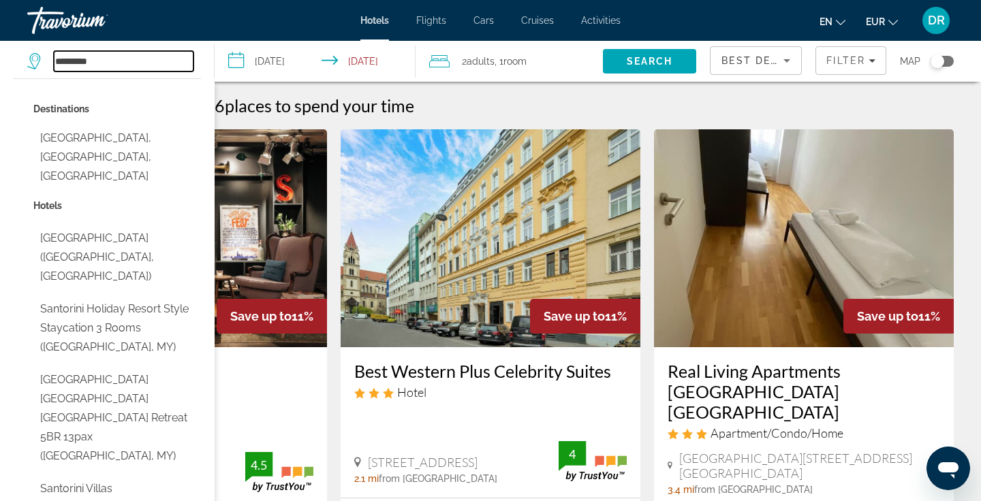
type input "*********"
click at [272, 72] on input "**********" at bounding box center [318, 63] width 206 height 45
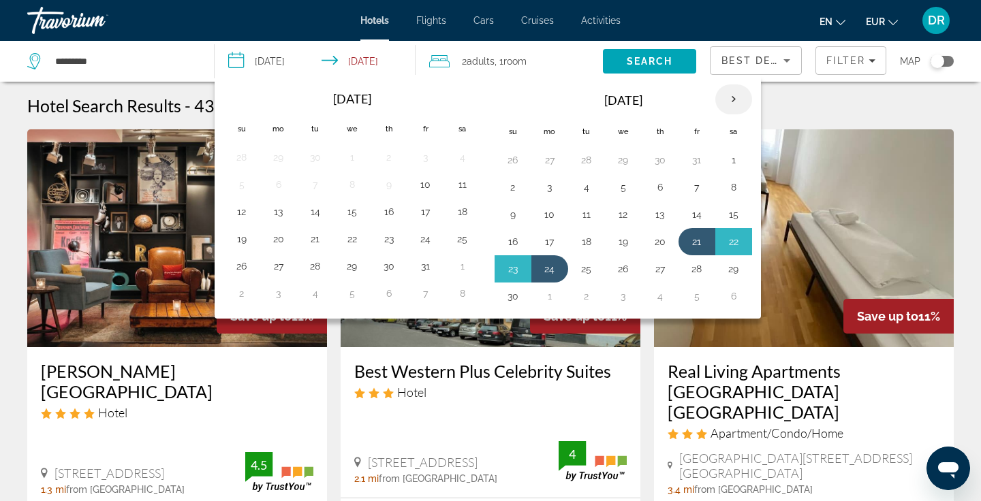
click at [729, 106] on th "Next month" at bounding box center [733, 99] width 37 height 30
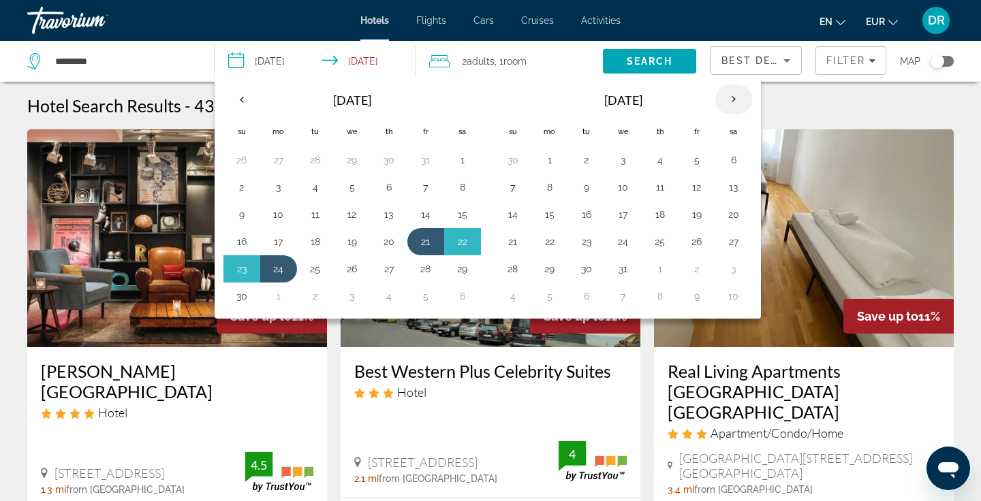
click at [729, 106] on th "Next month" at bounding box center [733, 99] width 37 height 30
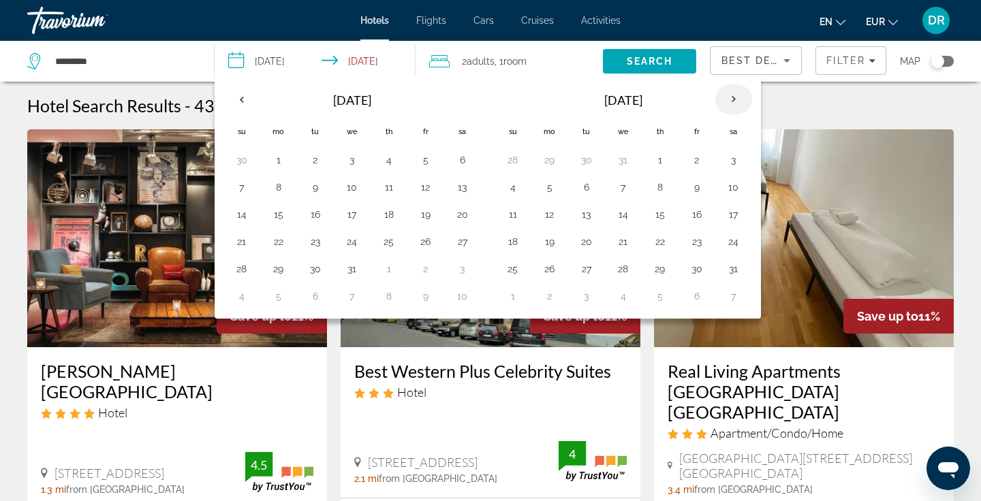
click at [729, 106] on th "Next month" at bounding box center [733, 99] width 37 height 30
click at [657, 187] on button "7" at bounding box center [660, 187] width 22 height 19
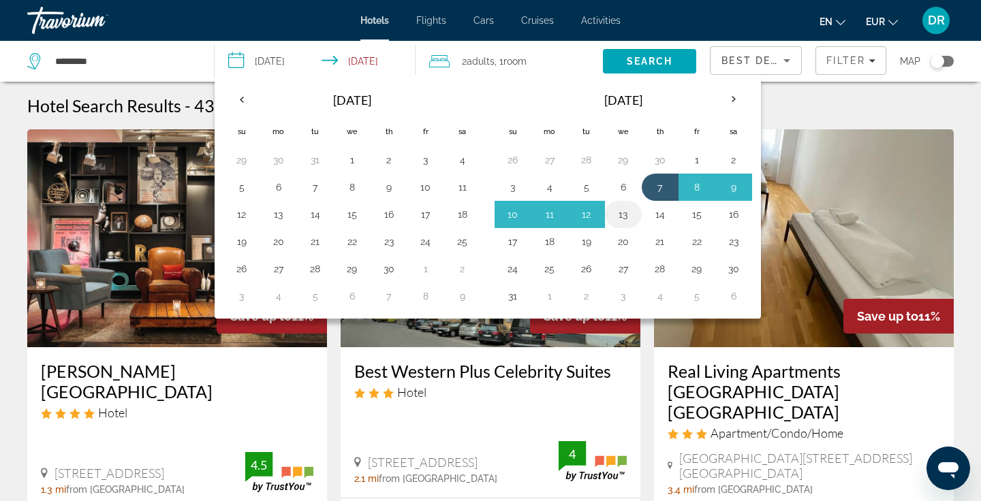
click at [625, 217] on button "13" at bounding box center [624, 214] width 22 height 19
type input "**********"
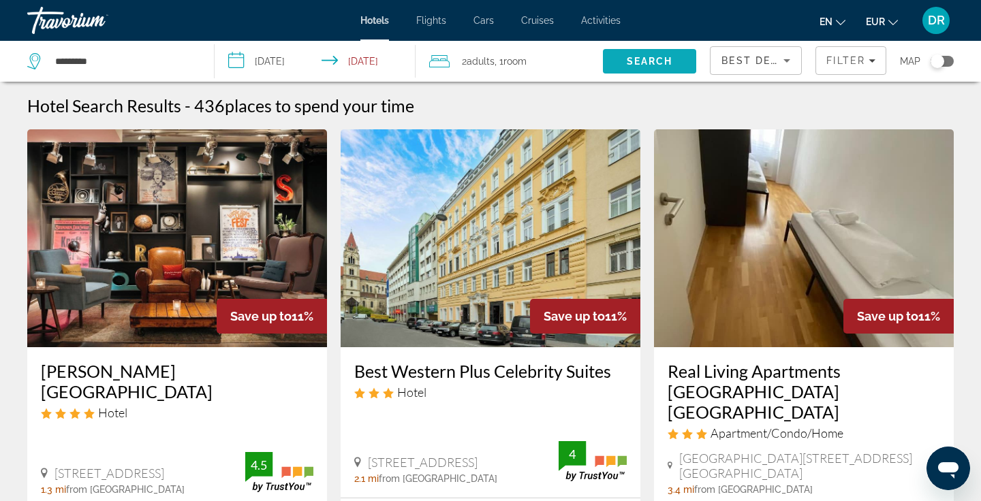
click at [646, 58] on span "Search" at bounding box center [650, 61] width 46 height 11
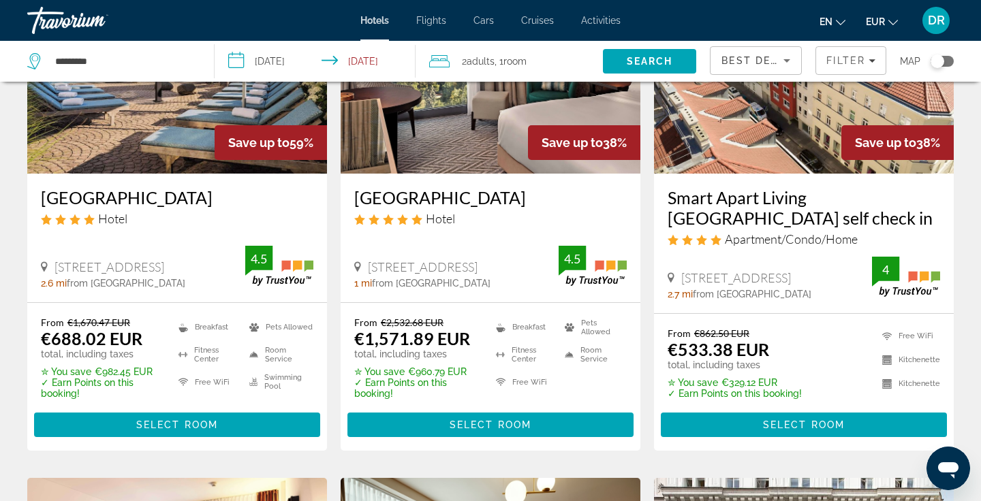
scroll to position [175, 0]
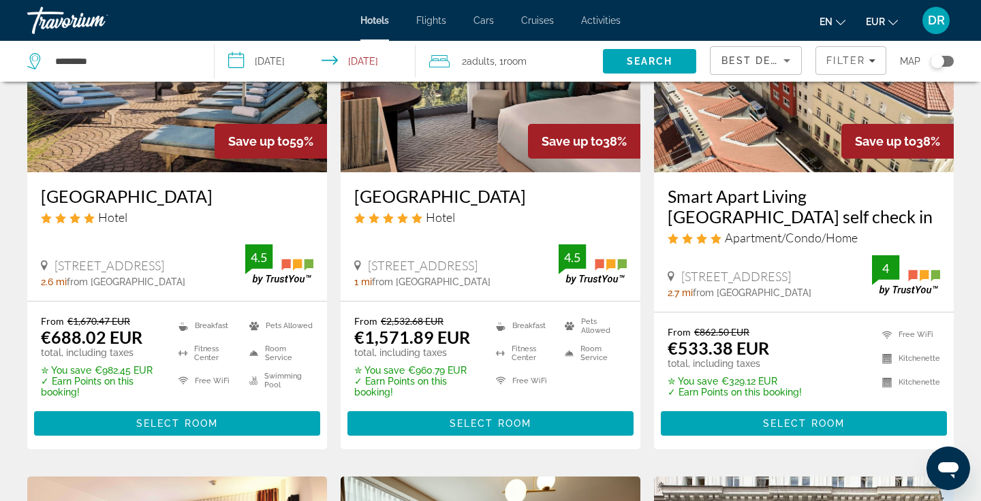
click at [124, 186] on h3 "Hilton Vienna Waterfront" at bounding box center [177, 196] width 273 height 20
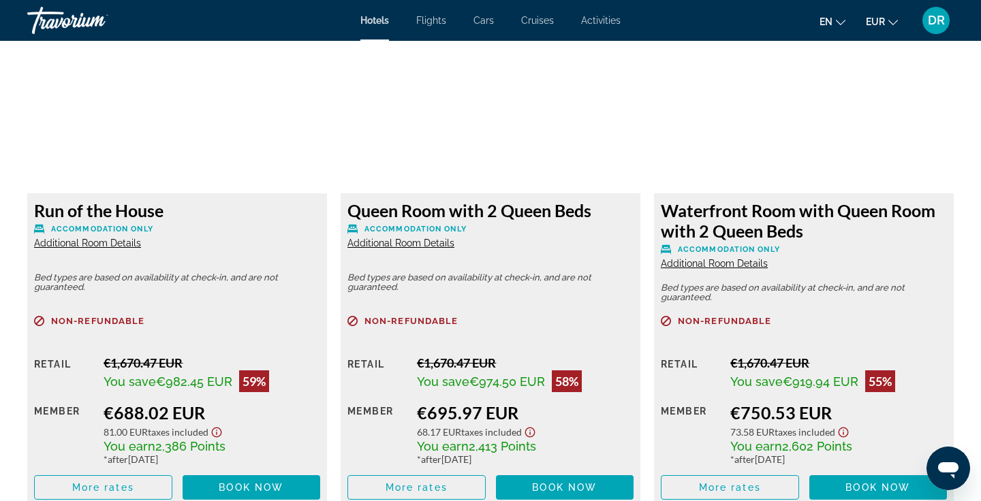
scroll to position [1761, 0]
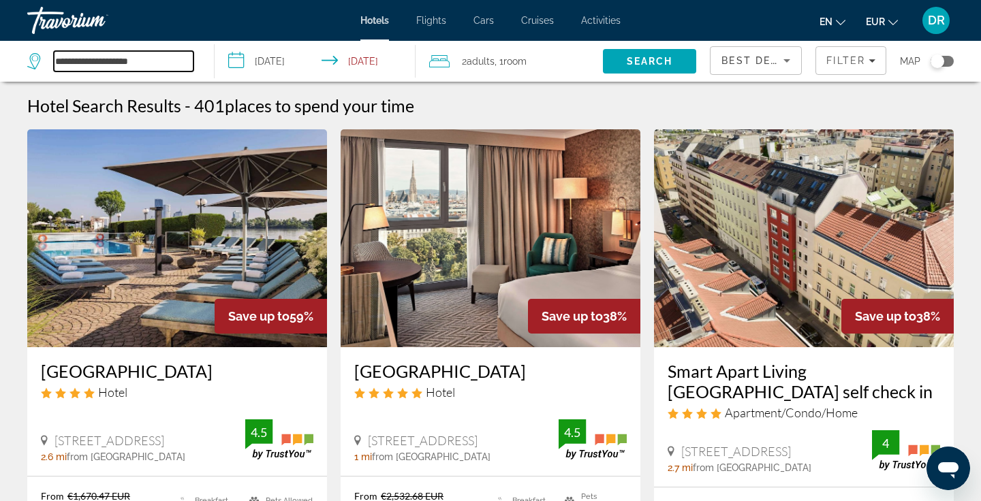
drag, startPoint x: 157, startPoint y: 67, endPoint x: 0, endPoint y: 72, distance: 156.8
click at [0, 72] on app-destination-search "**********" at bounding box center [107, 61] width 215 height 41
drag, startPoint x: 142, startPoint y: 62, endPoint x: 48, endPoint y: 51, distance: 94.0
click at [48, 51] on div "**********" at bounding box center [110, 61] width 166 height 20
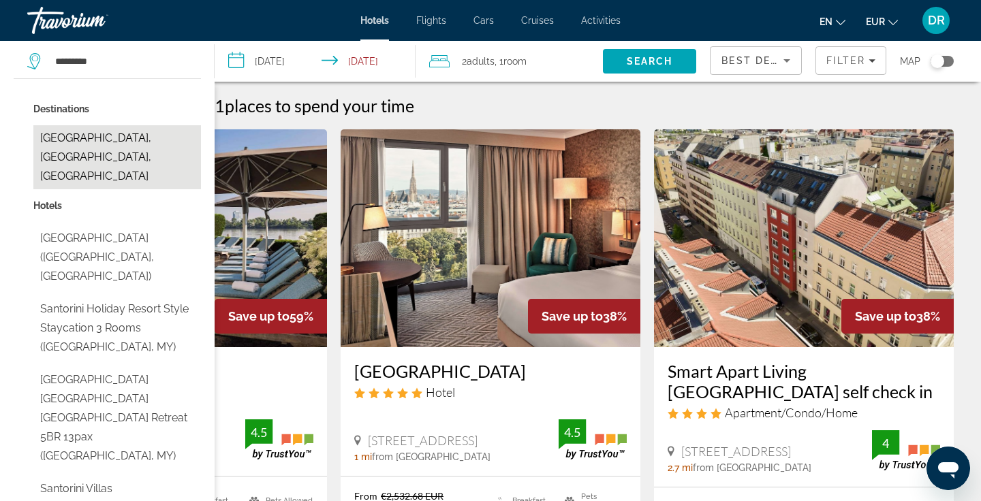
click at [106, 141] on button "Santorini, Santorini Island, Greece" at bounding box center [117, 157] width 168 height 64
type input "**********"
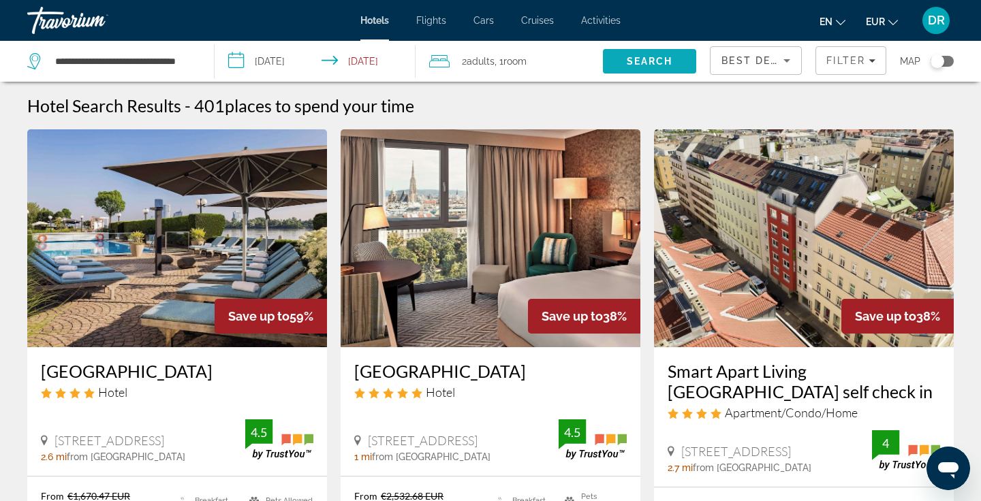
click at [618, 52] on span "Search" at bounding box center [649, 61] width 93 height 33
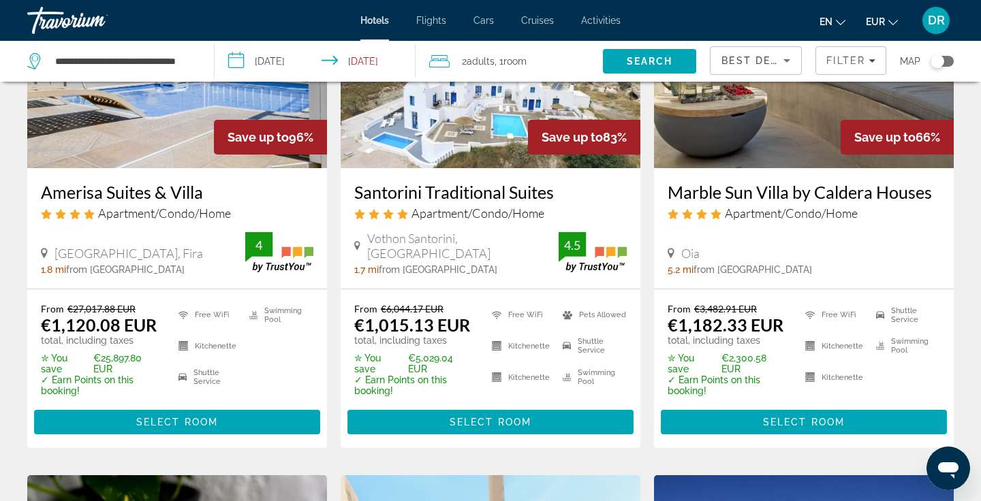
scroll to position [178, 0]
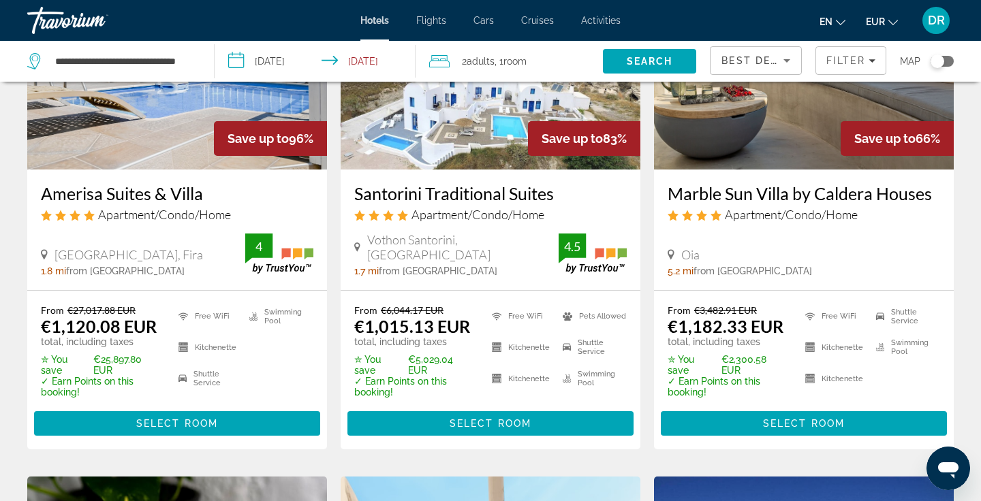
click at [161, 191] on h3 "Amerisa Suites & Villa" at bounding box center [177, 193] width 273 height 20
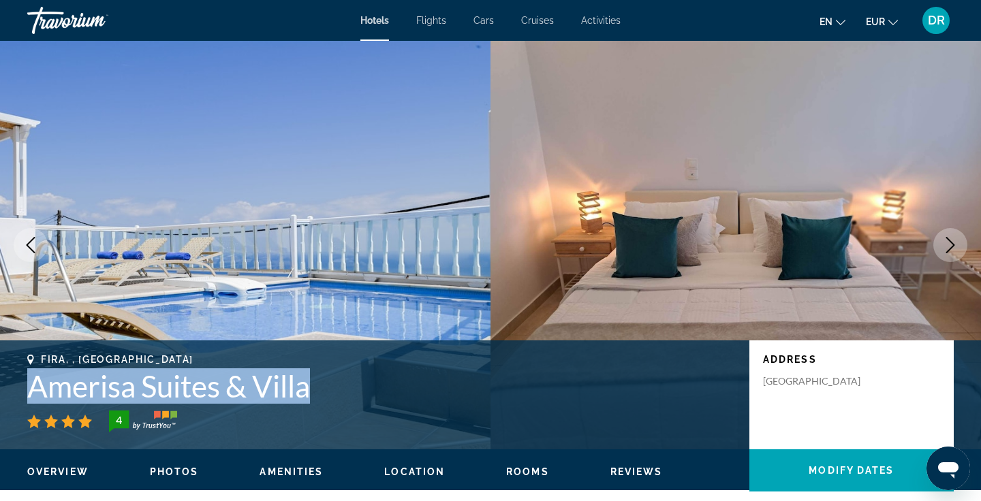
drag, startPoint x: 315, startPoint y: 389, endPoint x: 26, endPoint y: 392, distance: 288.9
click at [26, 392] on div "Fira, , Greece Amerisa Suites & Villa 4 Address Main Street, Fira 84700, Greece" at bounding box center [490, 395] width 981 height 82
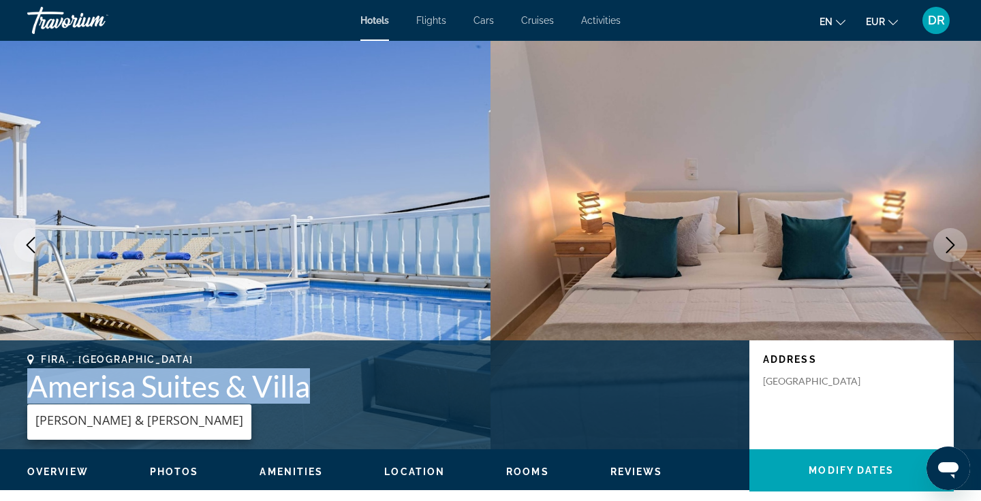
copy h1 "Amerisa Suites & Villa"
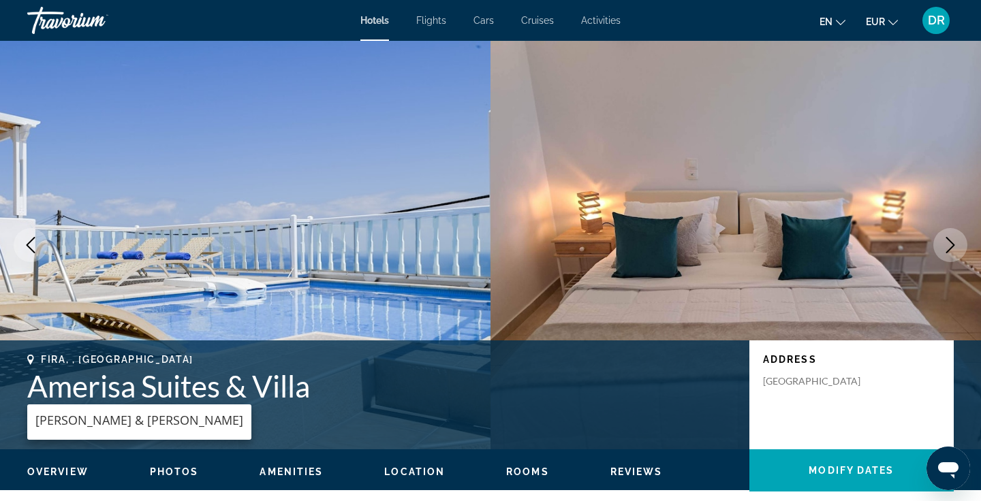
click at [946, 250] on icon "Next image" at bounding box center [950, 245] width 16 height 16
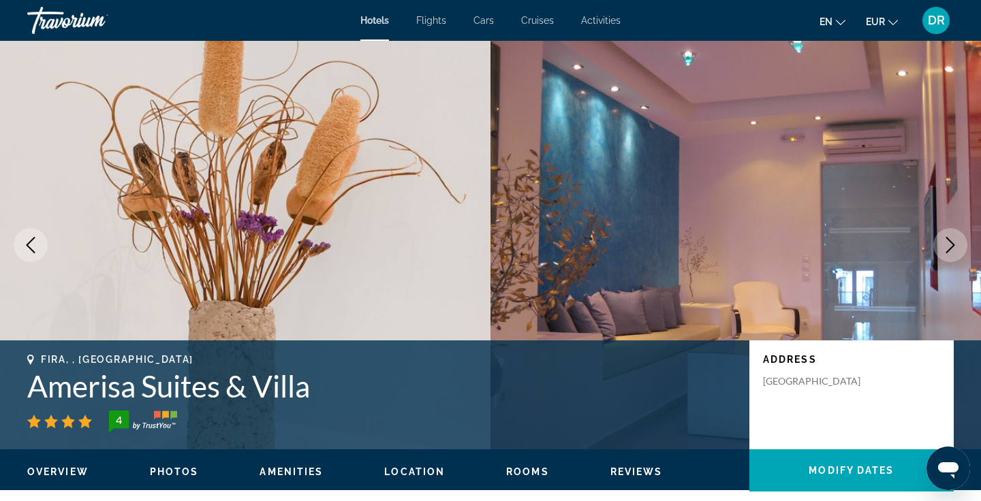
click at [946, 250] on icon "Next image" at bounding box center [950, 245] width 16 height 16
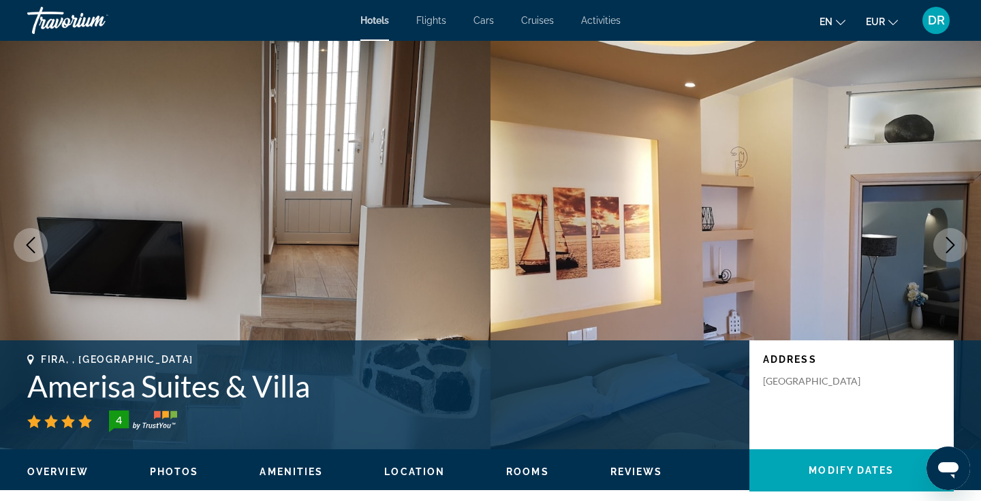
click at [946, 250] on icon "Next image" at bounding box center [950, 245] width 16 height 16
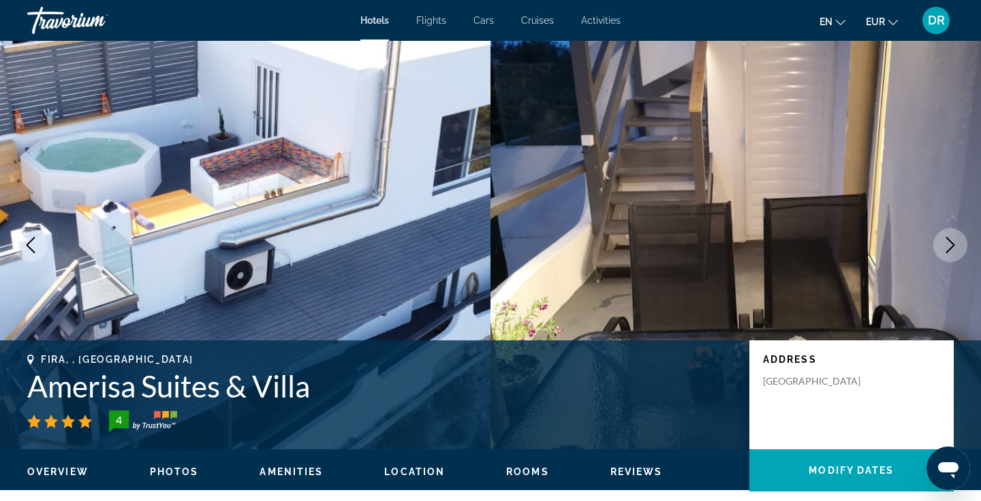
click at [946, 252] on icon "Next image" at bounding box center [950, 245] width 9 height 16
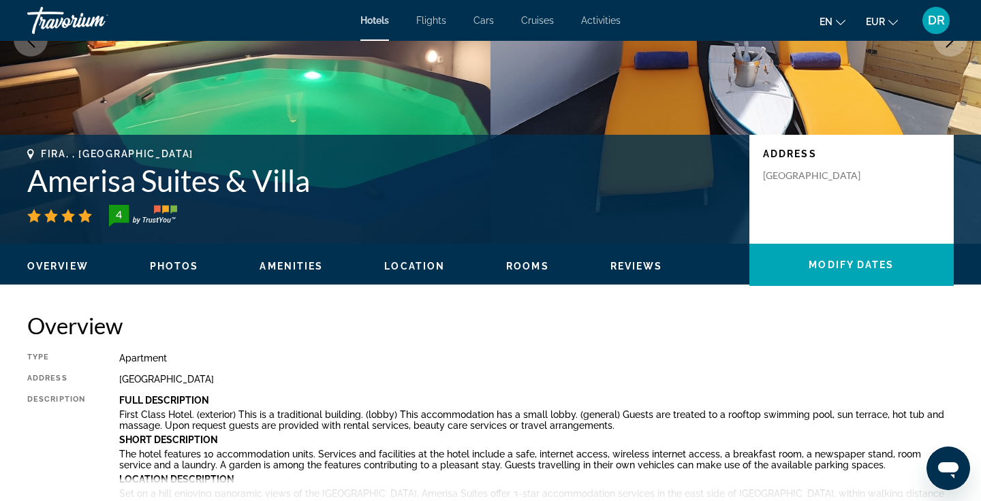
scroll to position [195, 0]
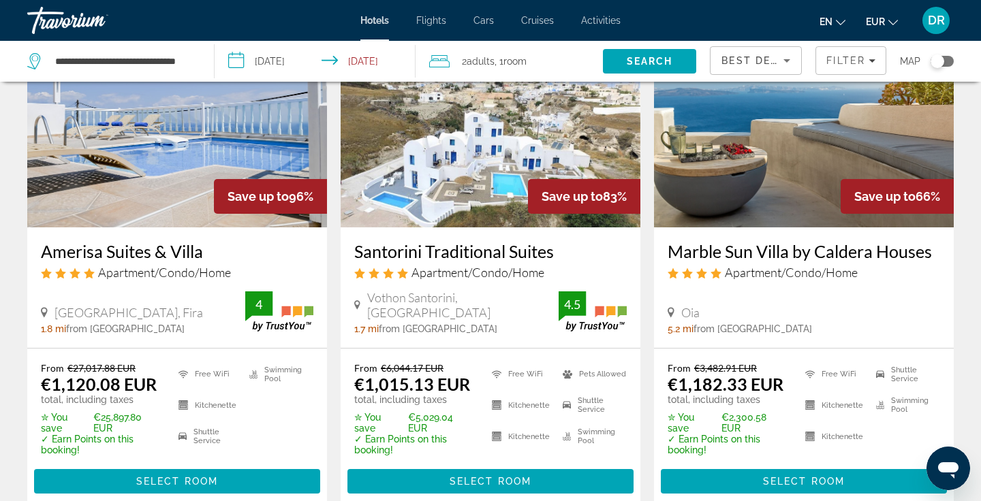
scroll to position [121, 0]
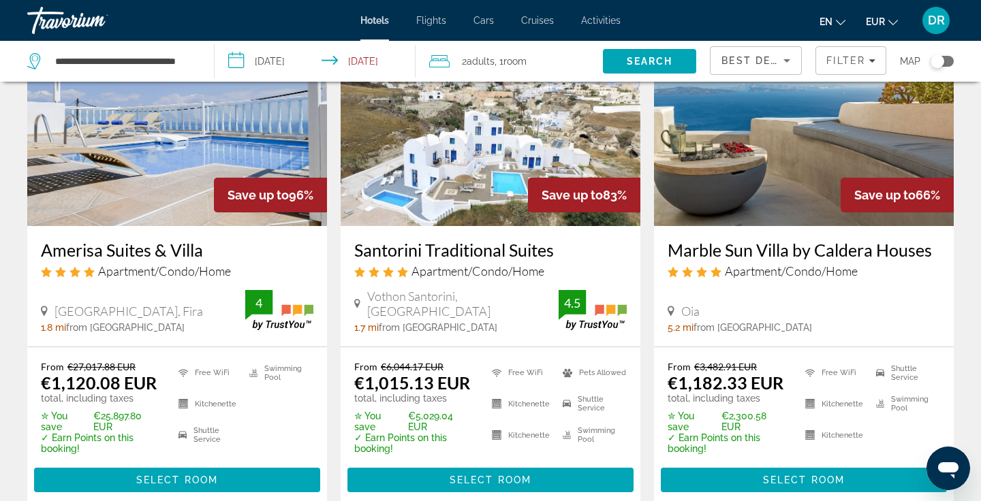
click at [414, 254] on h3 "Santorini Traditional Suites" at bounding box center [490, 250] width 273 height 20
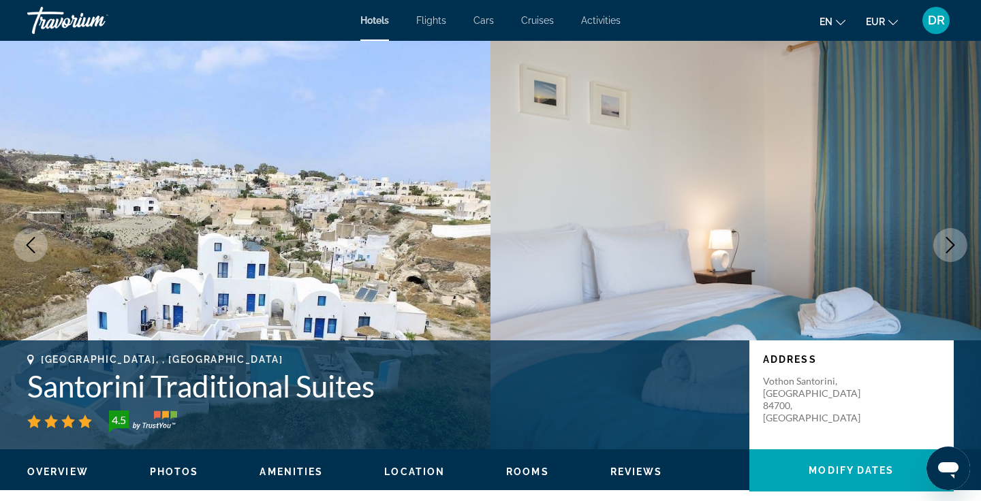
click at [940, 255] on button "Next image" at bounding box center [950, 245] width 34 height 34
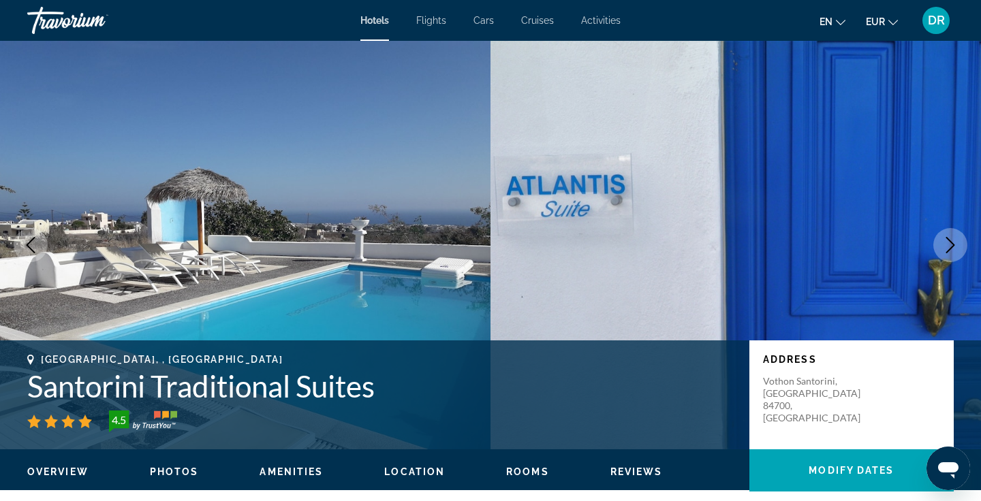
click at [940, 255] on button "Next image" at bounding box center [950, 245] width 34 height 34
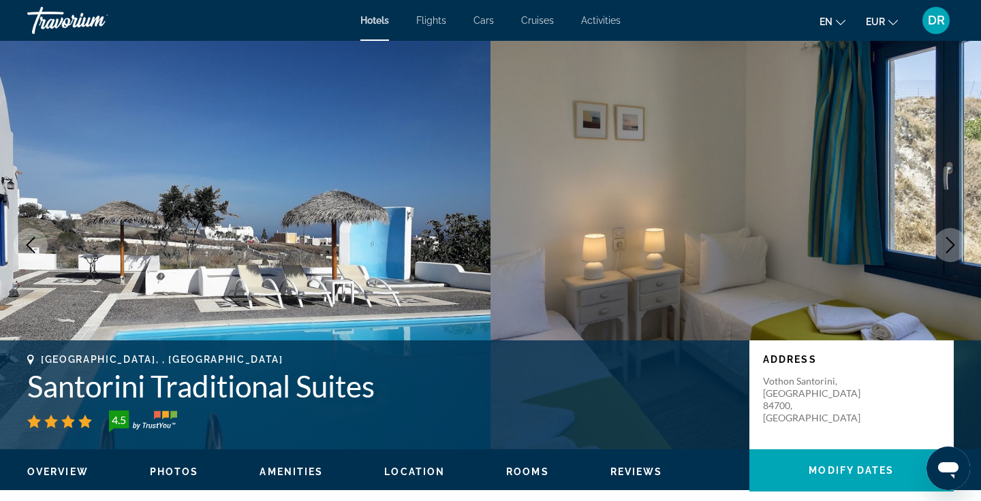
click at [940, 256] on button "Next image" at bounding box center [950, 245] width 34 height 34
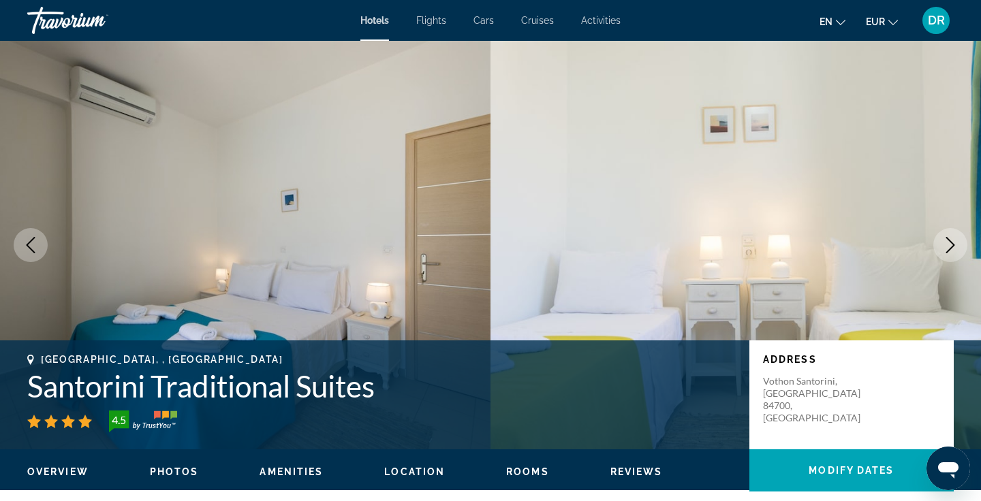
click at [940, 256] on button "Next image" at bounding box center [950, 245] width 34 height 34
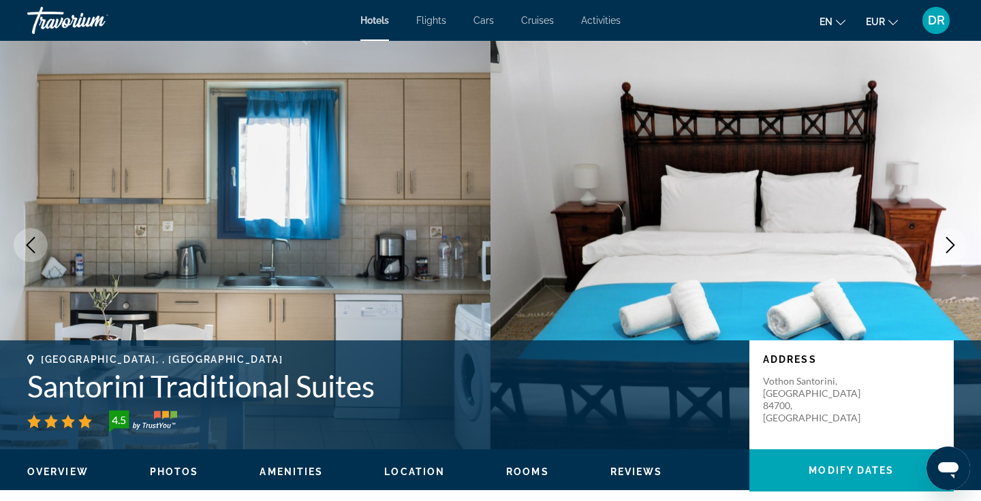
click at [940, 256] on button "Next image" at bounding box center [950, 245] width 34 height 34
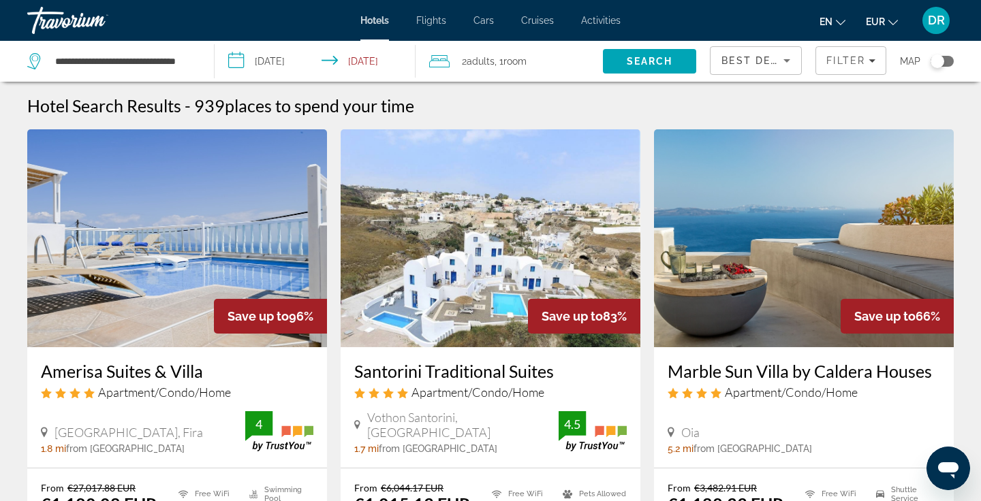
click at [784, 276] on img "Main content" at bounding box center [804, 238] width 300 height 218
click at [709, 372] on h3 "Marble Sun Villa by Caldera Houses" at bounding box center [804, 371] width 273 height 20
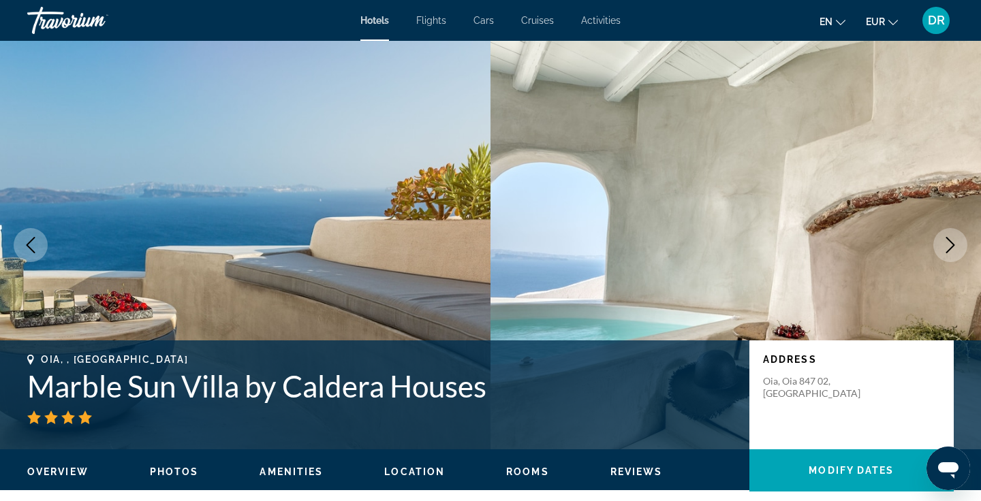
drag, startPoint x: 495, startPoint y: 391, endPoint x: 186, endPoint y: 413, distance: 310.1
click at [186, 413] on div "Oia, , Greece Marble Sun Villa by Caldera Houses" at bounding box center [381, 389] width 709 height 70
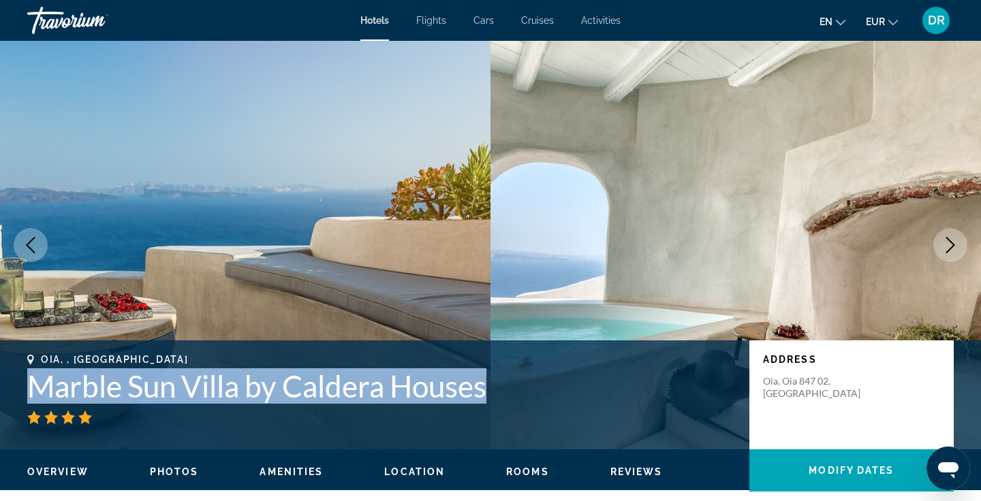
drag, startPoint x: 29, startPoint y: 388, endPoint x: 490, endPoint y: 390, distance: 460.6
click at [490, 390] on h1 "Marble Sun Villa by Caldera Houses" at bounding box center [381, 386] width 709 height 35
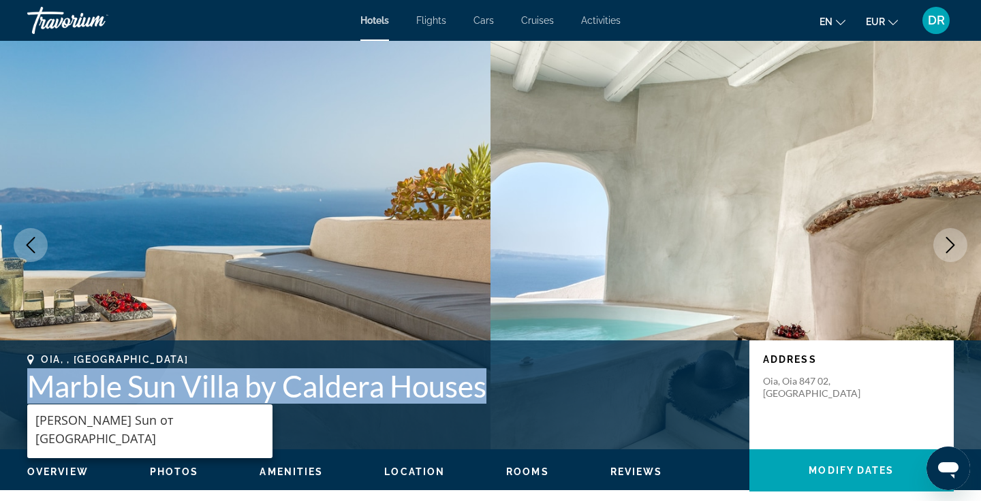
copy h1 "Marble Sun Villa by Caldera Houses"
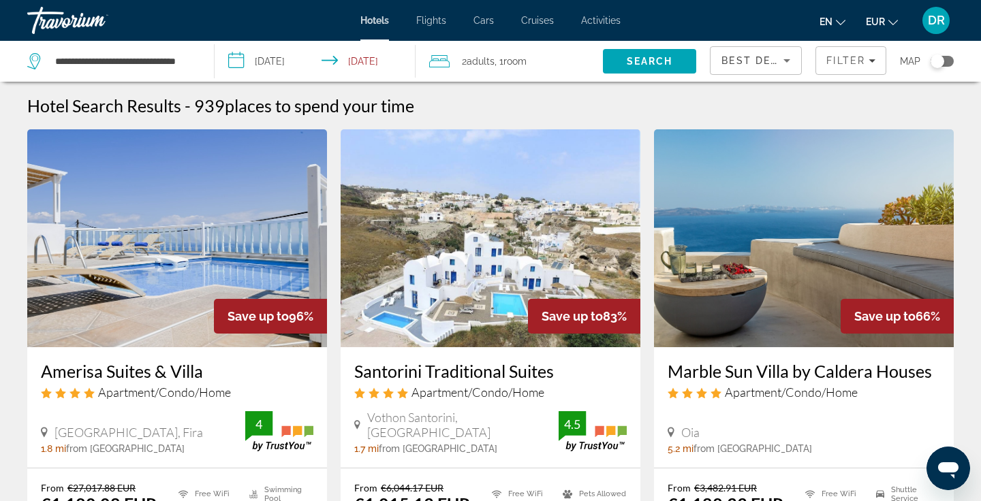
click at [828, 313] on img "Main content" at bounding box center [804, 238] width 300 height 218
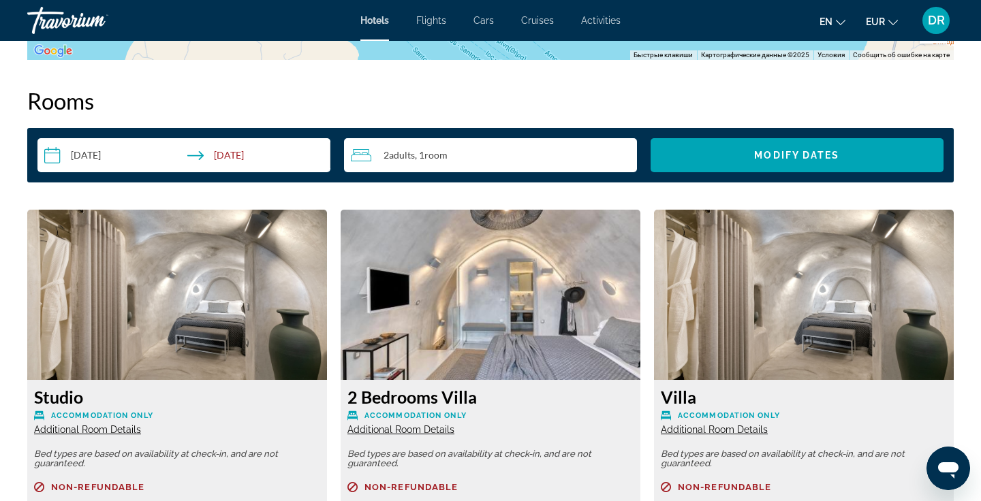
scroll to position [1674, 0]
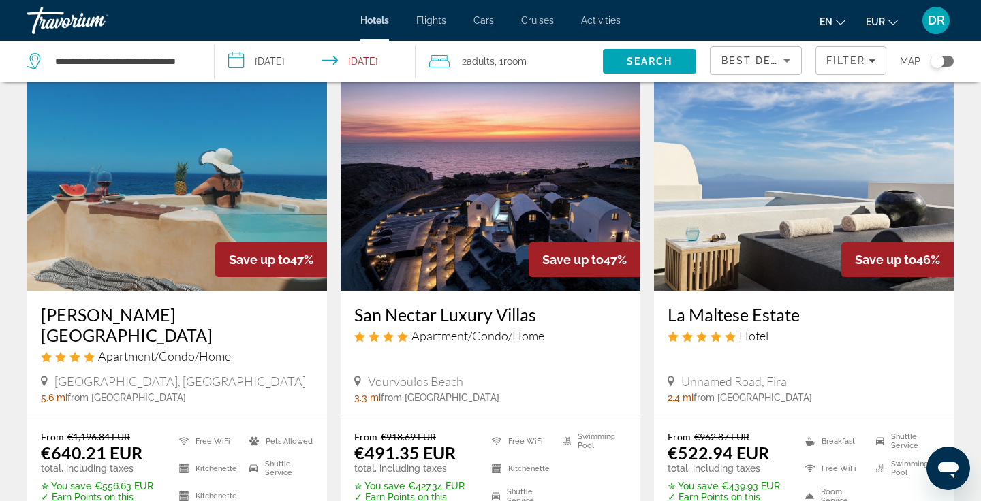
scroll to position [1105, 0]
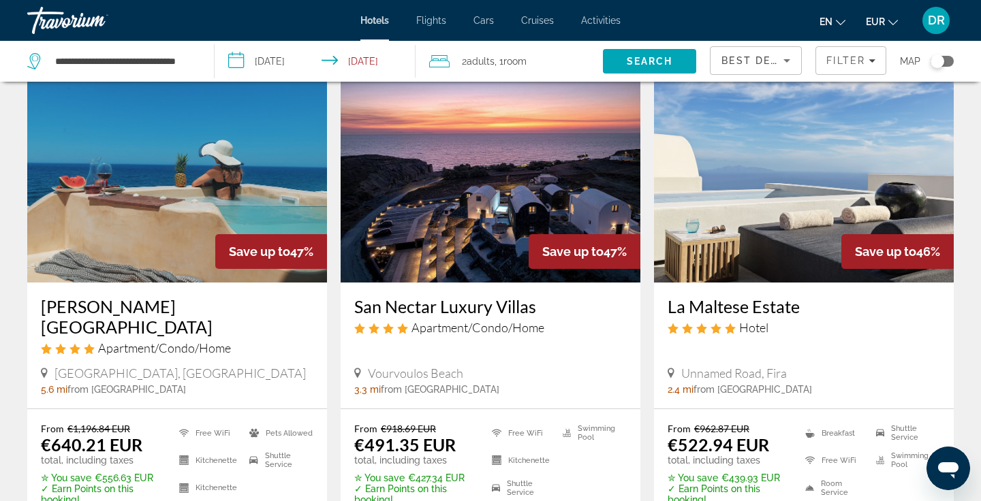
click at [176, 305] on h3 "Michelangelo Beach Villa" at bounding box center [177, 316] width 273 height 41
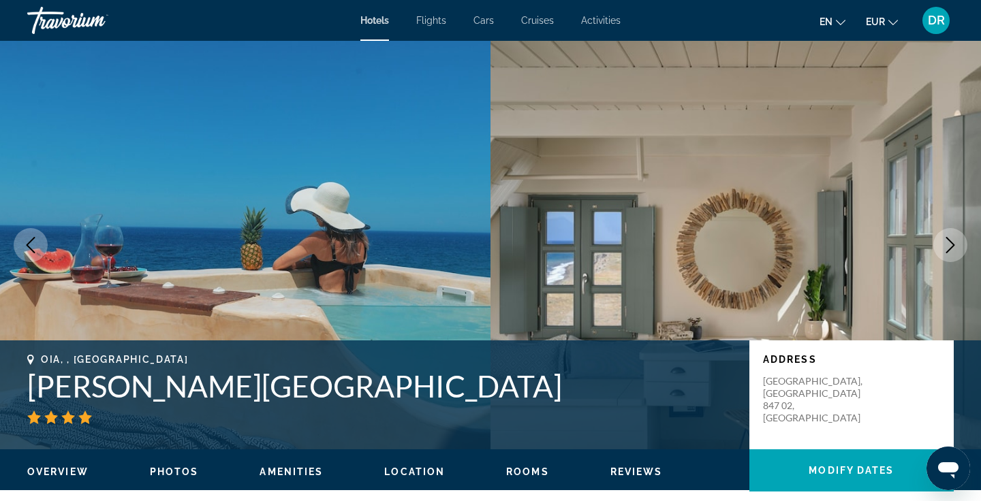
click at [946, 242] on icon "Next image" at bounding box center [950, 245] width 16 height 16
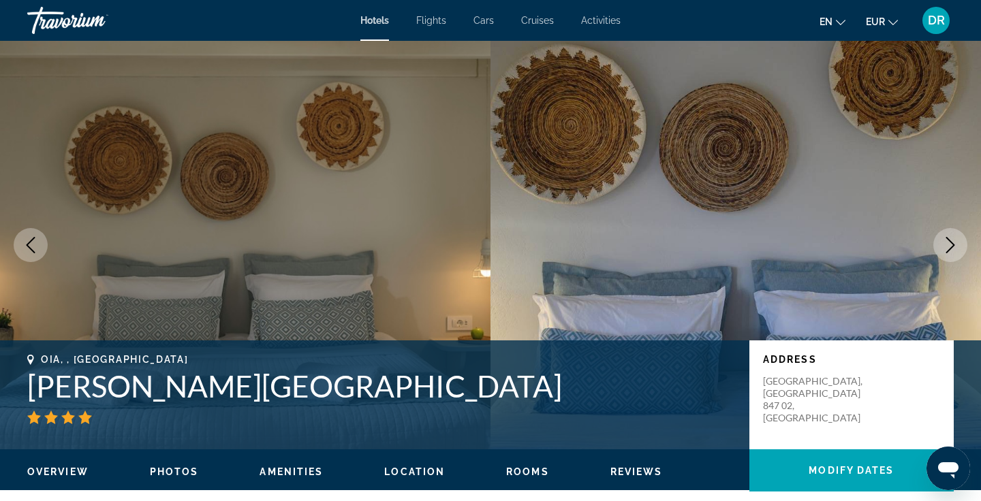
click at [946, 246] on icon "Next image" at bounding box center [950, 245] width 16 height 16
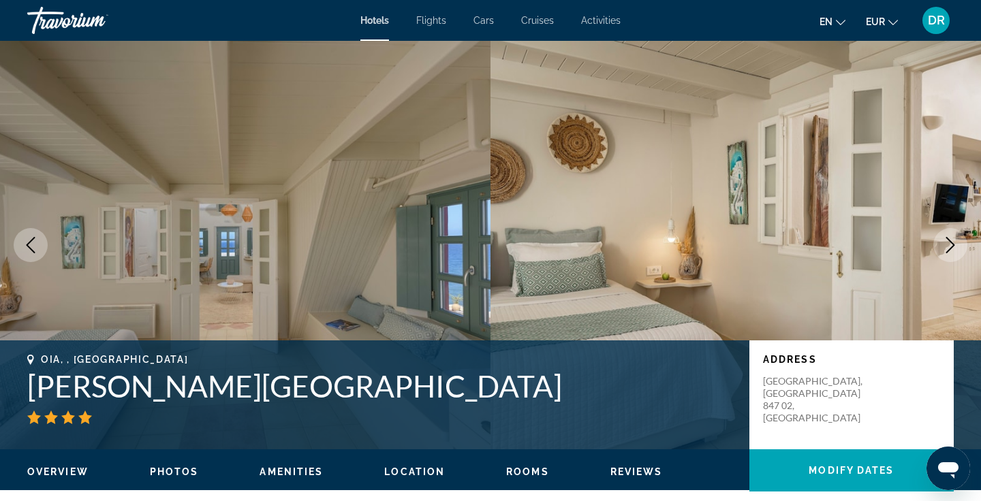
click at [946, 248] on icon "Next image" at bounding box center [950, 245] width 16 height 16
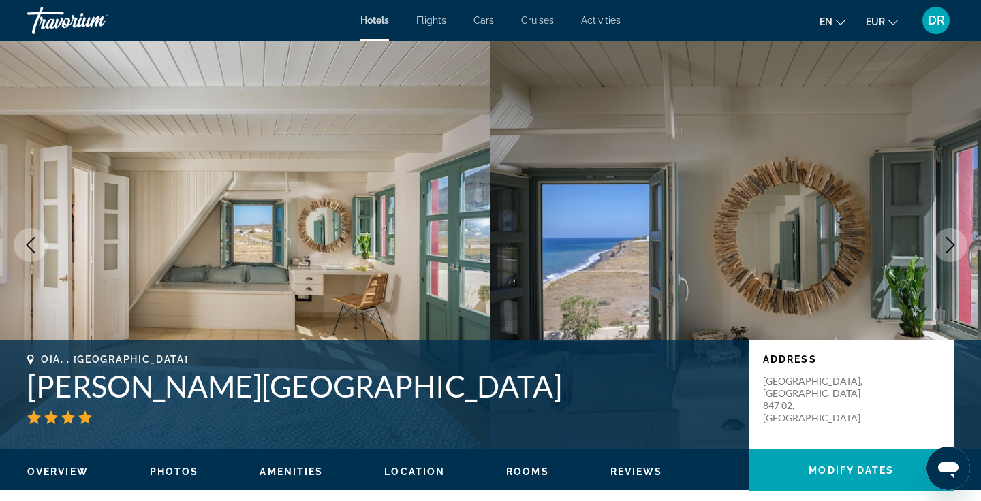
click at [946, 250] on icon "Next image" at bounding box center [950, 245] width 16 height 16
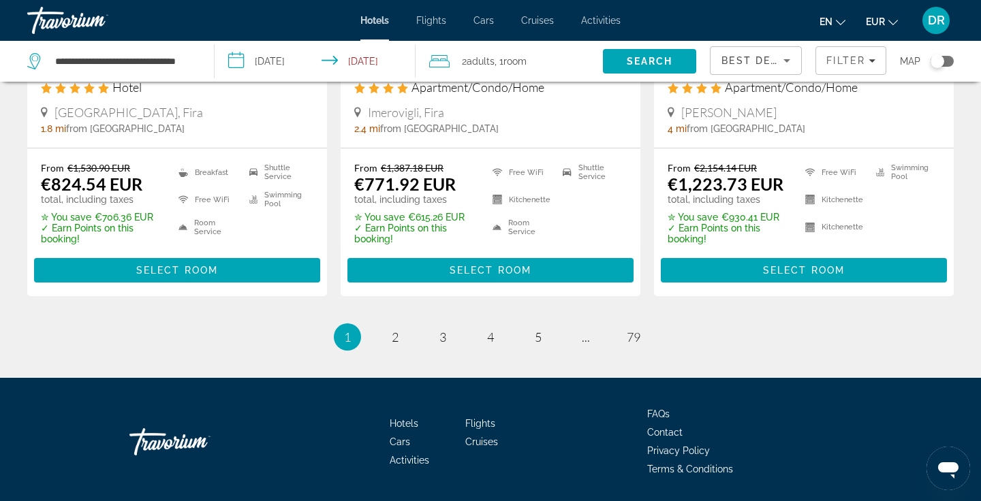
scroll to position [1887, 0]
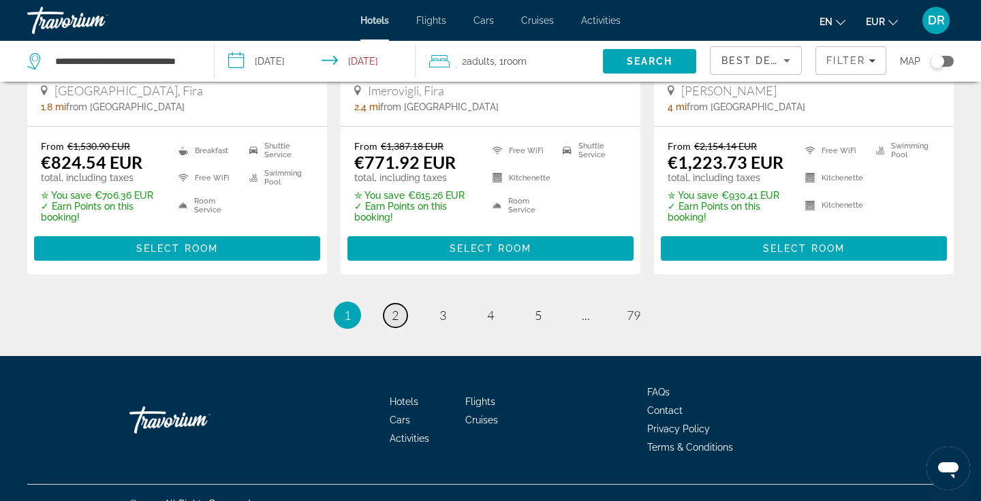
click at [397, 308] on span "2" at bounding box center [395, 315] width 7 height 15
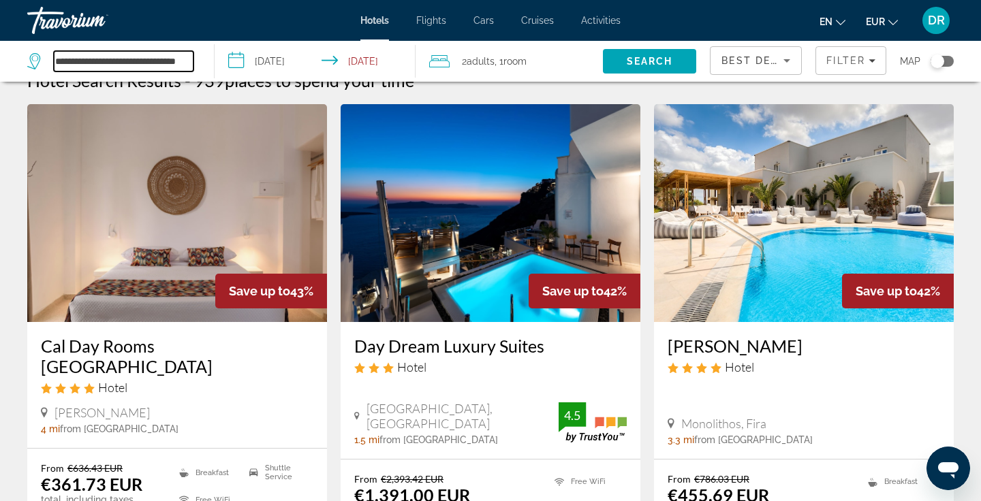
scroll to position [0, 10]
drag, startPoint x: 55, startPoint y: 61, endPoint x: 194, endPoint y: 66, distance: 138.4
click at [194, 66] on div "**********" at bounding box center [113, 61] width 173 height 41
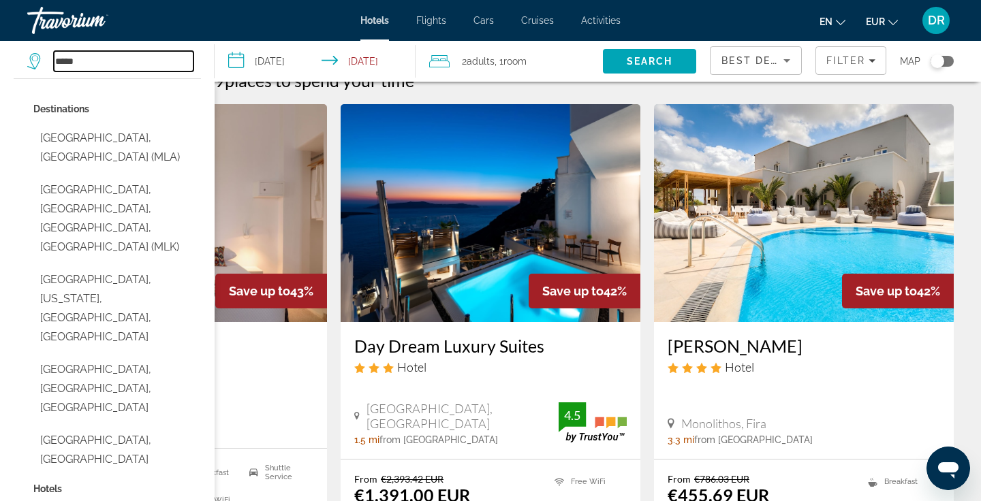
type input "*****"
click at [286, 63] on input "**********" at bounding box center [318, 63] width 206 height 45
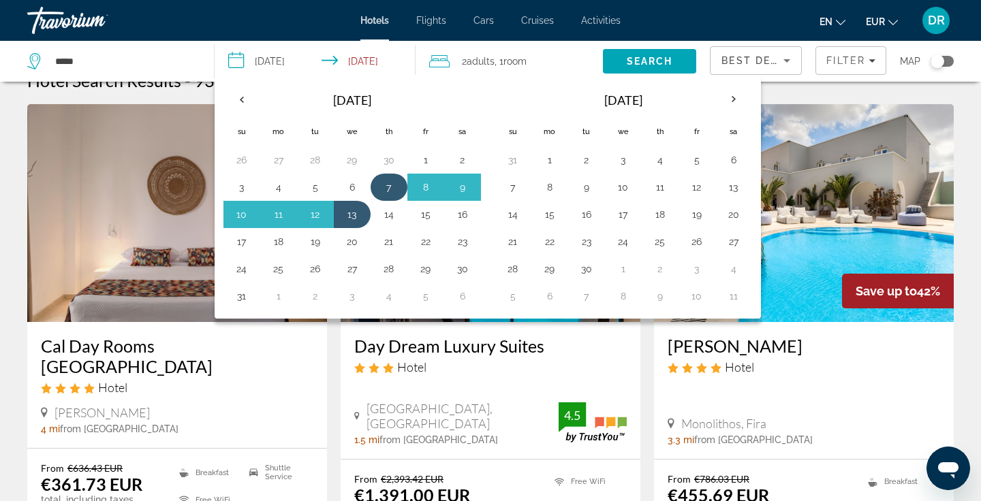
click at [389, 187] on button "7" at bounding box center [389, 187] width 22 height 19
click at [388, 213] on button "14" at bounding box center [389, 214] width 22 height 19
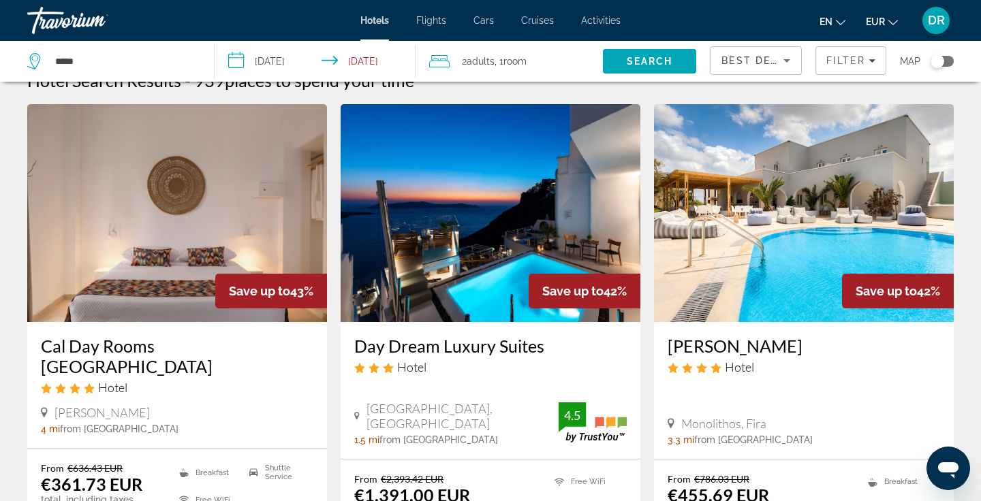
click at [296, 59] on input "**********" at bounding box center [318, 63] width 206 height 45
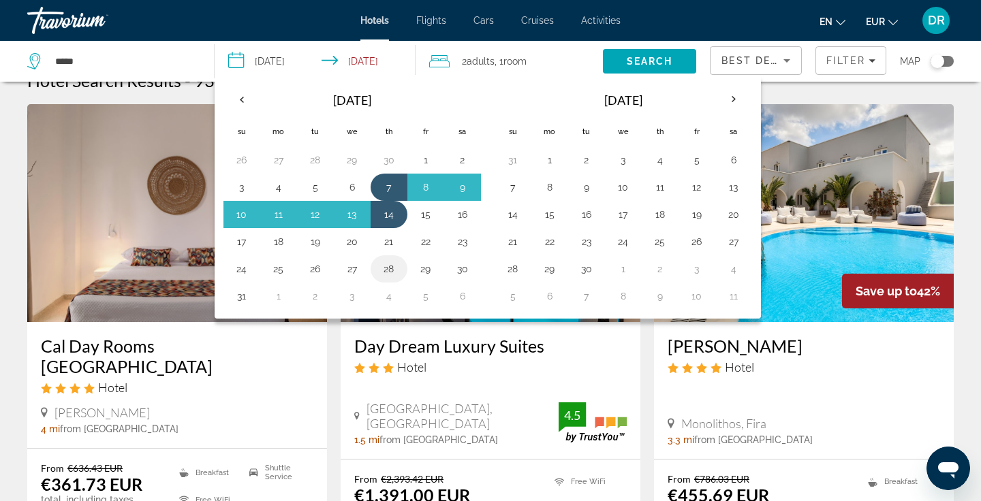
click at [382, 264] on button "28" at bounding box center [389, 269] width 22 height 19
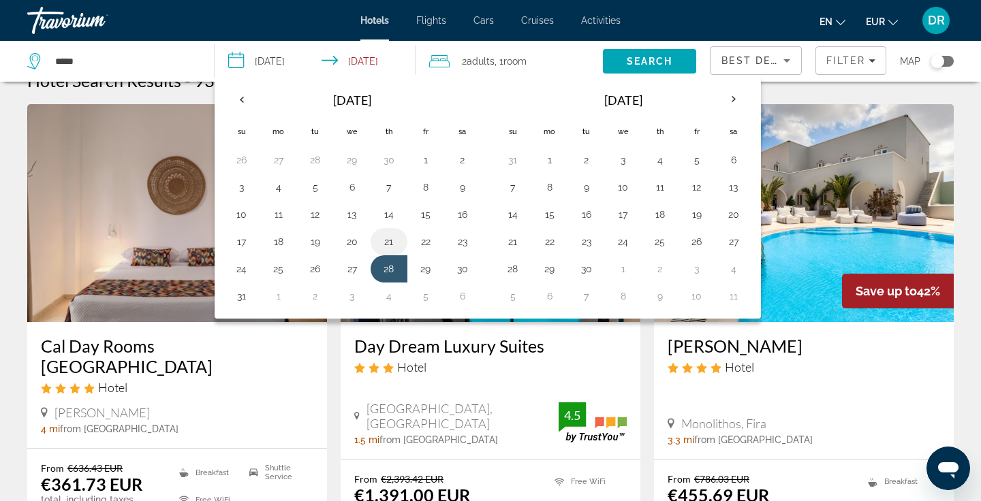
click at [388, 243] on button "21" at bounding box center [389, 241] width 22 height 19
type input "**********"
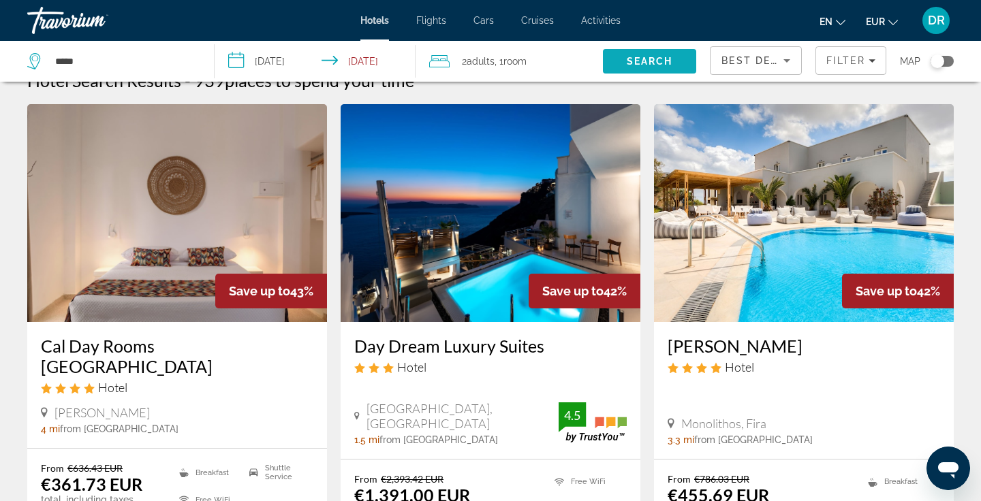
click at [643, 66] on span "Search" at bounding box center [650, 61] width 46 height 11
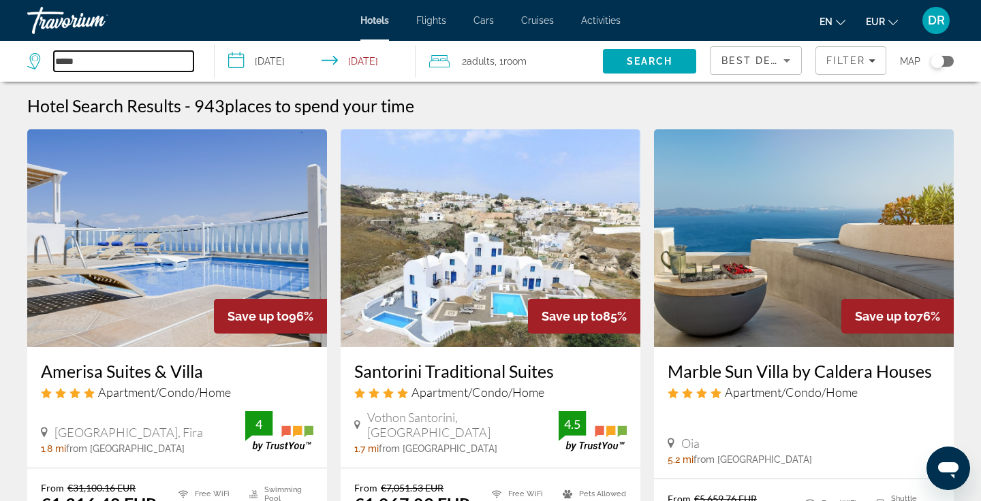
click at [82, 56] on input "*****" at bounding box center [124, 61] width 140 height 20
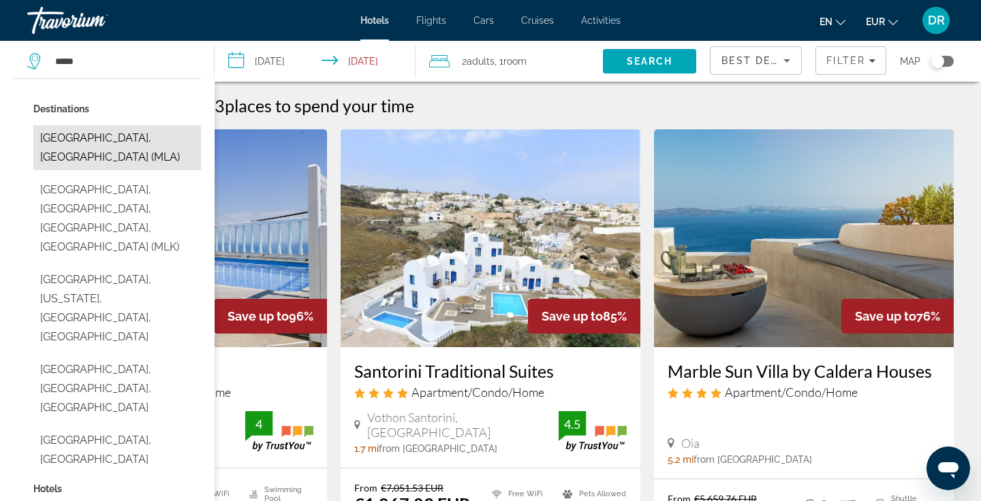
click at [104, 133] on button "Malta, Malta (MLA)" at bounding box center [117, 147] width 168 height 45
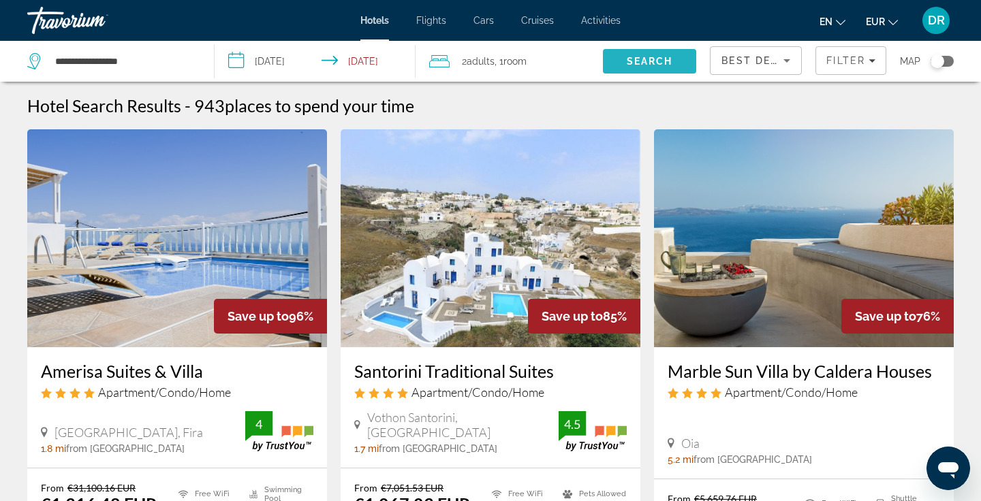
click at [660, 65] on span "Search" at bounding box center [650, 61] width 46 height 11
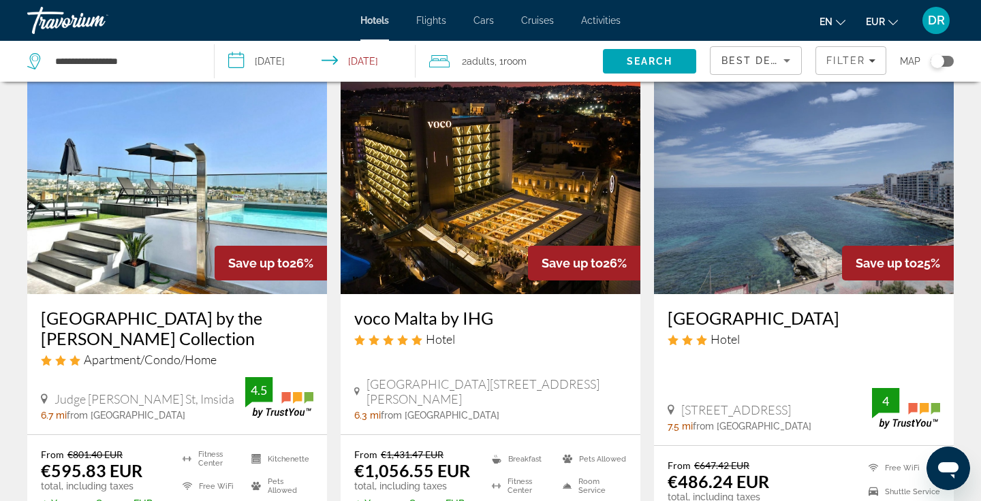
scroll to position [1622, 0]
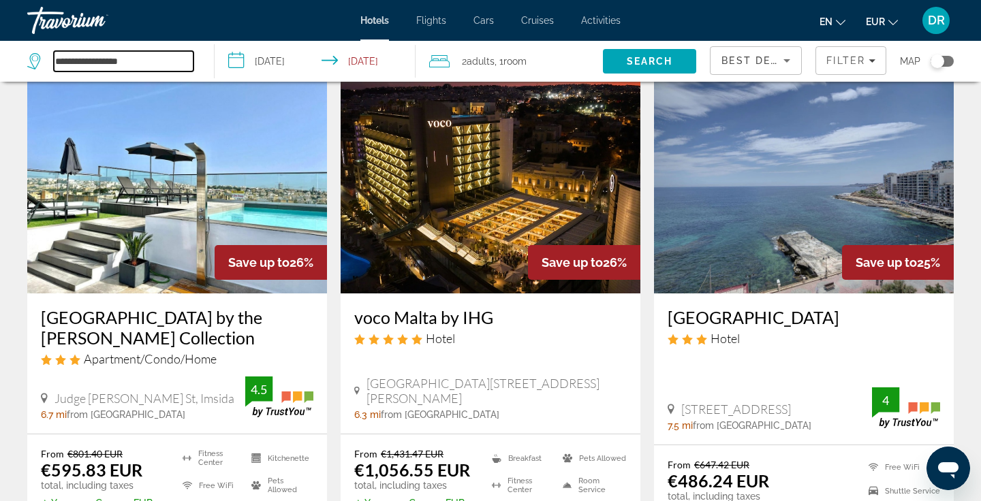
click at [140, 59] on input "**********" at bounding box center [124, 61] width 140 height 20
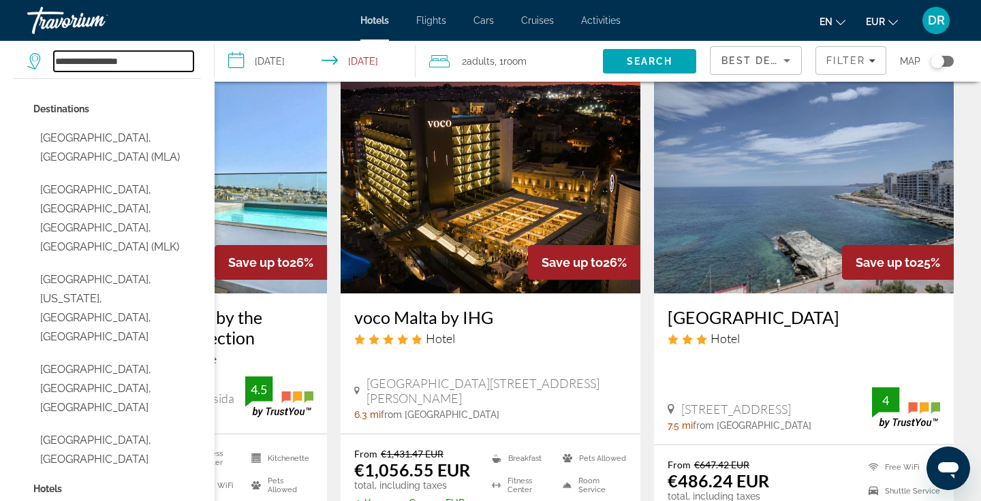
drag, startPoint x: 138, startPoint y: 59, endPoint x: 59, endPoint y: 40, distance: 81.8
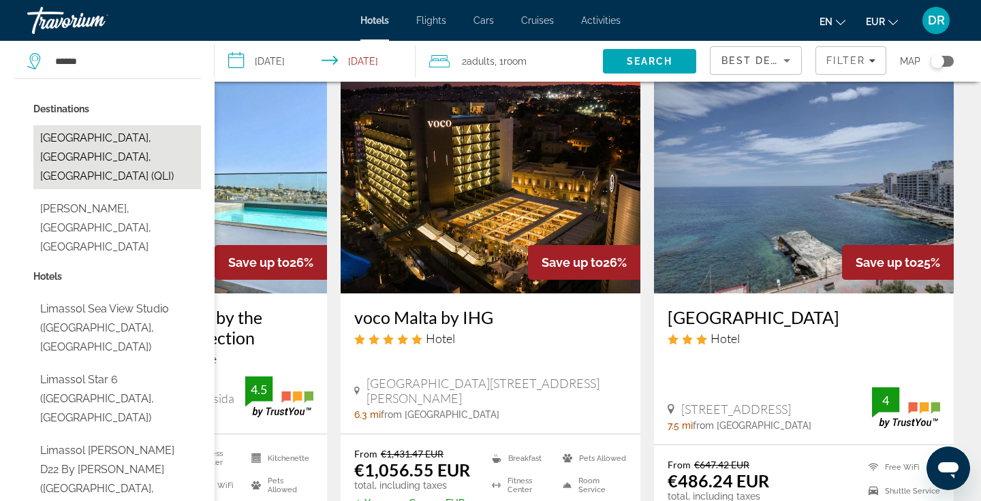
click at [87, 159] on button "Limassol, Paphos, Cyprus (QLI)" at bounding box center [117, 157] width 168 height 64
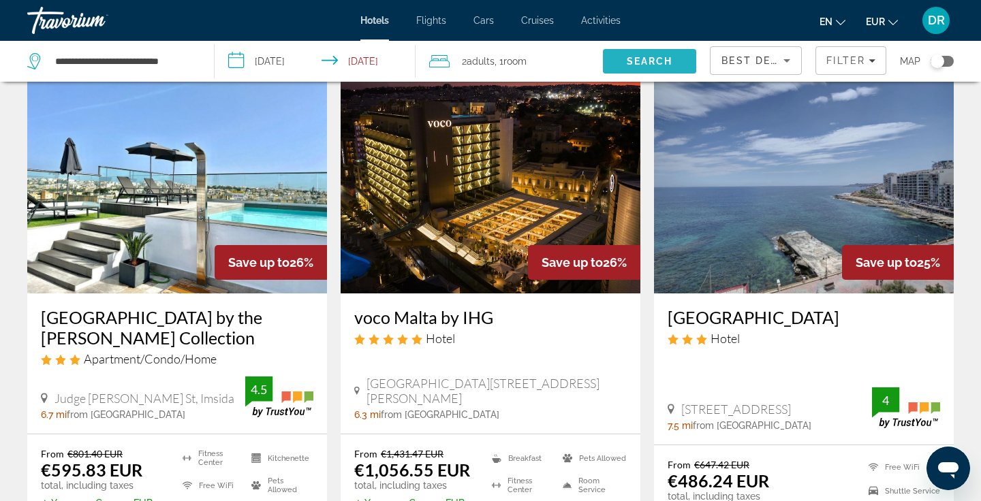
click at [635, 53] on span "Search" at bounding box center [649, 61] width 93 height 33
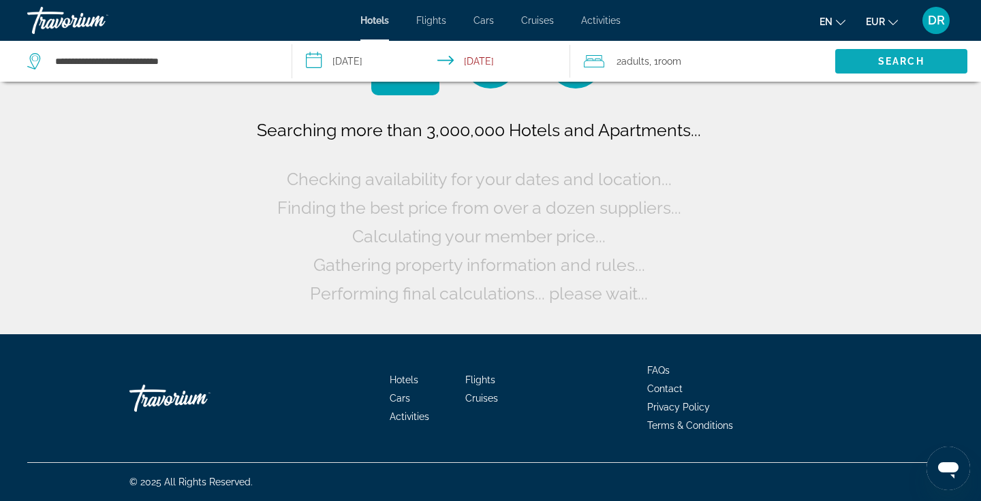
scroll to position [0, 0]
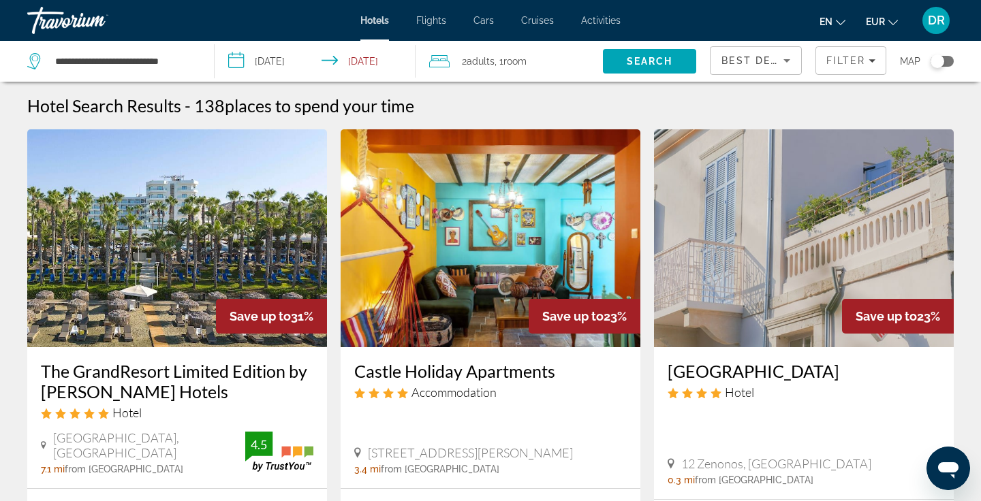
click at [201, 65] on app-destination-search "**********" at bounding box center [107, 61] width 215 height 41
drag, startPoint x: 193, startPoint y: 61, endPoint x: 97, endPoint y: 55, distance: 96.2
click at [97, 55] on input "**********" at bounding box center [124, 61] width 140 height 20
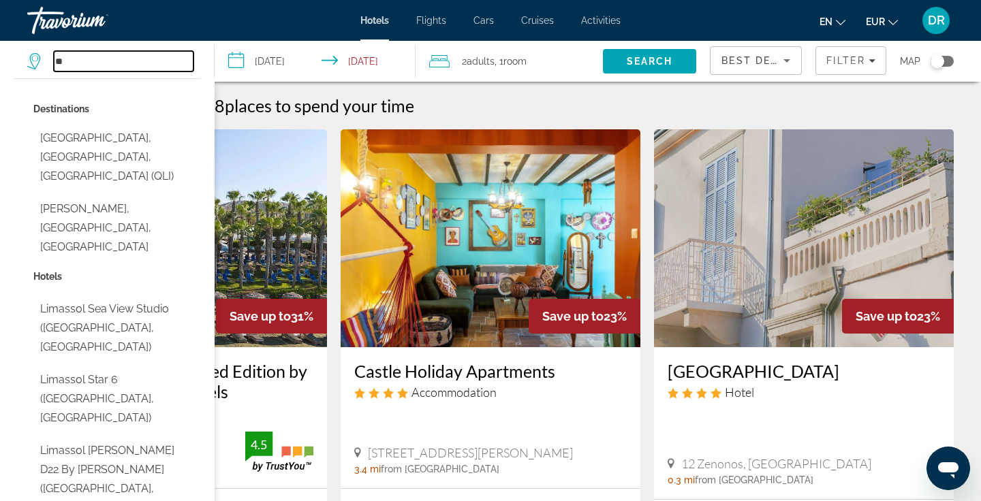
type input "*"
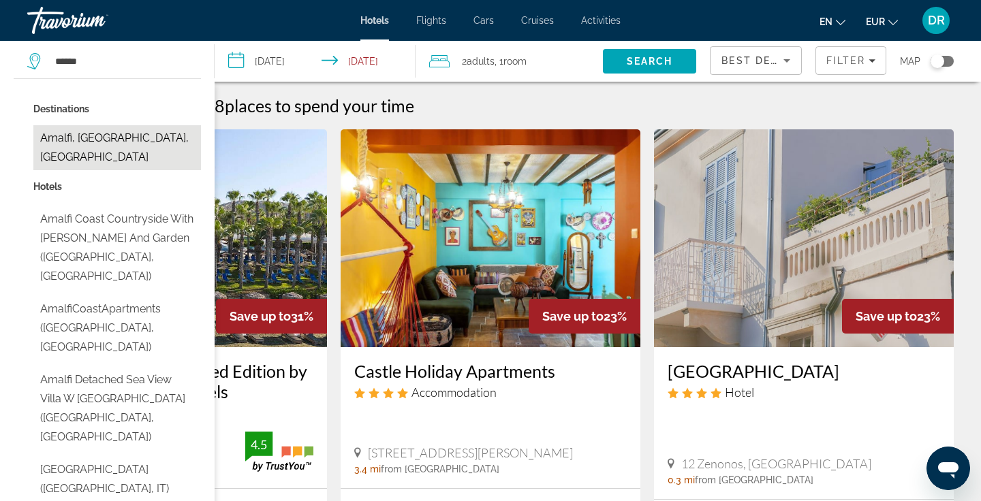
click at [68, 140] on button "Amalfi, Amalfi Coast, Italy" at bounding box center [117, 147] width 168 height 45
type input "**********"
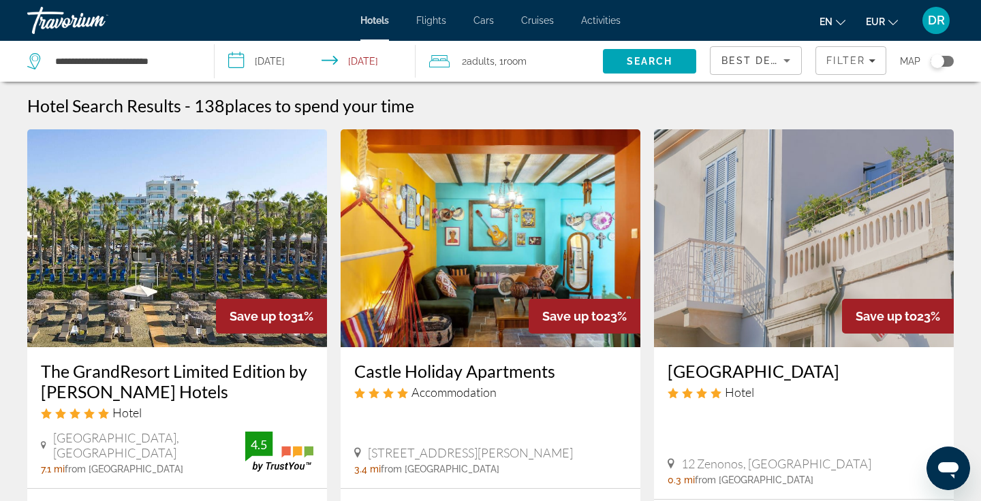
click at [352, 62] on input "**********" at bounding box center [318, 63] width 206 height 45
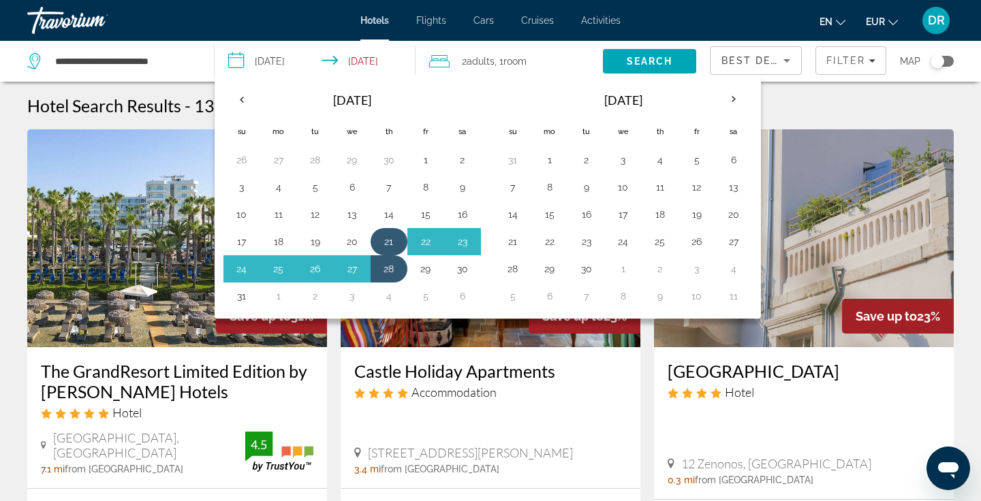
click at [385, 244] on button "21" at bounding box center [389, 241] width 22 height 19
click at [313, 273] on button "26" at bounding box center [316, 269] width 22 height 19
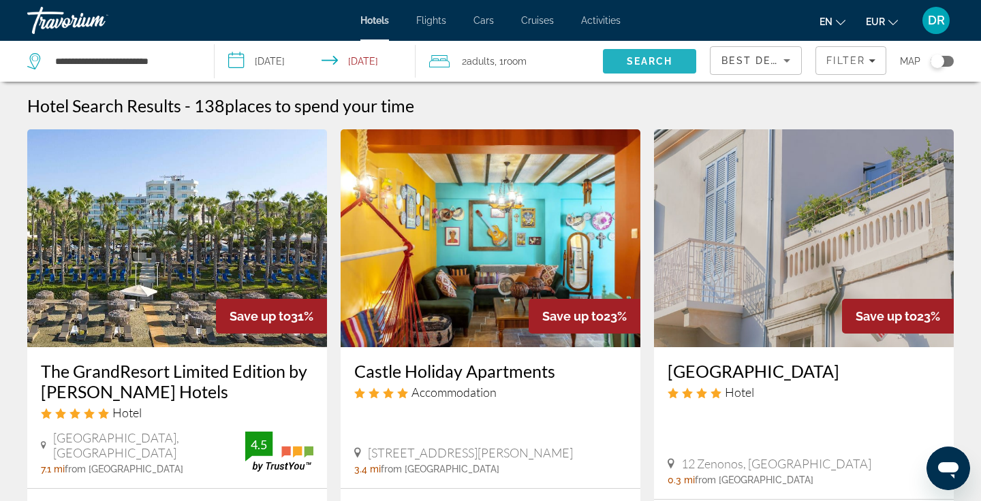
click at [647, 59] on span "Search" at bounding box center [650, 61] width 46 height 11
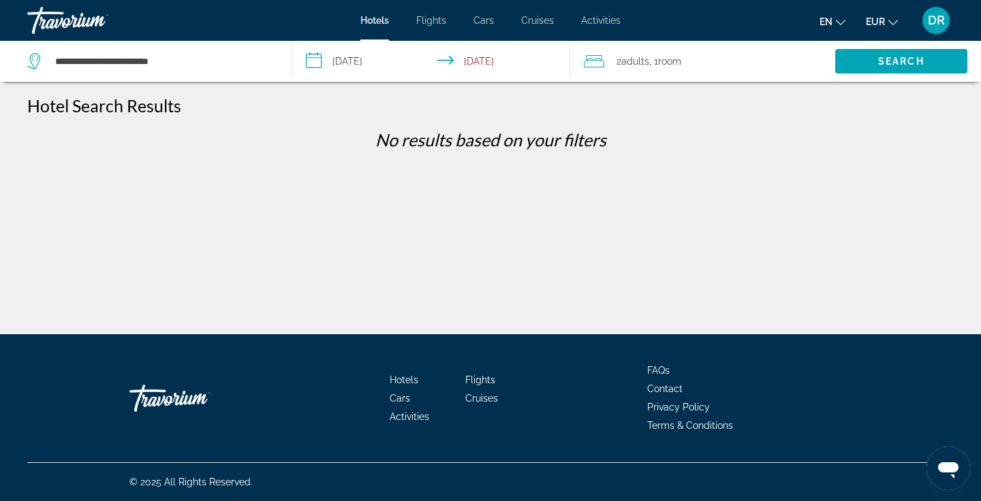
click at [373, 68] on input "**********" at bounding box center [434, 63] width 284 height 45
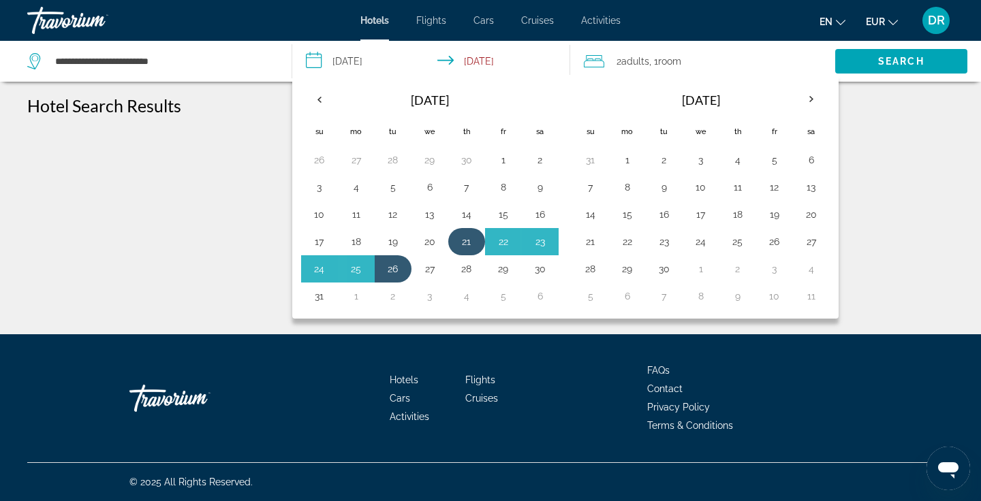
click at [467, 250] on button "21" at bounding box center [467, 241] width 22 height 19
click at [315, 272] on button "24" at bounding box center [320, 269] width 22 height 19
type input "**********"
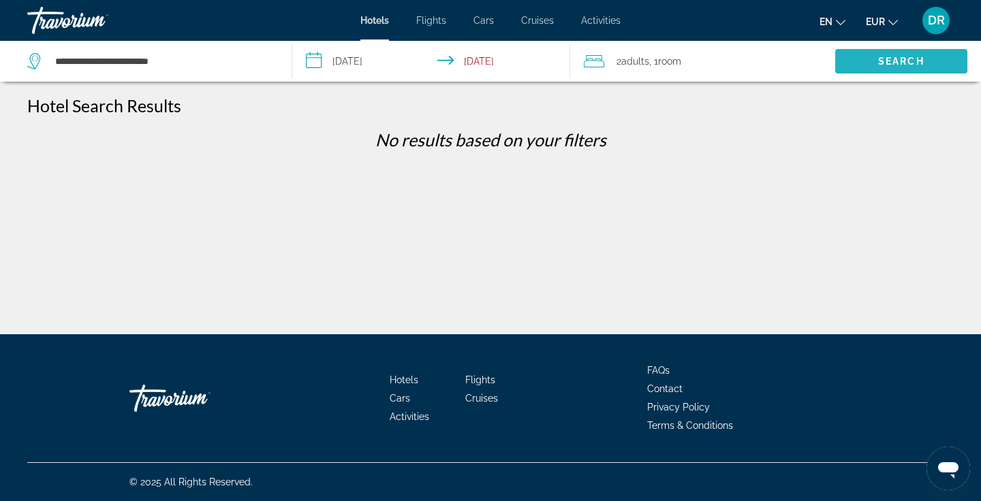
click at [881, 61] on span "Search" at bounding box center [901, 61] width 46 height 11
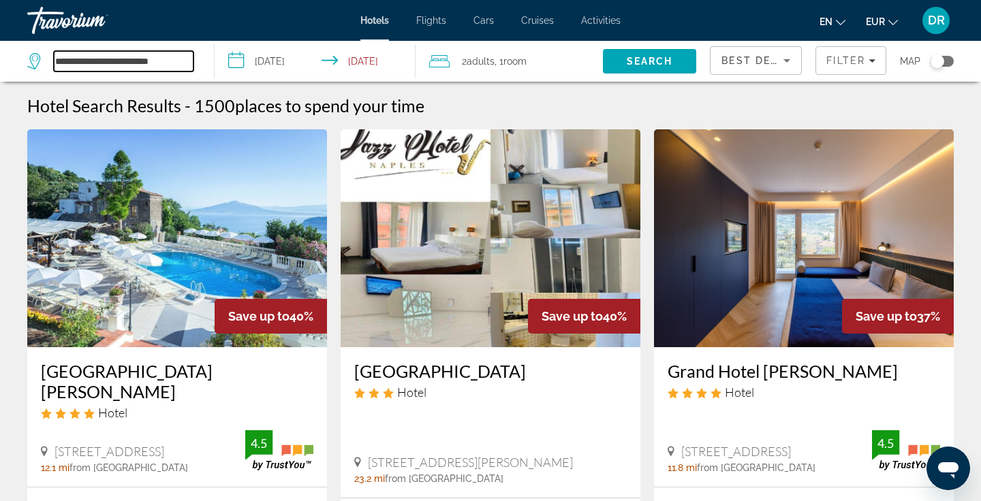
click at [168, 63] on input "**********" at bounding box center [124, 61] width 140 height 20
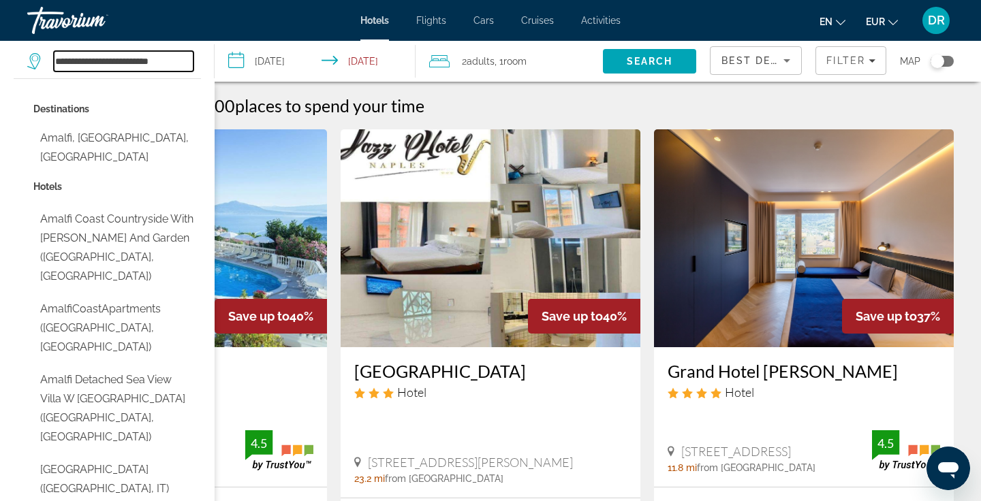
drag, startPoint x: 168, startPoint y: 60, endPoint x: 55, endPoint y: 58, distance: 112.4
click at [55, 58] on input "**********" at bounding box center [124, 61] width 140 height 20
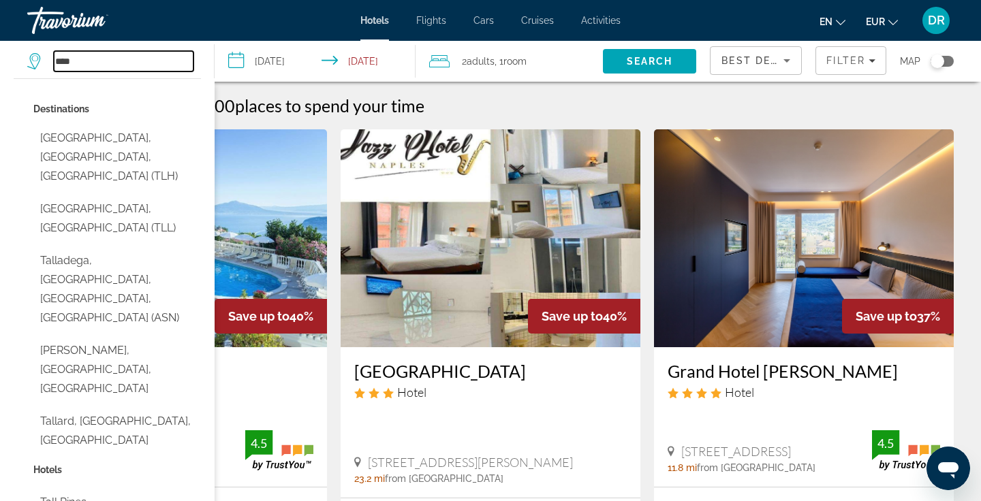
drag, startPoint x: 97, startPoint y: 63, endPoint x: 43, endPoint y: 60, distance: 53.9
click at [43, 60] on div "****" at bounding box center [110, 61] width 166 height 20
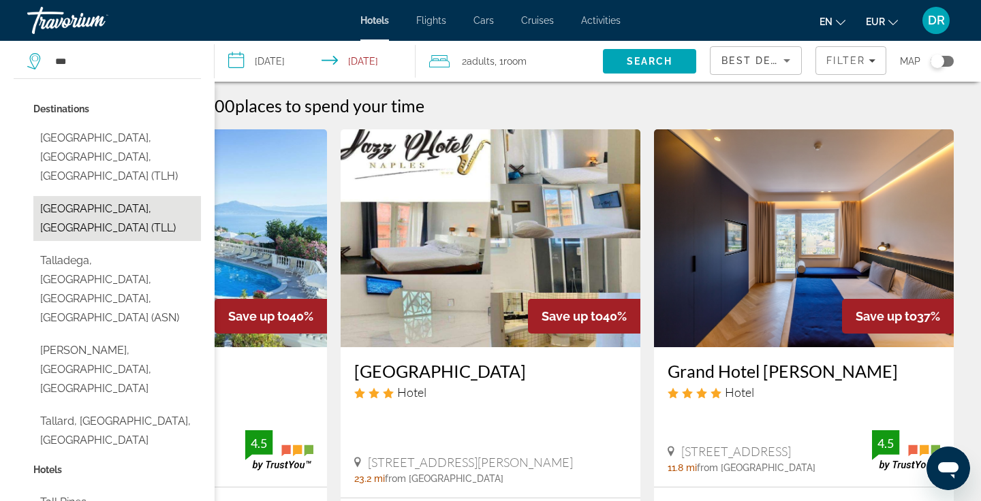
click at [104, 196] on button "Tallinn, Estonia (TLL)" at bounding box center [117, 218] width 168 height 45
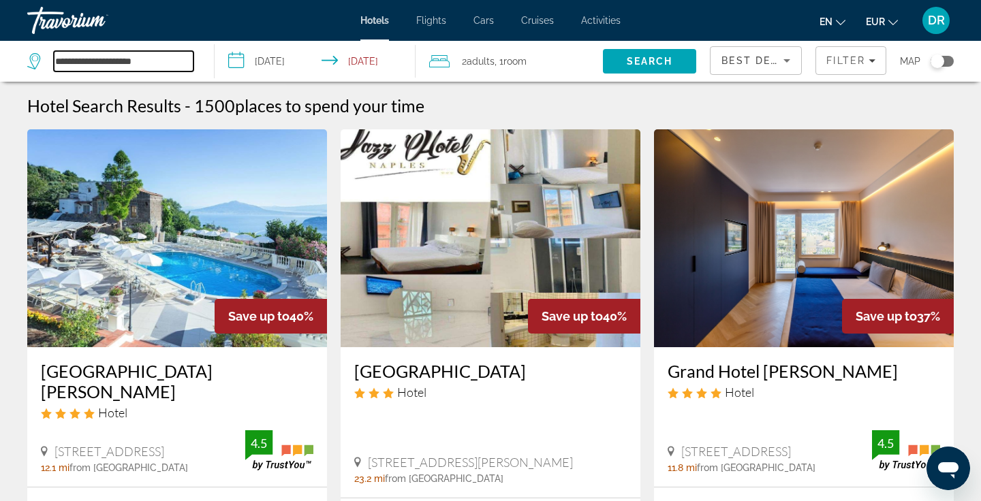
drag, startPoint x: 157, startPoint y: 64, endPoint x: 50, endPoint y: 59, distance: 107.8
click at [50, 59] on div "**********" at bounding box center [110, 61] width 166 height 20
type input "****"
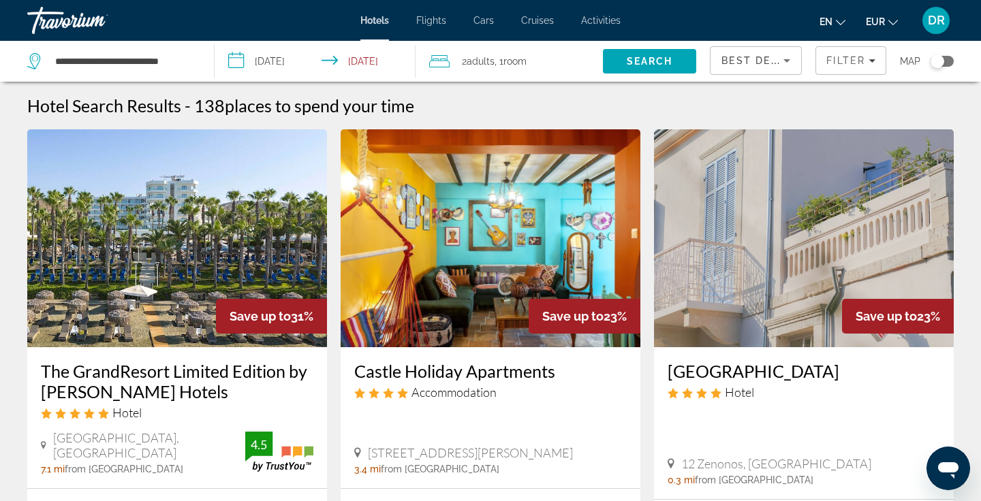
drag, startPoint x: 198, startPoint y: 61, endPoint x: 113, endPoint y: 66, distance: 84.7
click at [113, 66] on div "**********" at bounding box center [113, 61] width 173 height 41
drag, startPoint x: 192, startPoint y: 62, endPoint x: 53, endPoint y: 68, distance: 139.1
click at [53, 68] on div "**********" at bounding box center [110, 61] width 166 height 20
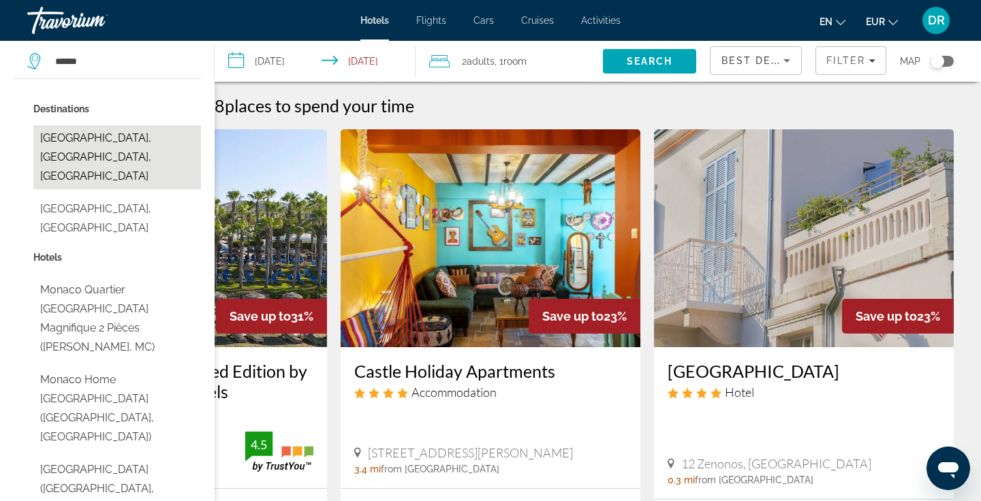
click at [114, 146] on button "Monaco, French Riviera, France" at bounding box center [117, 157] width 168 height 64
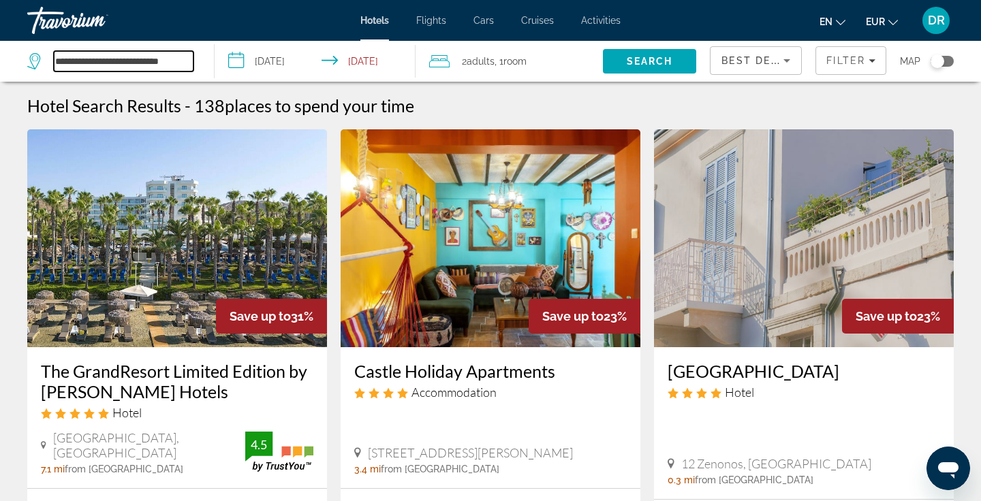
drag, startPoint x: 191, startPoint y: 62, endPoint x: 76, endPoint y: 39, distance: 117.5
click at [76, 39] on div "**********" at bounding box center [490, 250] width 981 height 501
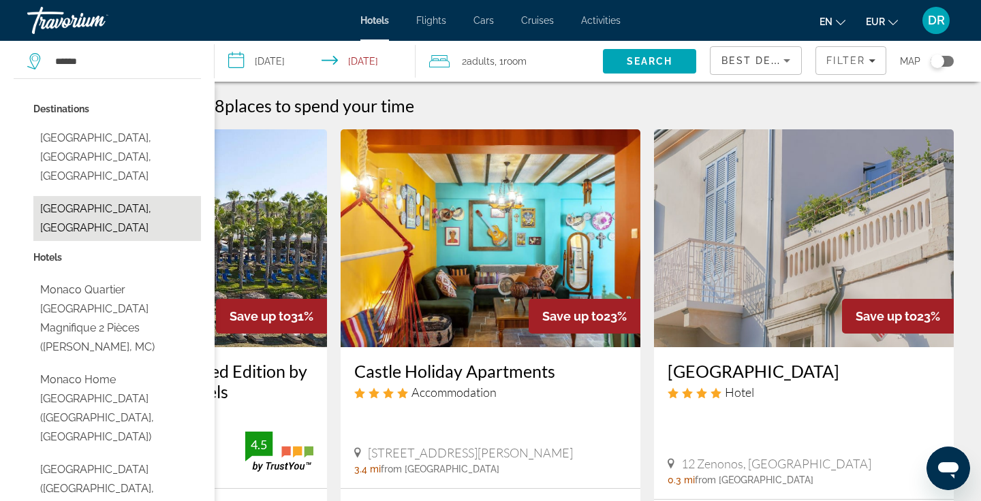
click at [123, 196] on button "Monaco, Monaco" at bounding box center [117, 218] width 168 height 45
type input "**********"
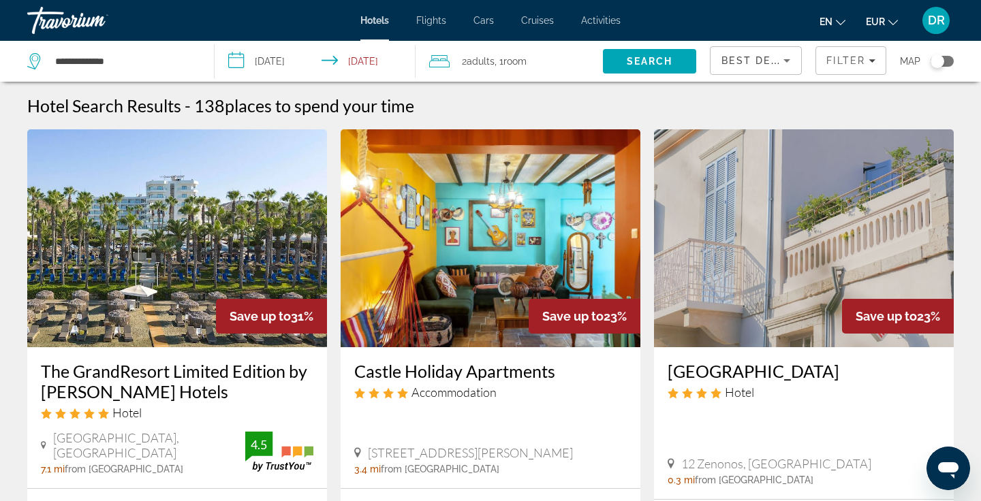
click at [373, 59] on input "**********" at bounding box center [318, 63] width 206 height 45
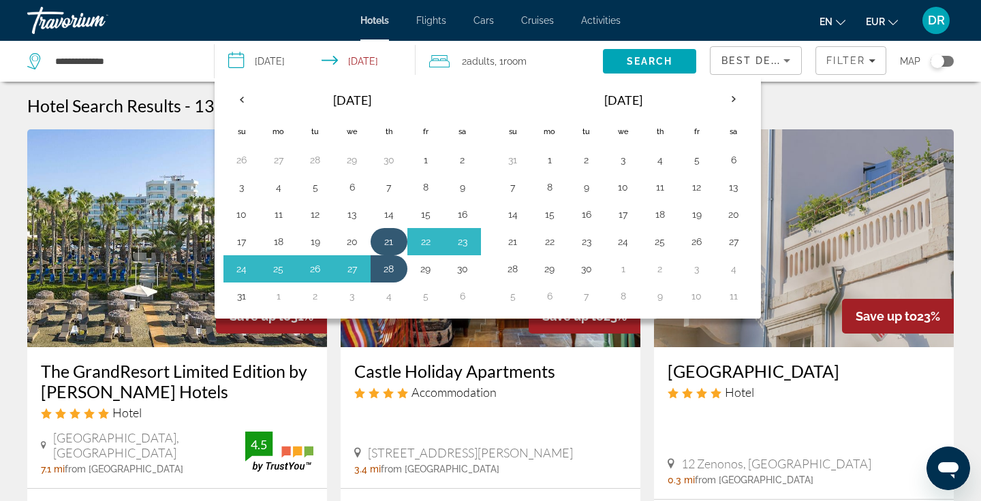
click at [387, 239] on button "21" at bounding box center [389, 241] width 22 height 19
click at [311, 265] on button "26" at bounding box center [316, 269] width 22 height 19
type input "**********"
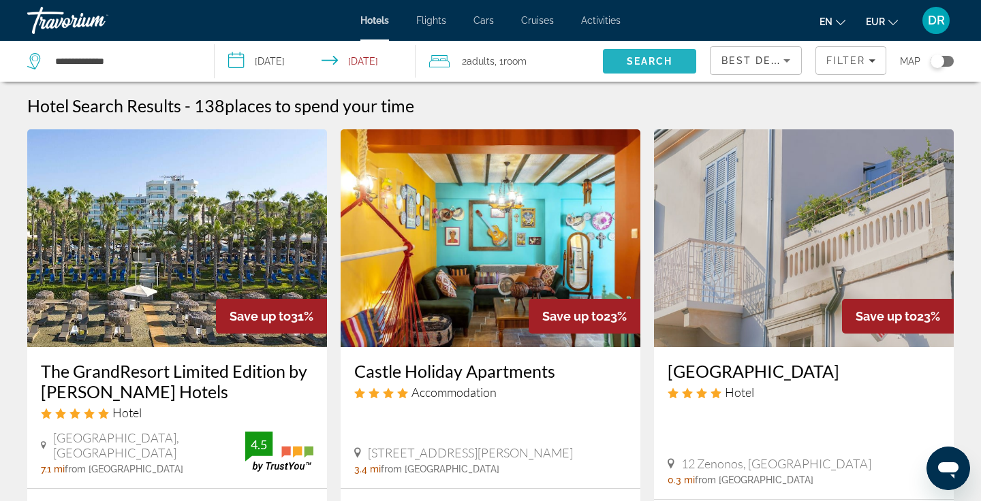
click at [642, 62] on span "Search" at bounding box center [650, 61] width 46 height 11
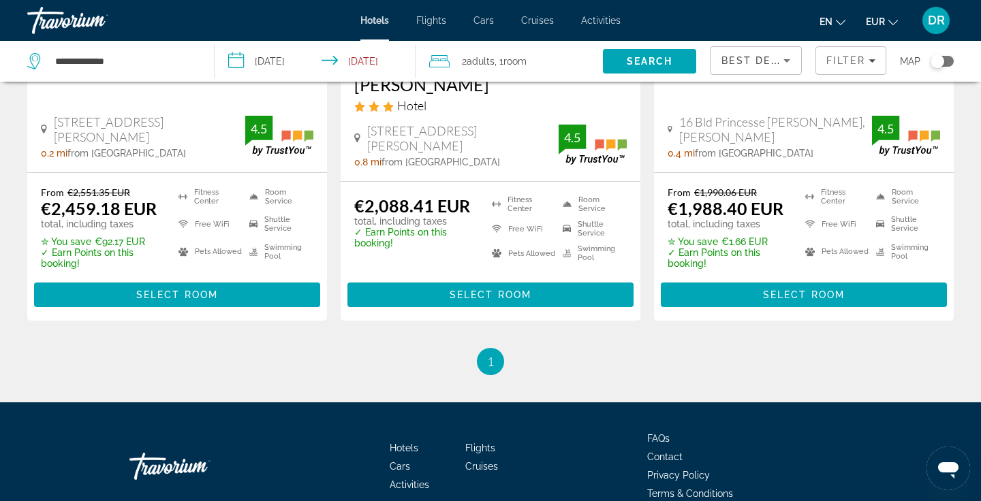
scroll to position [1425, 0]
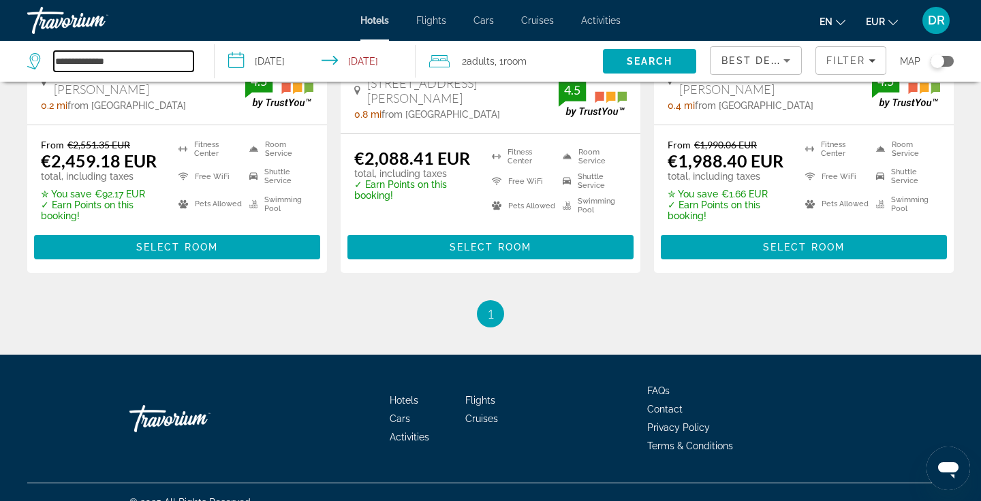
drag, startPoint x: 161, startPoint y: 66, endPoint x: 48, endPoint y: 57, distance: 113.5
click at [48, 57] on div "**********" at bounding box center [110, 61] width 166 height 20
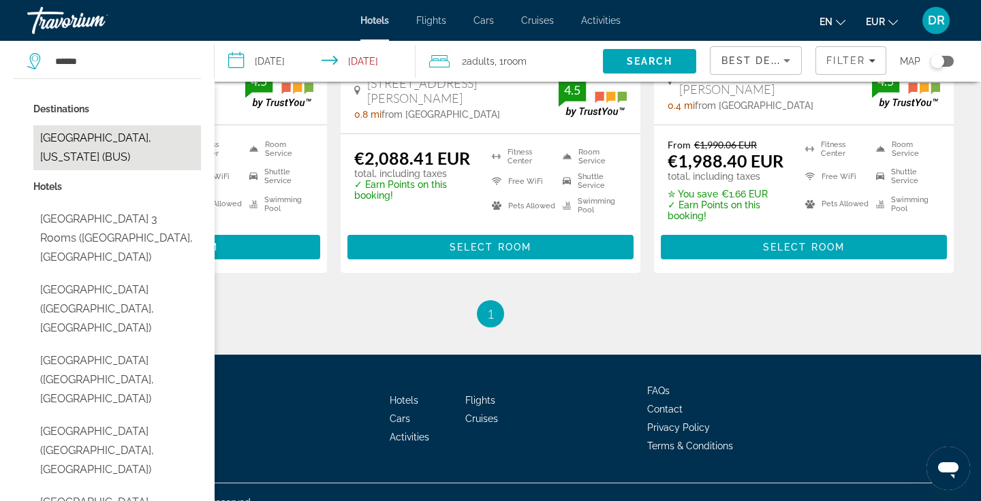
click at [104, 144] on button "Batumi, Georgia (BUS)" at bounding box center [117, 147] width 168 height 45
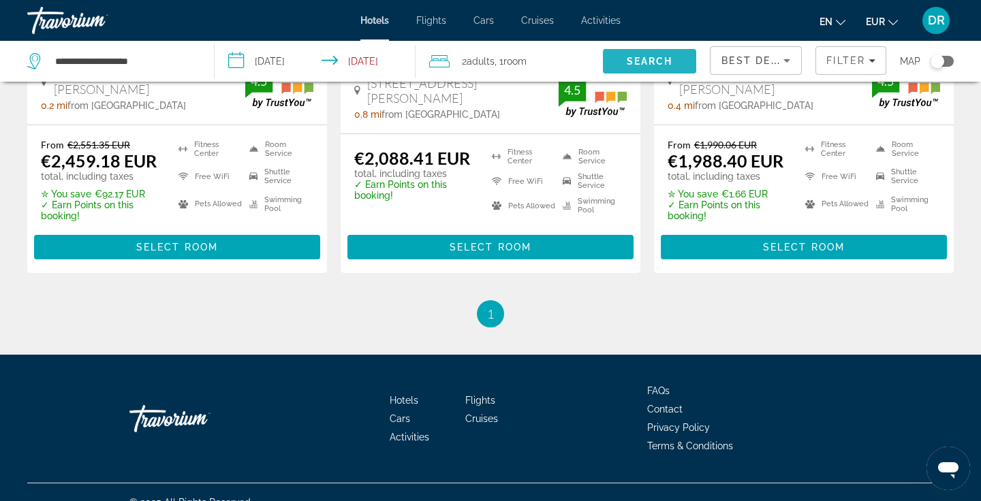
click at [629, 53] on span "Search" at bounding box center [649, 61] width 93 height 33
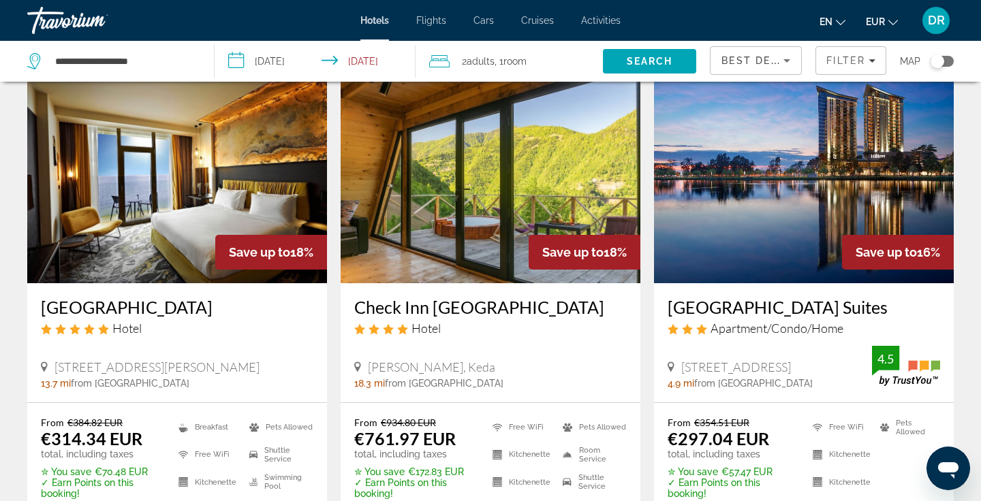
scroll to position [1601, 0]
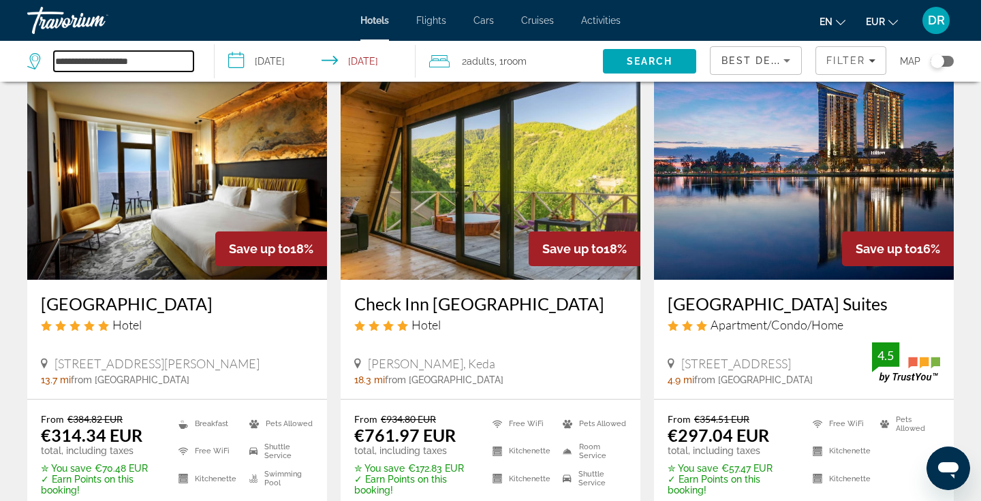
drag, startPoint x: 161, startPoint y: 69, endPoint x: 44, endPoint y: 48, distance: 119.6
click at [44, 51] on div "**********" at bounding box center [110, 61] width 166 height 20
type input "**"
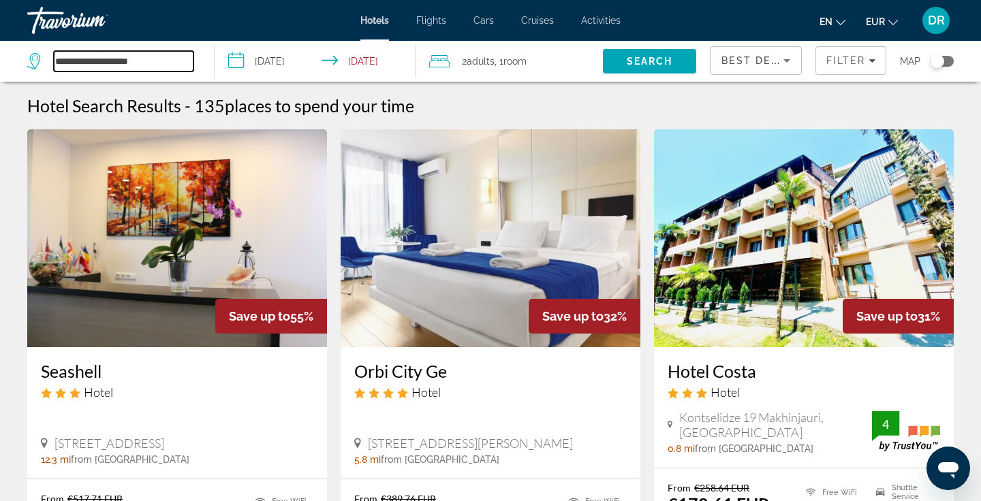
drag, startPoint x: 175, startPoint y: 61, endPoint x: 79, endPoint y: 71, distance: 96.6
click at [79, 71] on input "**********" at bounding box center [124, 61] width 140 height 20
drag, startPoint x: 180, startPoint y: 65, endPoint x: 37, endPoint y: 55, distance: 143.5
click at [37, 55] on div "**********" at bounding box center [110, 61] width 166 height 20
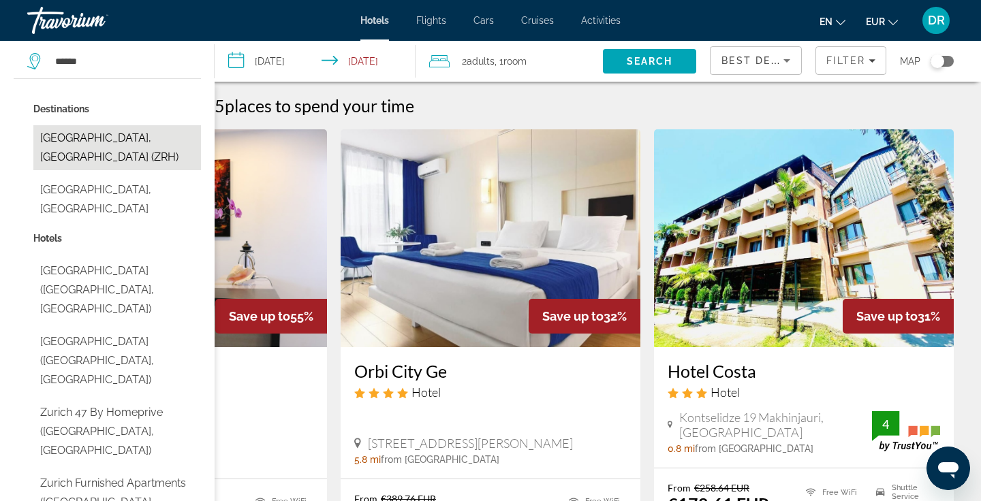
click at [120, 129] on button "Zurich, Switzerland (ZRH)" at bounding box center [117, 147] width 168 height 45
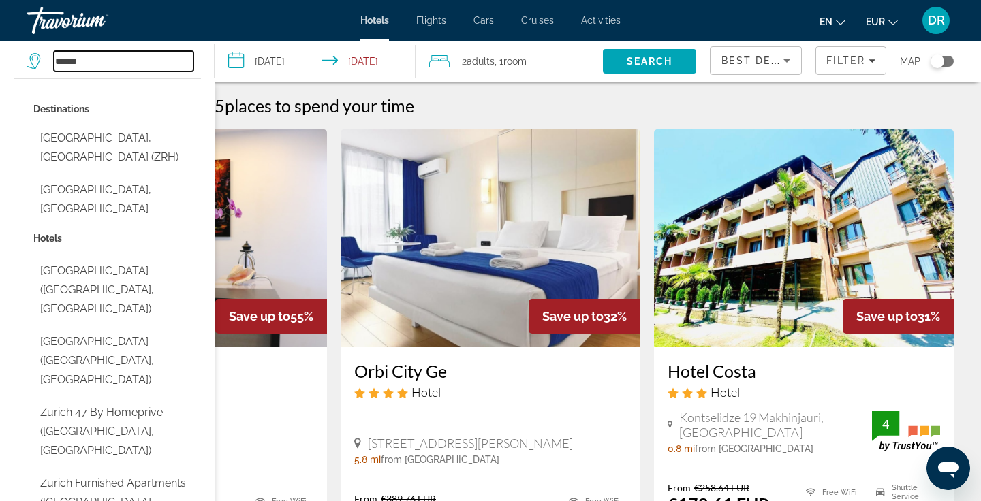
type input "**********"
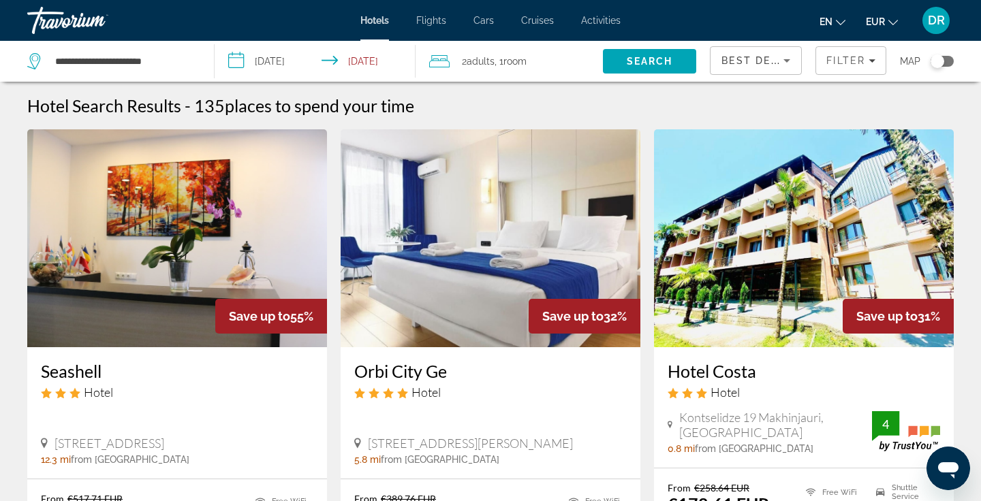
click at [283, 61] on input "**********" at bounding box center [318, 63] width 206 height 45
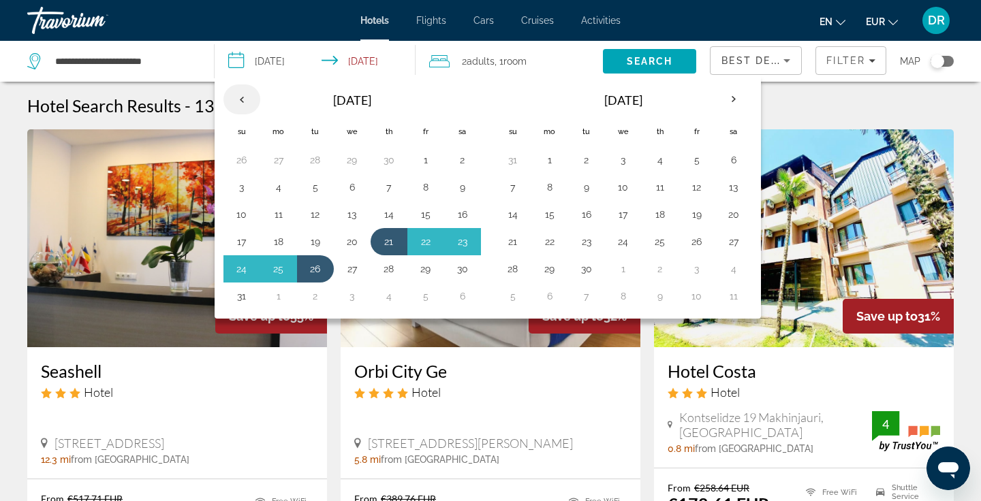
click at [236, 97] on th "Previous month" at bounding box center [241, 99] width 37 height 30
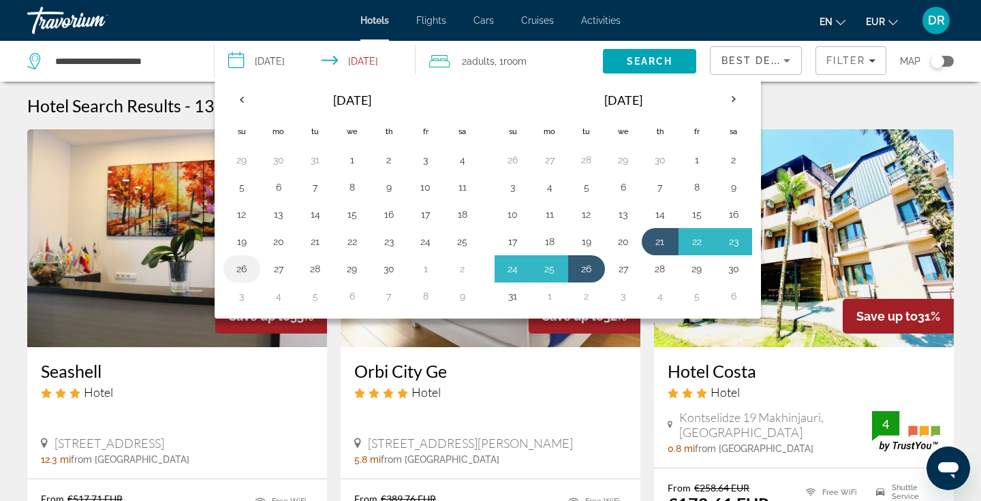
click at [240, 268] on button "26" at bounding box center [242, 269] width 22 height 19
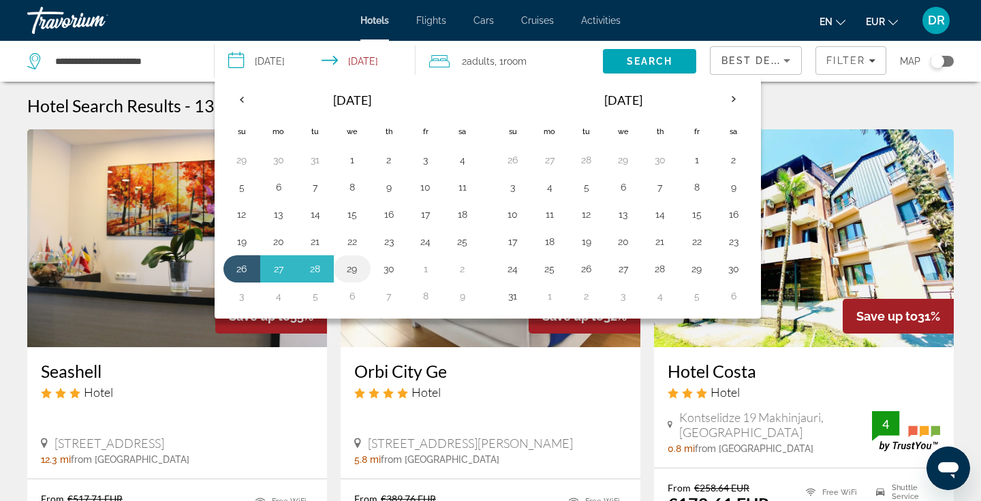
click at [362, 271] on button "29" at bounding box center [352, 269] width 22 height 19
type input "**********"
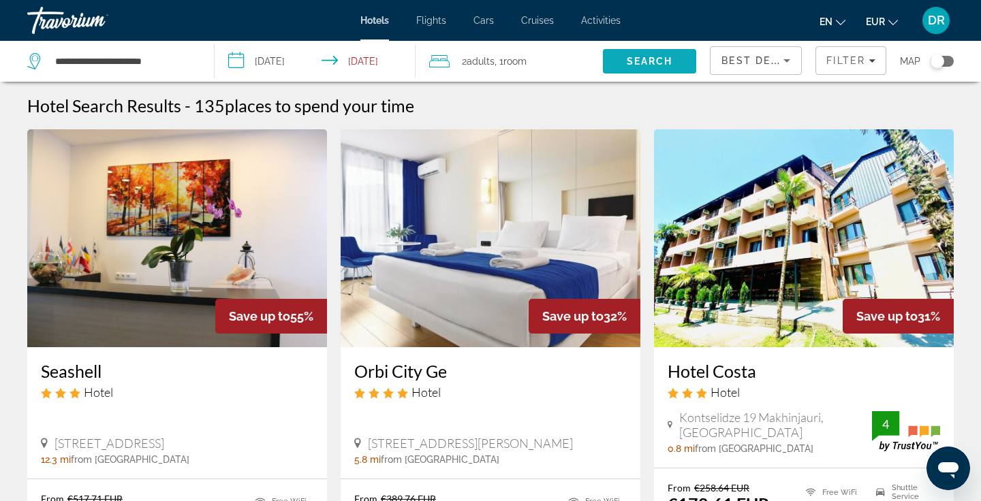
click at [634, 63] on span "Search" at bounding box center [650, 61] width 46 height 11
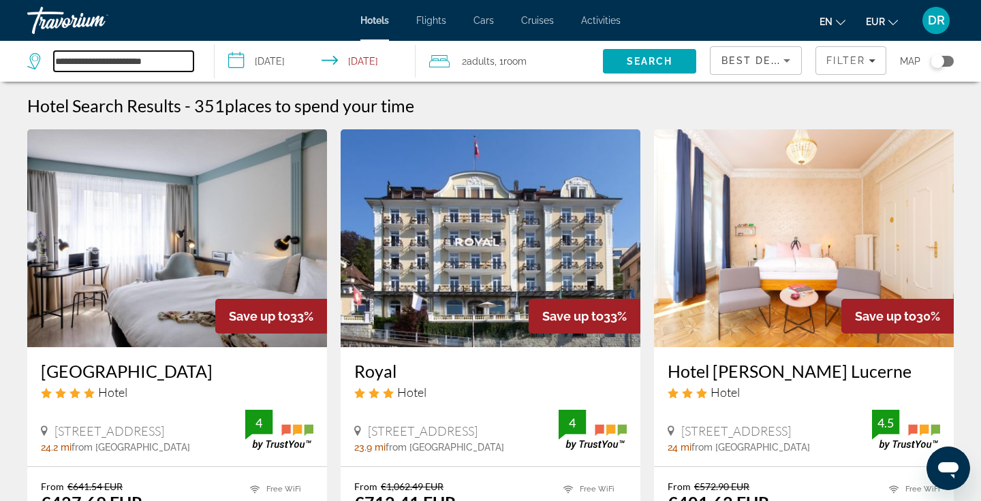
drag, startPoint x: 169, startPoint y: 64, endPoint x: 75, endPoint y: 57, distance: 94.3
click at [75, 57] on input "**********" at bounding box center [124, 61] width 140 height 20
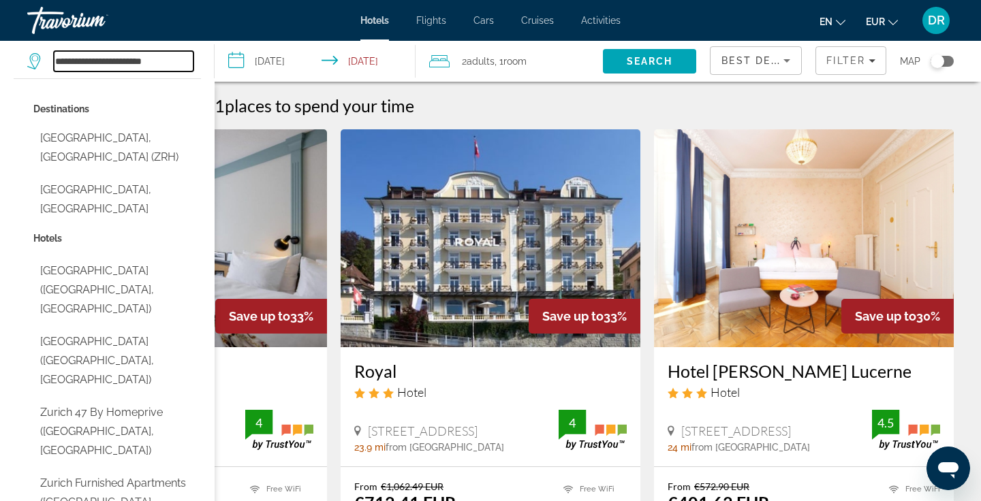
click at [178, 67] on input "**********" at bounding box center [124, 61] width 140 height 20
drag, startPoint x: 174, startPoint y: 61, endPoint x: 38, endPoint y: 52, distance: 136.6
click at [38, 52] on div "**********" at bounding box center [110, 61] width 166 height 20
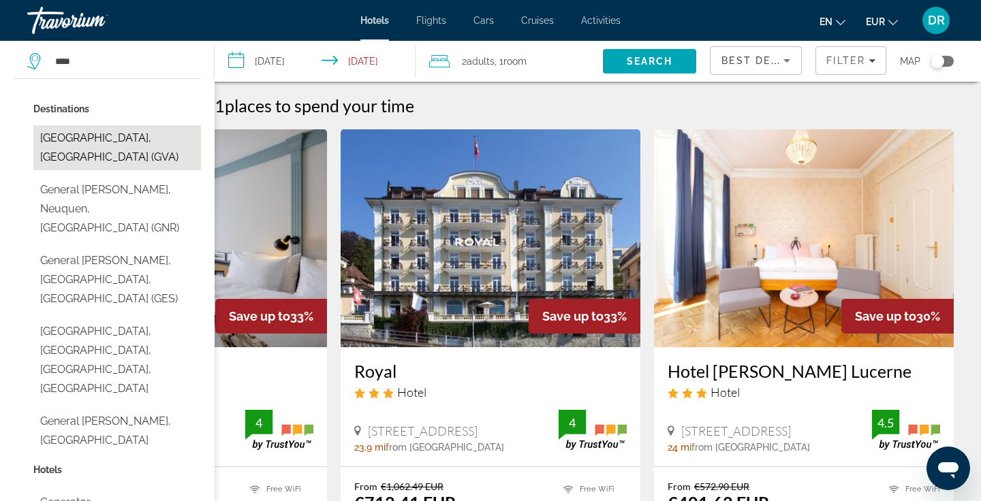
click at [112, 147] on button "Geneva, Switzerland (GVA)" at bounding box center [117, 147] width 168 height 45
type input "**********"
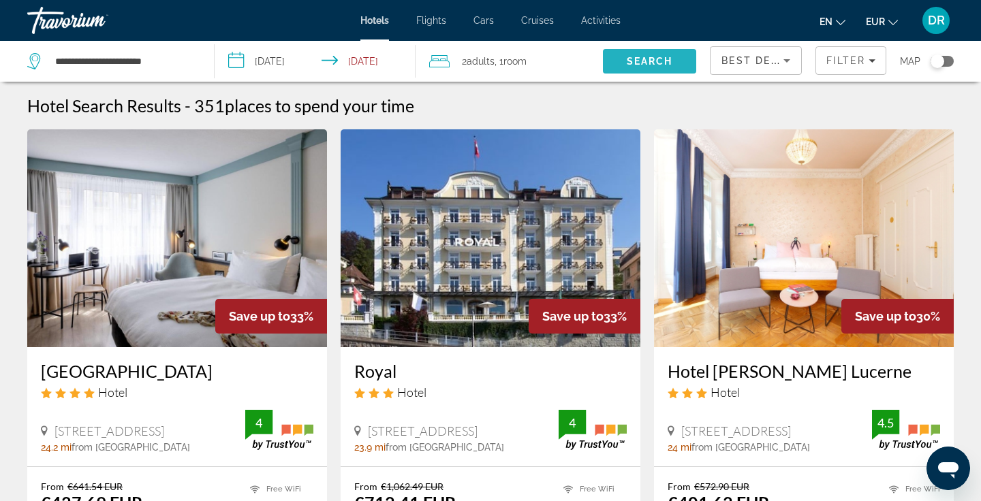
click at [628, 63] on span "Search" at bounding box center [650, 61] width 46 height 11
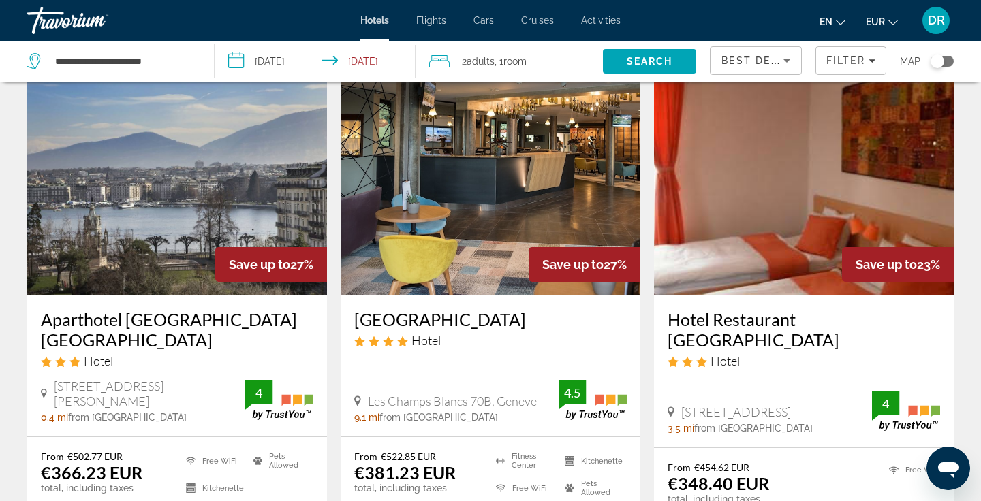
scroll to position [51, 0]
click at [483, 221] on img "Main content" at bounding box center [491, 187] width 300 height 218
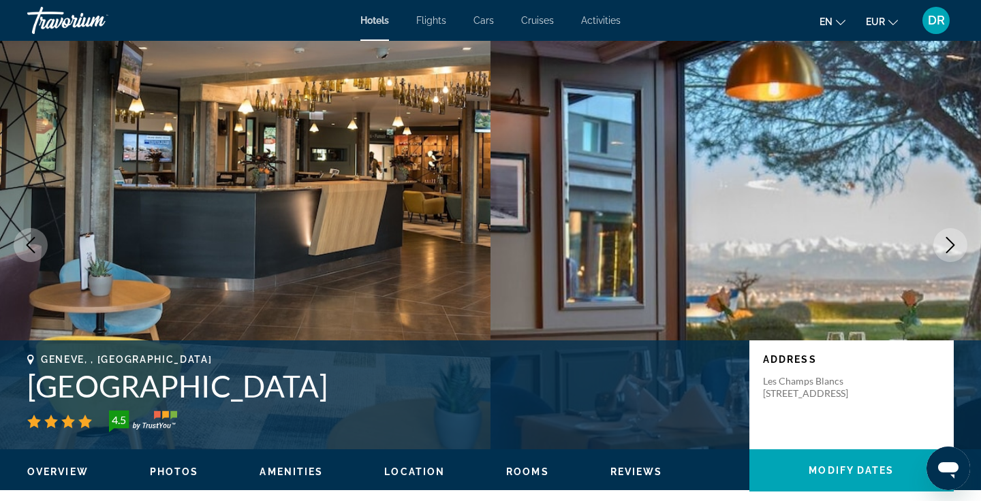
click at [944, 244] on icon "Next image" at bounding box center [950, 245] width 16 height 16
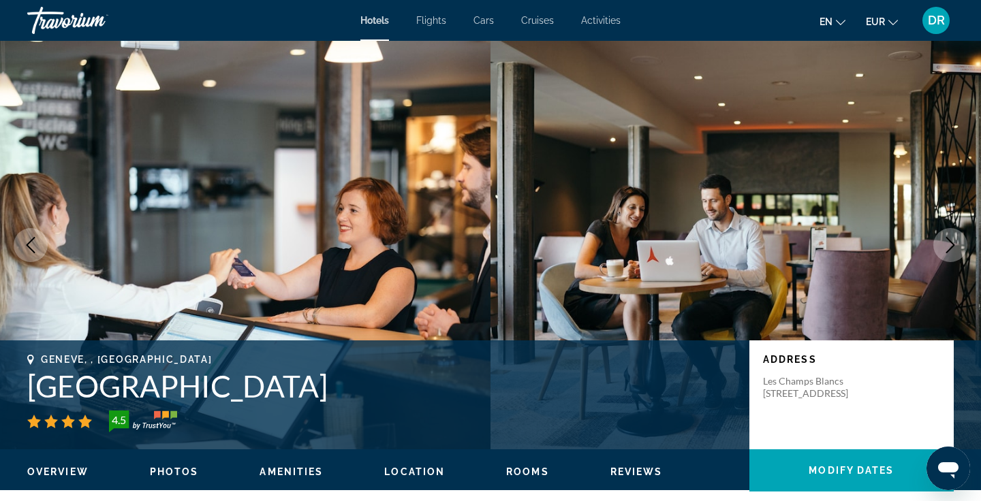
click at [944, 244] on icon "Next image" at bounding box center [950, 245] width 16 height 16
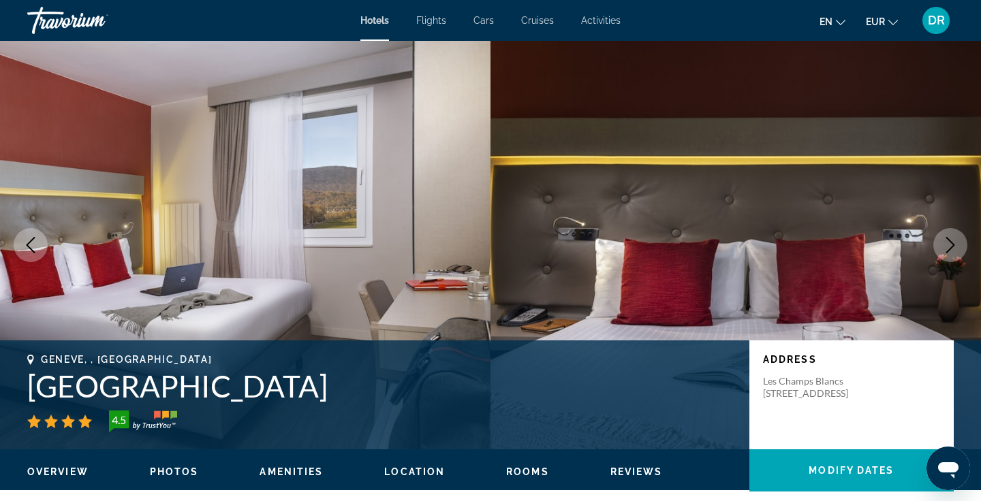
click at [944, 244] on icon "Next image" at bounding box center [950, 245] width 16 height 16
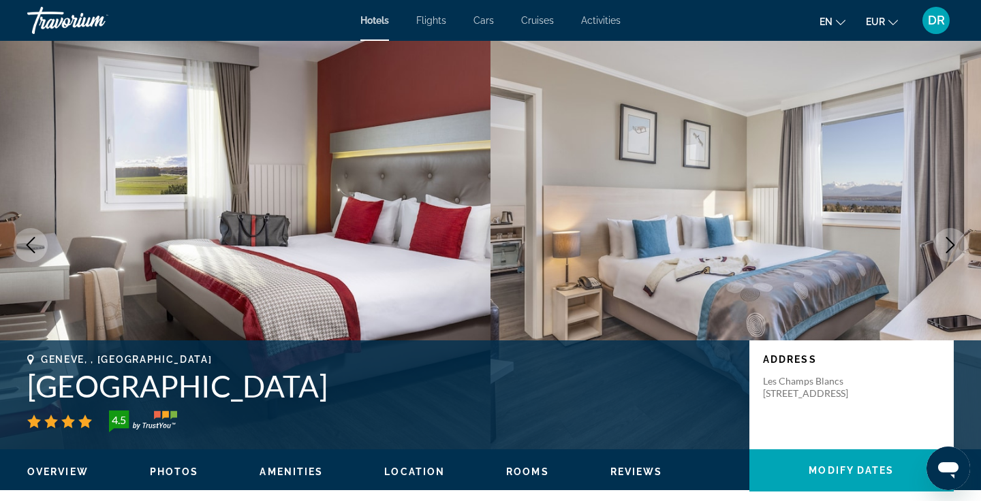
click at [91, 22] on div "Travorium" at bounding box center [95, 20] width 136 height 35
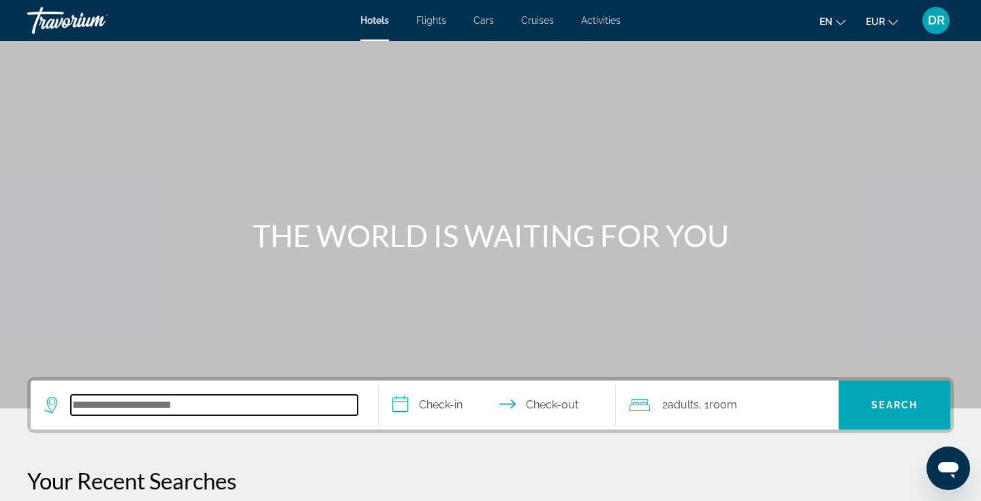
click at [190, 399] on input "Search hotel destination" at bounding box center [214, 405] width 287 height 20
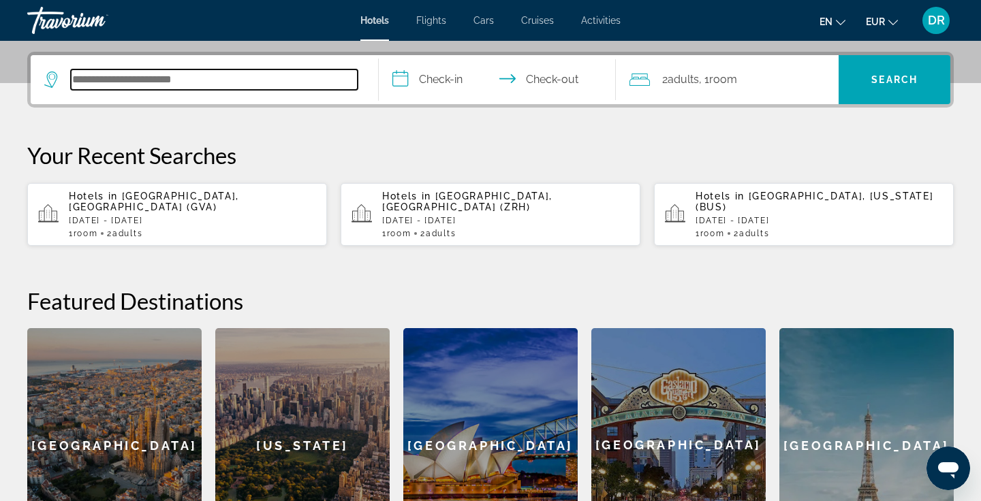
scroll to position [333, 0]
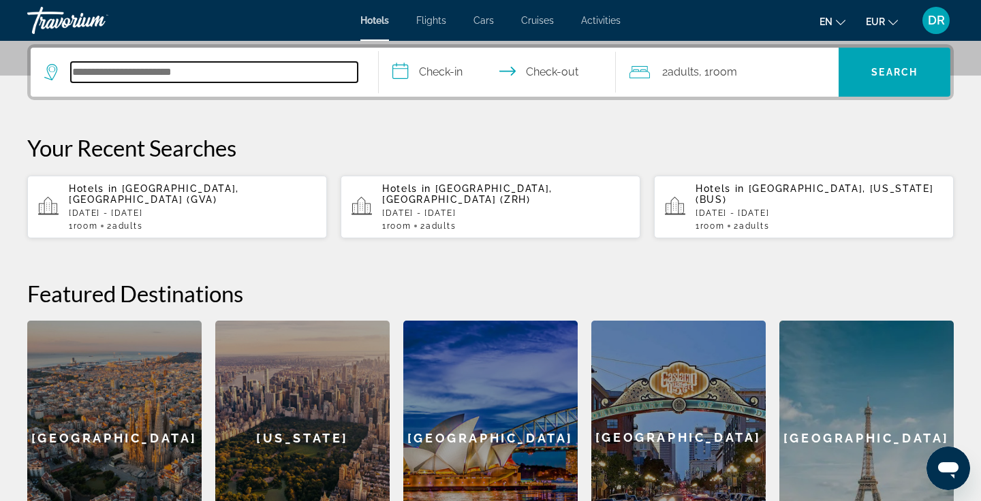
type input "*"
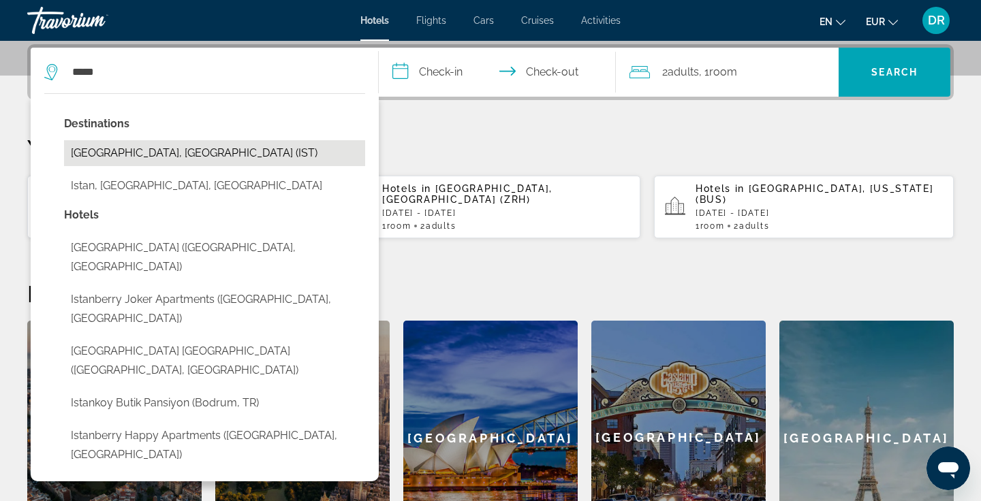
click at [219, 159] on button "Istanbul, Turkey (IST)" at bounding box center [214, 153] width 301 height 26
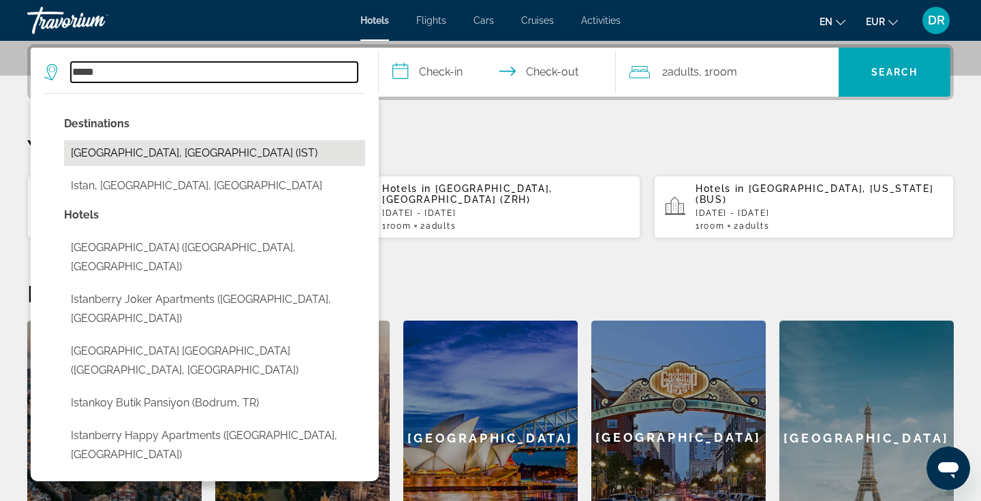
type input "**********"
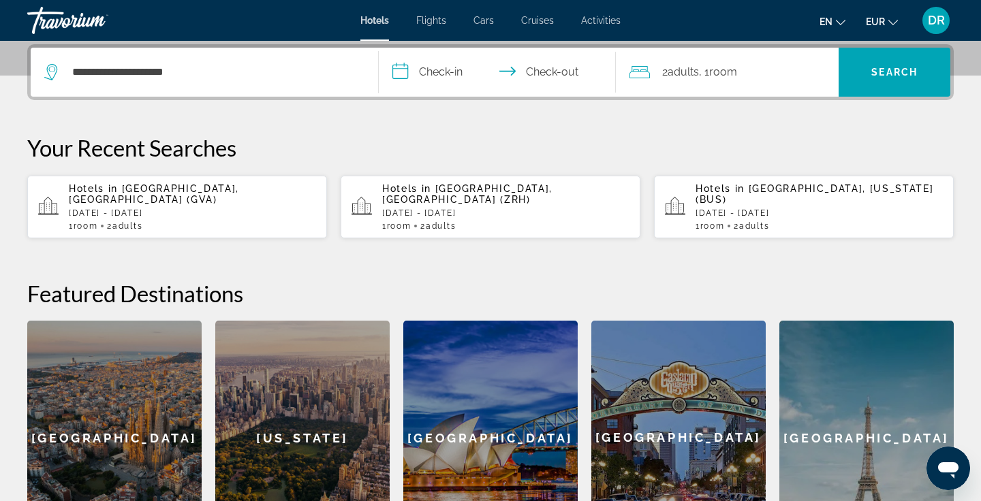
click at [454, 72] on input "**********" at bounding box center [500, 74] width 243 height 53
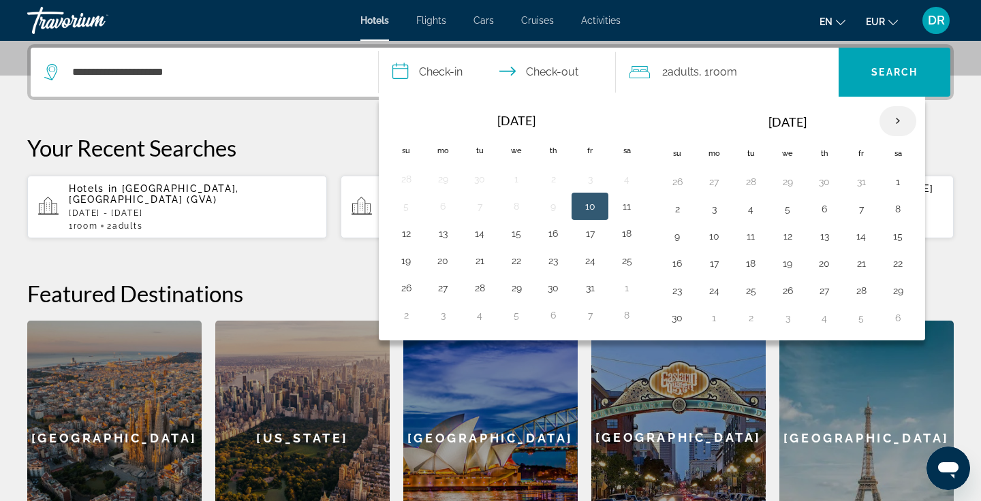
click at [893, 122] on th "Next month" at bounding box center [898, 121] width 37 height 30
click at [903, 120] on th "Next month" at bounding box center [898, 121] width 37 height 30
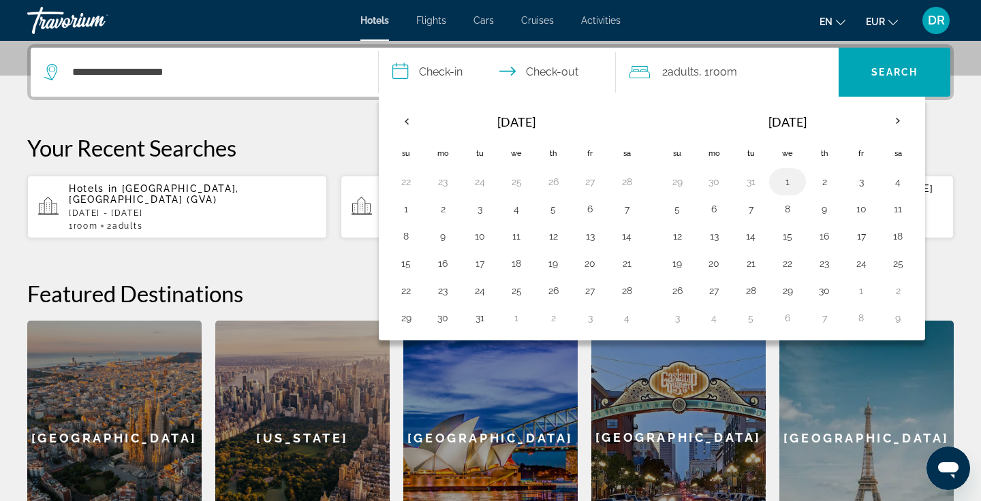
click at [786, 176] on button "1" at bounding box center [788, 181] width 22 height 19
click at [901, 181] on button "4" at bounding box center [898, 181] width 22 height 19
type input "**********"
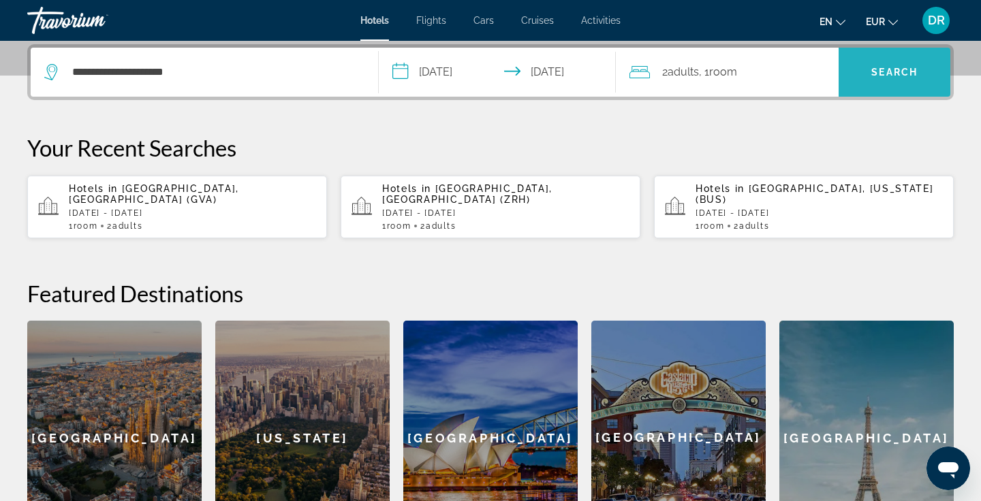
click at [899, 81] on span "Search" at bounding box center [895, 72] width 112 height 33
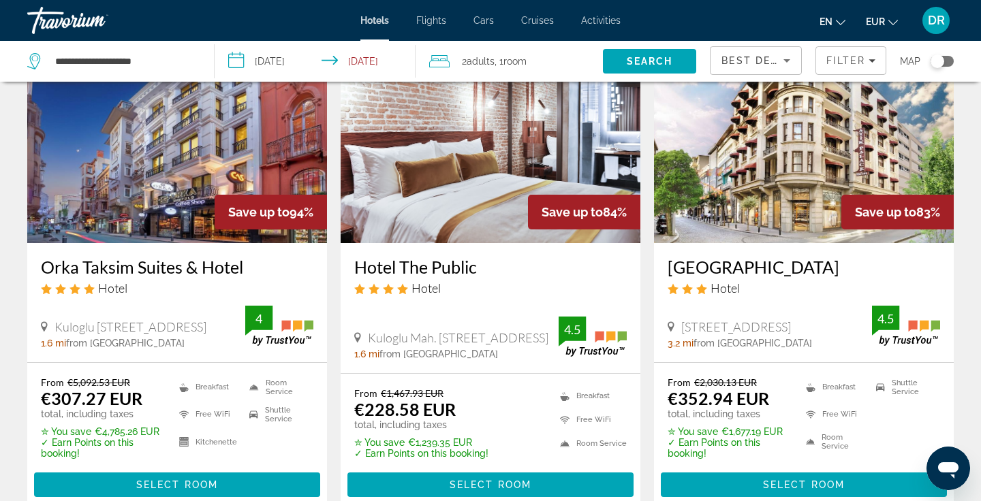
scroll to position [106, 0]
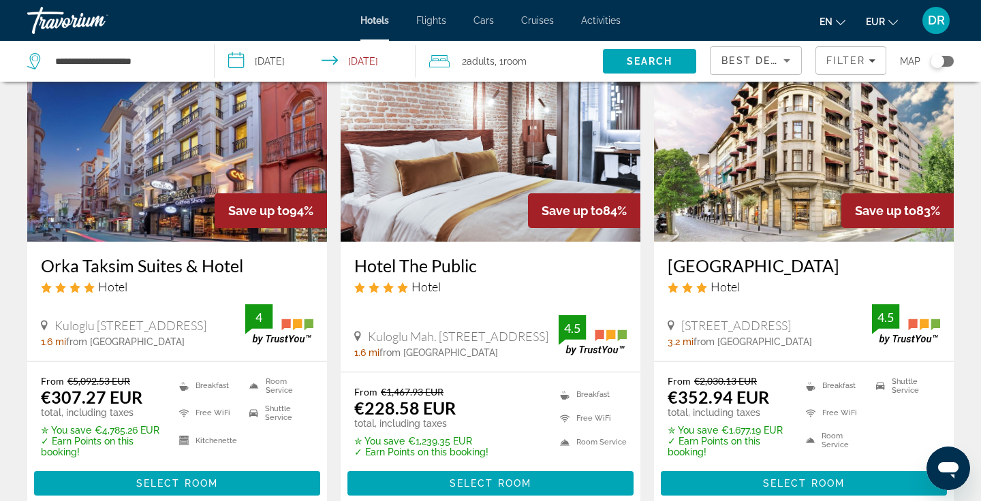
click at [142, 268] on h3 "Orka Taksim Suites & Hotel" at bounding box center [177, 266] width 273 height 20
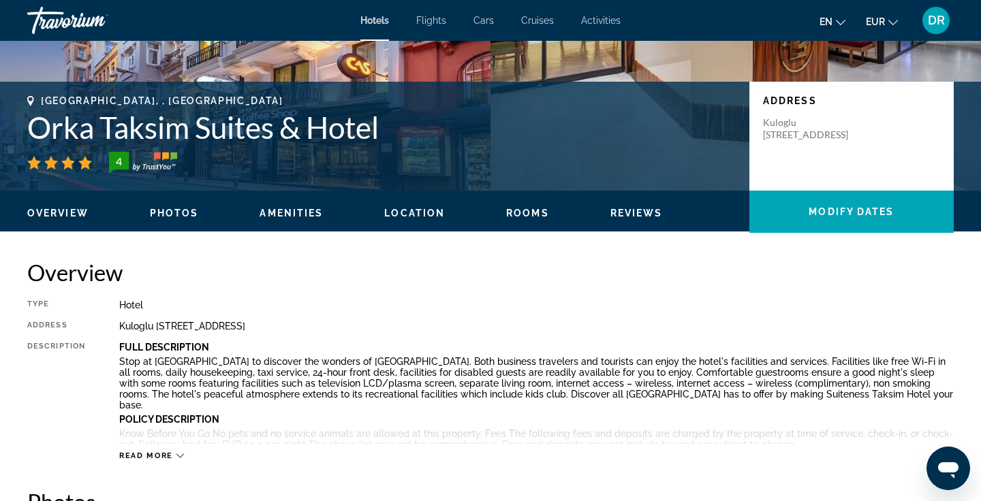
scroll to position [290, 0]
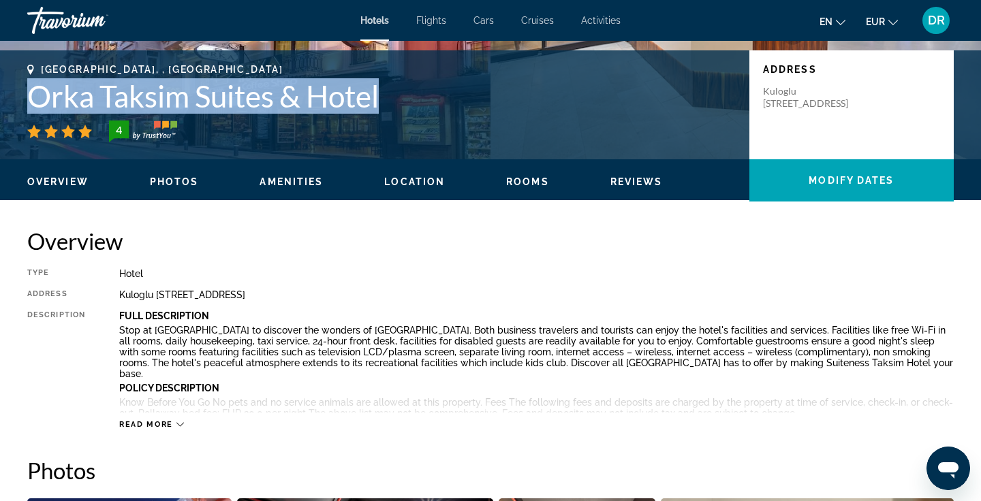
drag, startPoint x: 29, startPoint y: 94, endPoint x: 385, endPoint y: 101, distance: 355.7
click at [385, 101] on h1 "Orka Taksim Suites & Hotel" at bounding box center [381, 95] width 709 height 35
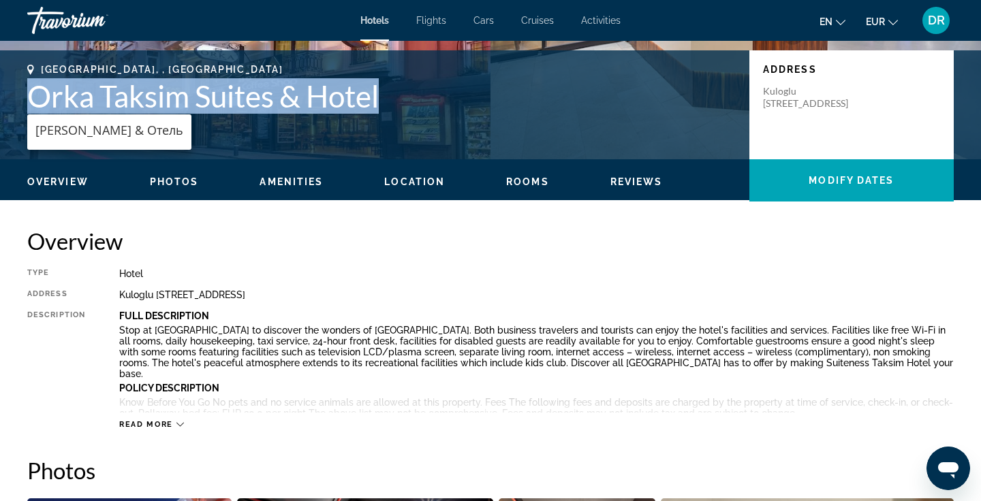
copy h1 "Orka Taksim Suites & Hotel"
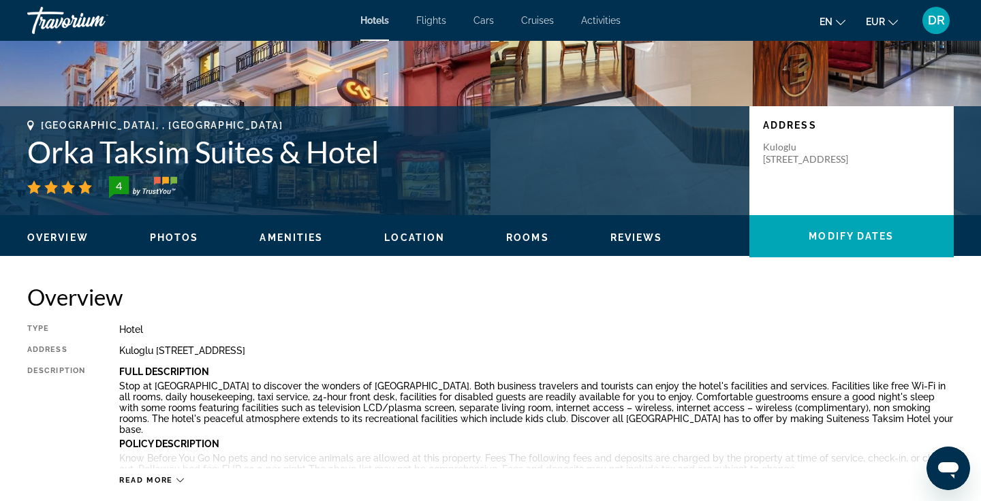
scroll to position [239, 0]
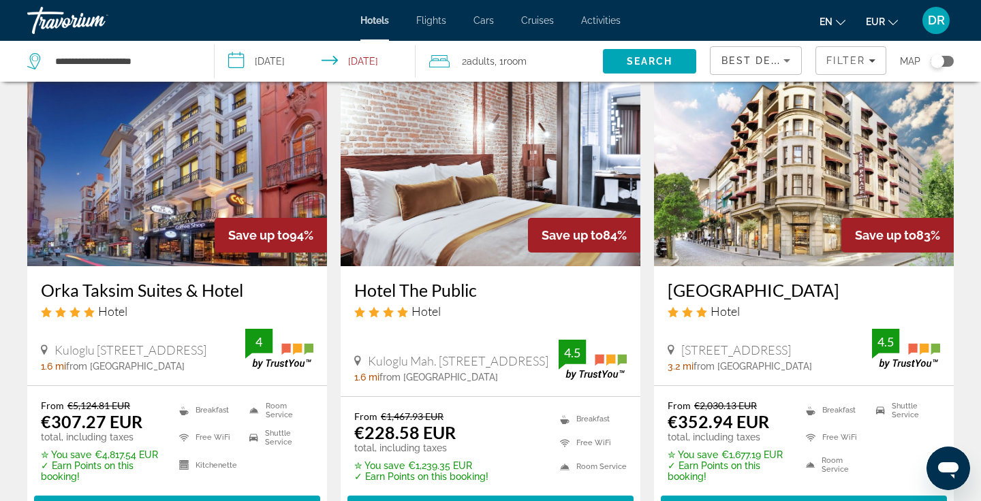
scroll to position [83, 0]
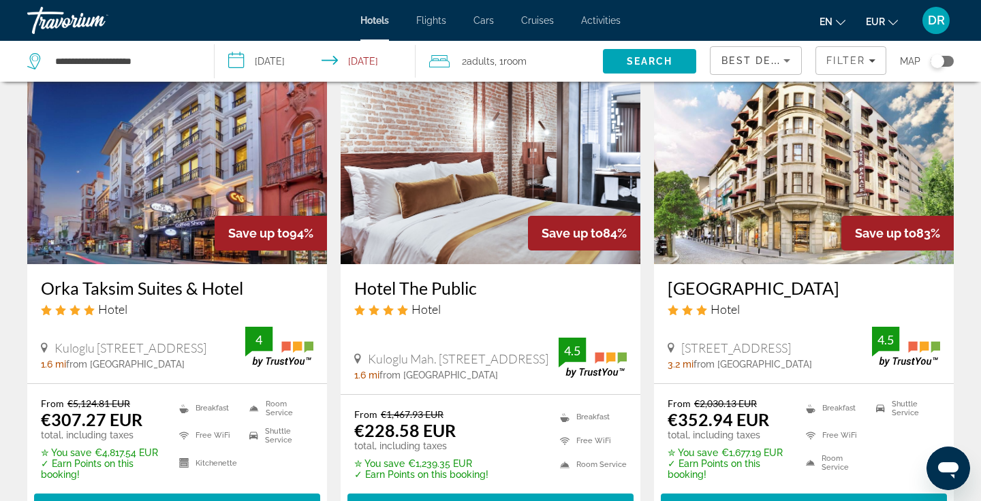
click at [426, 283] on h3 "Hotel The Public" at bounding box center [490, 288] width 273 height 20
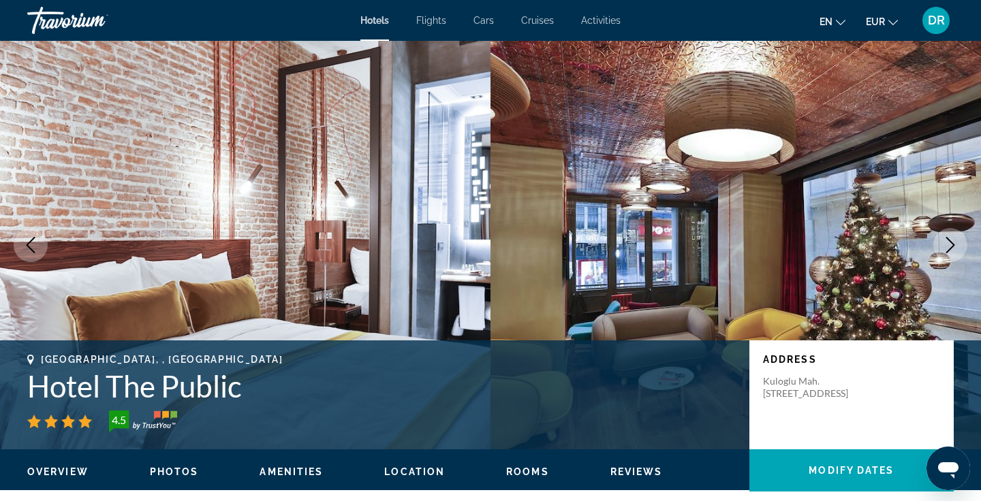
click at [954, 239] on icon "Next image" at bounding box center [950, 245] width 16 height 16
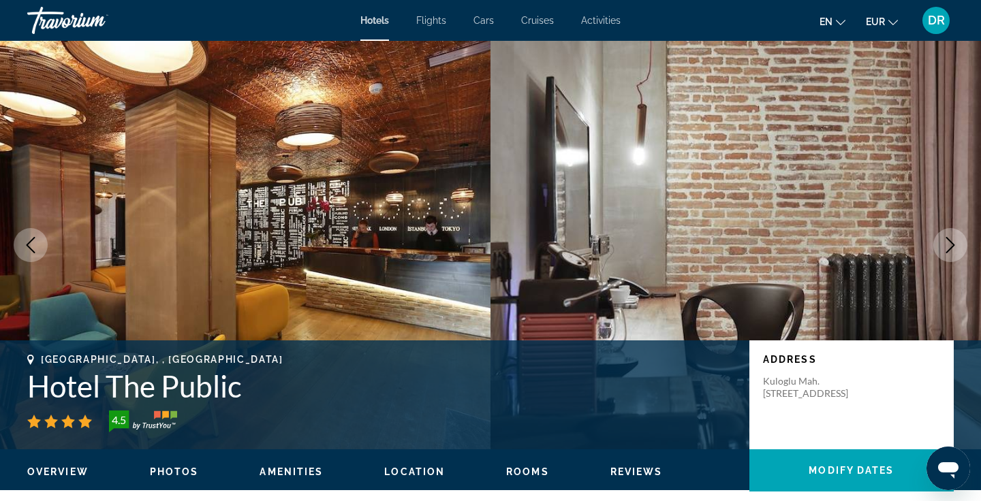
click at [954, 240] on icon "Next image" at bounding box center [950, 245] width 16 height 16
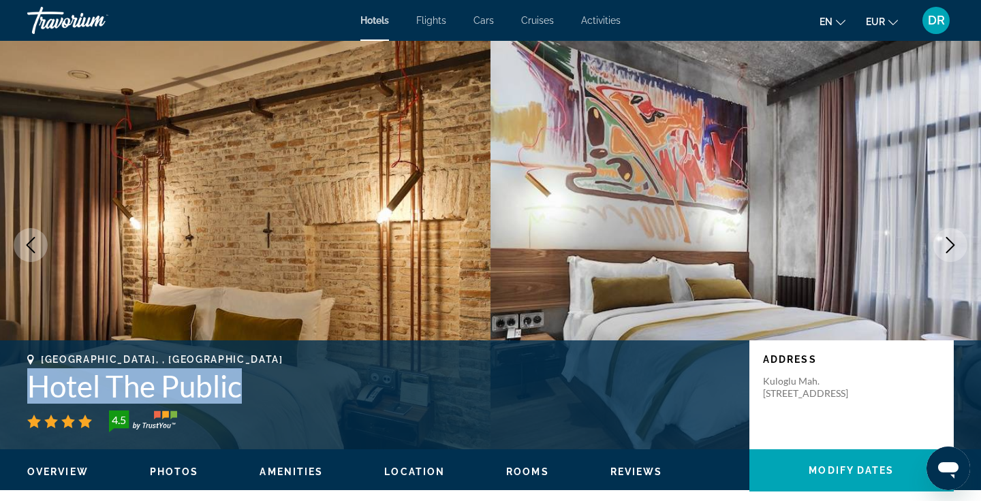
drag, startPoint x: 27, startPoint y: 390, endPoint x: 251, endPoint y: 390, distance: 224.2
click at [251, 390] on h1 "Hotel The Public" at bounding box center [381, 386] width 709 height 35
copy h1 "Hotel The Public"
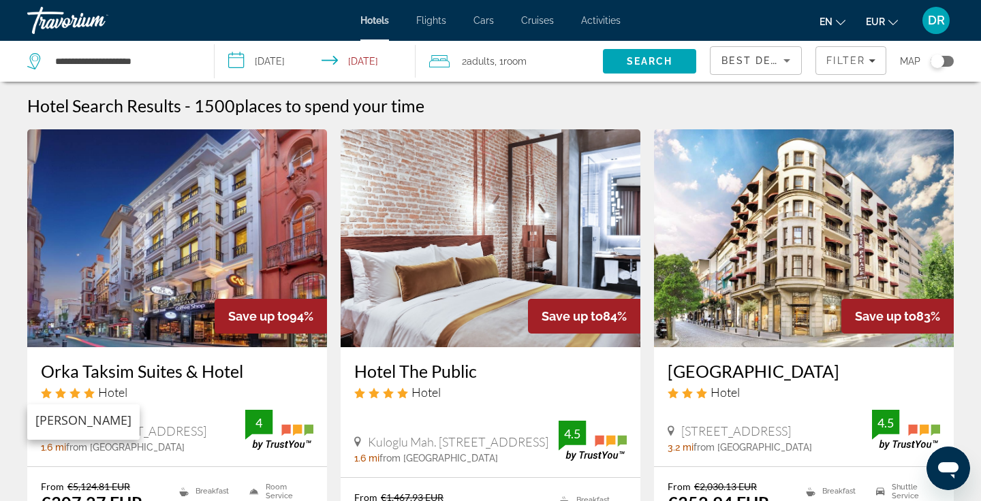
click at [747, 369] on h3 "[GEOGRAPHIC_DATA]" at bounding box center [804, 371] width 273 height 20
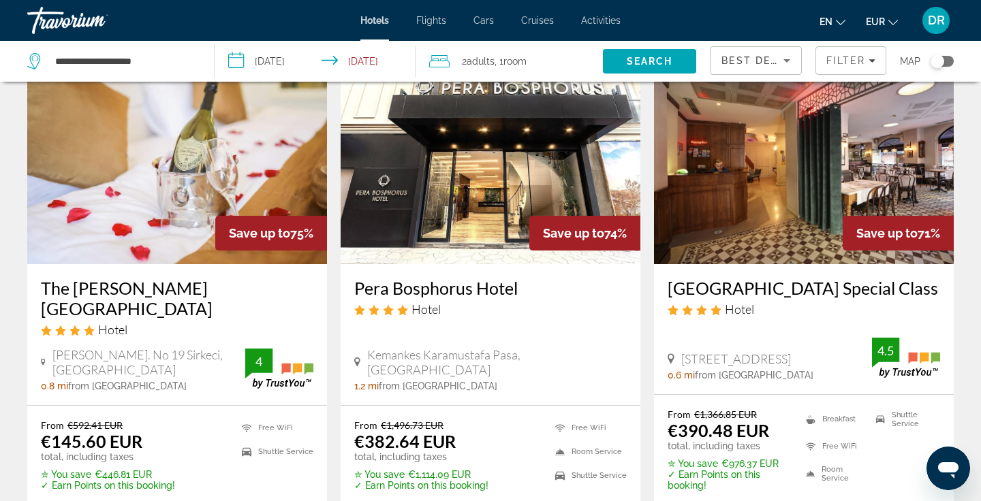
scroll to position [595, 0]
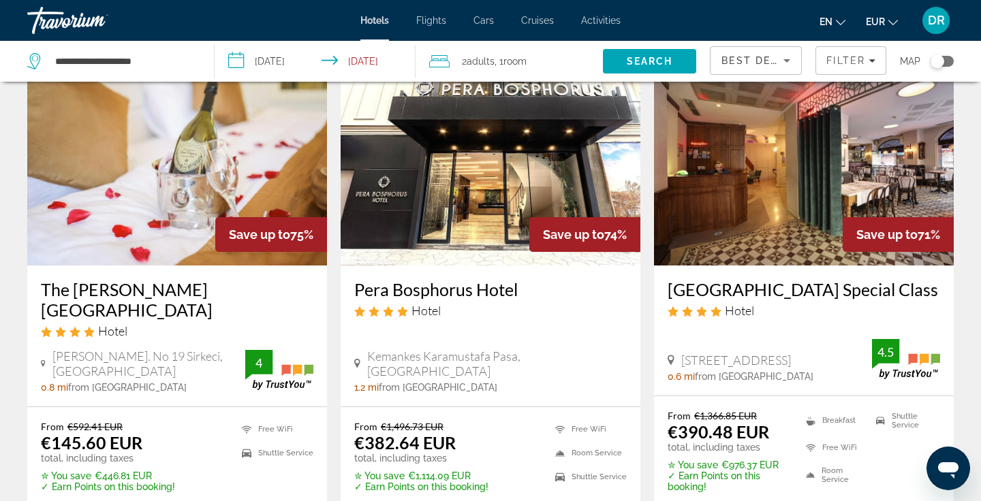
click at [369, 290] on h3 "Pera Bosphorus Hotel" at bounding box center [490, 289] width 273 height 20
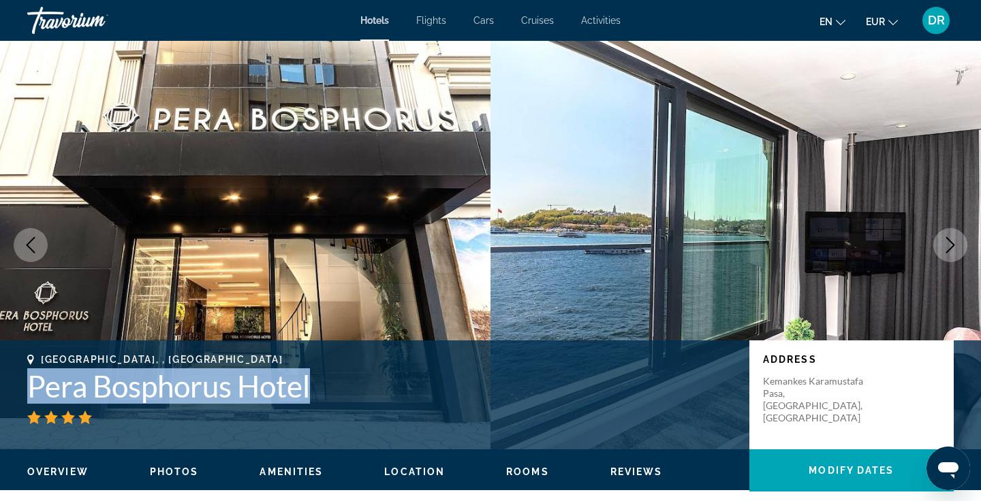
drag, startPoint x: 29, startPoint y: 383, endPoint x: 352, endPoint y: 401, distance: 324.1
click at [352, 401] on h1 "Pera Bosphorus Hotel" at bounding box center [381, 386] width 709 height 35
copy h1 "Pera Bosphorus Hotel"
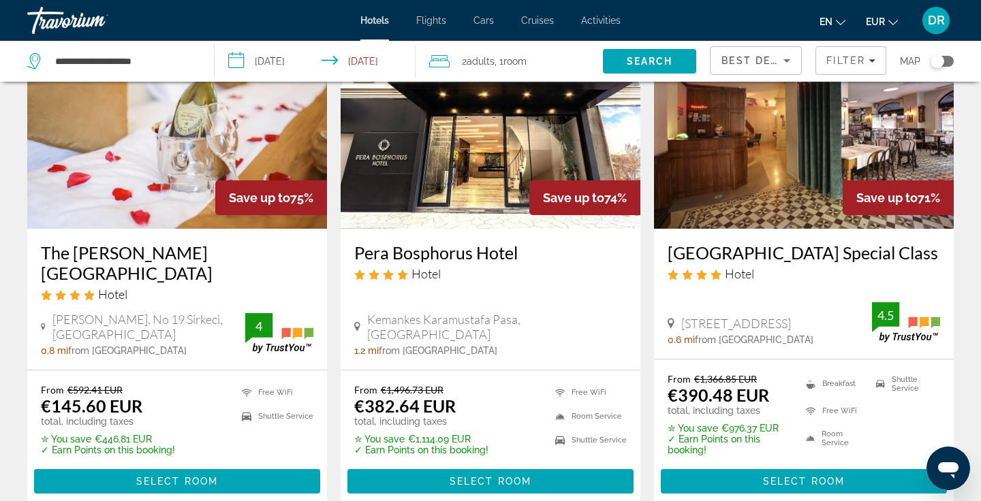
scroll to position [630, 0]
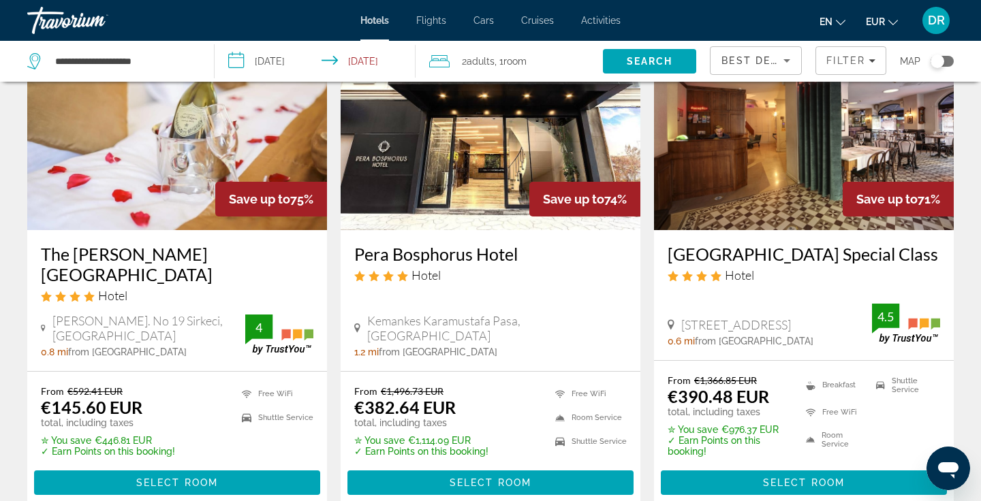
click at [688, 256] on h3 "[GEOGRAPHIC_DATA] Special Class" at bounding box center [804, 254] width 273 height 20
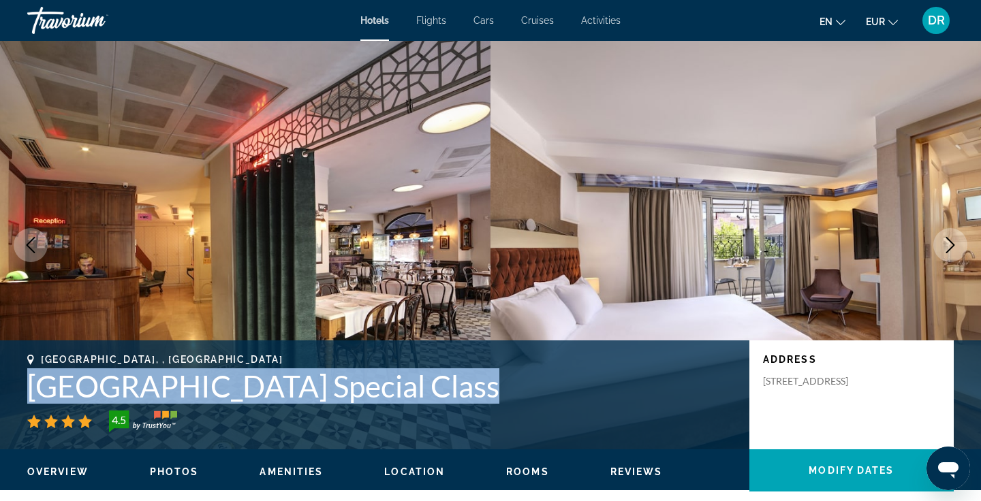
drag, startPoint x: 25, startPoint y: 386, endPoint x: 486, endPoint y: 407, distance: 461.8
click at [486, 407] on div "[GEOGRAPHIC_DATA], , [GEOGRAPHIC_DATA] [GEOGRAPHIC_DATA] Special Class 4.5 Addr…" at bounding box center [490, 395] width 981 height 82
copy div "[GEOGRAPHIC_DATA] Special Class"
click at [948, 241] on icon "Next image" at bounding box center [950, 245] width 16 height 16
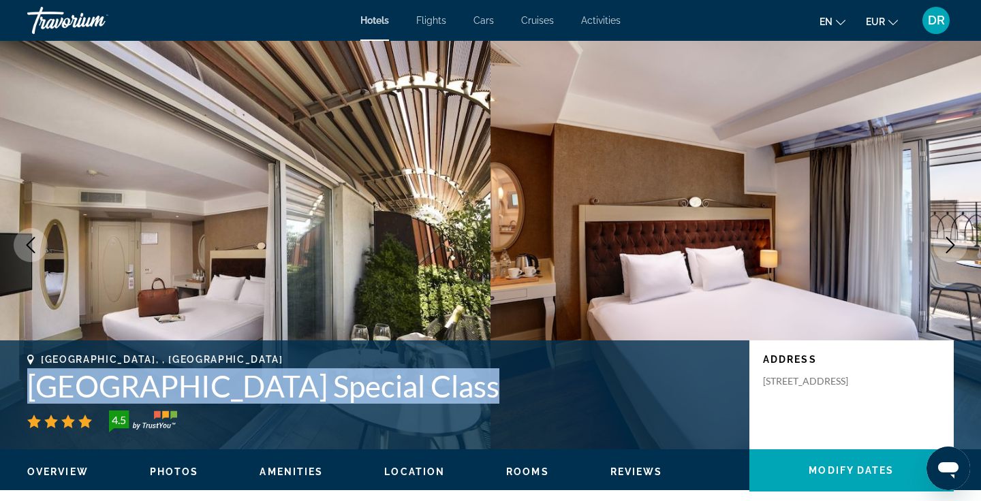
click at [948, 238] on icon "Next image" at bounding box center [950, 245] width 9 height 16
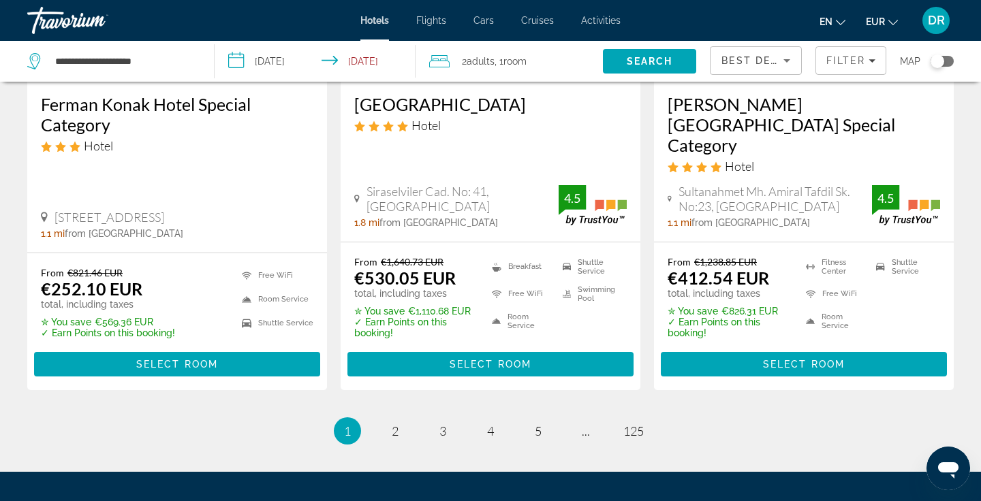
scroll to position [1926, 0]
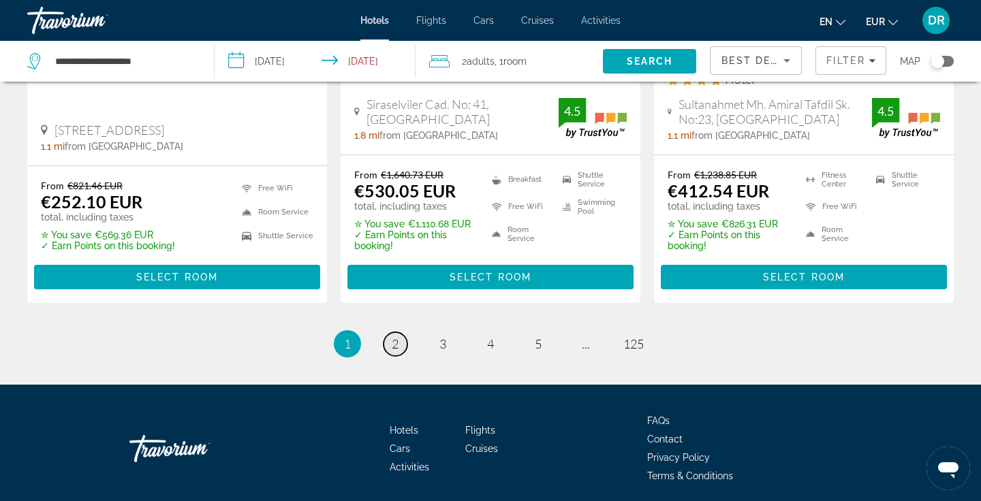
click at [398, 337] on span "2" at bounding box center [395, 344] width 7 height 15
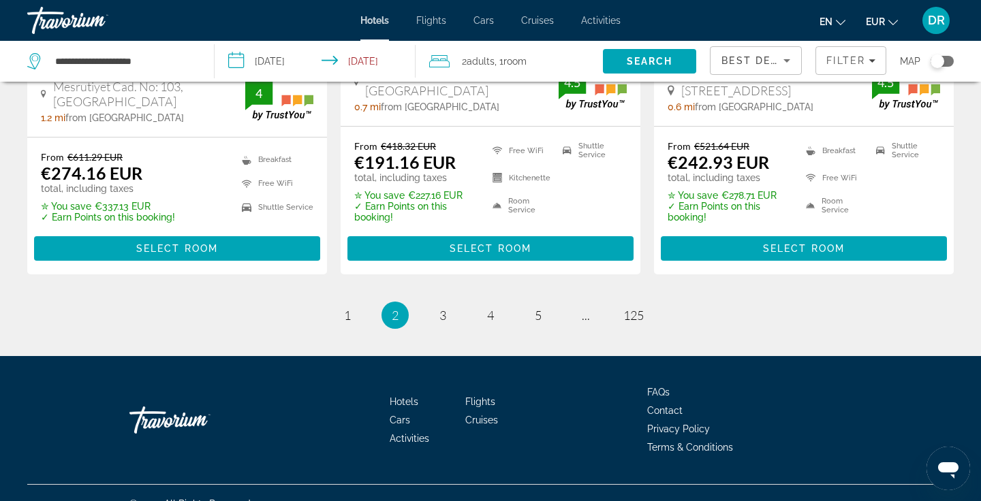
scroll to position [1921, 0]
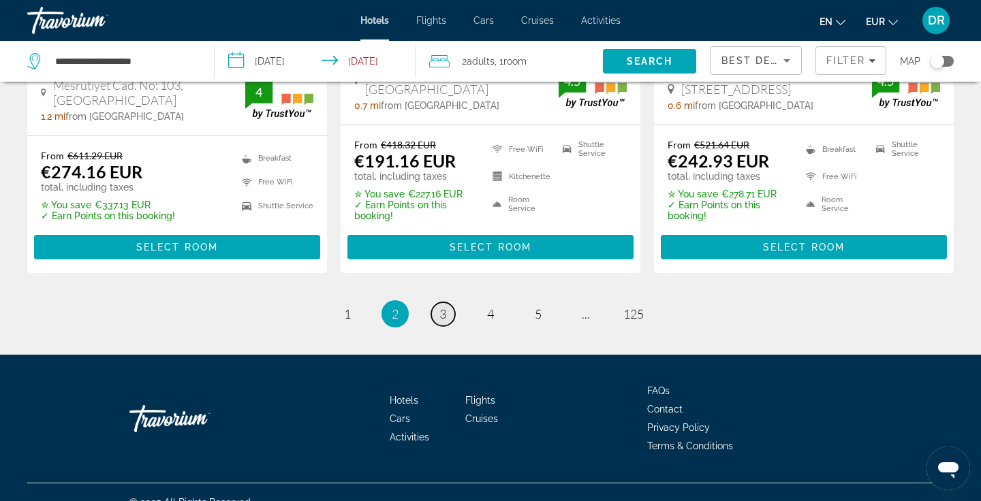
click at [442, 307] on span "3" at bounding box center [442, 314] width 7 height 15
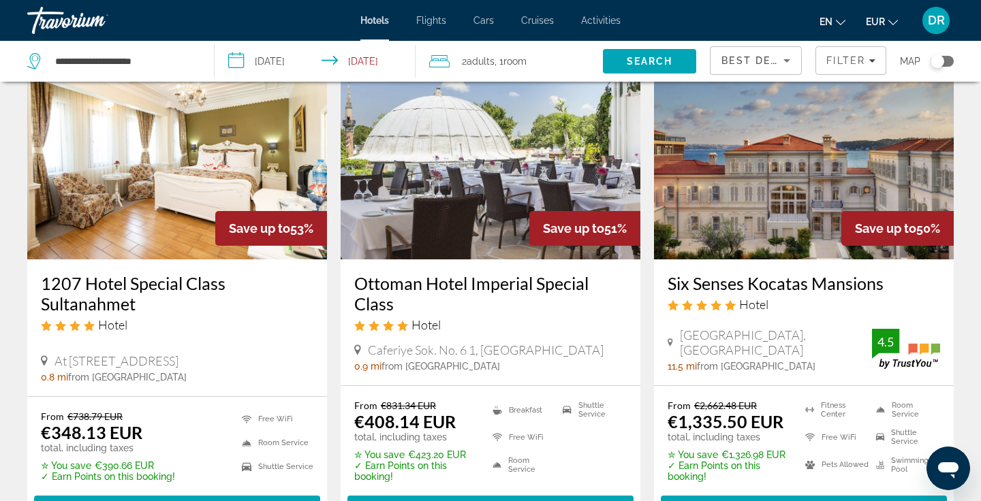
scroll to position [89, 0]
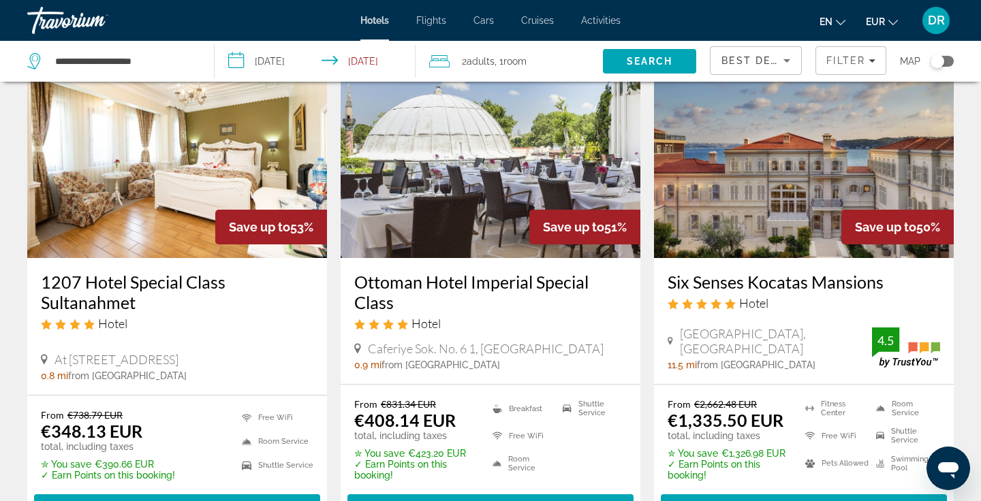
click at [732, 283] on h3 "Six Senses Kocatas Mansions" at bounding box center [804, 282] width 273 height 20
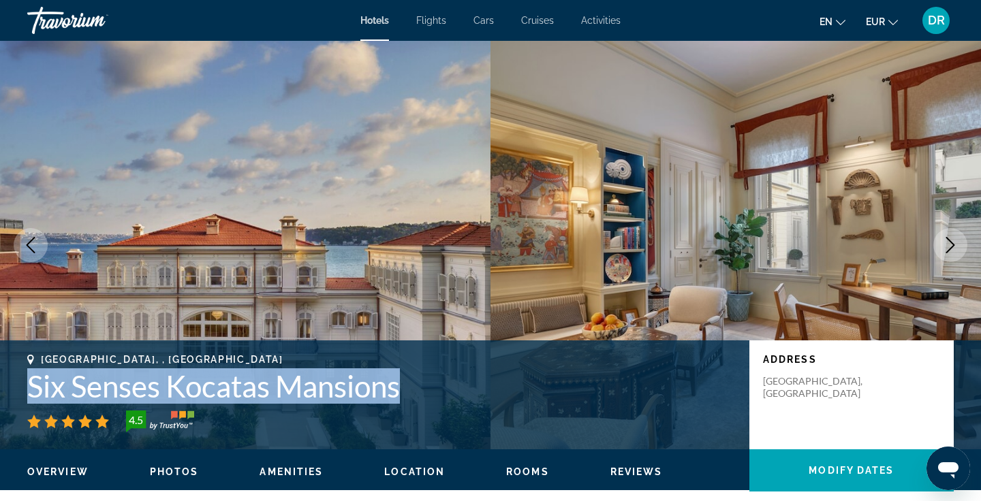
drag, startPoint x: 33, startPoint y: 382, endPoint x: 407, endPoint y: 394, distance: 374.3
click at [407, 394] on h1 "Six Senses Kocatas Mansions" at bounding box center [381, 386] width 709 height 35
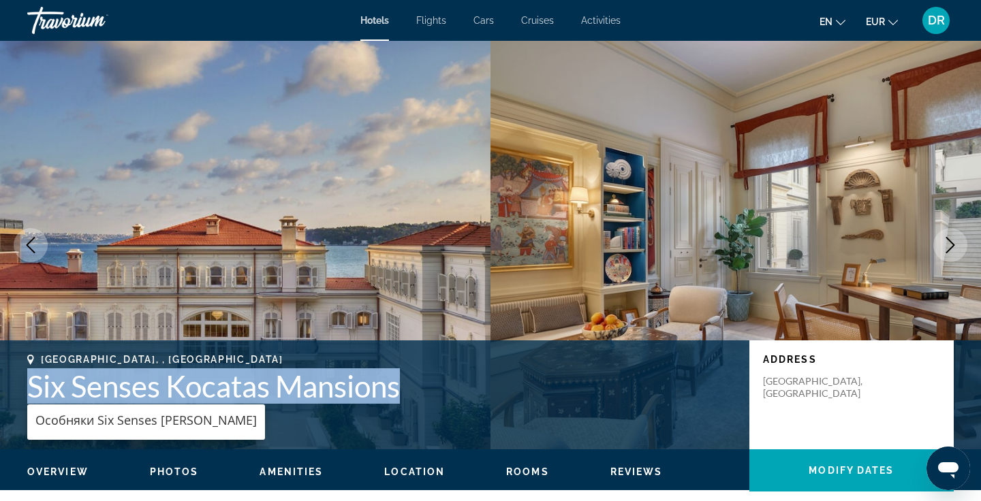
copy h1 "Six Senses Kocatas Mansions"
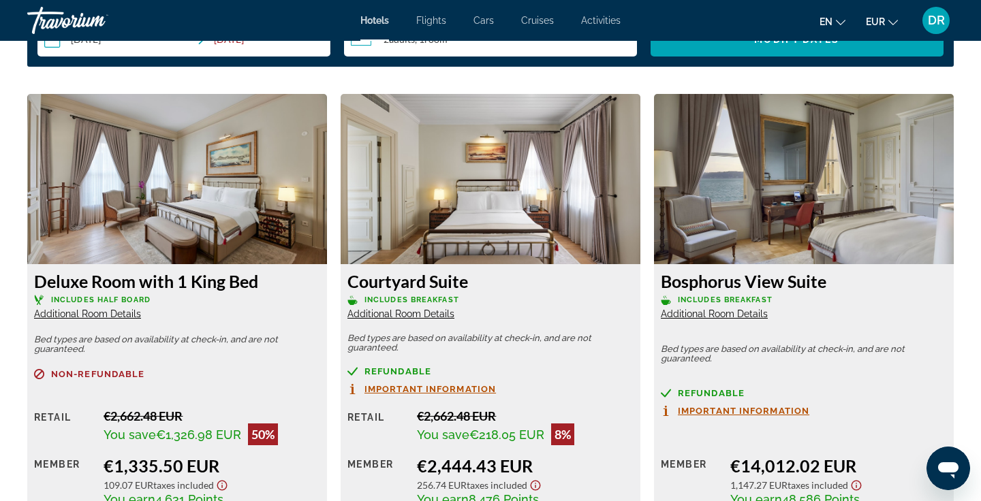
scroll to position [1828, 0]
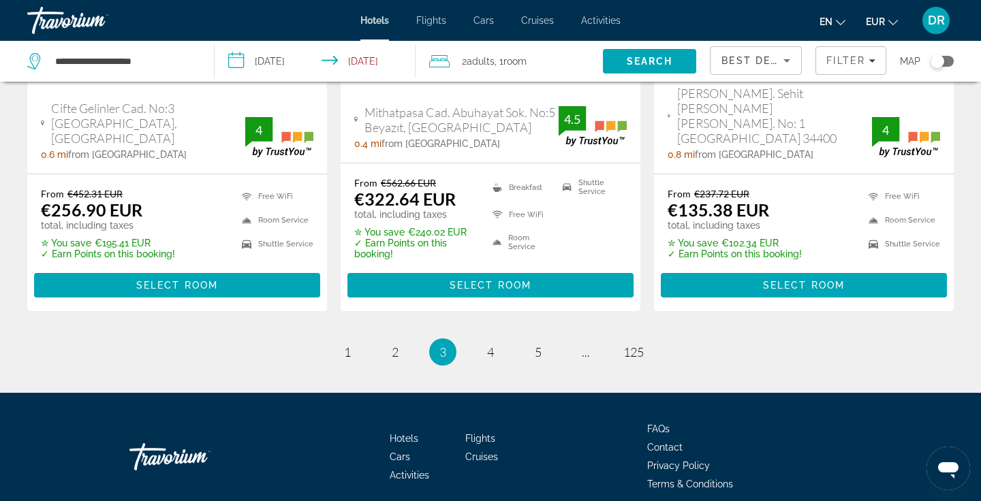
scroll to position [1936, 0]
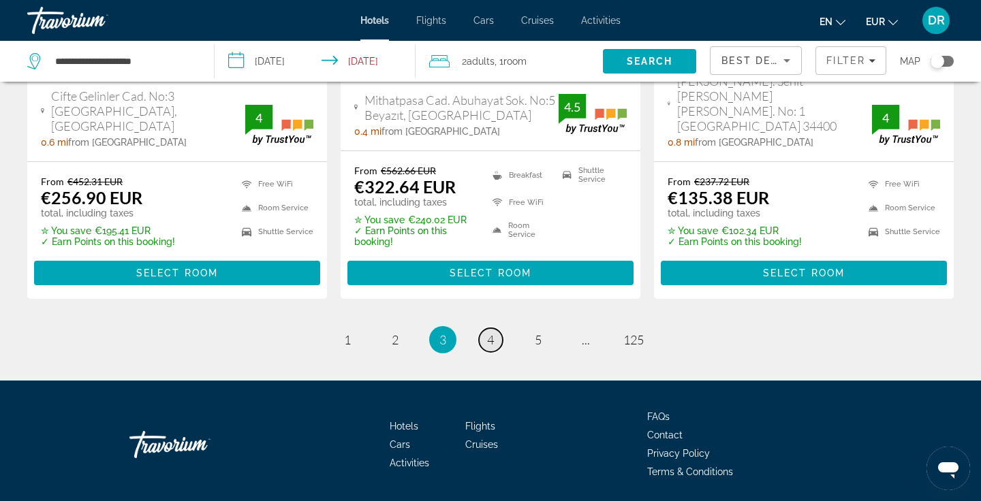
click at [489, 333] on span "4" at bounding box center [490, 340] width 7 height 15
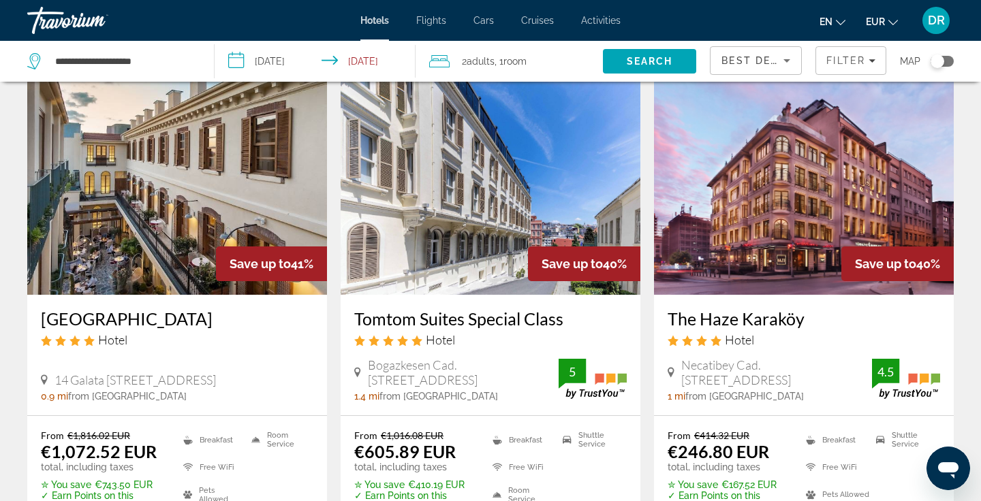
scroll to position [1094, 0]
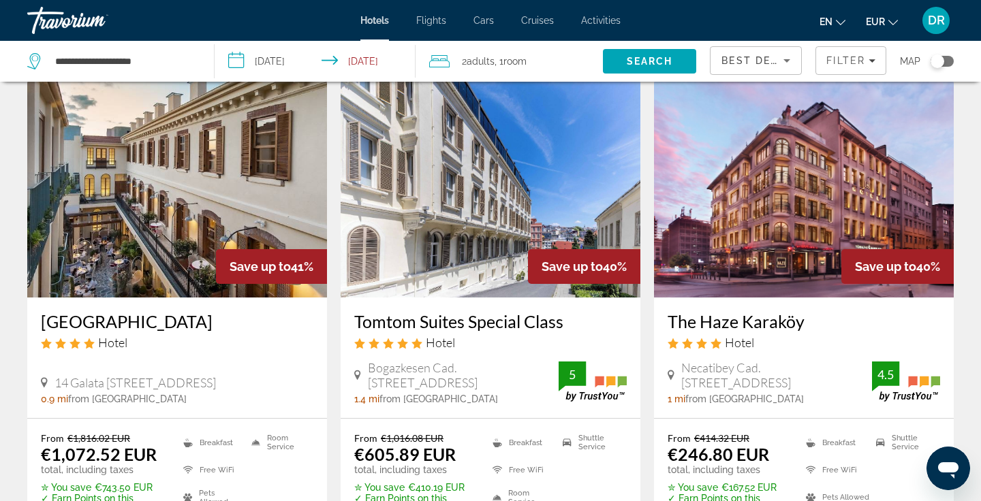
click at [134, 324] on h3 "[GEOGRAPHIC_DATA]" at bounding box center [177, 321] width 273 height 20
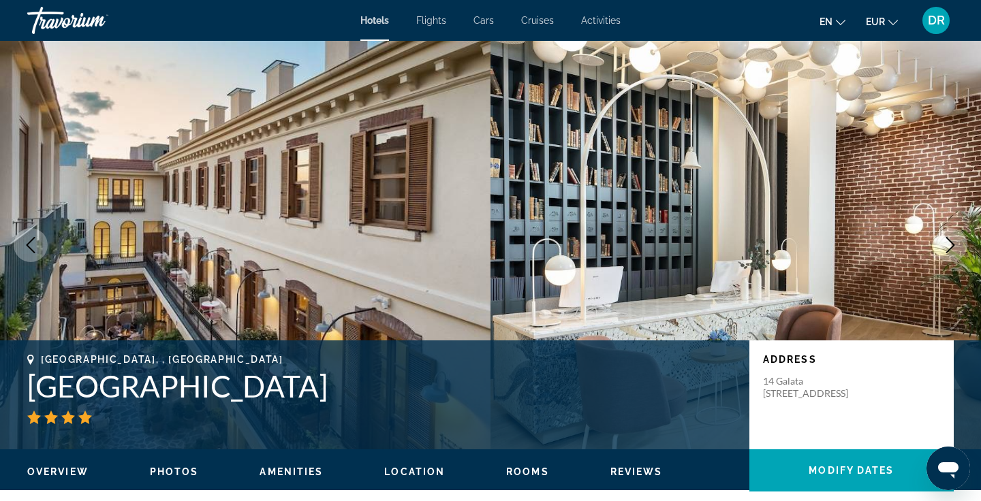
drag, startPoint x: 28, startPoint y: 384, endPoint x: 320, endPoint y: 395, distance: 291.8
click at [320, 395] on h1 "[GEOGRAPHIC_DATA]" at bounding box center [381, 386] width 709 height 35
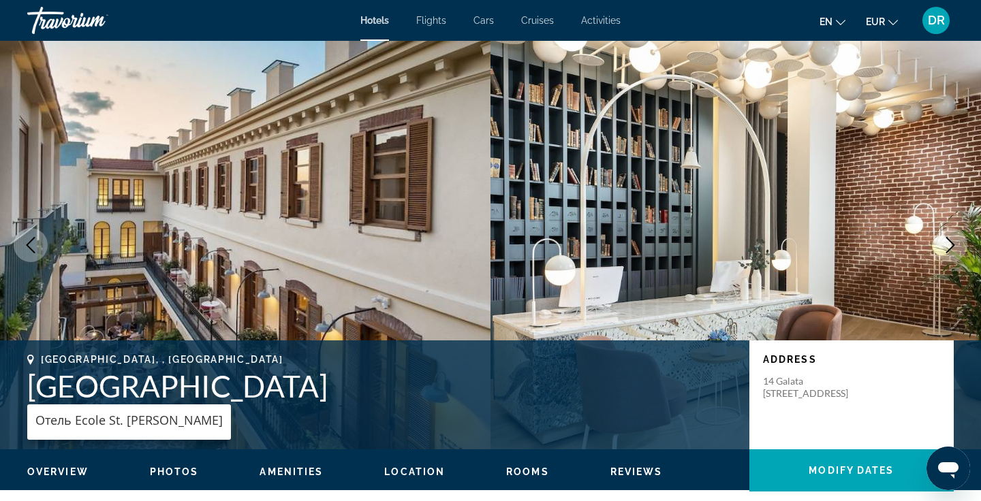
copy h1 "[GEOGRAPHIC_DATA]"
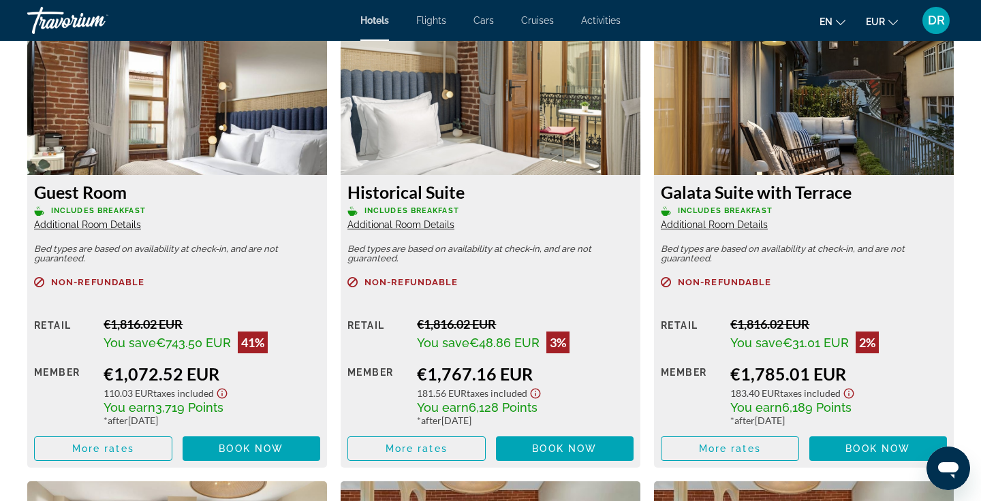
scroll to position [1917, 0]
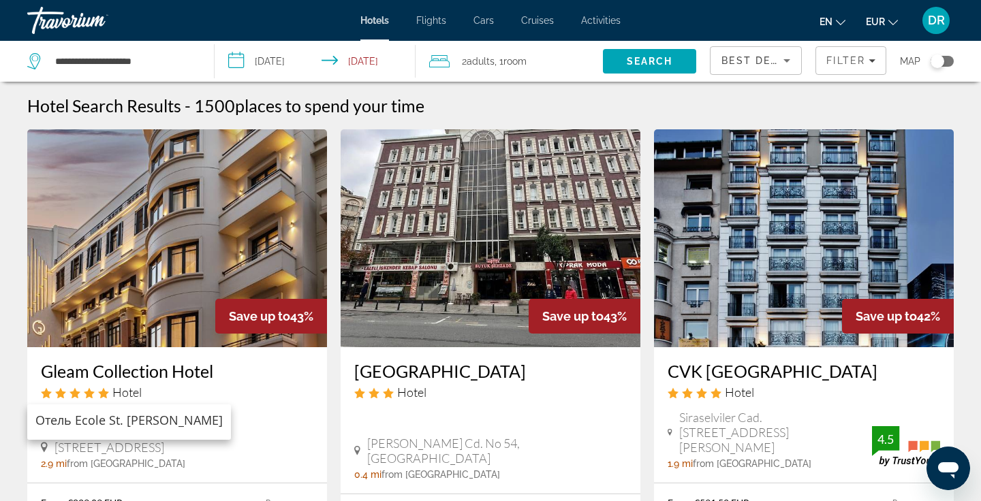
click at [772, 67] on div "Best Deals" at bounding box center [753, 60] width 62 height 16
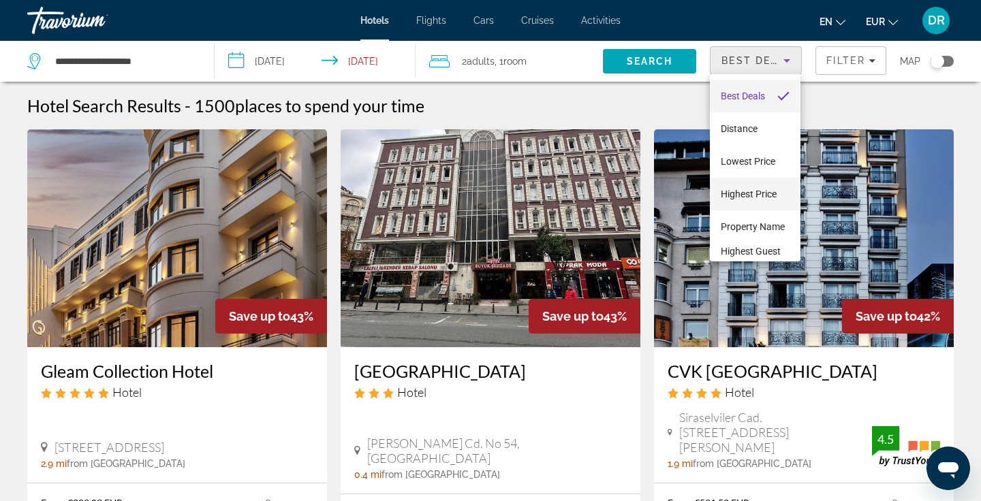
click at [756, 198] on span "Highest Price" at bounding box center [749, 194] width 56 height 11
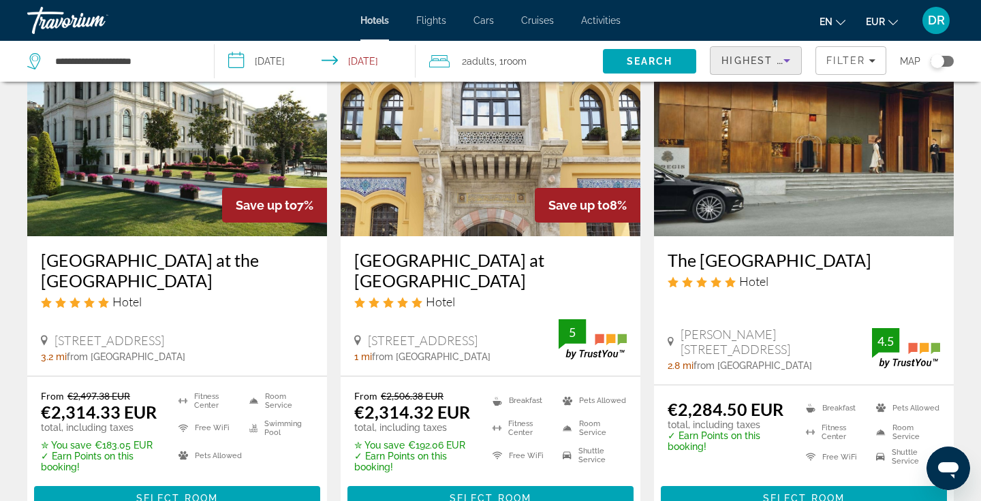
scroll to position [107, 0]
